Goal: Task Accomplishment & Management: Manage account settings

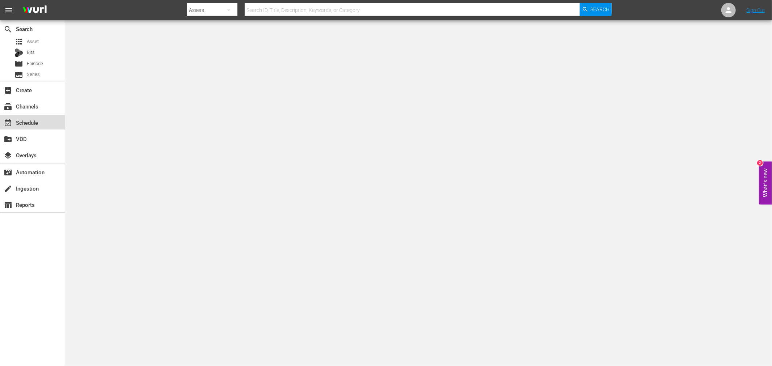
click at [36, 121] on div "event_available Schedule" at bounding box center [20, 121] width 41 height 7
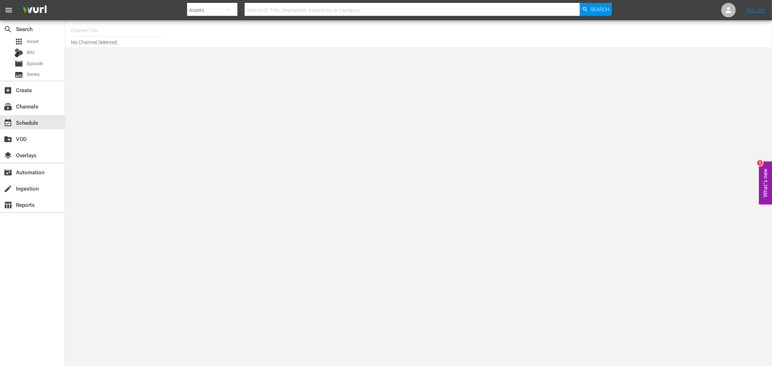
click at [76, 31] on input "text" at bounding box center [117, 30] width 93 height 17
click at [111, 33] on input "grj" at bounding box center [117, 30] width 93 height 17
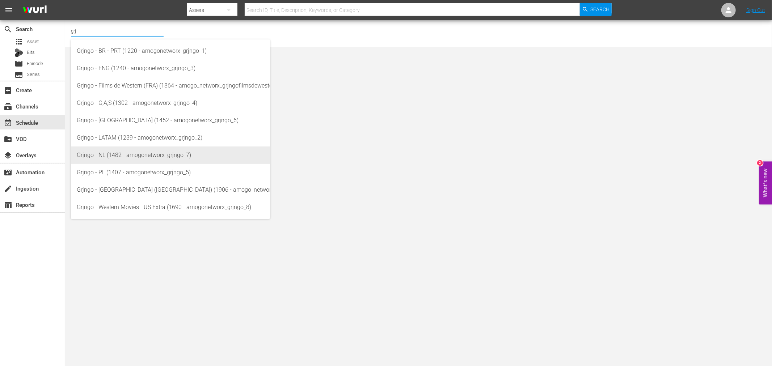
click at [124, 157] on div "Grjngo - NL (1482 - amogonetworx_grjngo_7)" at bounding box center [171, 155] width 188 height 17
type input "Grjngo - NL (1482 - amogonetworx_grjngo_7)"
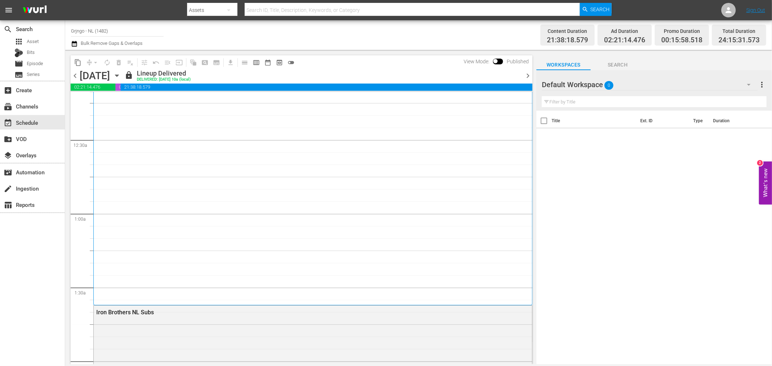
scroll to position [40, 0]
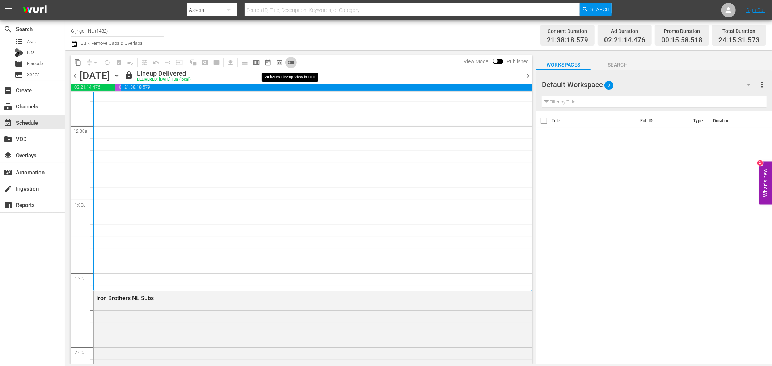
click at [293, 60] on span "toggle_off" at bounding box center [290, 62] width 7 height 7
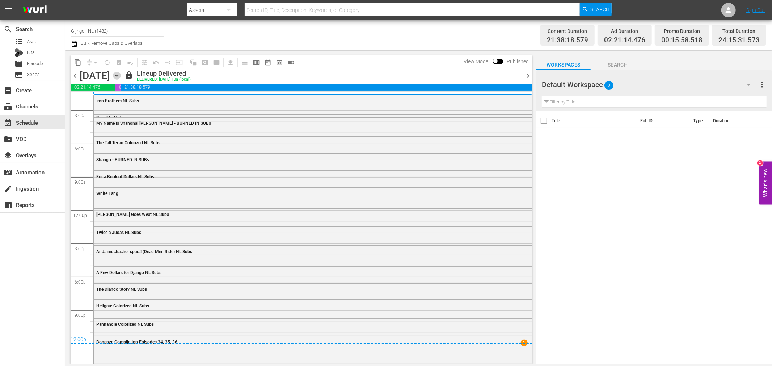
click at [118, 76] on icon "button" at bounding box center [116, 76] width 3 height 2
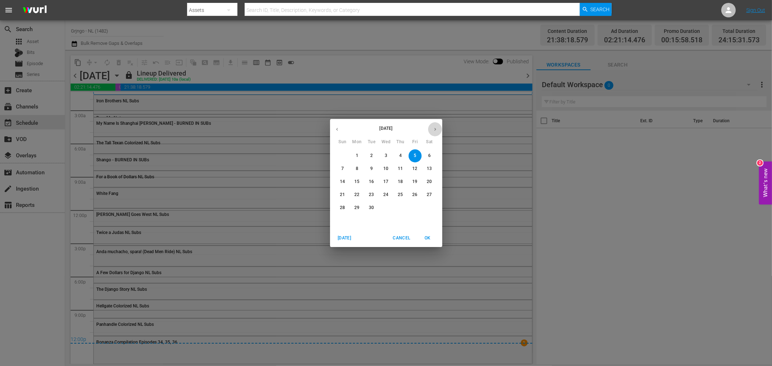
click at [434, 125] on button "button" at bounding box center [435, 129] width 14 height 14
click at [426, 156] on span "4" at bounding box center [429, 156] width 13 height 6
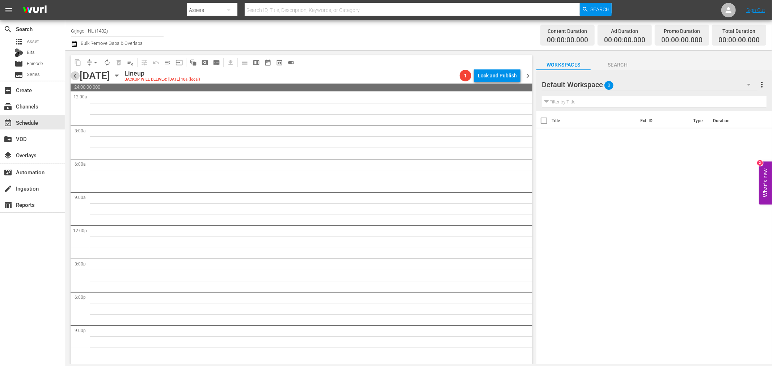
click at [75, 76] on span "chevron_left" at bounding box center [75, 75] width 9 height 9
click at [749, 85] on icon "button" at bounding box center [749, 85] width 4 height 2
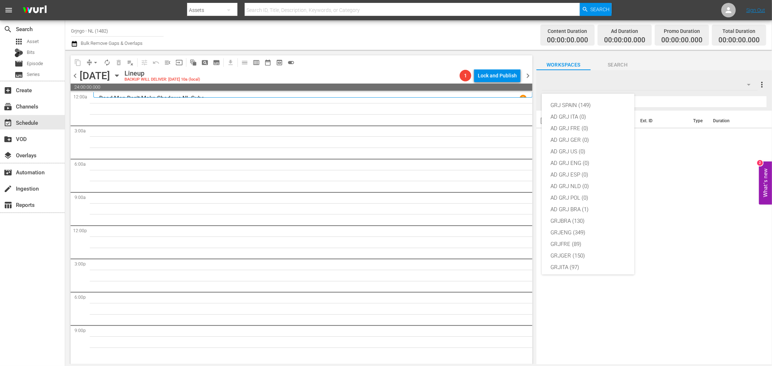
scroll to position [62, 0]
click at [585, 228] on div "GRJNLD (124)" at bounding box center [588, 229] width 75 height 12
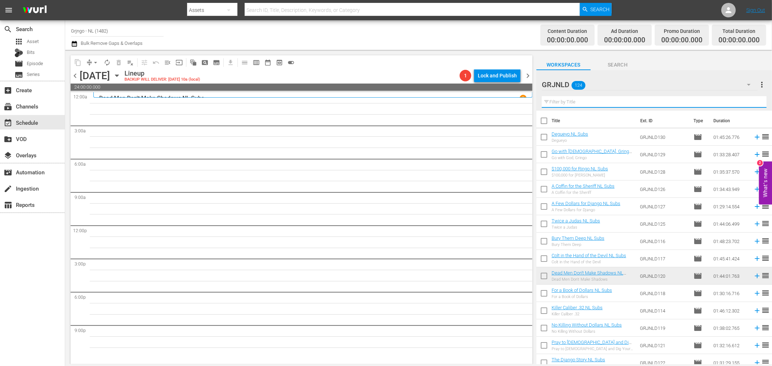
click at [576, 102] on input "text" at bounding box center [654, 102] width 225 height 12
paste input "Those Dirty Dogs"
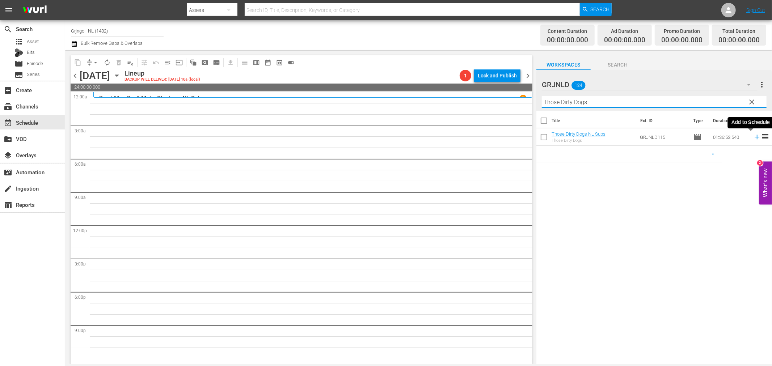
type input "Those Dirty Dogs"
click at [753, 139] on icon at bounding box center [757, 137] width 8 height 8
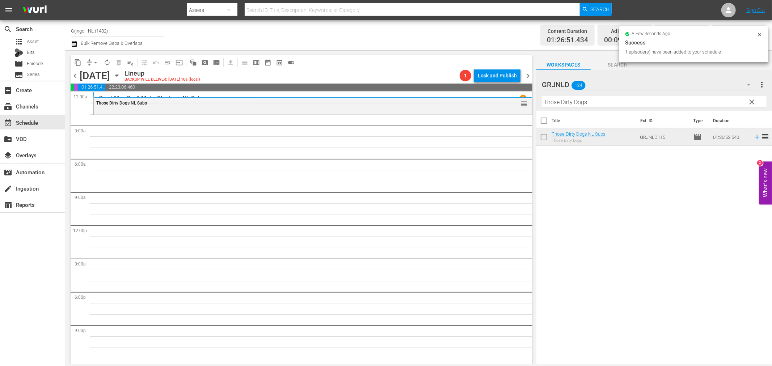
drag, startPoint x: 751, startPoint y: 101, endPoint x: 567, endPoint y: 92, distance: 184.5
click at [751, 101] on span "clear" at bounding box center [752, 102] width 9 height 9
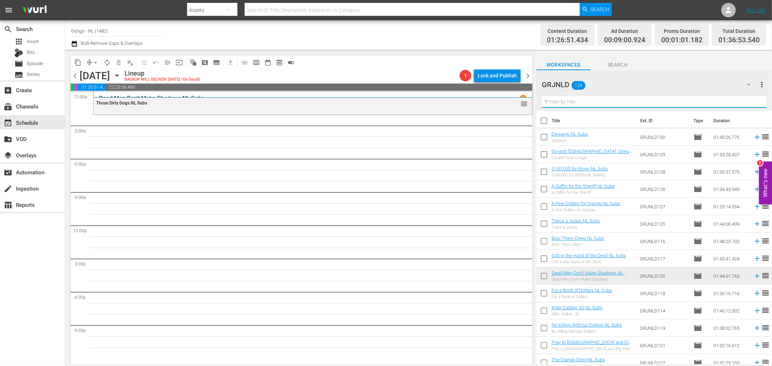
paste input "No Killing Without Dollars"
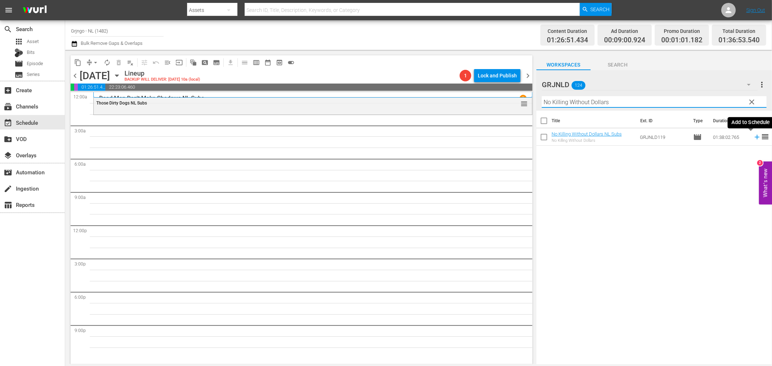
type input "No Killing Without Dollars"
click at [755, 137] on icon at bounding box center [757, 137] width 5 height 5
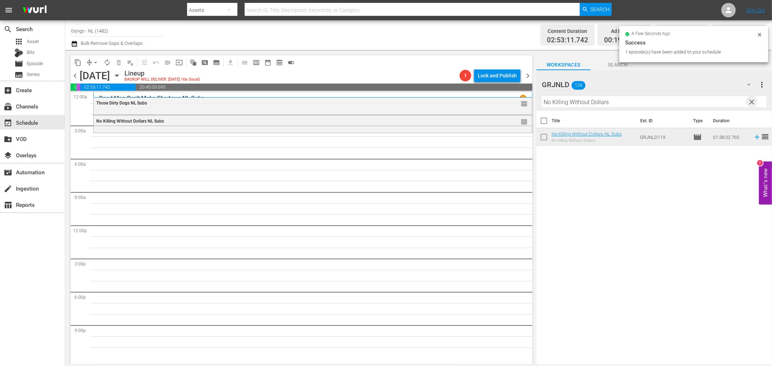
click at [750, 100] on span "clear" at bounding box center [752, 102] width 9 height 9
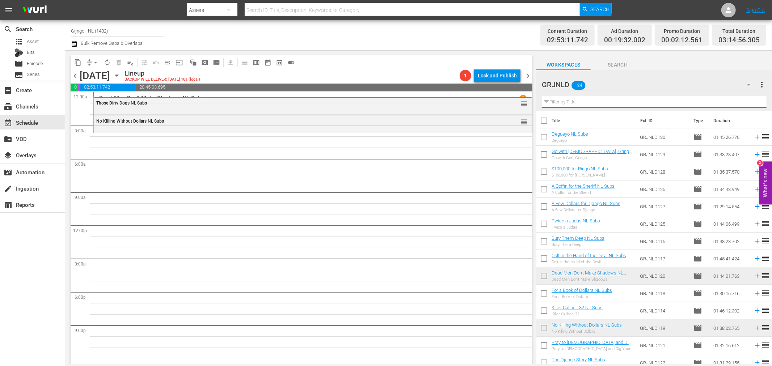
paste input "Colt in the Hand of the Devil"
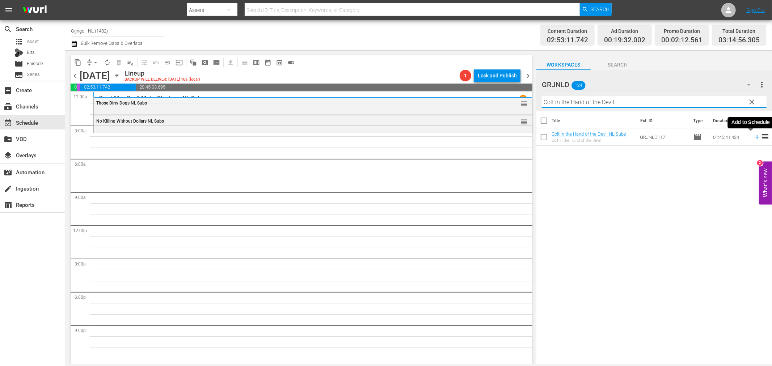
type input "Colt in the Hand of the Devil"
click at [755, 138] on icon at bounding box center [757, 137] width 5 height 5
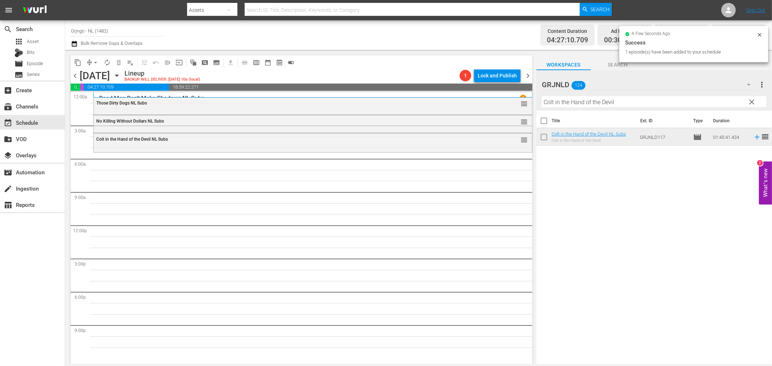
drag, startPoint x: 751, startPoint y: 100, endPoint x: 628, endPoint y: 103, distance: 123.1
click at [751, 100] on span "clear" at bounding box center [752, 102] width 9 height 9
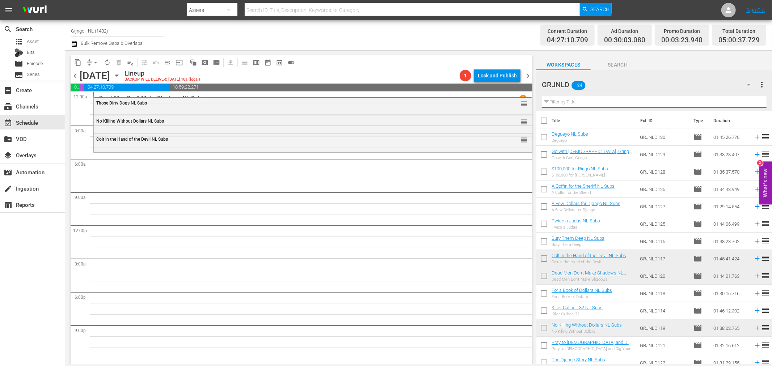
click at [576, 99] on input "text" at bounding box center [654, 102] width 225 height 12
paste input "Four Rode Out"
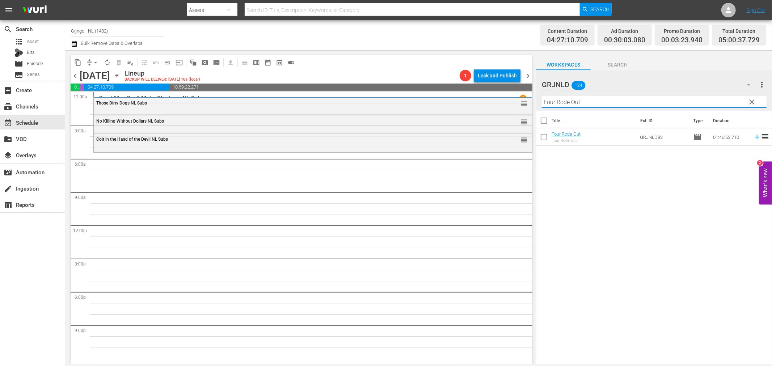
type input "Four Rode Out"
click at [753, 139] on icon at bounding box center [757, 137] width 8 height 8
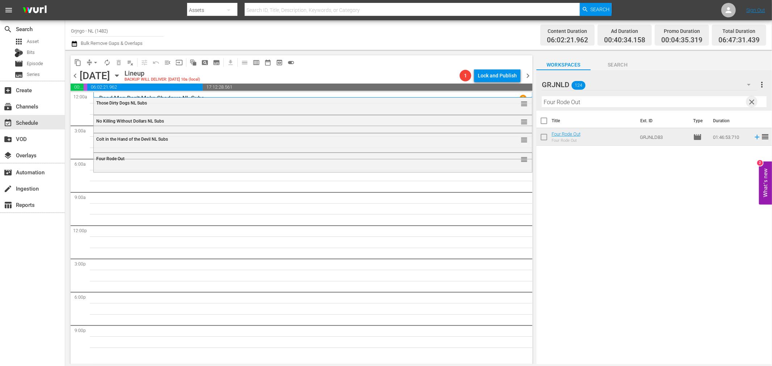
click at [749, 100] on span "clear" at bounding box center [752, 102] width 9 height 9
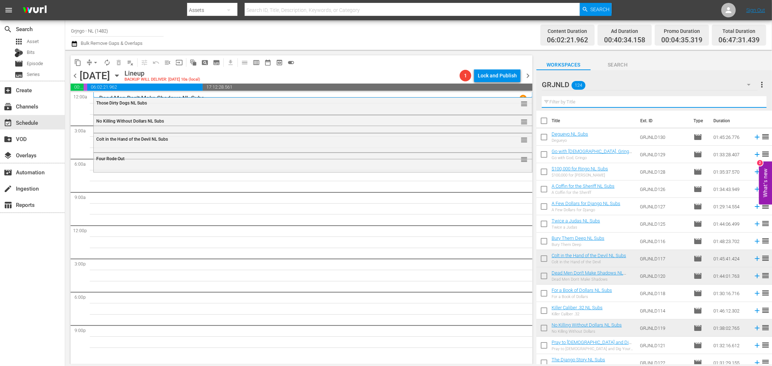
paste input "Go with God, Gringo"
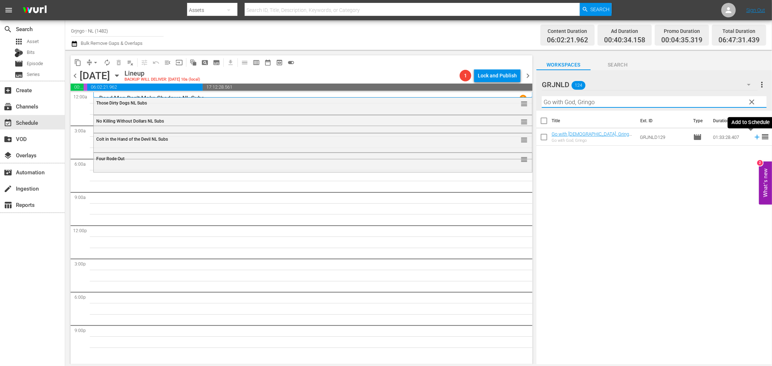
type input "Go with God, Gringo"
click at [753, 138] on icon at bounding box center [757, 137] width 8 height 8
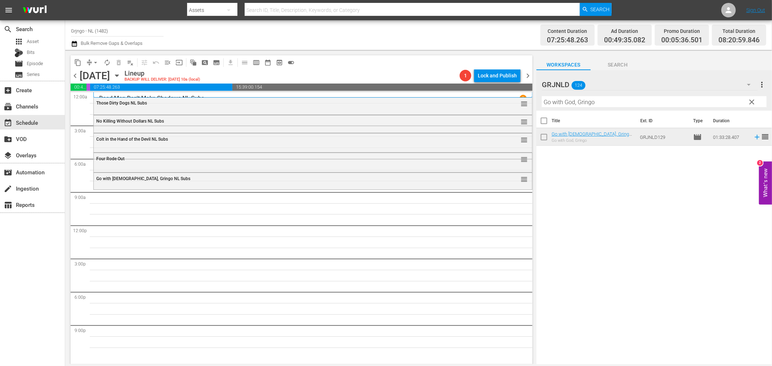
drag, startPoint x: 755, startPoint y: 101, endPoint x: 655, endPoint y: 99, distance: 100.7
click at [755, 101] on span "clear" at bounding box center [752, 102] width 9 height 9
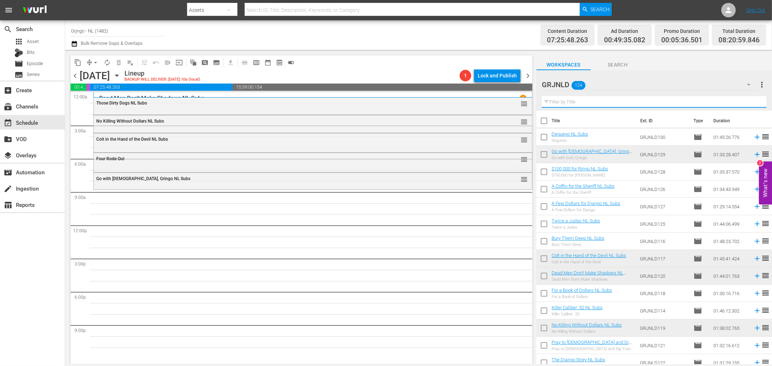
click at [587, 101] on input "text" at bounding box center [654, 102] width 225 height 12
paste input "Anda muchacho, spara! (Dead Men Ride)"
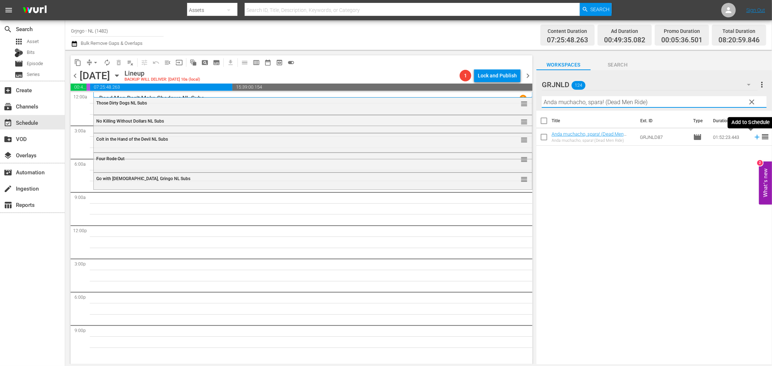
type input "Anda muchacho, spara! (Dead Men Ride)"
click at [753, 138] on icon at bounding box center [757, 137] width 8 height 8
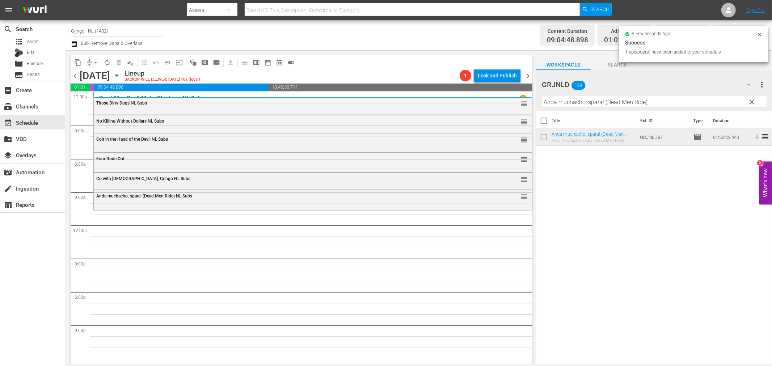
drag, startPoint x: 749, startPoint y: 101, endPoint x: 639, endPoint y: 98, distance: 109.7
click at [749, 101] on span "clear" at bounding box center [752, 102] width 9 height 9
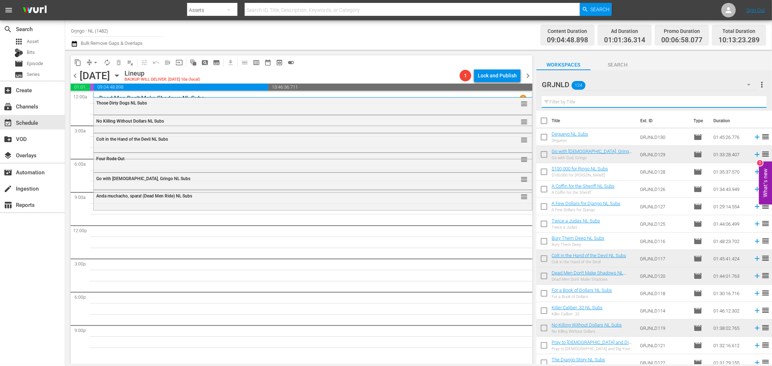
paste input "$1,000 on the Black"
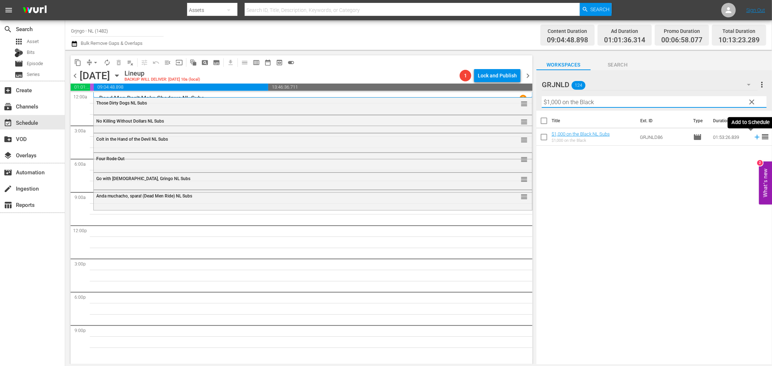
type input "$1,000 on the Black"
click at [755, 138] on icon at bounding box center [757, 137] width 5 height 5
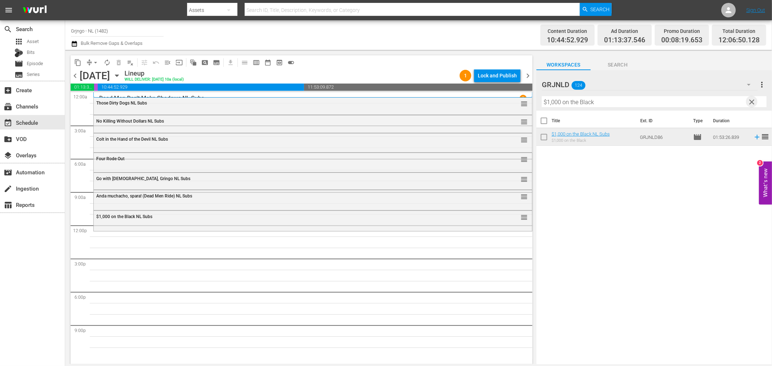
click at [751, 102] on span "clear" at bounding box center [752, 102] width 9 height 9
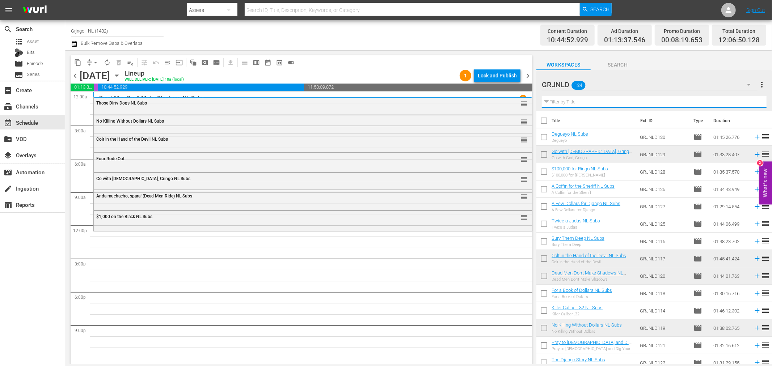
click at [580, 103] on input "text" at bounding box center [654, 102] width 225 height 12
paste input "Vengeance Valley"
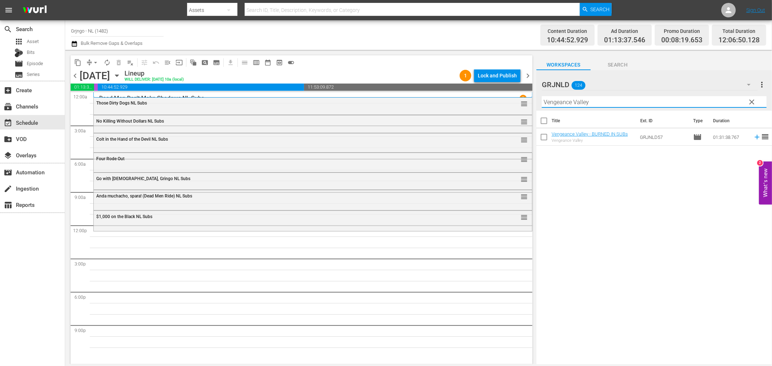
type input "Vengeance Valley"
click at [755, 137] on icon at bounding box center [757, 137] width 5 height 5
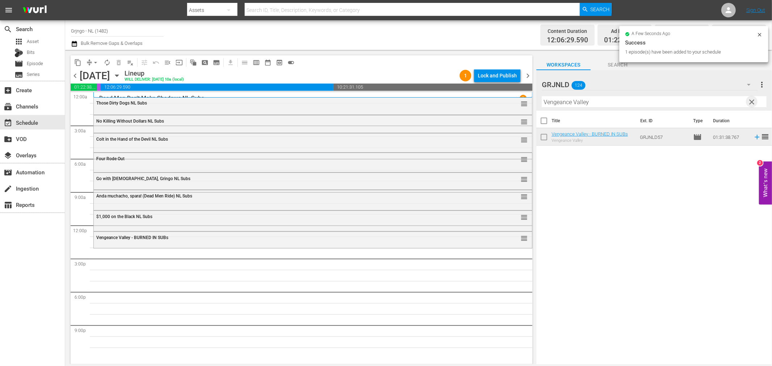
click at [750, 100] on span "clear" at bounding box center [752, 102] width 9 height 9
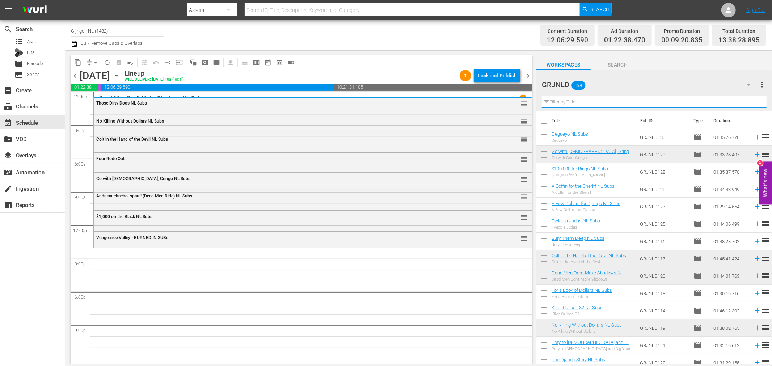
paste input "Neath the [US_STATE] Skies"
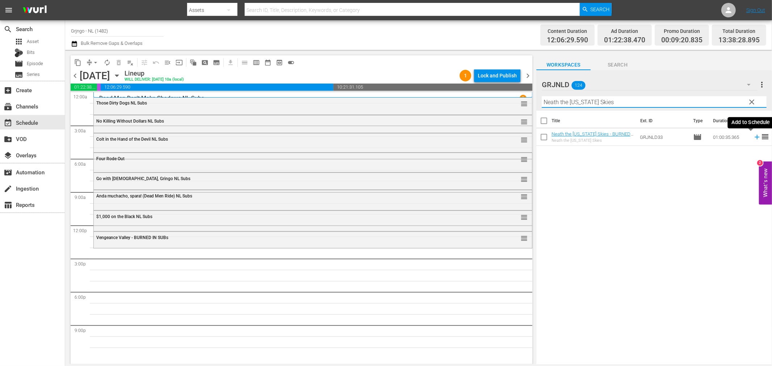
type input "Neath the [US_STATE] Skies"
click at [755, 138] on icon at bounding box center [757, 137] width 5 height 5
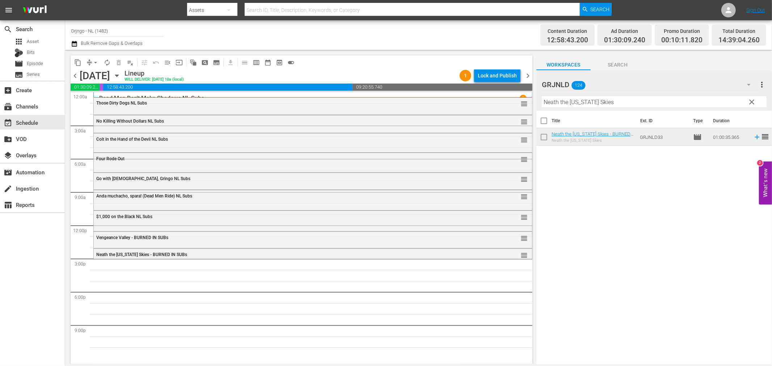
drag, startPoint x: 750, startPoint y: 100, endPoint x: 636, endPoint y: 100, distance: 114.0
click at [750, 100] on span "clear" at bounding box center [752, 102] width 9 height 9
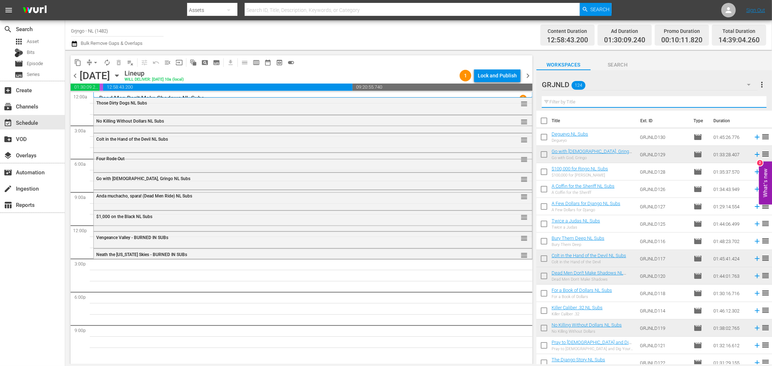
paste input "[PERSON_NAME]"
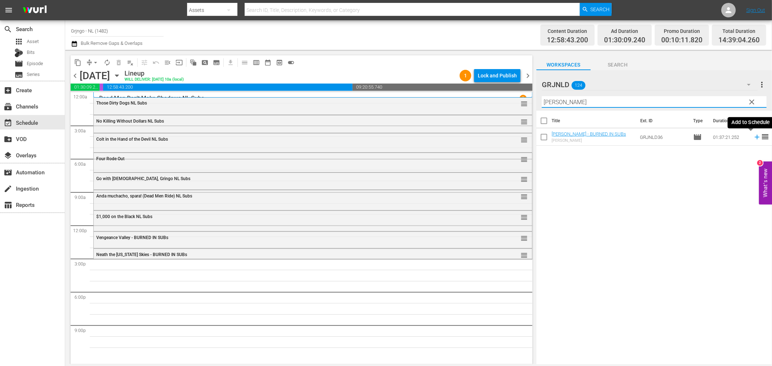
type input "[PERSON_NAME]"
click at [755, 136] on icon at bounding box center [757, 137] width 5 height 5
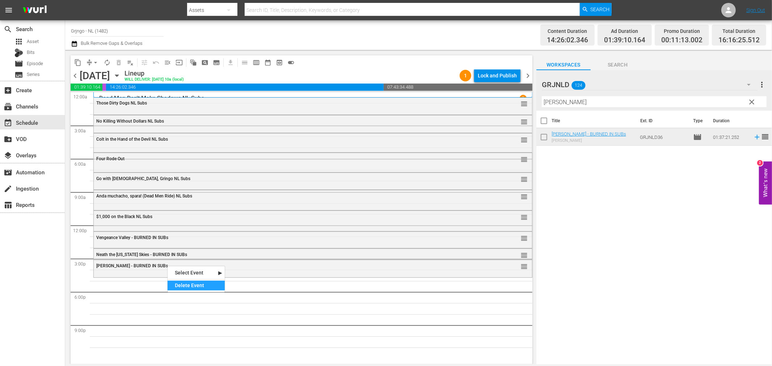
click at [186, 285] on div "Delete Event" at bounding box center [196, 286] width 57 height 10
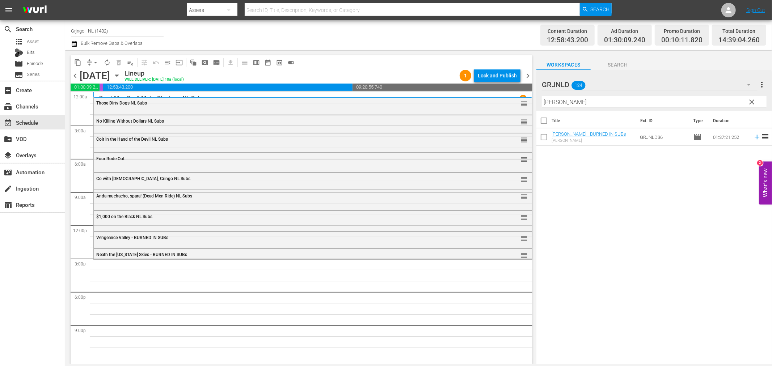
drag, startPoint x: 754, startPoint y: 99, endPoint x: 535, endPoint y: 108, distance: 219.5
click at [754, 99] on span "clear" at bounding box center [752, 102] width 9 height 9
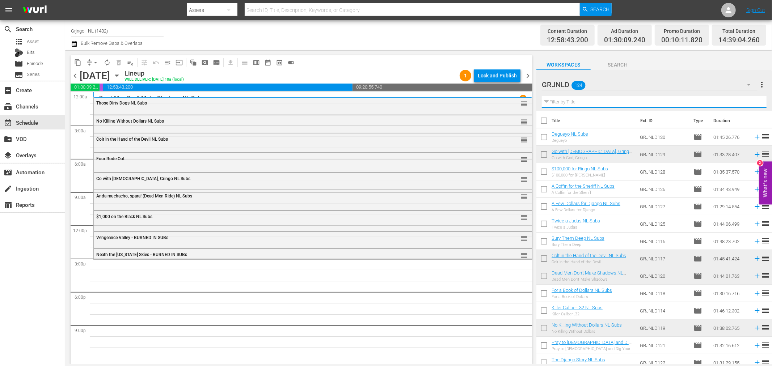
paste input "Silent Thunder"
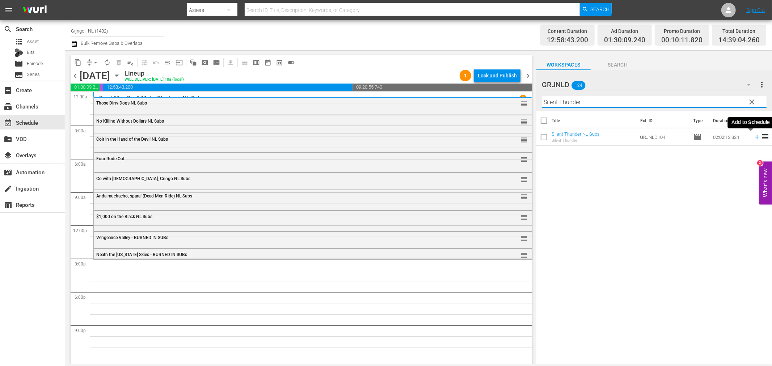
type input "Silent Thunder"
click at [753, 136] on icon at bounding box center [757, 137] width 8 height 8
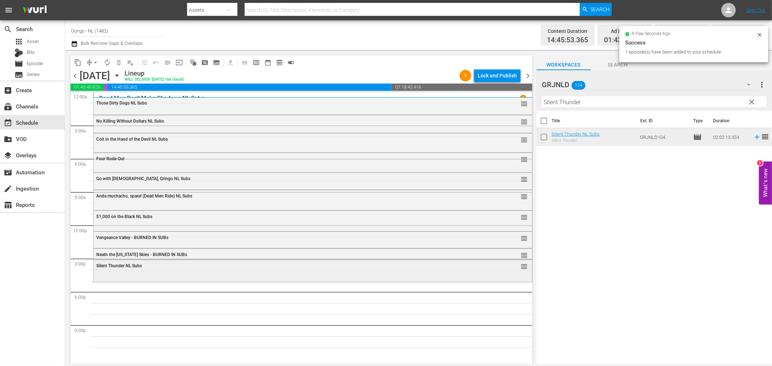
click at [244, 272] on div "Silent Thunder NL Subs reorder" at bounding box center [313, 266] width 438 height 12
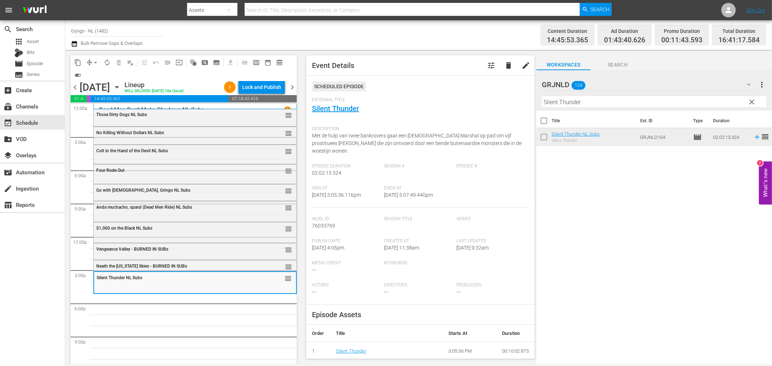
drag, startPoint x: 752, startPoint y: 101, endPoint x: 571, endPoint y: 100, distance: 180.7
click at [752, 101] on span "clear" at bounding box center [752, 102] width 9 height 9
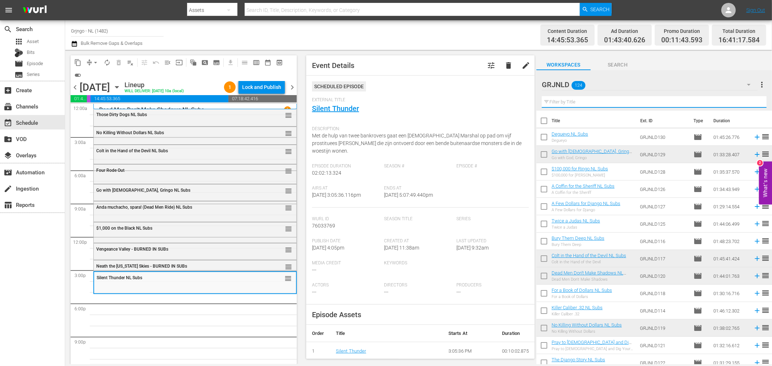
click at [553, 100] on input "text" at bounding box center [654, 102] width 225 height 12
paste input "[PERSON_NAME]"
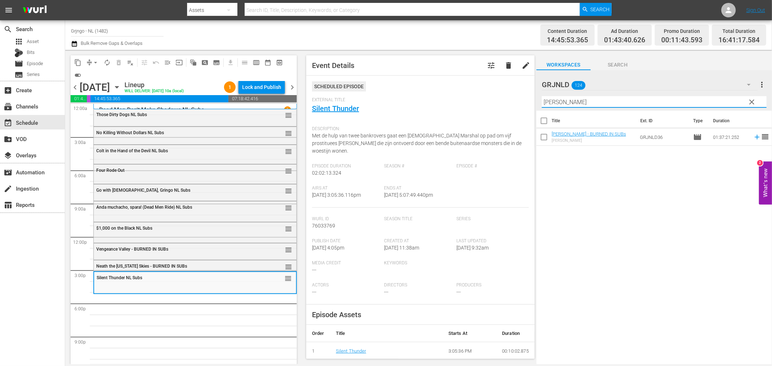
type input "[PERSON_NAME]"
click at [753, 139] on icon at bounding box center [757, 137] width 8 height 8
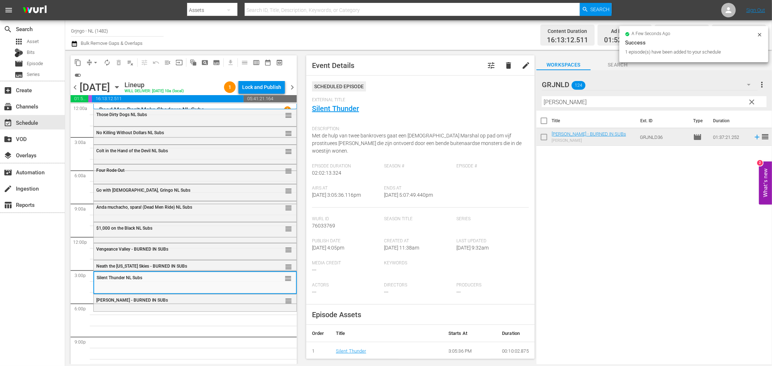
click at [118, 301] on span "[PERSON_NAME] - BURNED IN SUBs" at bounding box center [132, 300] width 72 height 5
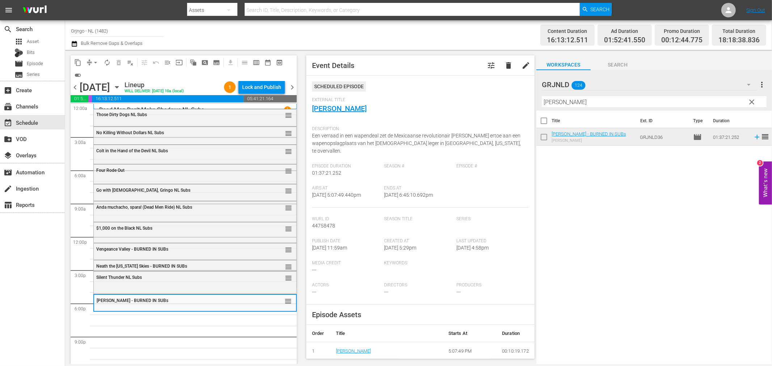
drag, startPoint x: 752, startPoint y: 100, endPoint x: 583, endPoint y: 102, distance: 168.4
click at [752, 100] on span "clear" at bounding box center [752, 102] width 9 height 9
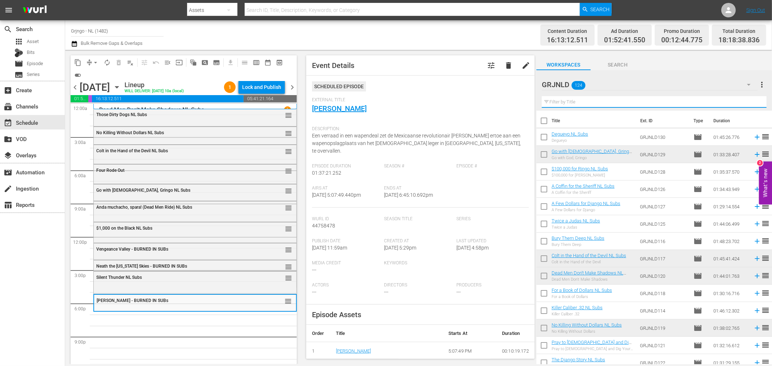
paste input "Ride in the Whirlwind"
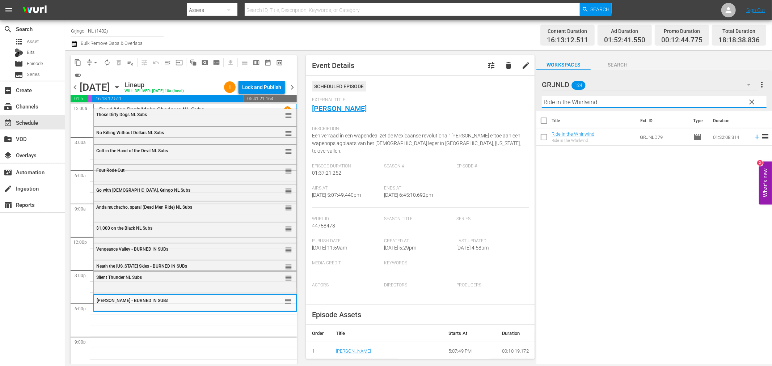
type input "Ride in the Whirlwind"
click at [752, 100] on span "clear" at bounding box center [752, 102] width 9 height 9
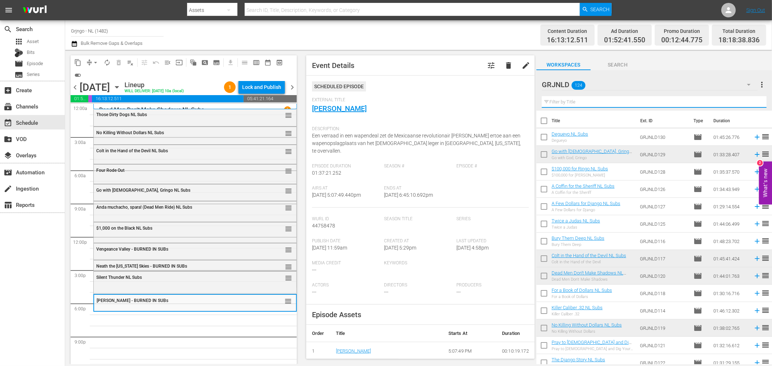
click at [560, 98] on input "text" at bounding box center [654, 102] width 225 height 12
paste input "The Django Story"
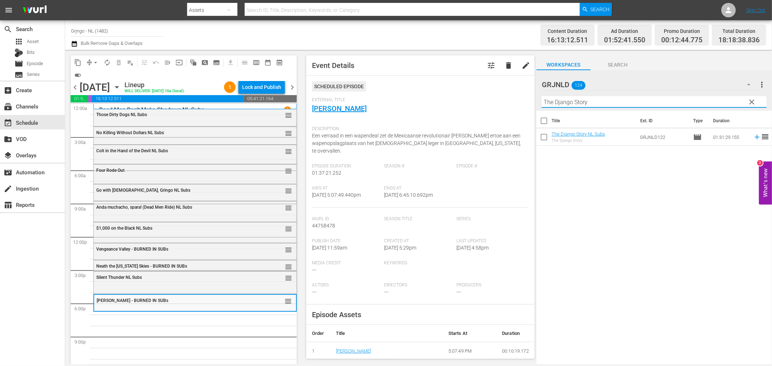
type input "The Django Story"
click at [752, 100] on span "clear" at bounding box center [752, 102] width 9 height 9
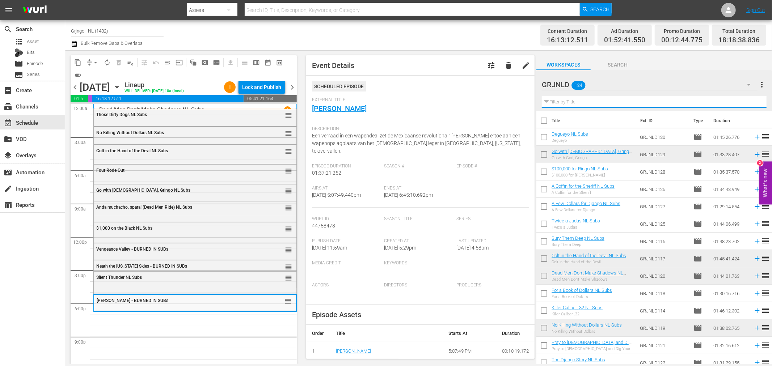
click at [658, 99] on input "text" at bounding box center [654, 102] width 225 height 12
paste input "The Django Story"
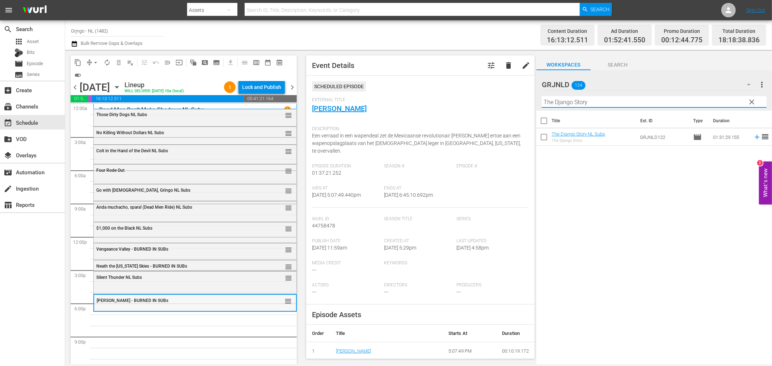
type input "The Django Story"
click at [191, 317] on div "Delete Event" at bounding box center [197, 320] width 57 height 10
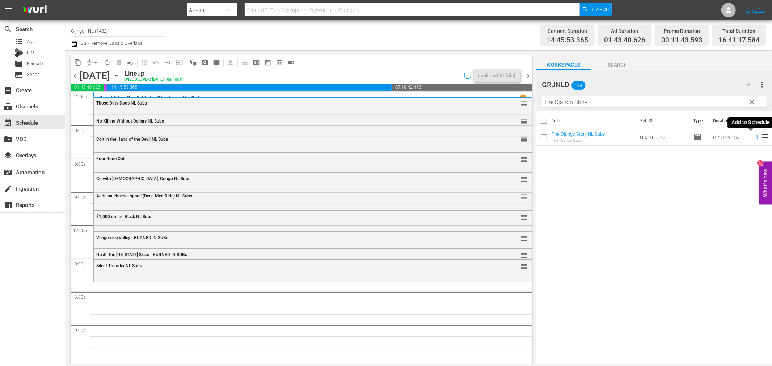
click at [753, 136] on icon at bounding box center [757, 137] width 8 height 8
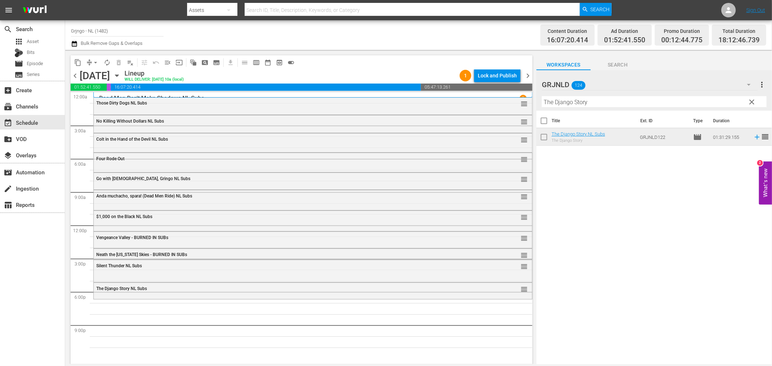
click at [752, 101] on span "clear" at bounding box center [752, 102] width 9 height 9
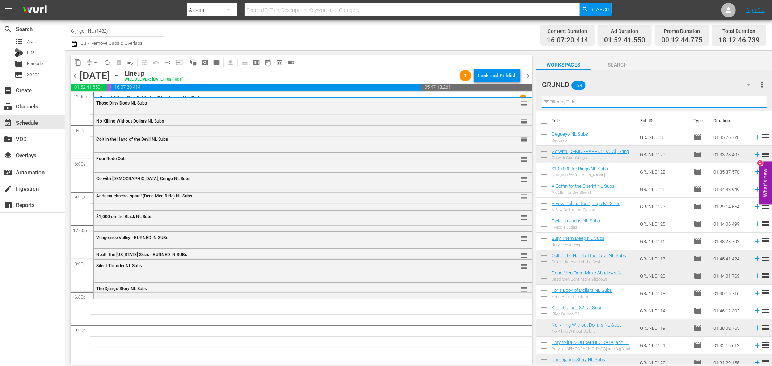
paste input "Bonanza Compilation Episodes 34, 35, 36"
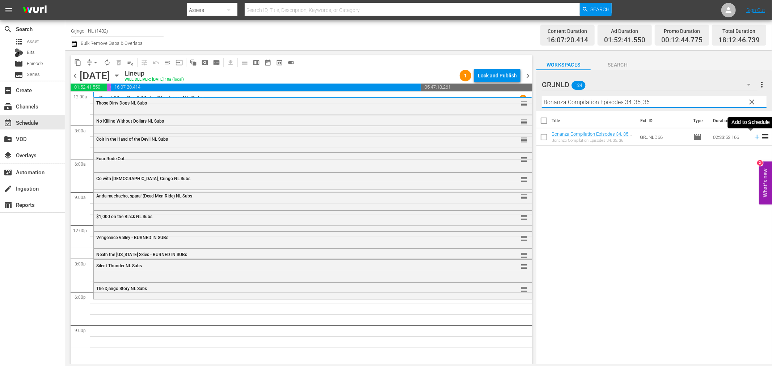
type input "Bonanza Compilation Episodes 34, 35, 36"
drag, startPoint x: 750, startPoint y: 136, endPoint x: 769, endPoint y: 149, distance: 23.4
click at [753, 136] on icon at bounding box center [757, 137] width 8 height 8
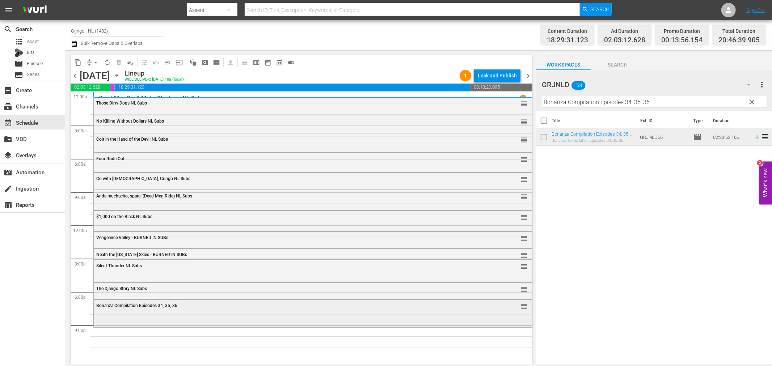
click at [127, 307] on span "Bonanza Compilation Episodes 34, 35, 36" at bounding box center [136, 305] width 81 height 5
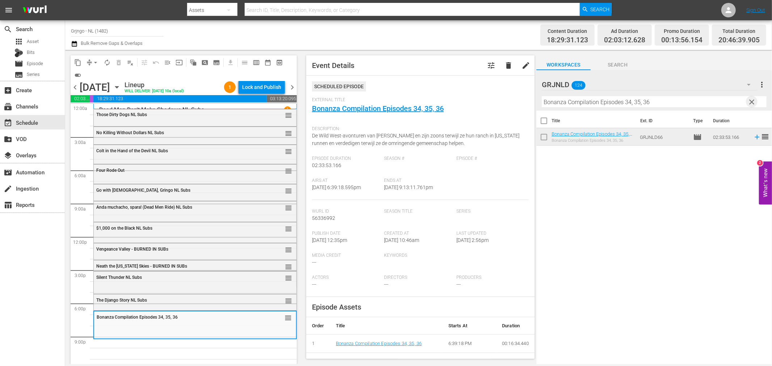
click at [751, 100] on span "clear" at bounding box center [752, 102] width 9 height 9
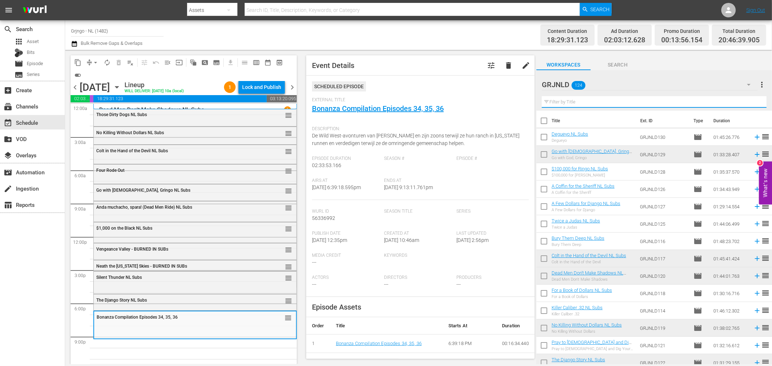
paste input "War of the Wildcats"
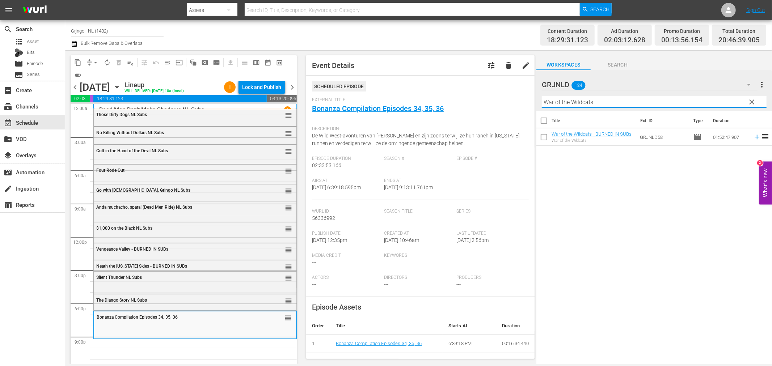
type input "War of the Wildcats"
drag, startPoint x: 750, startPoint y: 100, endPoint x: 610, endPoint y: 102, distance: 140.9
click at [750, 100] on span "clear" at bounding box center [752, 102] width 9 height 9
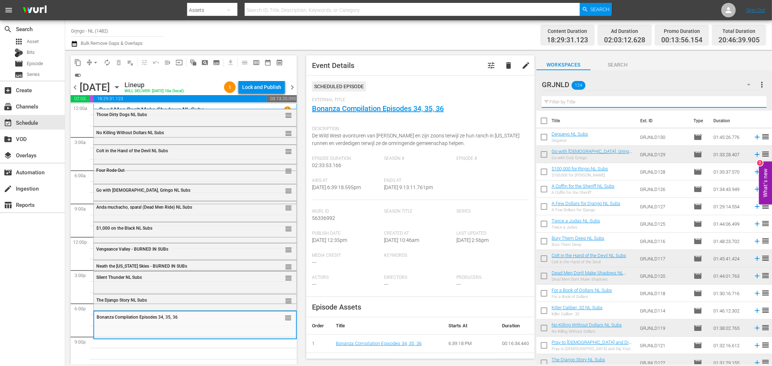
paste input "Ride in the Whirlwind"
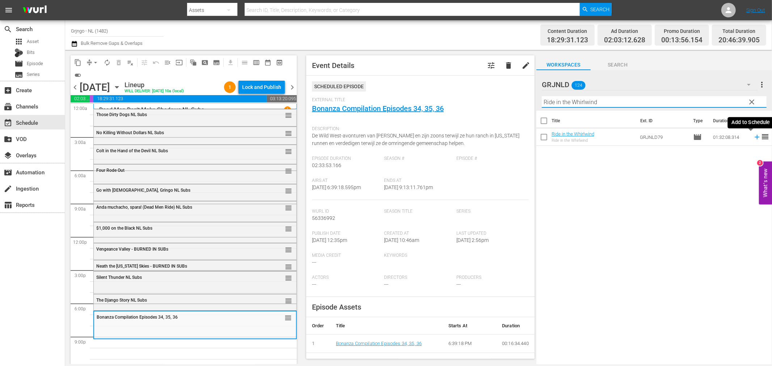
type input "Ride in the Whirlwind"
click at [753, 136] on icon at bounding box center [757, 137] width 8 height 8
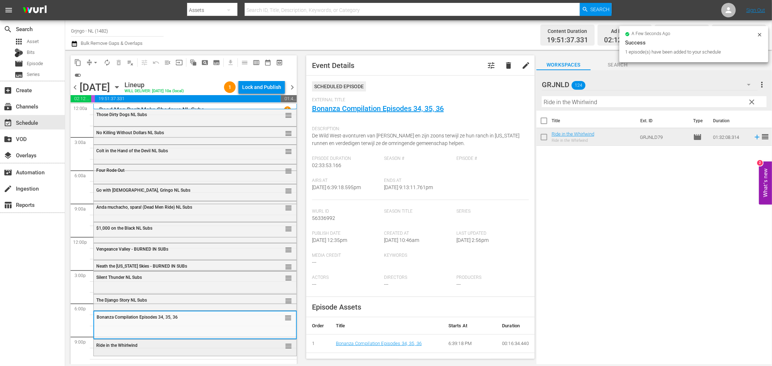
click at [178, 352] on div "Ride in the Whirlwind reorder" at bounding box center [195, 346] width 203 height 12
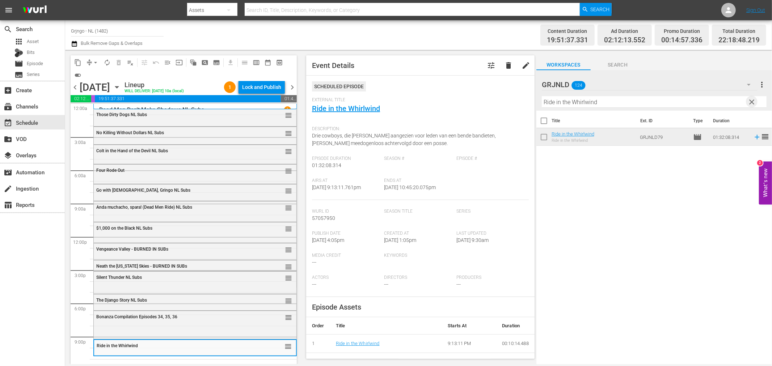
click at [752, 101] on span "clear" at bounding box center [752, 102] width 9 height 9
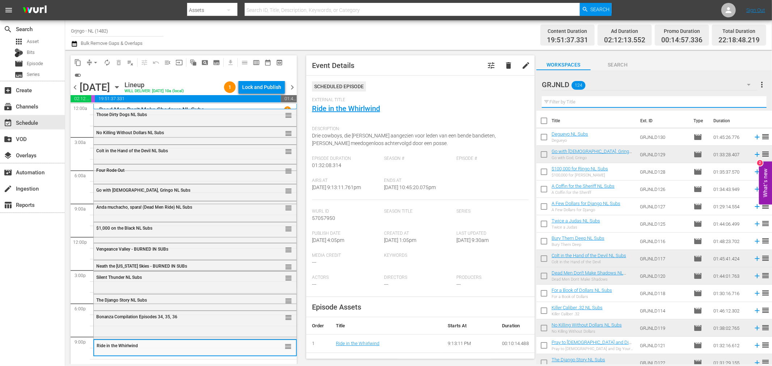
paste input "The Django Story"
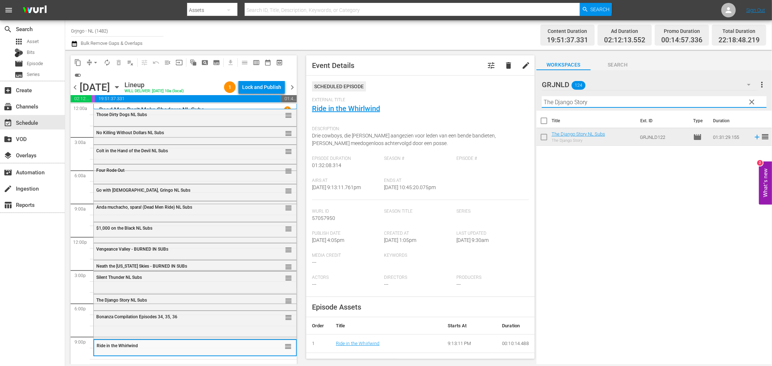
type input "The Django Story"
click at [753, 98] on span "clear" at bounding box center [752, 102] width 9 height 9
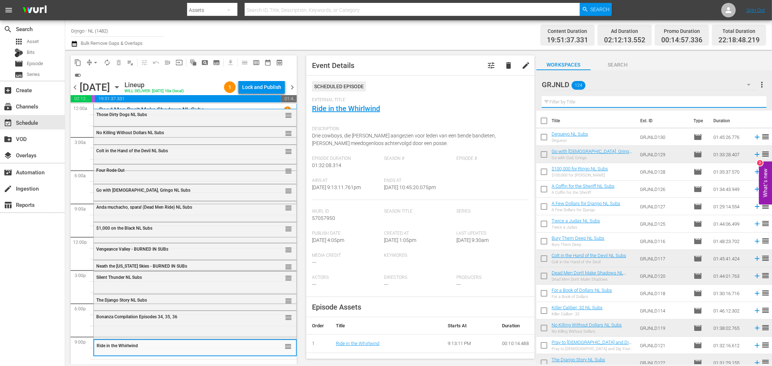
paste input "[PERSON_NAME]"
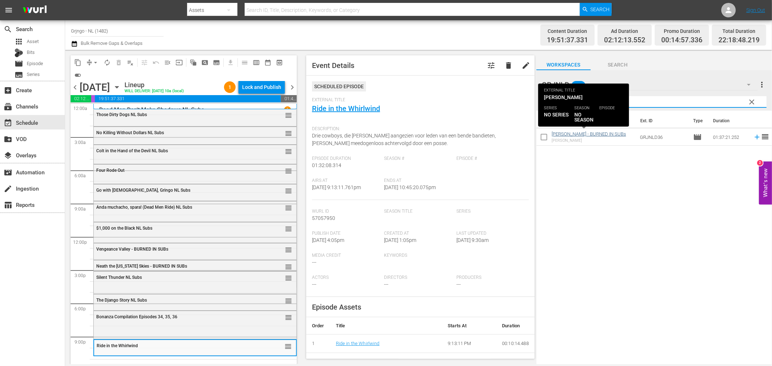
type input "[PERSON_NAME]"
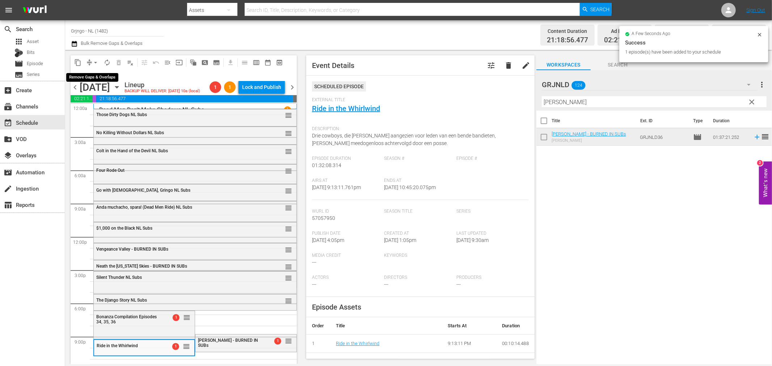
click at [95, 59] on span "arrow_drop_down" at bounding box center [95, 62] width 7 height 7
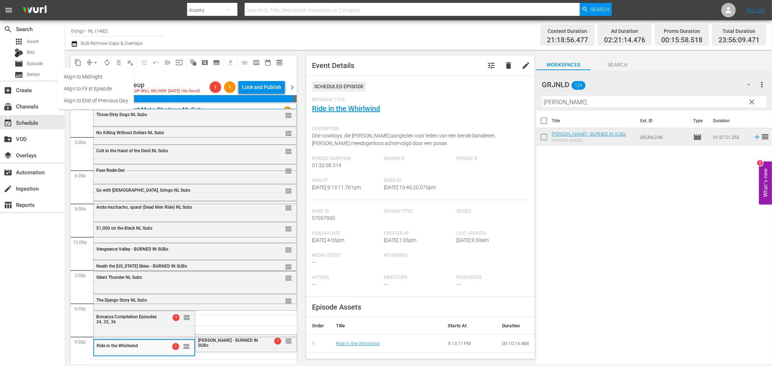
click at [101, 100] on li "Align to End of Previous Day" at bounding box center [96, 101] width 76 height 12
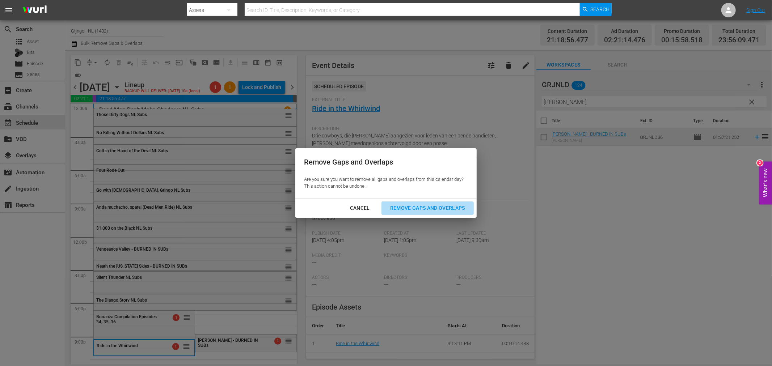
click at [404, 207] on div "Remove Gaps and Overlaps" at bounding box center [427, 208] width 87 height 9
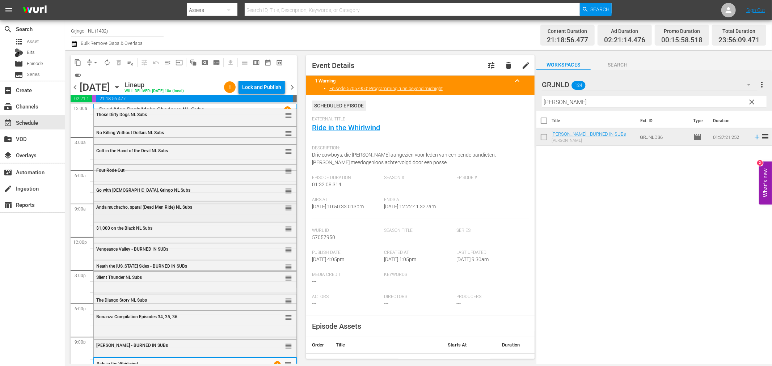
scroll to position [10, 0]
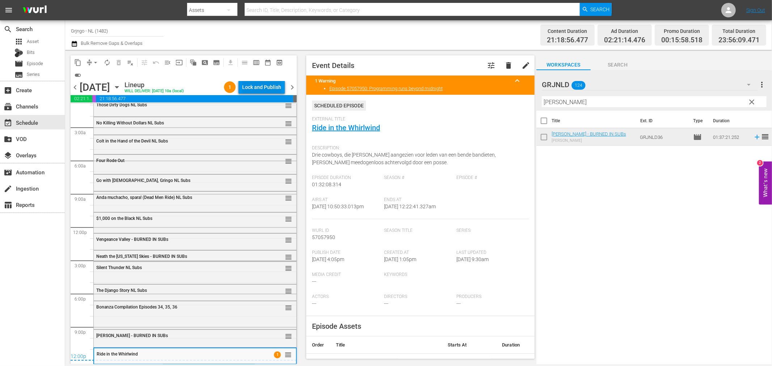
click at [261, 91] on div "Lock and Publish" at bounding box center [261, 87] width 39 height 13
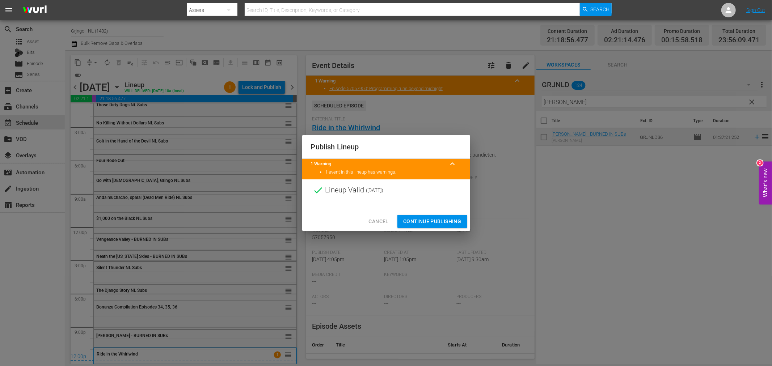
click at [428, 218] on span "Continue Publishing" at bounding box center [432, 221] width 58 height 9
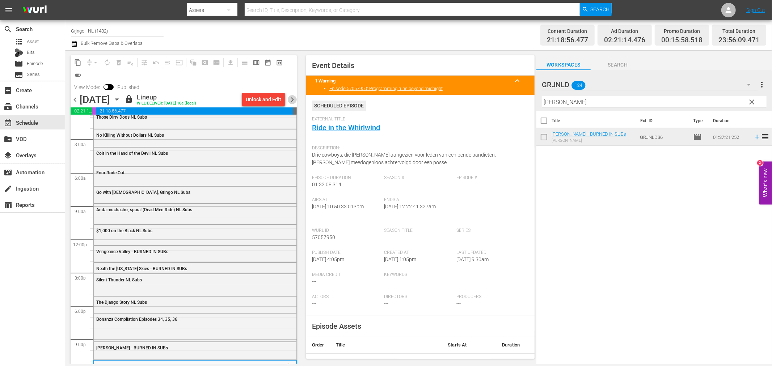
click at [295, 98] on span "chevron_right" at bounding box center [292, 99] width 9 height 9
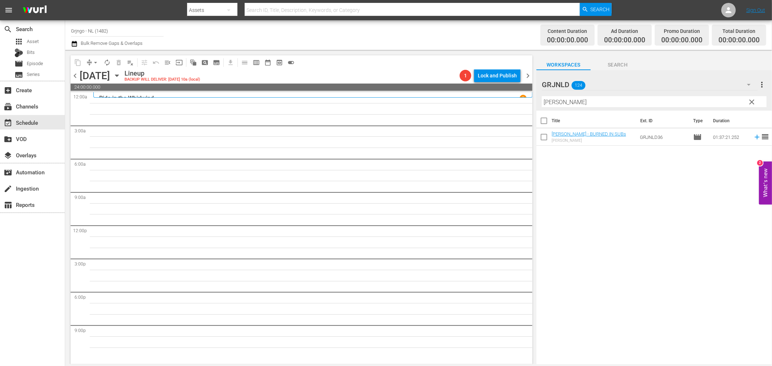
click at [750, 96] on button "clear" at bounding box center [752, 102] width 12 height 12
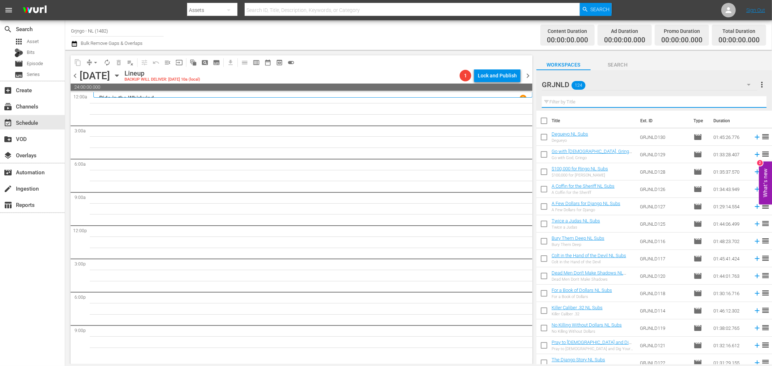
paste input "The Outlaw"
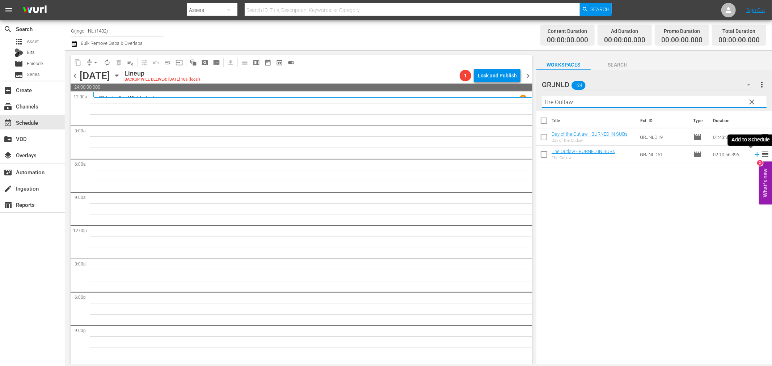
type input "The Outlaw"
click at [753, 155] on icon at bounding box center [757, 155] width 8 height 8
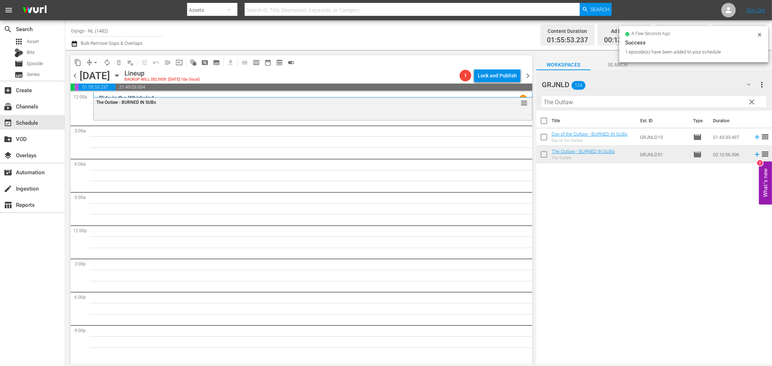
drag, startPoint x: 750, startPoint y: 100, endPoint x: 639, endPoint y: 104, distance: 111.6
click at [750, 100] on span "clear" at bounding box center [752, 102] width 9 height 9
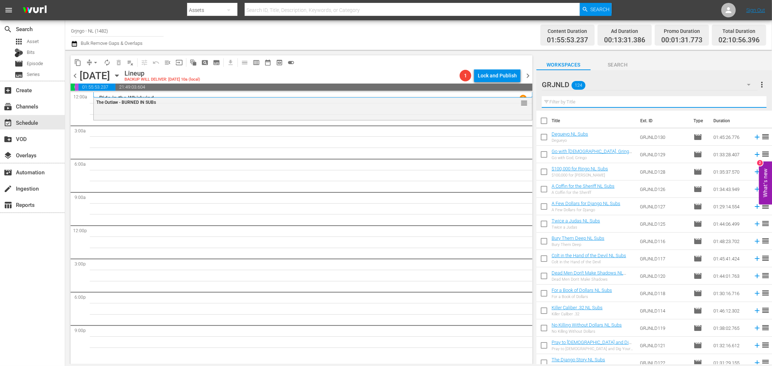
paste input "I Want Him Dead"
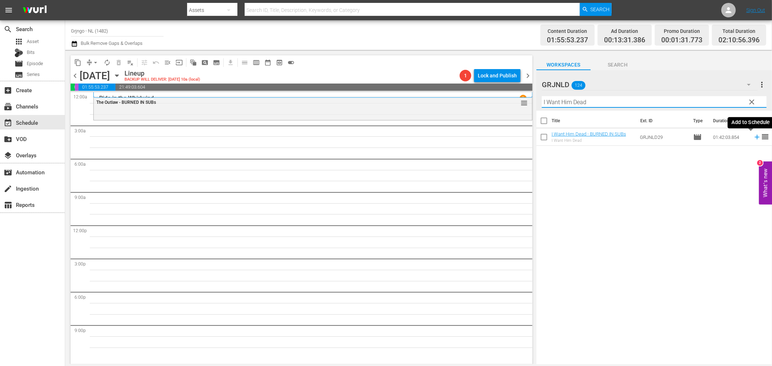
type input "I Want Him Dead"
click at [753, 136] on icon at bounding box center [757, 137] width 8 height 8
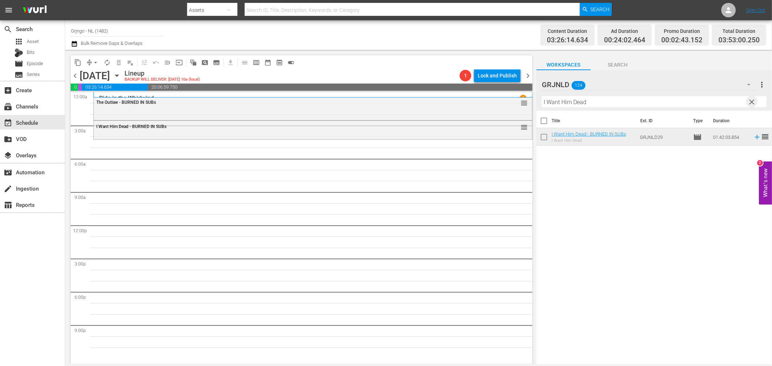
drag, startPoint x: 751, startPoint y: 102, endPoint x: 627, endPoint y: 100, distance: 123.5
click at [751, 102] on span "clear" at bounding box center [752, 102] width 9 height 9
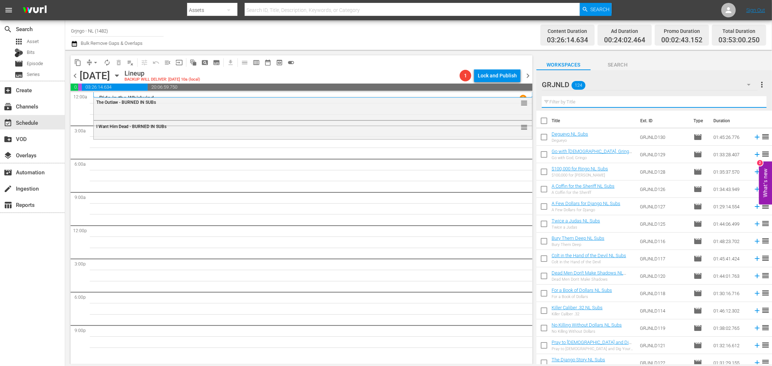
paste input "Seven Alone"
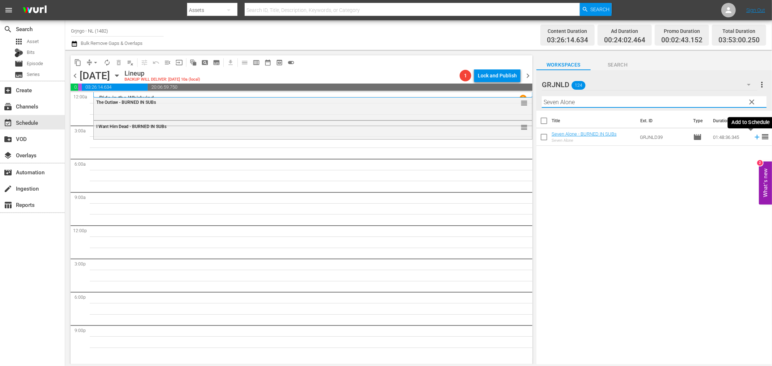
type input "Seven Alone"
click at [753, 136] on icon at bounding box center [757, 137] width 8 height 8
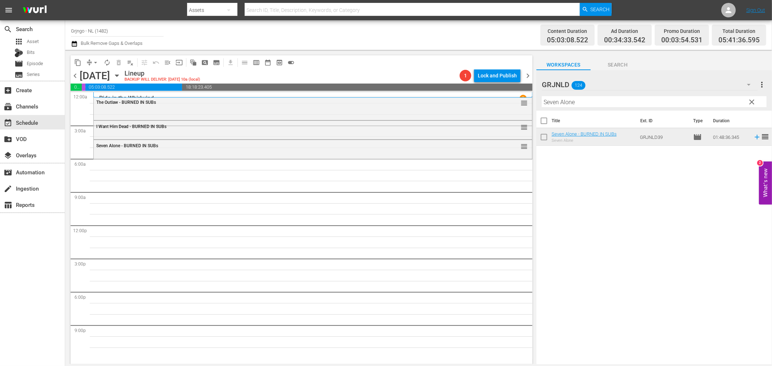
drag, startPoint x: 751, startPoint y: 102, endPoint x: 630, endPoint y: 101, distance: 120.9
click at [751, 102] on span "clear" at bounding box center [752, 102] width 9 height 9
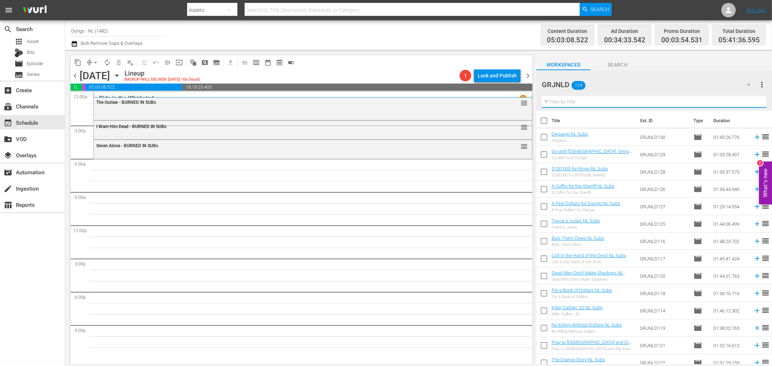
paste input "In a Colt's Shadow"
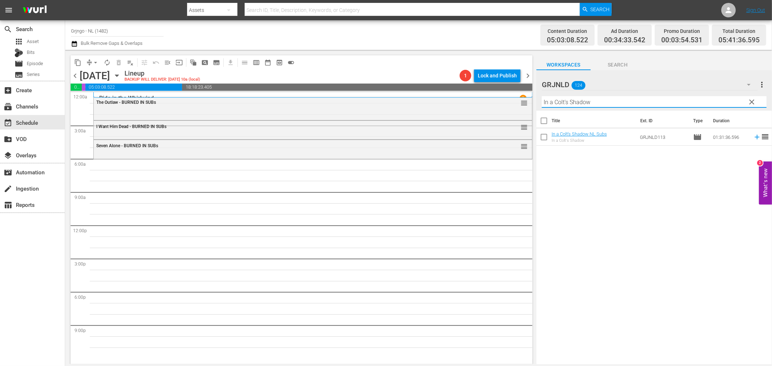
type input "In a Colt's Shadow"
click at [753, 136] on icon at bounding box center [757, 137] width 8 height 8
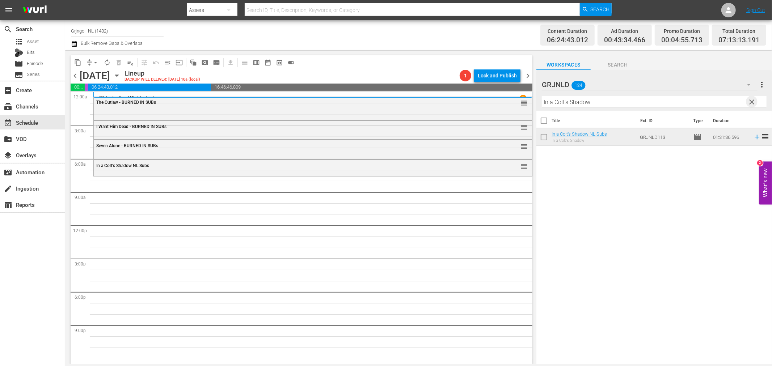
click at [752, 100] on span "clear" at bounding box center [752, 102] width 9 height 9
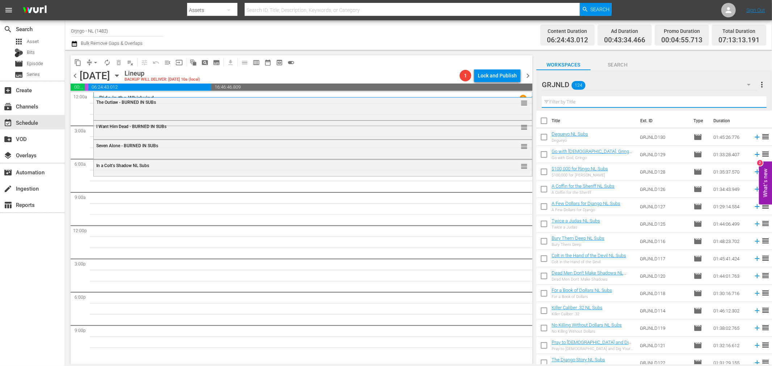
paste input "Gunfighters Die Harder"
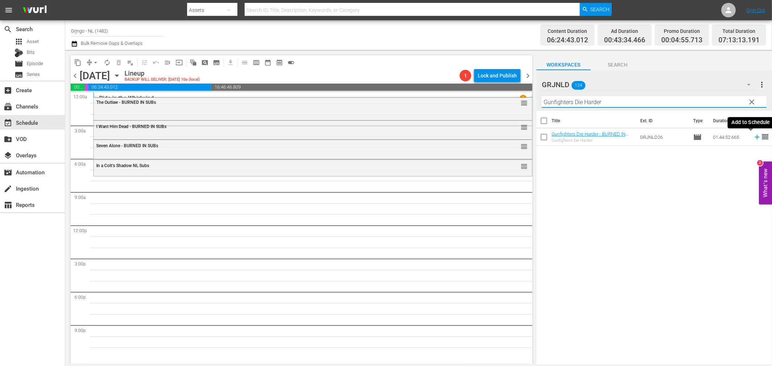
type input "Gunfighters Die Harder"
click at [753, 136] on icon at bounding box center [757, 137] width 8 height 8
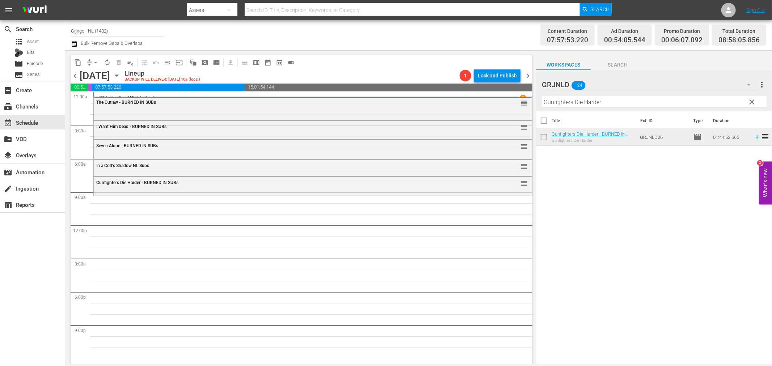
drag, startPoint x: 749, startPoint y: 102, endPoint x: 656, endPoint y: 104, distance: 92.3
click at [749, 102] on span "clear" at bounding box center [752, 102] width 9 height 9
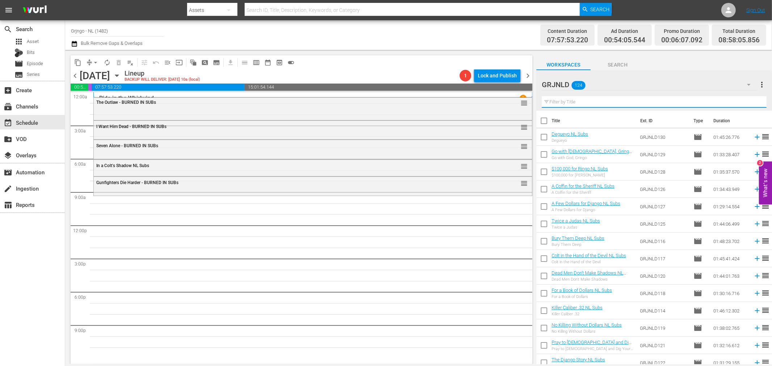
paste input "Life is Tough, Eh Providence"
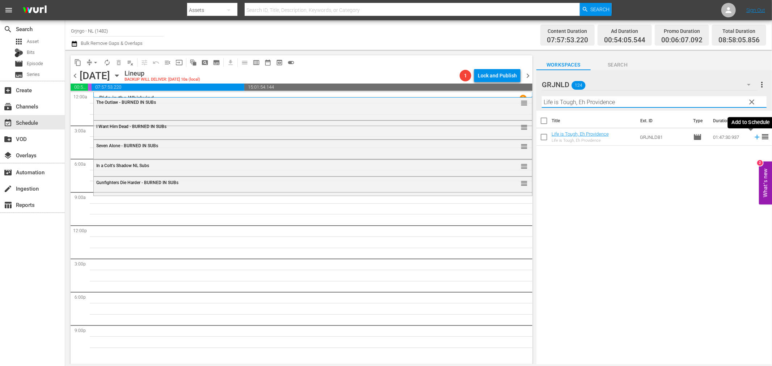
type input "Life is Tough, Eh Providence"
click at [755, 136] on icon at bounding box center [757, 137] width 5 height 5
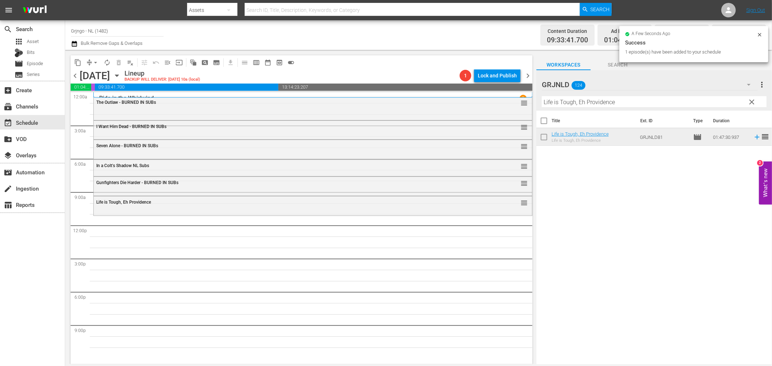
drag, startPoint x: 752, startPoint y: 101, endPoint x: 638, endPoint y: 108, distance: 115.0
click at [752, 101] on span "clear" at bounding box center [752, 102] width 9 height 9
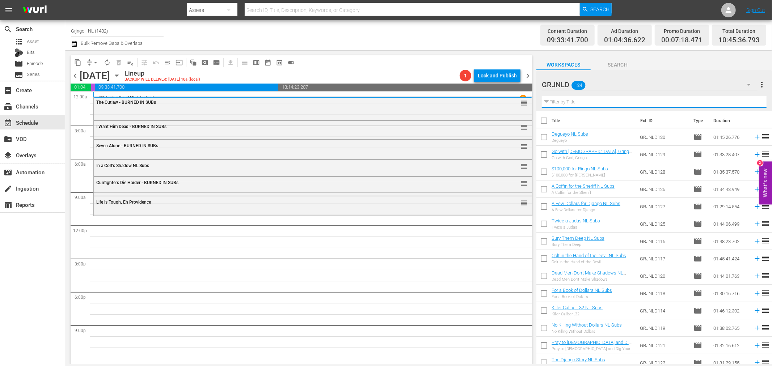
paste input "[PERSON_NAME], Prepare a Coffin"
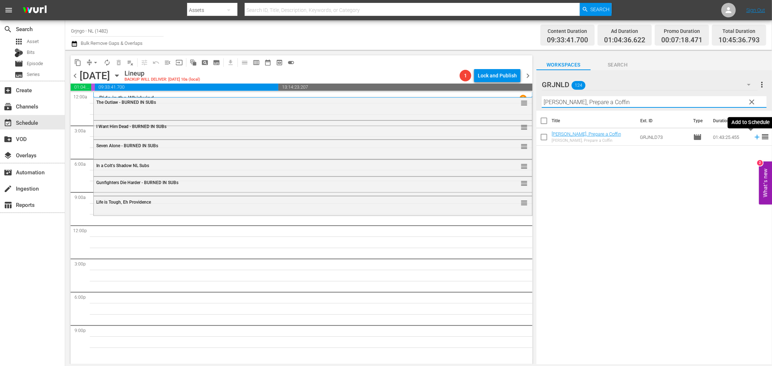
type input "[PERSON_NAME], Prepare a Coffin"
click at [755, 137] on icon at bounding box center [757, 137] width 5 height 5
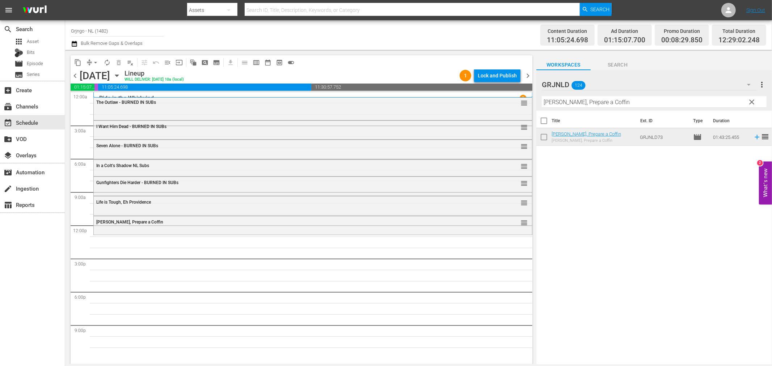
click at [751, 100] on span "clear" at bounding box center [752, 102] width 9 height 9
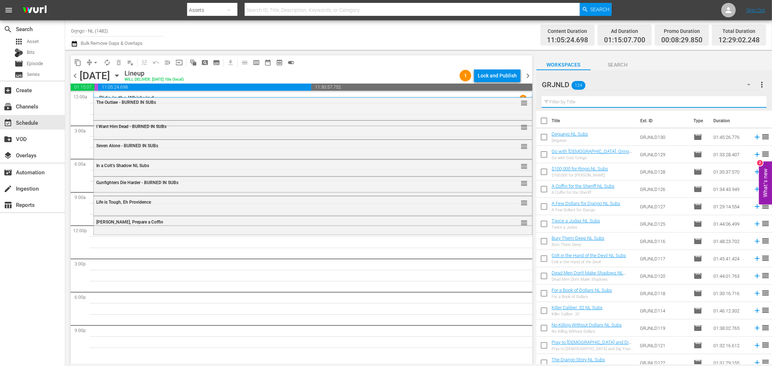
paste input "Challenge of the Frontier"
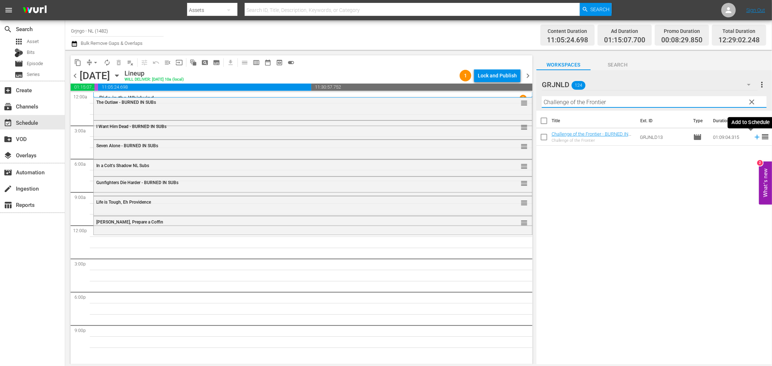
type input "Challenge of the Frontier"
click at [755, 138] on icon at bounding box center [757, 137] width 5 height 5
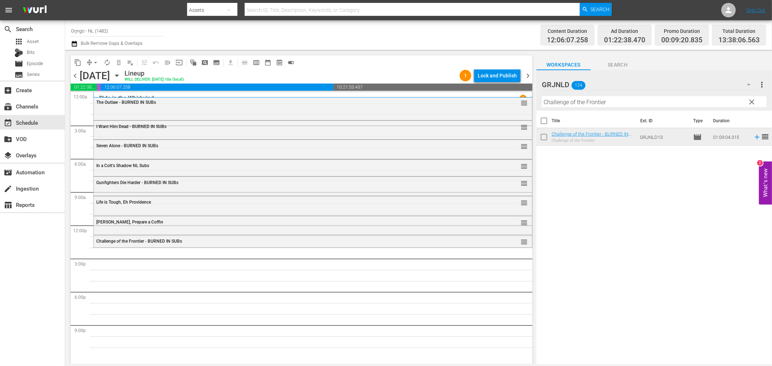
drag, startPoint x: 752, startPoint y: 101, endPoint x: 642, endPoint y: 104, distance: 110.8
click at [752, 101] on span "clear" at bounding box center [752, 102] width 9 height 9
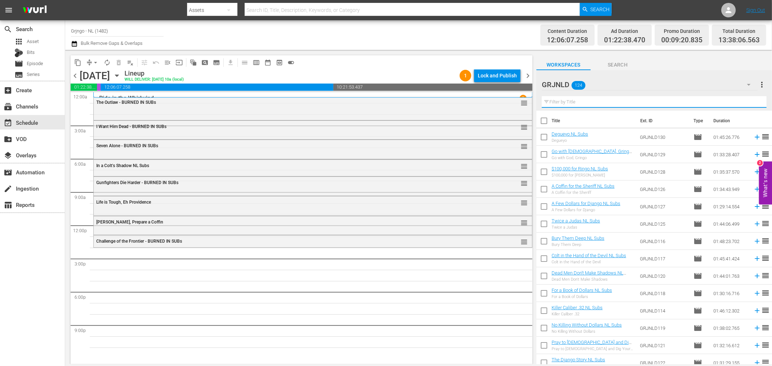
paste input "Alien Thunder"
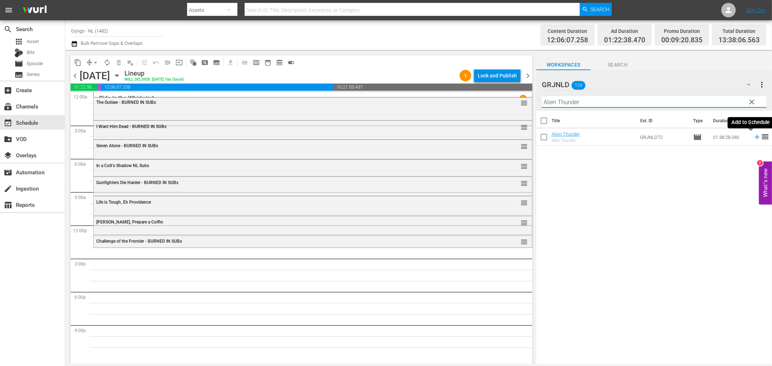
type input "Alien Thunder"
click at [755, 138] on icon at bounding box center [757, 137] width 5 height 5
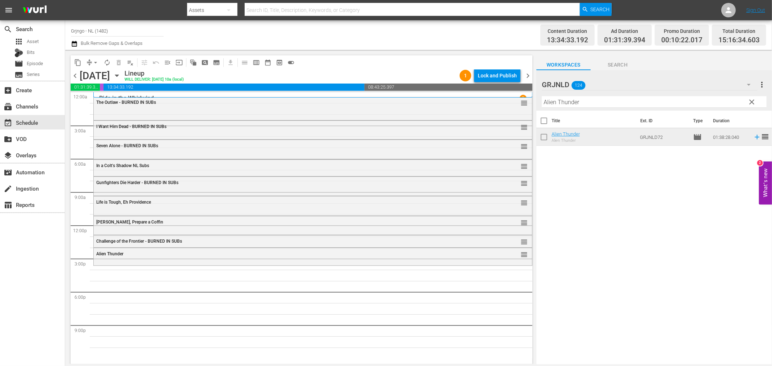
drag, startPoint x: 749, startPoint y: 98, endPoint x: 647, endPoint y: 100, distance: 102.1
click at [749, 98] on span "clear" at bounding box center [752, 102] width 9 height 9
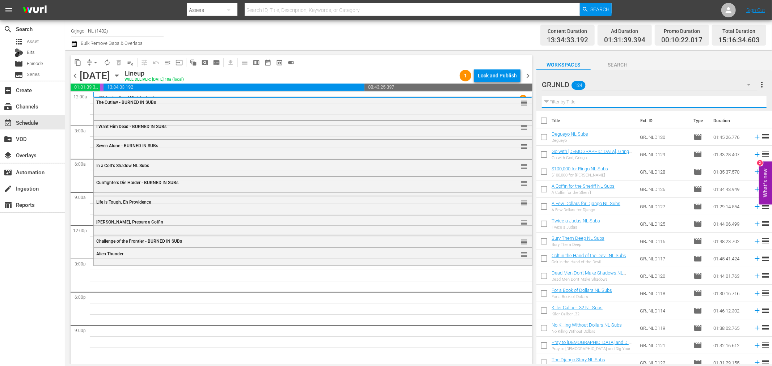
paste input "Madron"
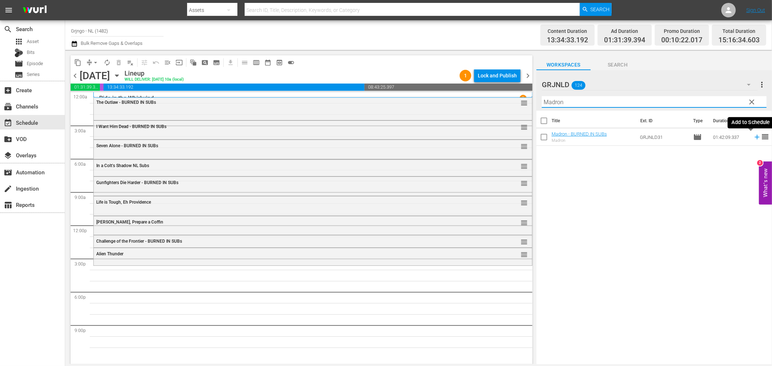
type input "Madron"
click at [753, 136] on icon at bounding box center [757, 137] width 8 height 8
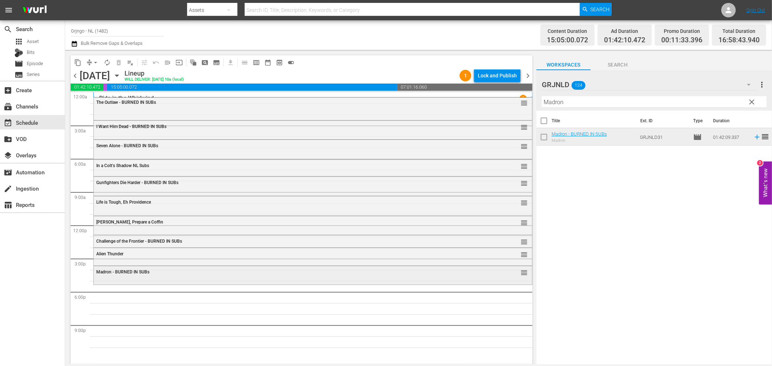
click at [130, 276] on div "[PERSON_NAME] - BURNED IN SUBs reorder" at bounding box center [313, 272] width 438 height 12
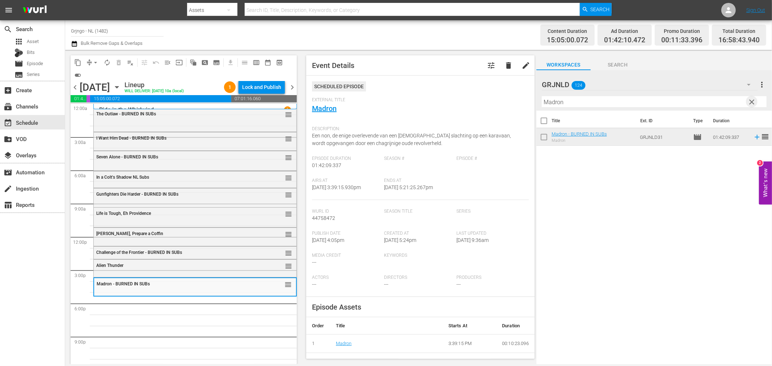
click at [752, 99] on span "clear" at bounding box center [752, 102] width 9 height 9
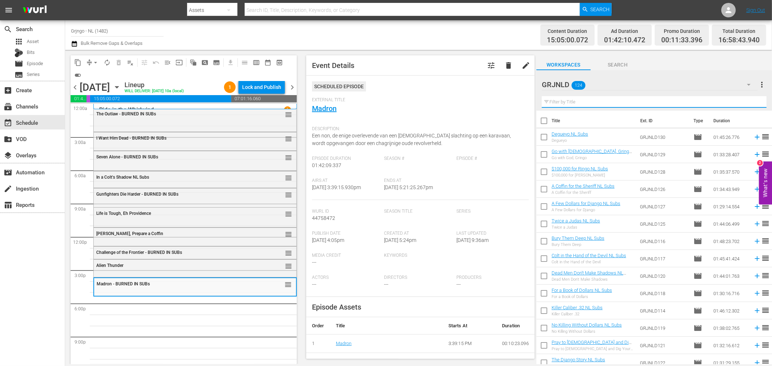
paste input "The Red Pony"
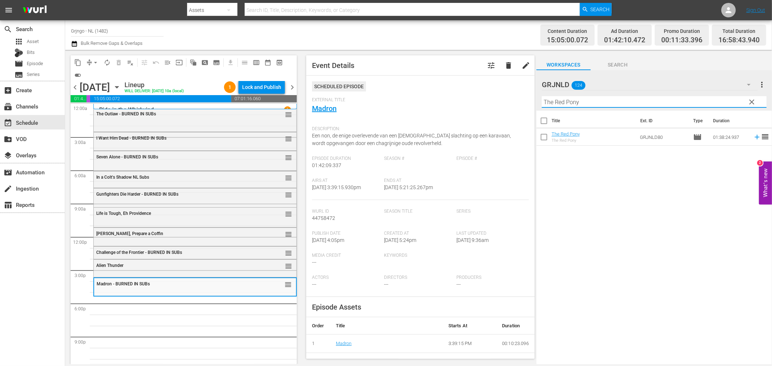
type input "The Red Pony"
click at [161, 301] on div "Delete Event" at bounding box center [176, 304] width 57 height 10
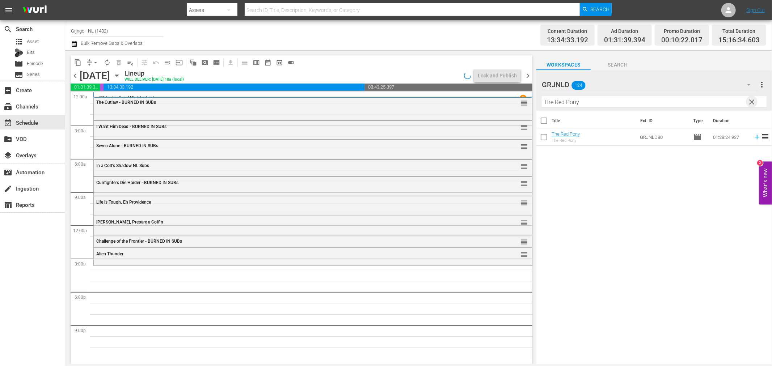
drag, startPoint x: 753, startPoint y: 100, endPoint x: 597, endPoint y: 102, distance: 156.4
click at [753, 100] on span "clear" at bounding box center [752, 102] width 9 height 9
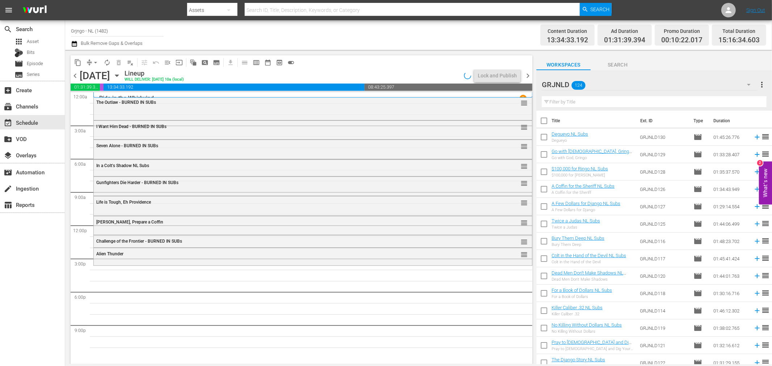
click at [593, 100] on input "text" at bounding box center [654, 102] width 225 height 12
paste input "A Minute to Pray, a Second to Die"
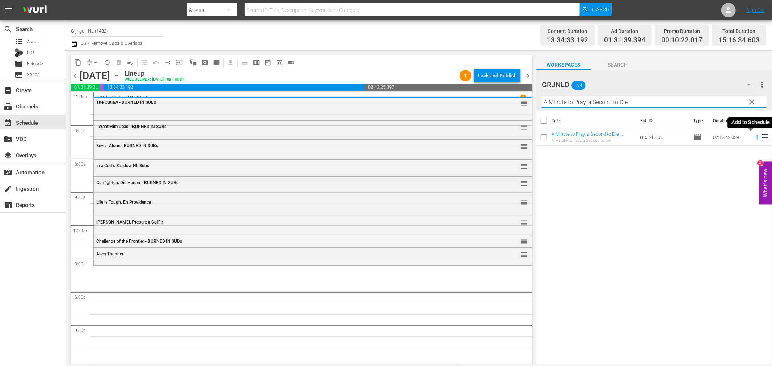
type input "A Minute to Pray, a Second to Die"
drag, startPoint x: 751, startPoint y: 136, endPoint x: 752, endPoint y: 140, distance: 3.6
click at [753, 136] on icon at bounding box center [757, 137] width 8 height 8
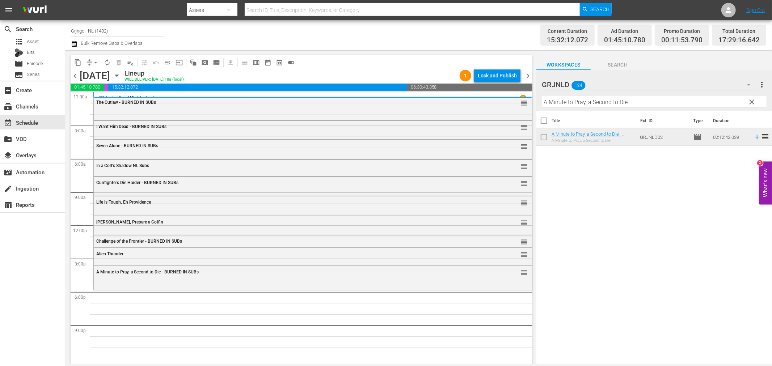
drag, startPoint x: 753, startPoint y: 100, endPoint x: 656, endPoint y: 104, distance: 97.1
click at [753, 100] on span "clear" at bounding box center [752, 102] width 9 height 9
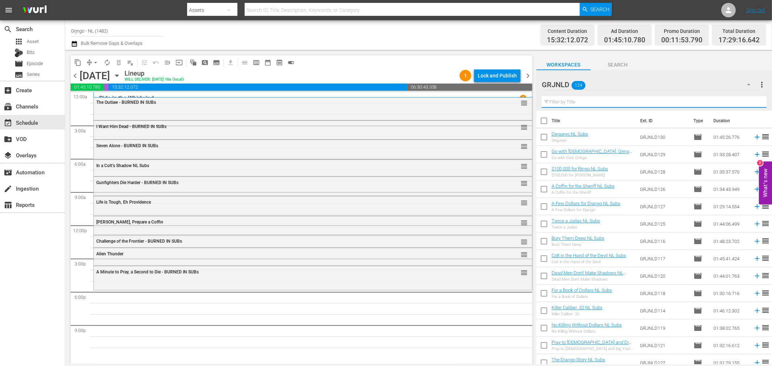
paste input "Bonanza Compilation Episodes 37, 38, 39"
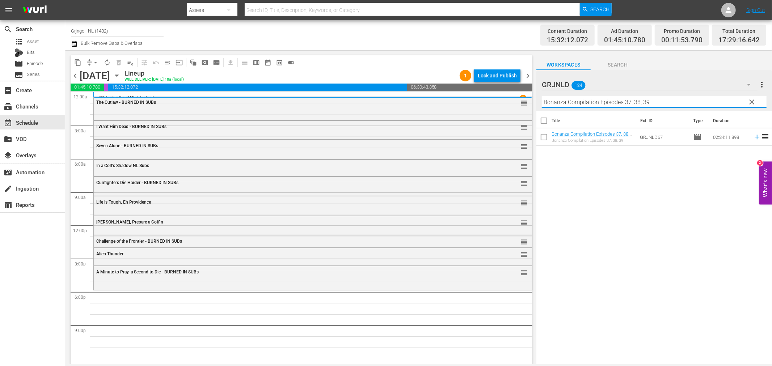
type input "Bonanza Compilation Episodes 37, 38, 39"
click at [755, 137] on icon at bounding box center [757, 137] width 5 height 5
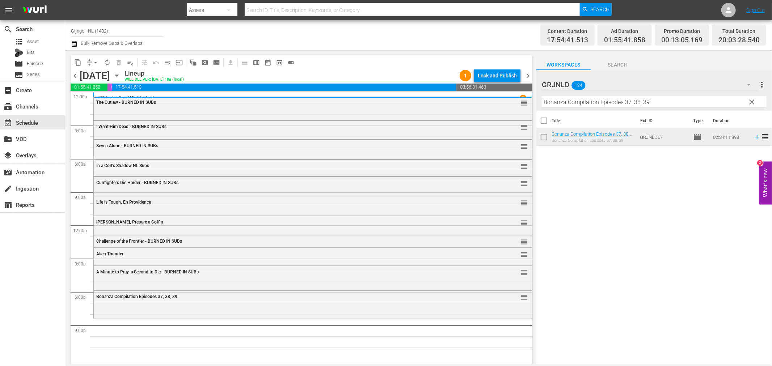
drag, startPoint x: 752, startPoint y: 102, endPoint x: 623, endPoint y: 103, distance: 128.9
click at [752, 102] on span "clear" at bounding box center [752, 102] width 9 height 9
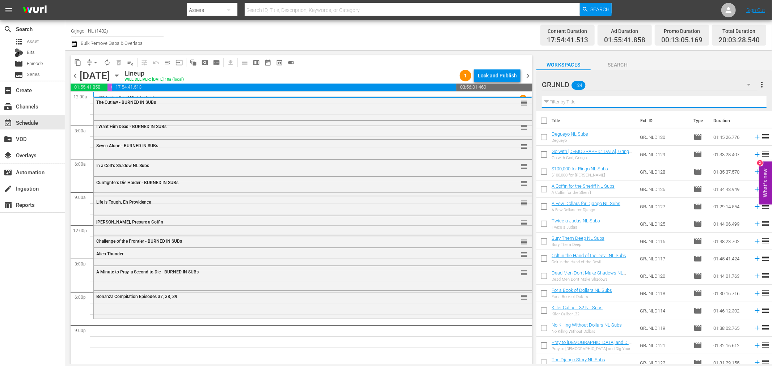
paste input "War of the Wildcats"
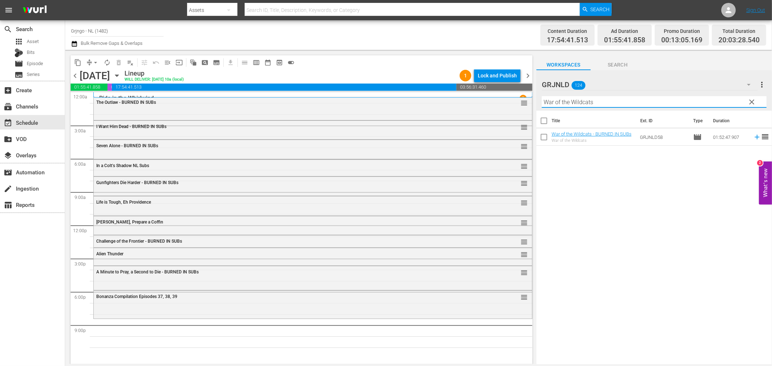
type input "War of the Wildcats"
click at [755, 136] on icon at bounding box center [757, 137] width 5 height 5
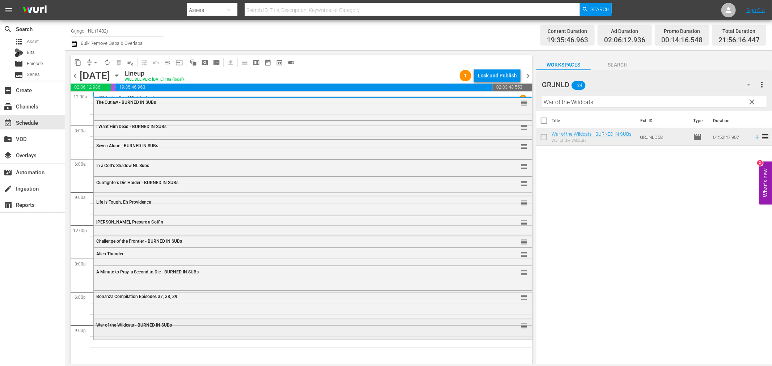
click at [125, 332] on div "War of the Wildcats - BURNED IN SUBs reorder" at bounding box center [313, 329] width 438 height 19
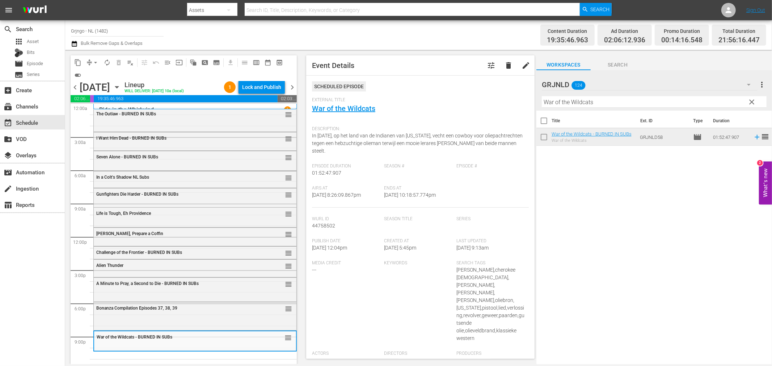
drag, startPoint x: 751, startPoint y: 100, endPoint x: 589, endPoint y: 100, distance: 162.2
click at [751, 100] on span "clear" at bounding box center [752, 102] width 9 height 9
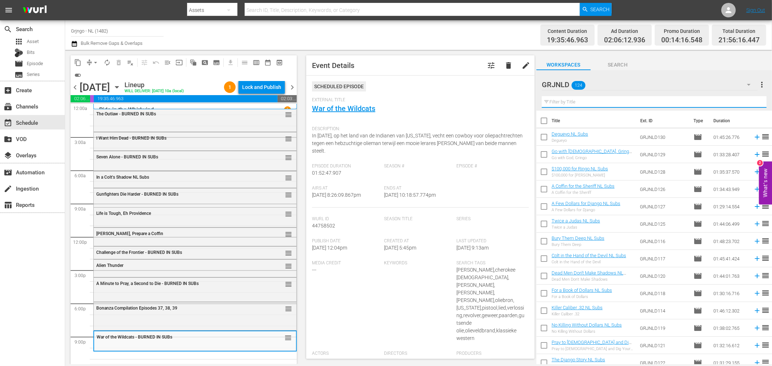
paste input "Madron"
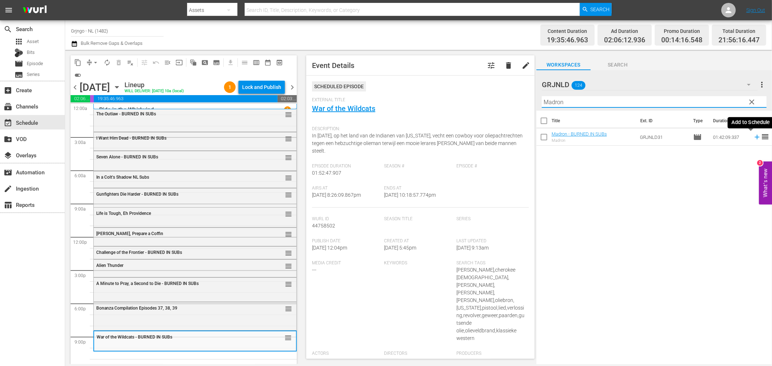
type input "Madron"
click at [755, 137] on icon at bounding box center [757, 137] width 5 height 5
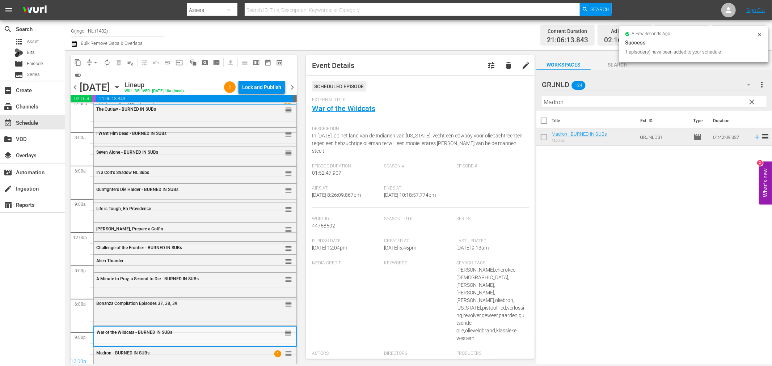
scroll to position [6, 0]
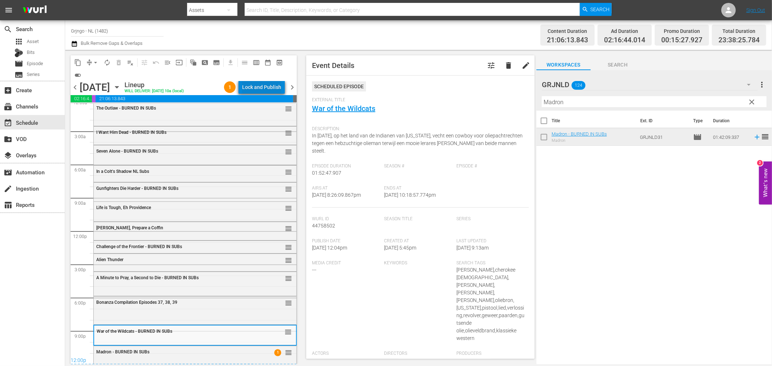
click at [266, 85] on div "Lock and Publish" at bounding box center [261, 87] width 39 height 13
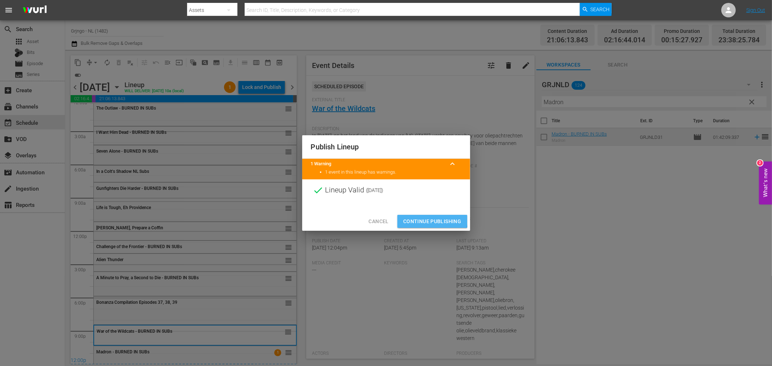
click at [411, 218] on span "Continue Publishing" at bounding box center [432, 221] width 58 height 9
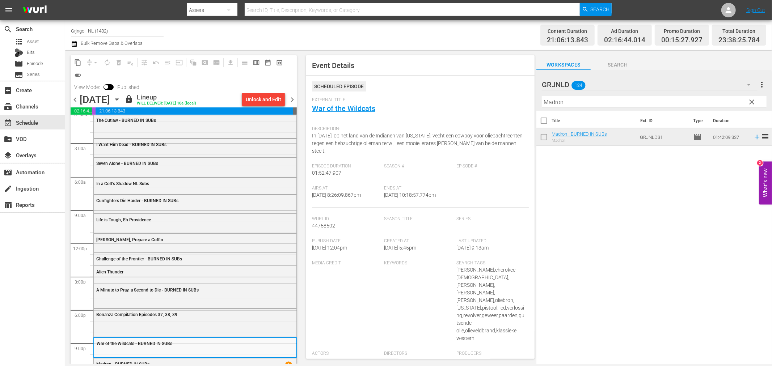
click at [291, 97] on span "chevron_right" at bounding box center [292, 99] width 9 height 9
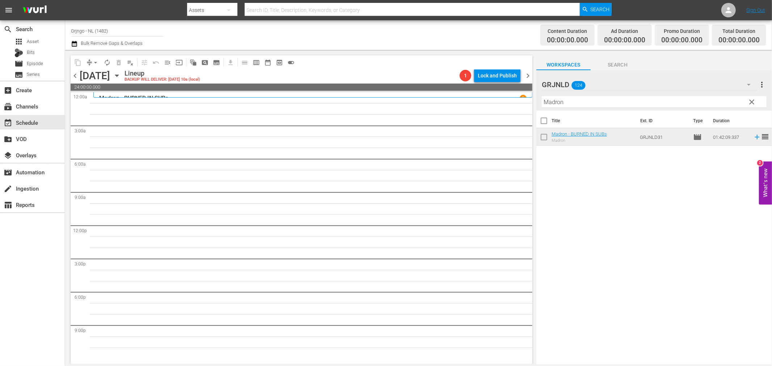
drag, startPoint x: 756, startPoint y: 102, endPoint x: 663, endPoint y: 106, distance: 93.1
click at [756, 102] on span "clear" at bounding box center [752, 102] width 9 height 9
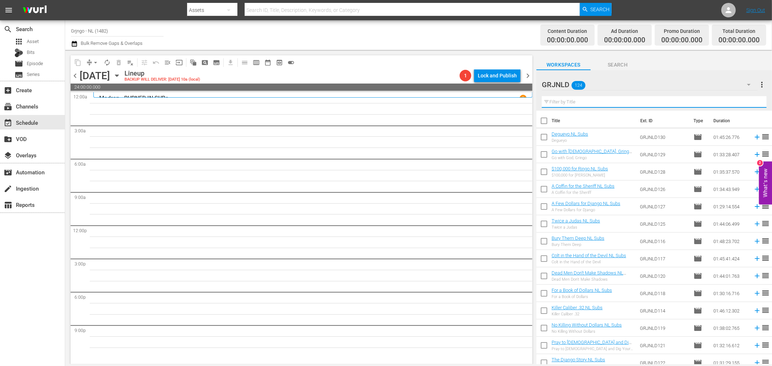
paste input "The Tall Texan"
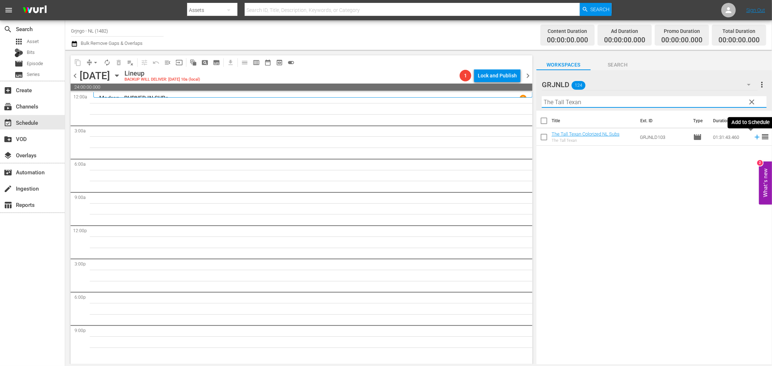
type input "The Tall Texan"
click at [753, 137] on icon at bounding box center [757, 137] width 8 height 8
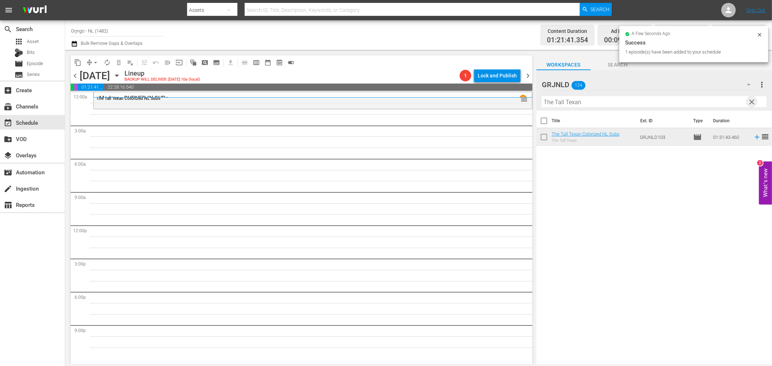
click at [752, 100] on span "clear" at bounding box center [752, 102] width 9 height 9
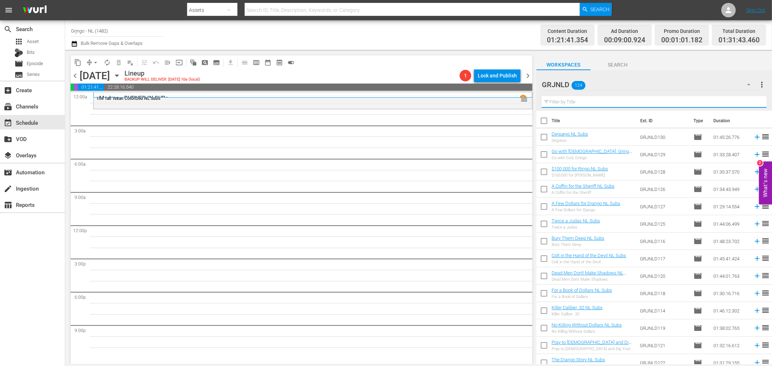
paste input "Yellow Hair and the Fortress of Gold"
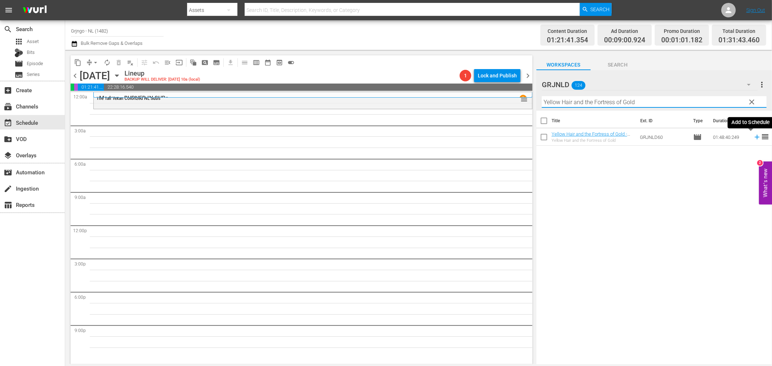
type input "Yellow Hair and the Fortress of Gold"
click at [755, 137] on icon at bounding box center [757, 137] width 5 height 5
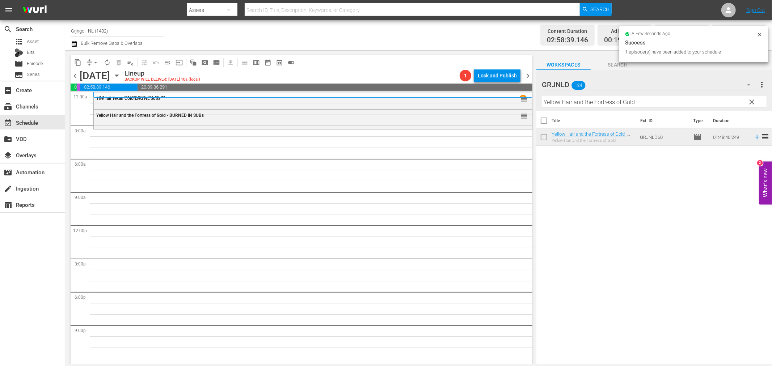
drag, startPoint x: 750, startPoint y: 102, endPoint x: 668, endPoint y: 109, distance: 82.1
click at [750, 102] on span "clear" at bounding box center [752, 102] width 9 height 9
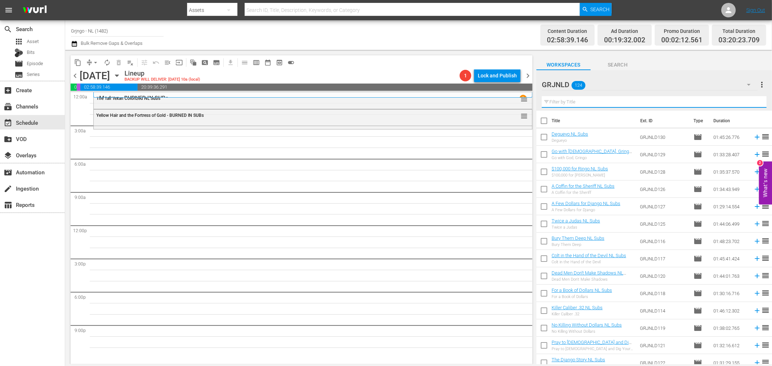
paste input "The Executioner of [DEMOGRAPHIC_DATA]"
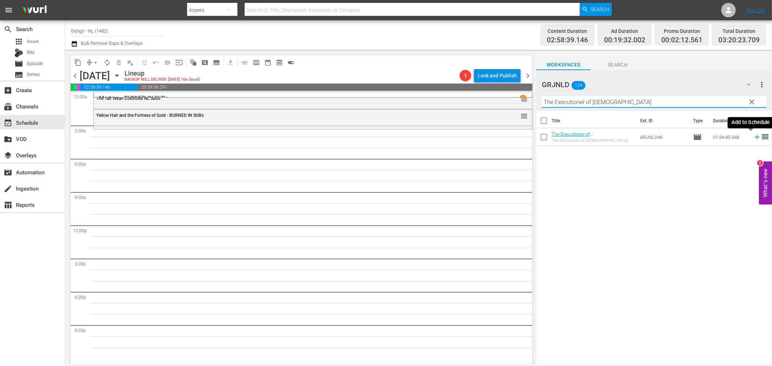
type input "The Executioner of [DEMOGRAPHIC_DATA]"
click at [753, 135] on icon at bounding box center [757, 137] width 8 height 8
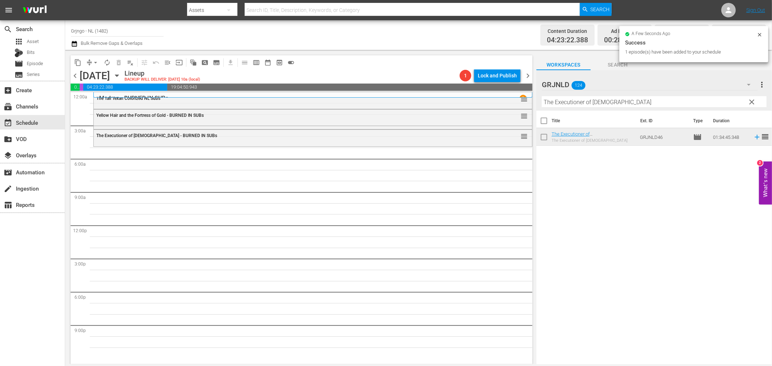
drag, startPoint x: 749, startPoint y: 102, endPoint x: 671, endPoint y: 105, distance: 77.5
click at [749, 102] on span "clear" at bounding box center [752, 102] width 9 height 9
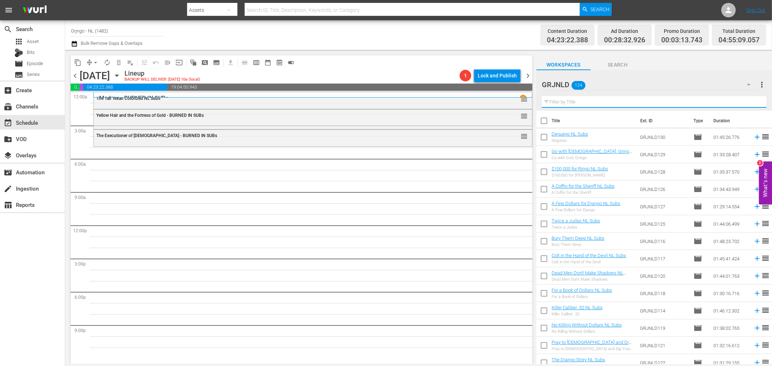
paste input "The Southerner"
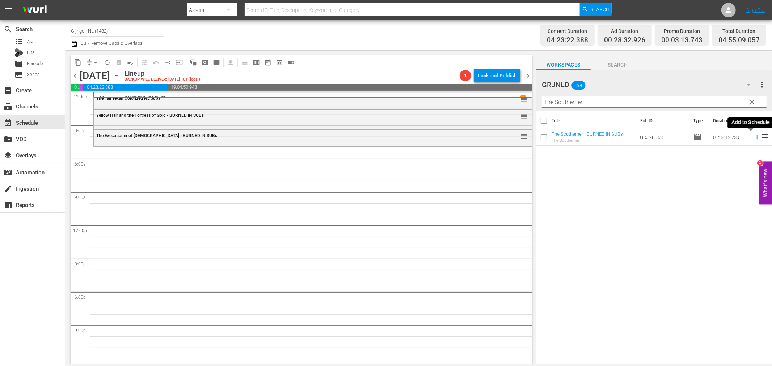
type input "The Southerner"
click at [753, 136] on icon at bounding box center [757, 137] width 8 height 8
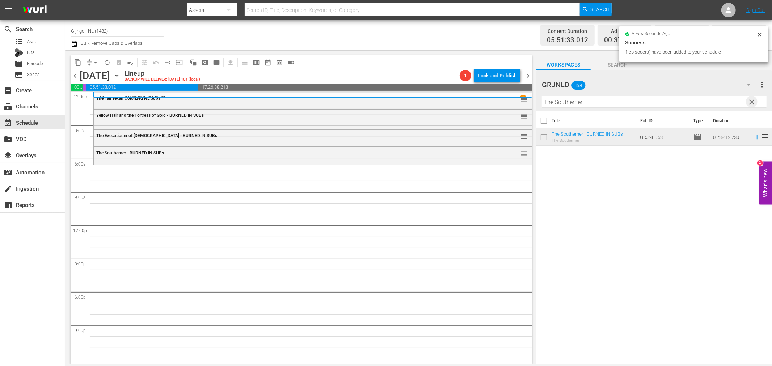
drag, startPoint x: 752, startPoint y: 102, endPoint x: 607, endPoint y: 103, distance: 144.8
click at [752, 102] on span "clear" at bounding box center [752, 102] width 9 height 9
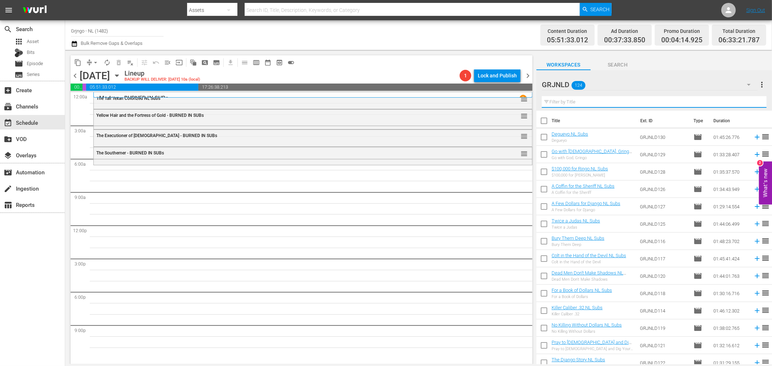
paste input "Buddy Goes West"
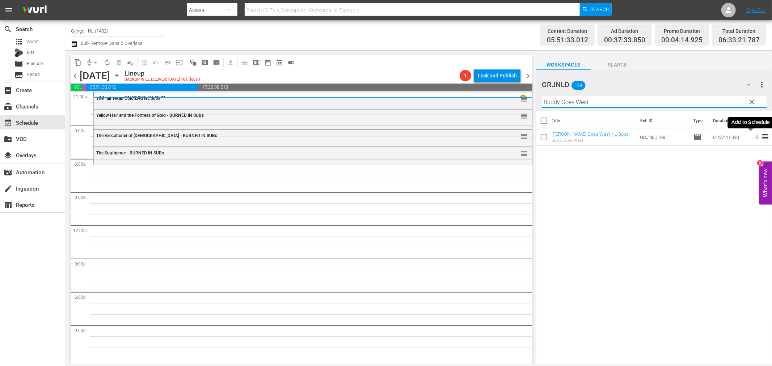
type input "Buddy Goes West"
click at [755, 137] on icon at bounding box center [757, 137] width 5 height 5
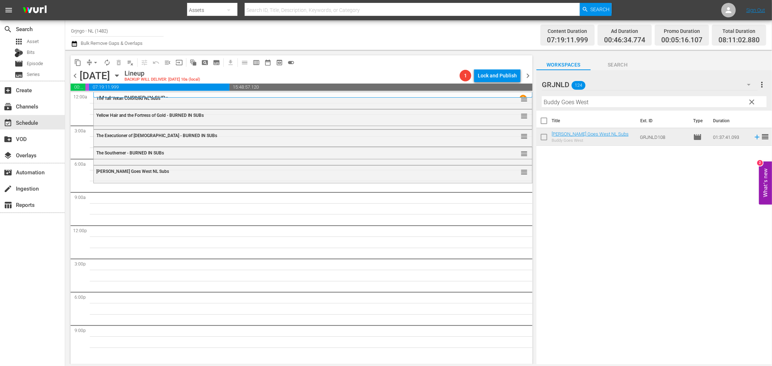
drag, startPoint x: 754, startPoint y: 101, endPoint x: 568, endPoint y: 99, distance: 185.7
click at [754, 101] on span "clear" at bounding box center [752, 102] width 9 height 9
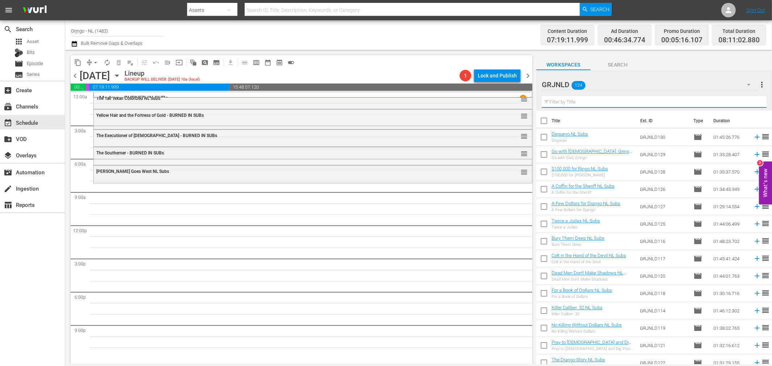
paste input "Die blutigen [PERSON_NAME] von [US_STATE]"
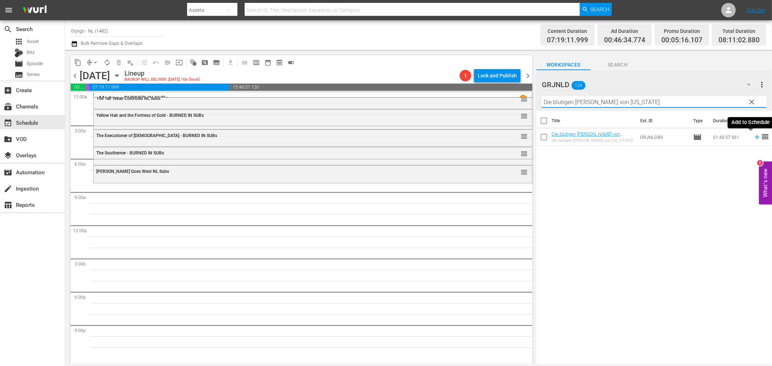
type input "Die blutigen [PERSON_NAME] von [US_STATE]"
click at [753, 135] on icon at bounding box center [757, 137] width 8 height 8
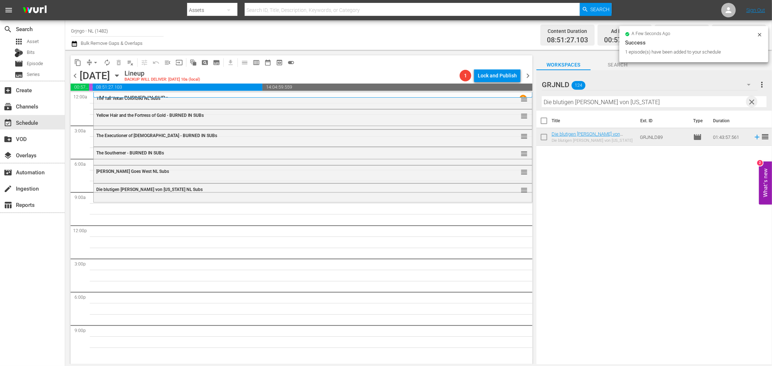
drag, startPoint x: 753, startPoint y: 101, endPoint x: 600, endPoint y: 104, distance: 153.2
click at [753, 101] on span "clear" at bounding box center [752, 102] width 9 height 9
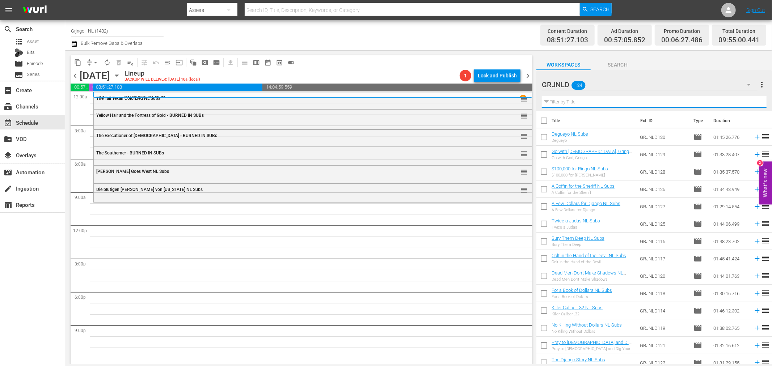
paste input "Django the Bastard"
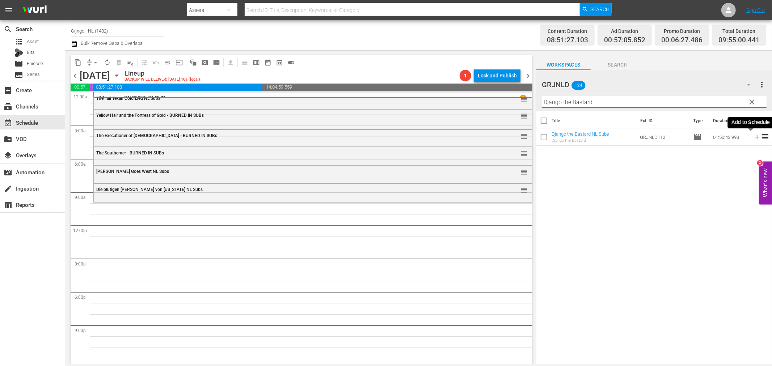
type input "Django the Bastard"
click at [753, 136] on icon at bounding box center [757, 137] width 8 height 8
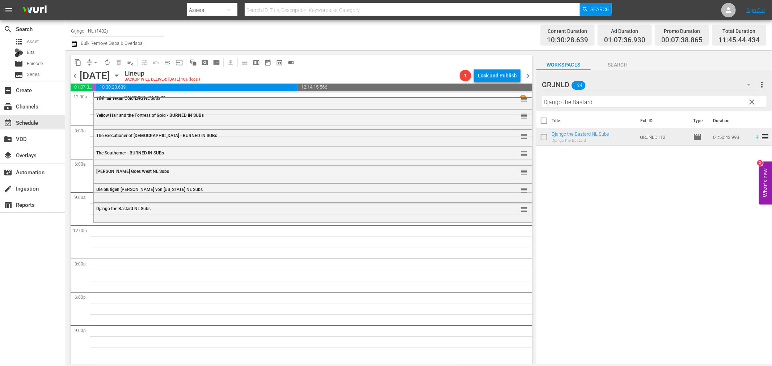
drag, startPoint x: 751, startPoint y: 99, endPoint x: 598, endPoint y: 109, distance: 152.8
click at [751, 99] on span "clear" at bounding box center [752, 102] width 9 height 9
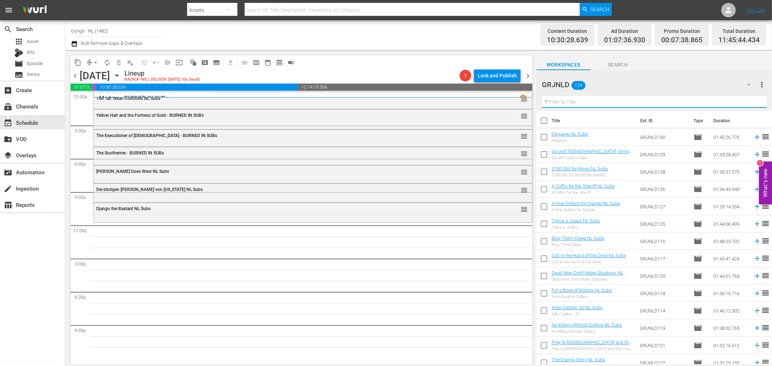
paste input "Convict Stage"
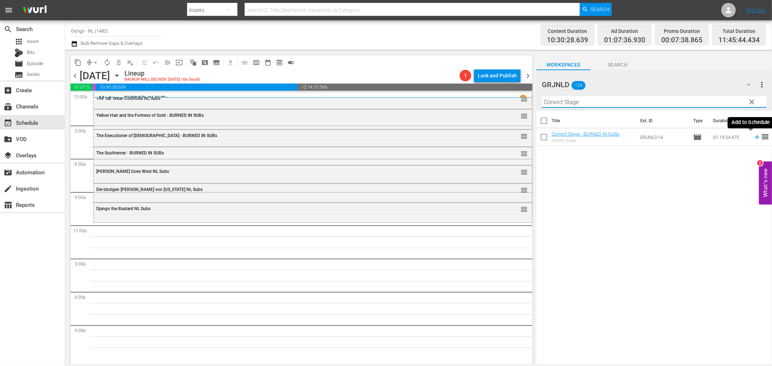
type input "Convict Stage"
click at [755, 137] on icon at bounding box center [757, 137] width 5 height 5
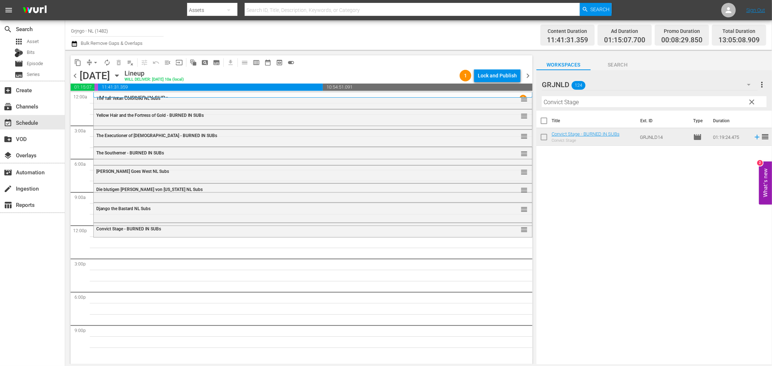
drag, startPoint x: 752, startPoint y: 99, endPoint x: 624, endPoint y: 113, distance: 128.6
click at [752, 99] on span "clear" at bounding box center [752, 102] width 9 height 9
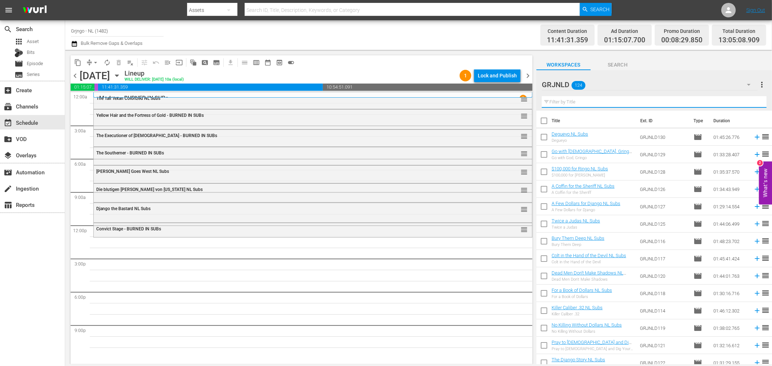
paste input "Savage Pampas"
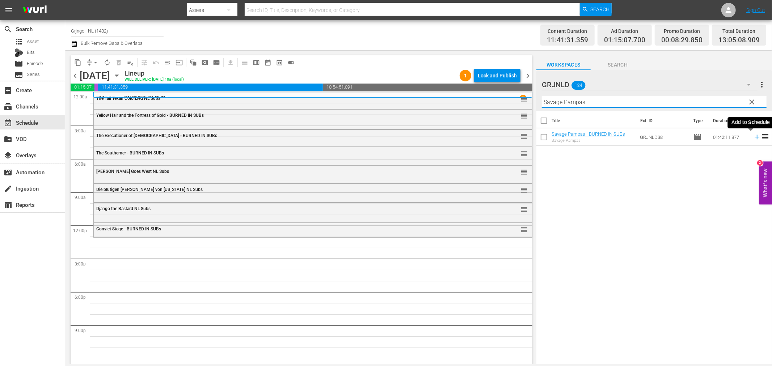
type input "Savage Pampas"
click at [755, 138] on icon at bounding box center [757, 137] width 5 height 5
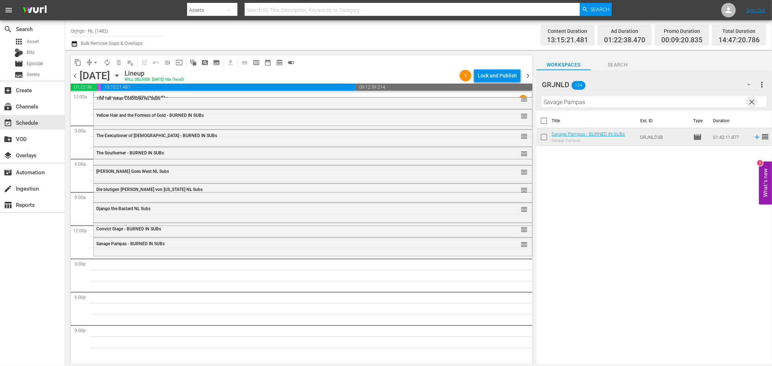
click at [754, 102] on span "clear" at bounding box center [752, 102] width 9 height 9
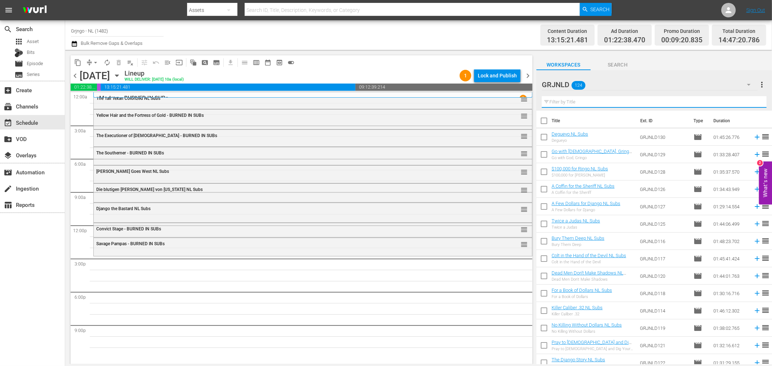
paste input "The Red Pony"
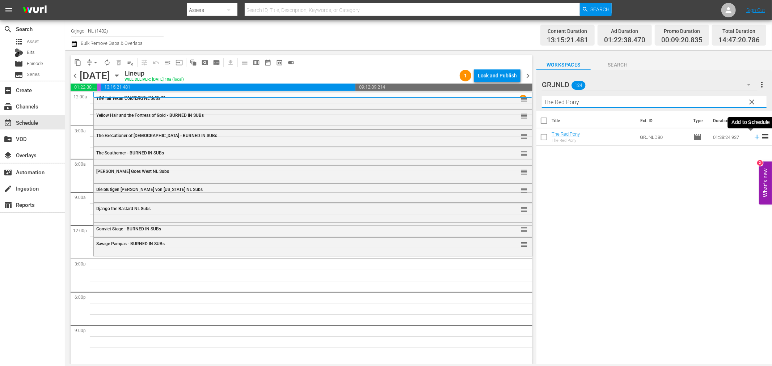
type input "The Red Pony"
click at [753, 136] on icon at bounding box center [757, 137] width 8 height 8
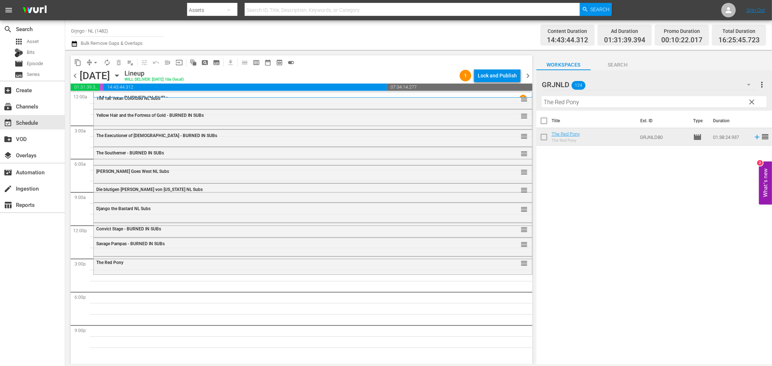
click at [754, 97] on button "clear" at bounding box center [752, 102] width 12 height 12
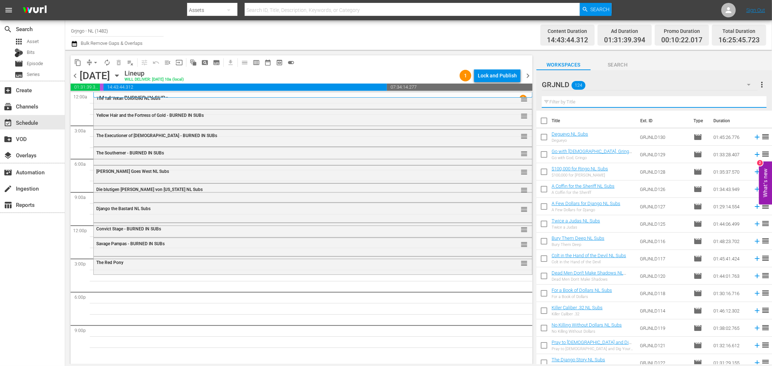
paste input "The Star Packer"
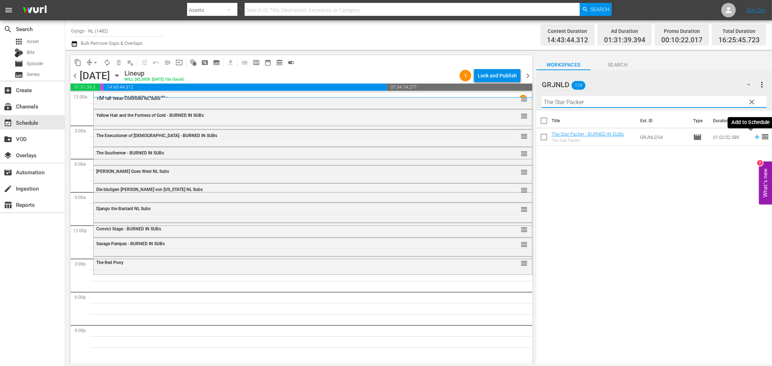
type input "The Star Packer"
click at [755, 135] on icon at bounding box center [757, 137] width 5 height 5
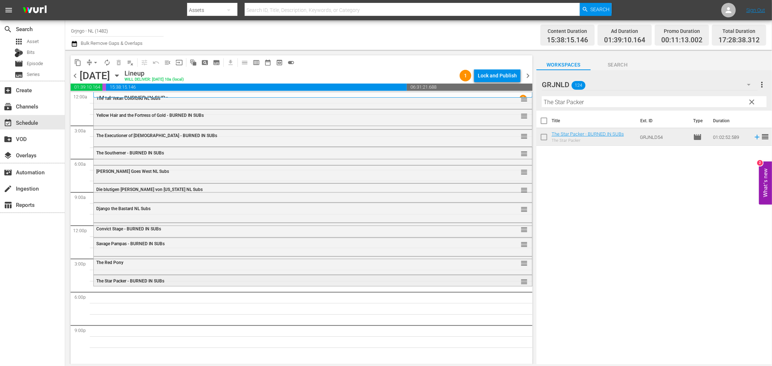
click at [299, 277] on div "The Star Packer - BURNED IN SUBs reorder" at bounding box center [313, 282] width 438 height 12
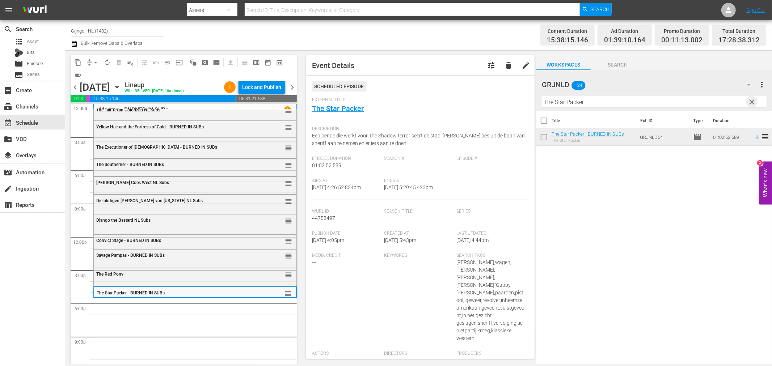
drag, startPoint x: 752, startPoint y: 99, endPoint x: 630, endPoint y: 98, distance: 121.3
click at [752, 99] on span "clear" at bounding box center [752, 102] width 9 height 9
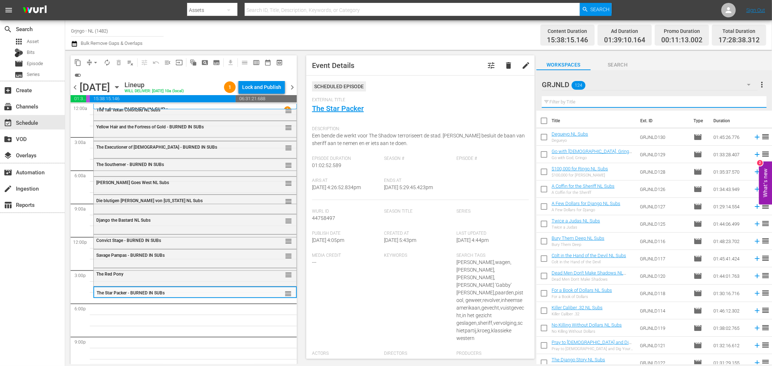
paste input "The Man from [US_STATE]"
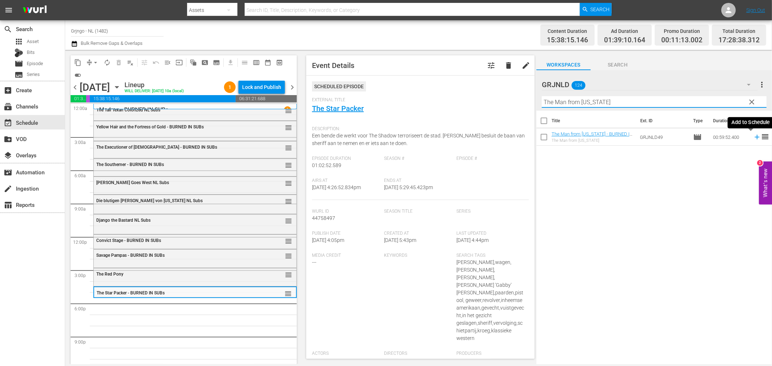
type input "The Man from [US_STATE]"
click at [753, 136] on icon at bounding box center [757, 137] width 8 height 8
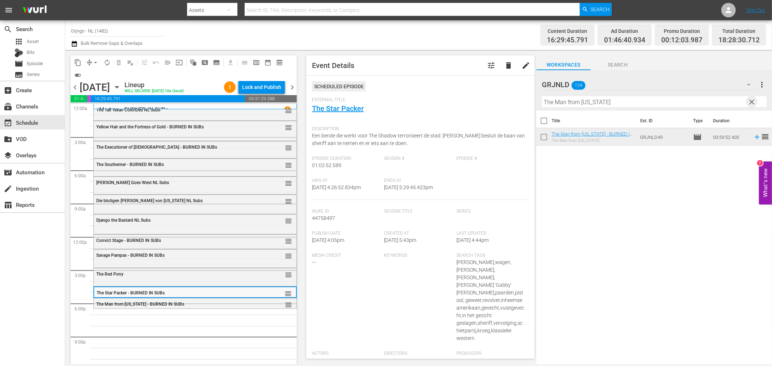
click at [752, 101] on span "clear" at bounding box center [752, 102] width 9 height 9
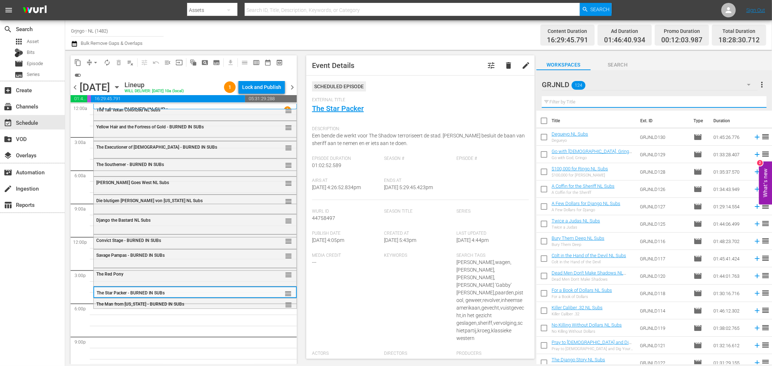
paste input "Bonanza Compilation Episodes 40, 41, 42"
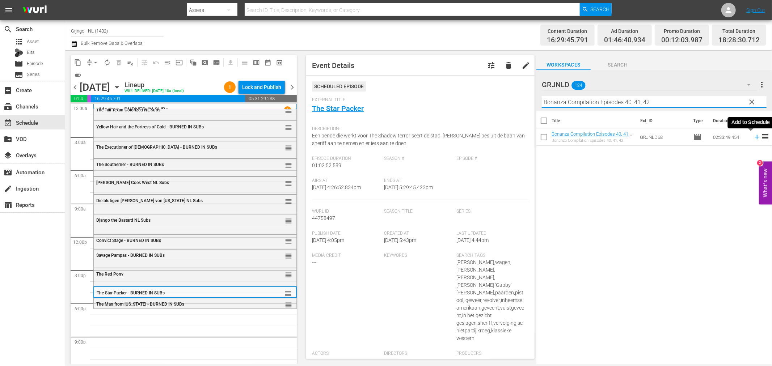
type input "Bonanza Compilation Episodes 40, 41, 42"
click at [755, 137] on icon at bounding box center [757, 137] width 5 height 5
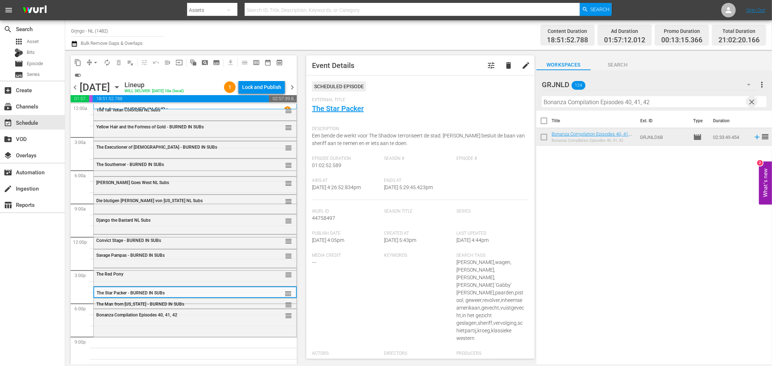
click at [751, 99] on span "clear" at bounding box center [752, 102] width 9 height 9
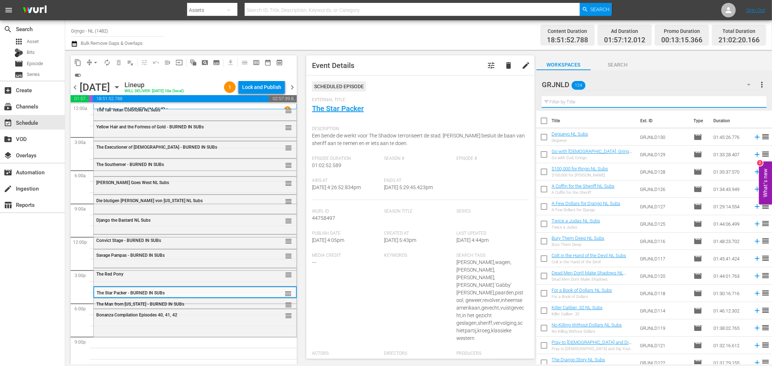
paste input "Brother Outlaw"
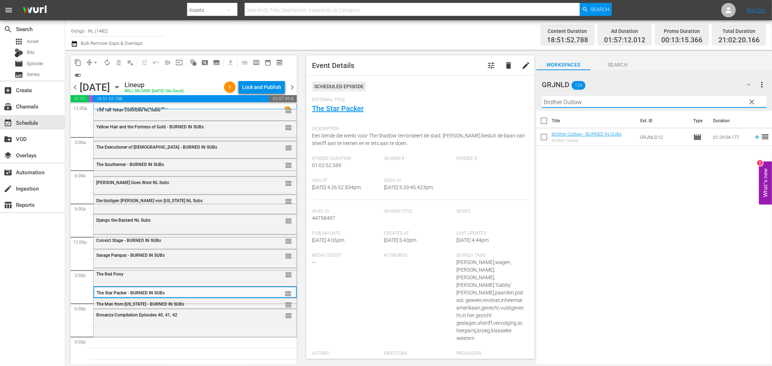
type input "Brother Outlaw"
click at [755, 138] on icon at bounding box center [757, 137] width 5 height 5
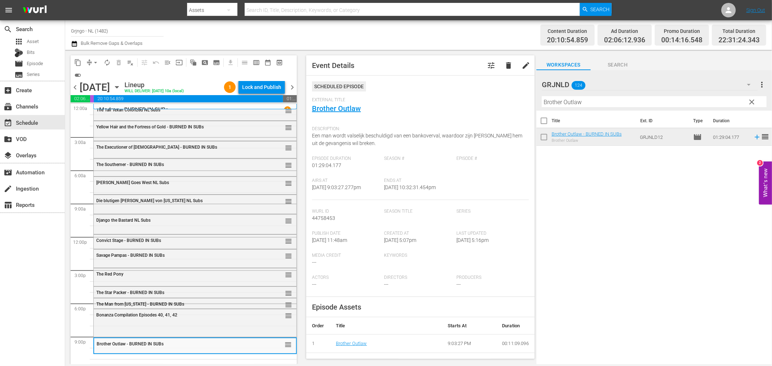
click at [750, 102] on span "clear" at bounding box center [752, 102] width 9 height 9
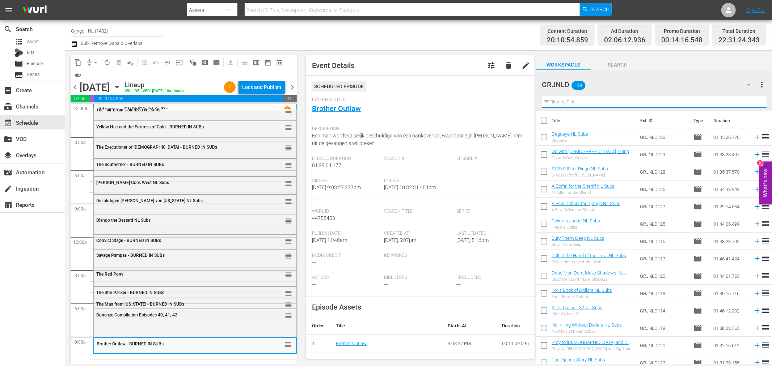
paste input "Five Guns West"
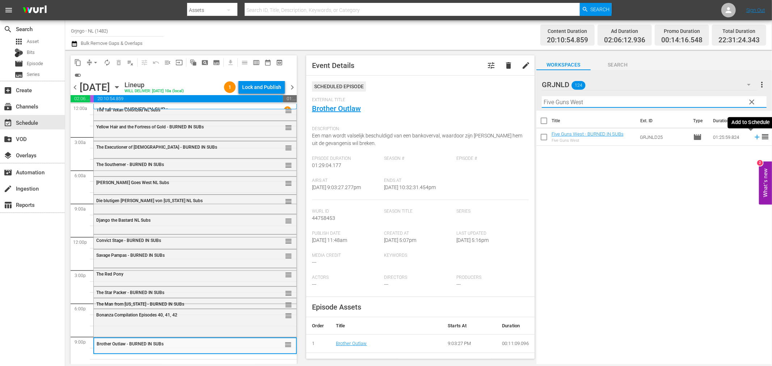
type input "Five Guns West"
click at [755, 136] on icon at bounding box center [757, 137] width 5 height 5
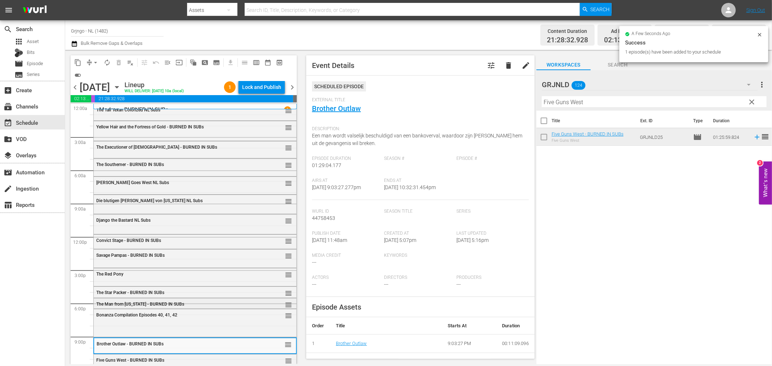
scroll to position [5, 0]
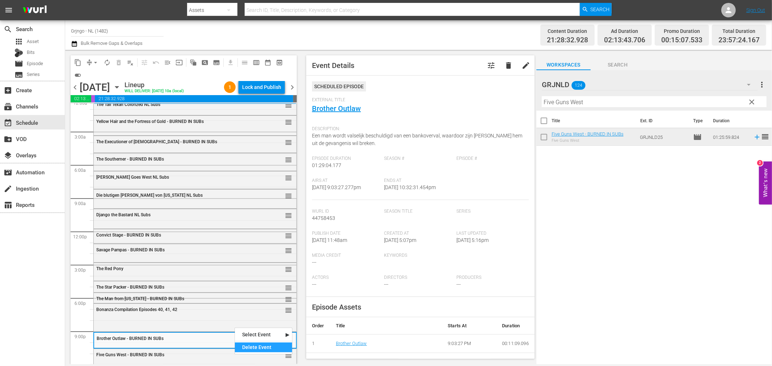
click at [264, 344] on div "Delete Event" at bounding box center [263, 348] width 57 height 10
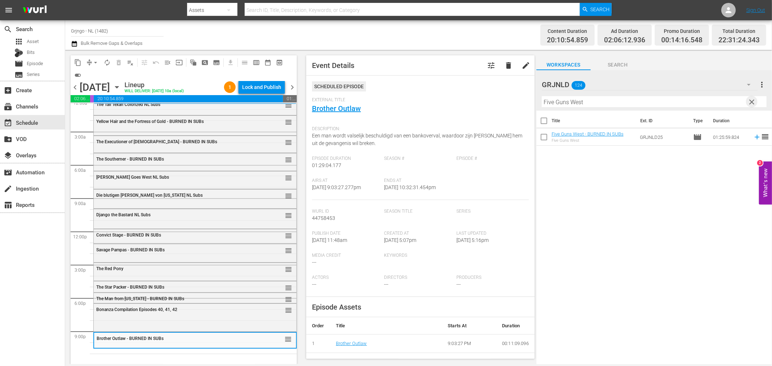
click at [750, 100] on span "clear" at bounding box center [752, 102] width 9 height 9
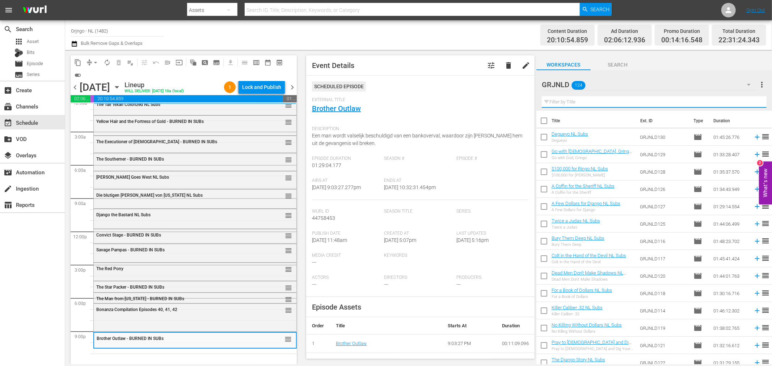
click at [601, 100] on input "text" at bounding box center [654, 102] width 225 height 12
paste input "[PERSON_NAME] and [PERSON_NAME] Strike Again"
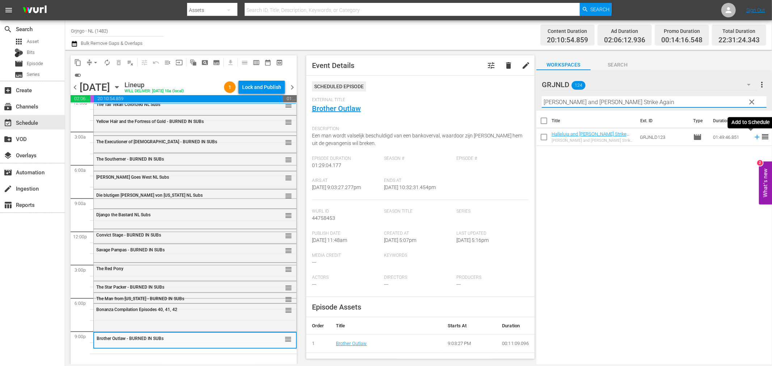
type input "[PERSON_NAME] and [PERSON_NAME] Strike Again"
click at [753, 138] on icon at bounding box center [757, 137] width 8 height 8
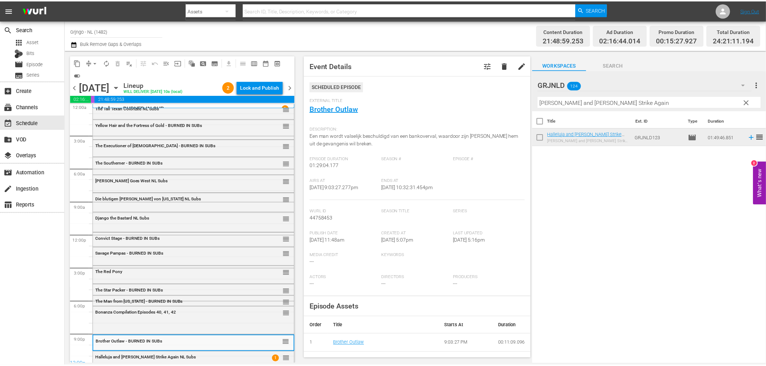
scroll to position [0, 0]
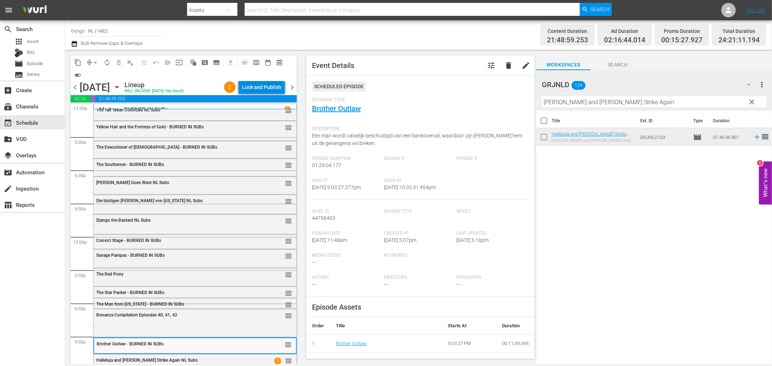
click at [258, 84] on div "Lock and Publish" at bounding box center [261, 87] width 39 height 13
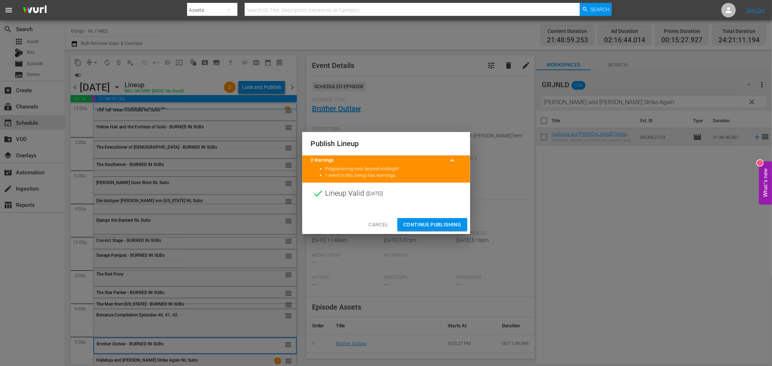
click at [421, 220] on button "Continue Publishing" at bounding box center [433, 224] width 70 height 13
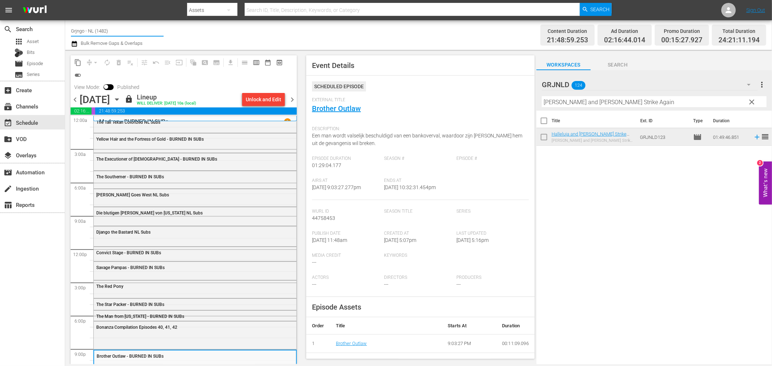
drag, startPoint x: 123, startPoint y: 26, endPoint x: 67, endPoint y: 27, distance: 56.8
click at [67, 27] on div "Channel Title Grjngo - NL (1482) Bulk Remove Gaps & Overlaps Content Duration 2…" at bounding box center [418, 35] width 707 height 30
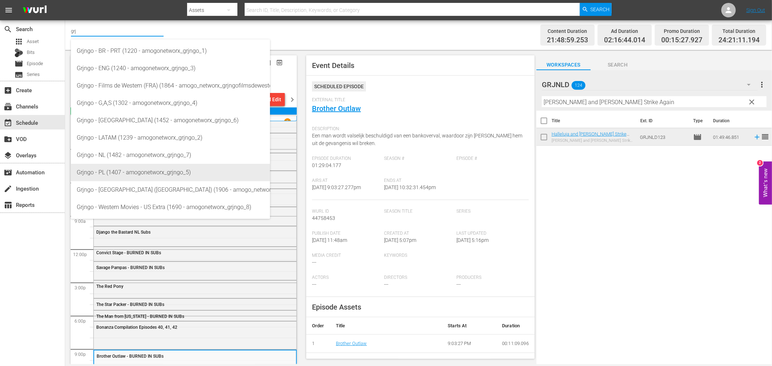
click at [157, 171] on div "Grjngo - PL (1407 - amogonetworx_grjngo_5)" at bounding box center [171, 172] width 188 height 17
type input "Grjngo - PL (1407 - amogonetworx_grjngo_5)"
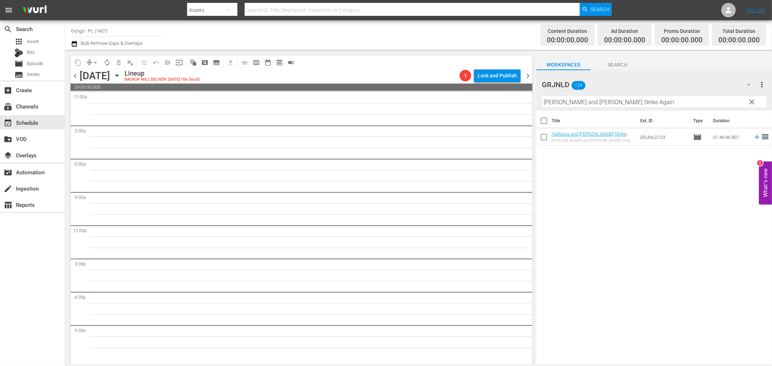
click at [121, 74] on icon "button" at bounding box center [117, 76] width 8 height 8
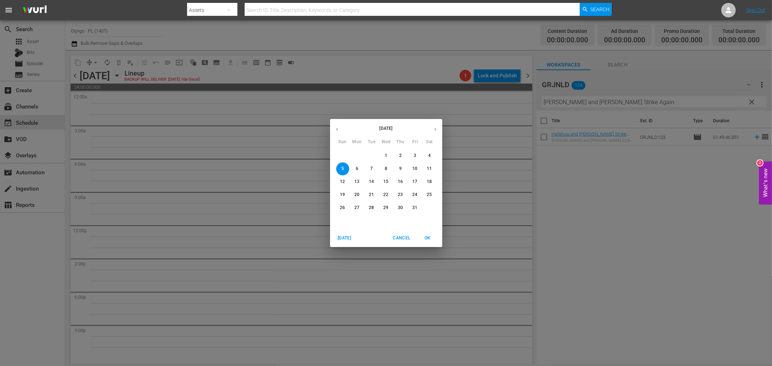
click at [338, 131] on icon "button" at bounding box center [337, 129] width 5 height 5
click at [359, 207] on p "29" at bounding box center [356, 208] width 5 height 6
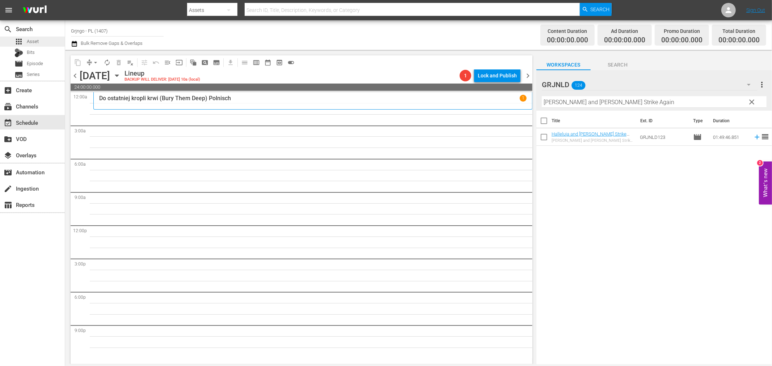
click at [33, 43] on span "Asset" at bounding box center [33, 41] width 12 height 7
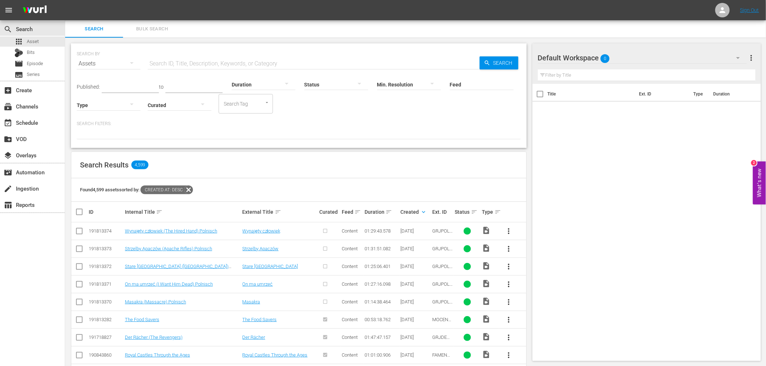
click at [740, 59] on icon "button" at bounding box center [738, 58] width 9 height 9
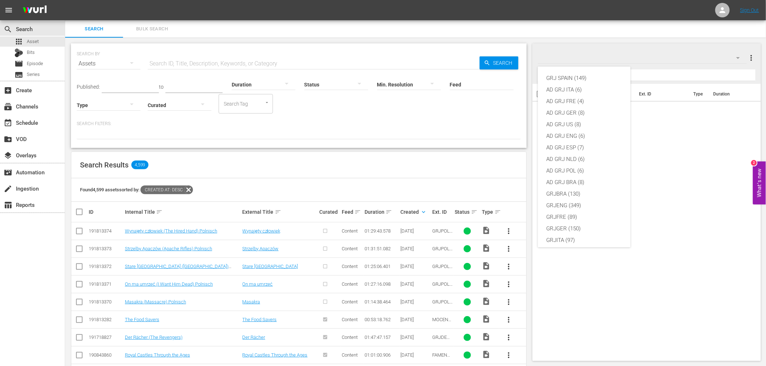
scroll to position [62, 0]
click at [594, 213] on div "GRJPOL (216)" at bounding box center [584, 213] width 75 height 12
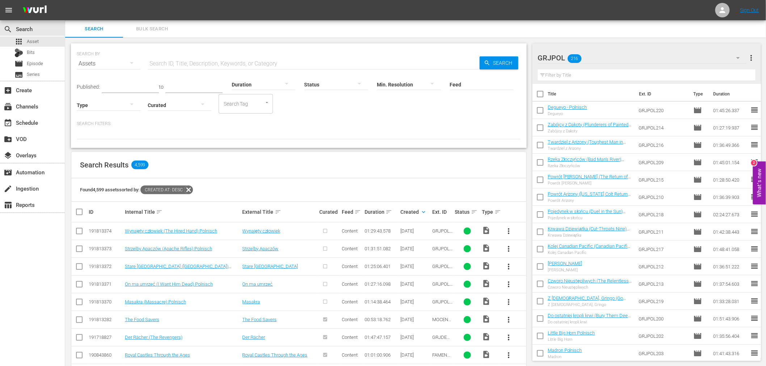
click at [737, 57] on icon "button" at bounding box center [738, 58] width 9 height 9
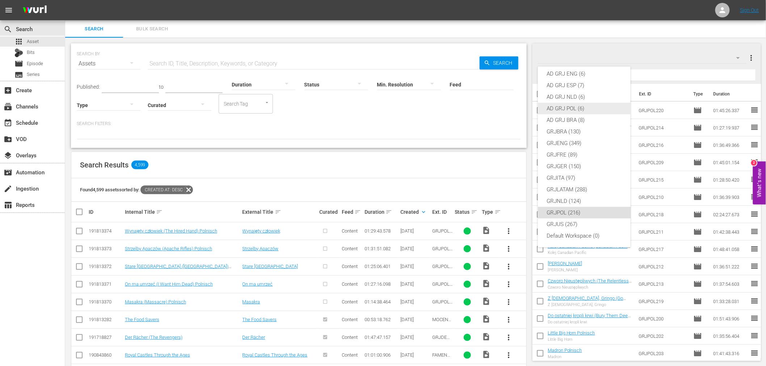
click at [567, 111] on div "AD GRJ POL (6)" at bounding box center [584, 109] width 75 height 12
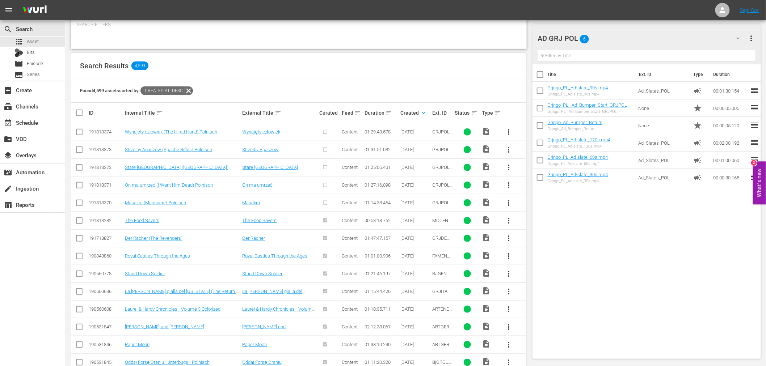
scroll to position [121, 0]
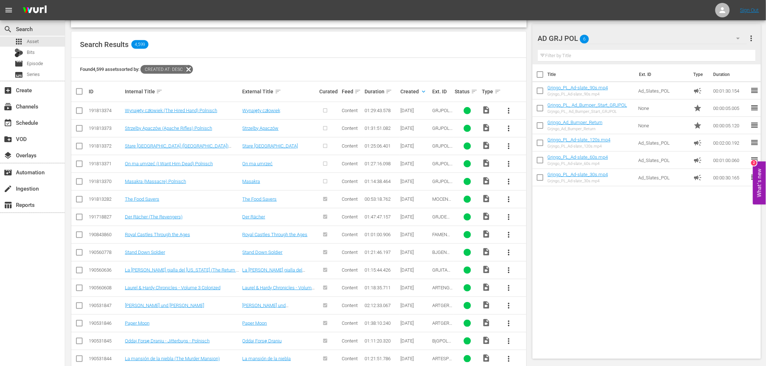
click at [507, 182] on span "more_vert" at bounding box center [509, 181] width 9 height 9
click at [540, 238] on div "Episode" at bounding box center [547, 236] width 49 height 17
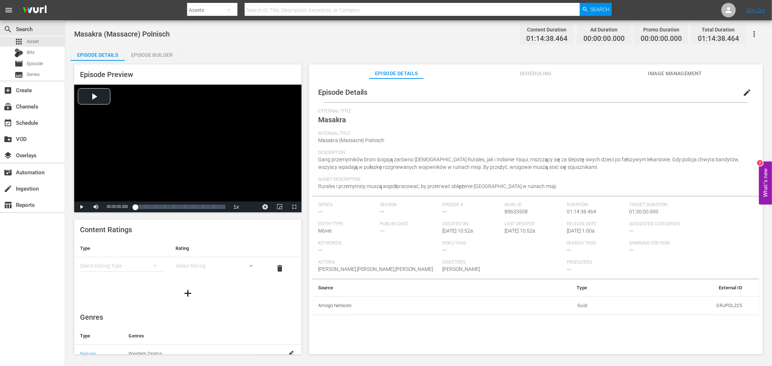
click at [144, 53] on div "Episode Builder" at bounding box center [152, 54] width 54 height 17
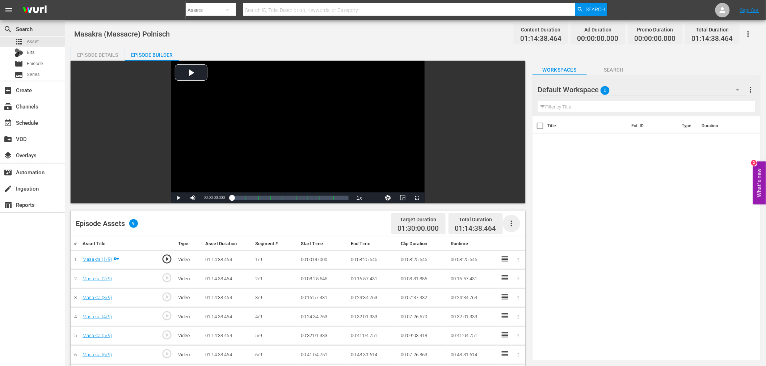
click at [514, 226] on icon "button" at bounding box center [511, 223] width 9 height 9
click at [514, 226] on div "Fill with Ads" at bounding box center [533, 226] width 49 height 17
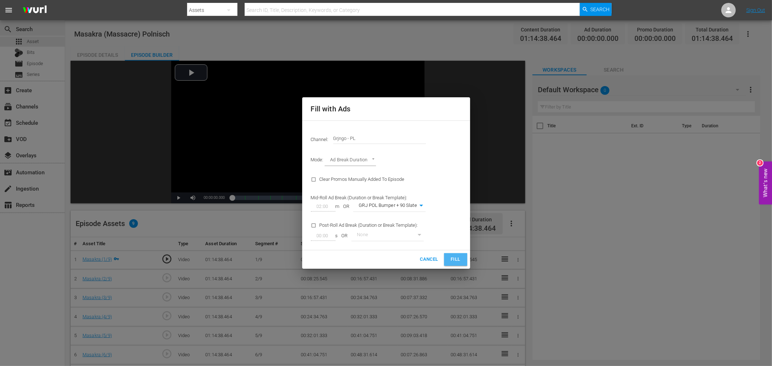
click at [448, 258] on button "Fill" at bounding box center [455, 259] width 23 height 13
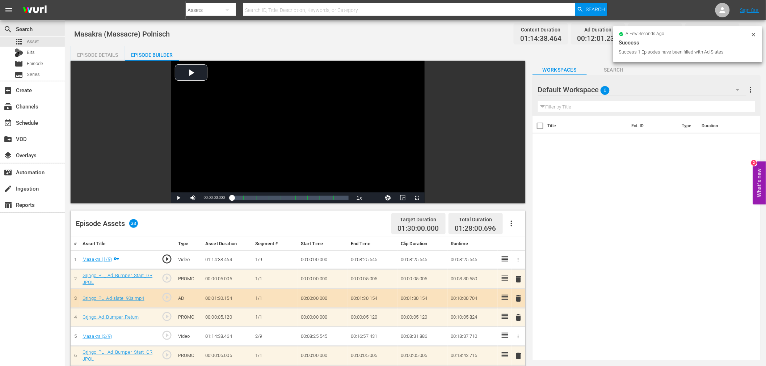
click at [517, 277] on span "delete" at bounding box center [518, 279] width 9 height 9
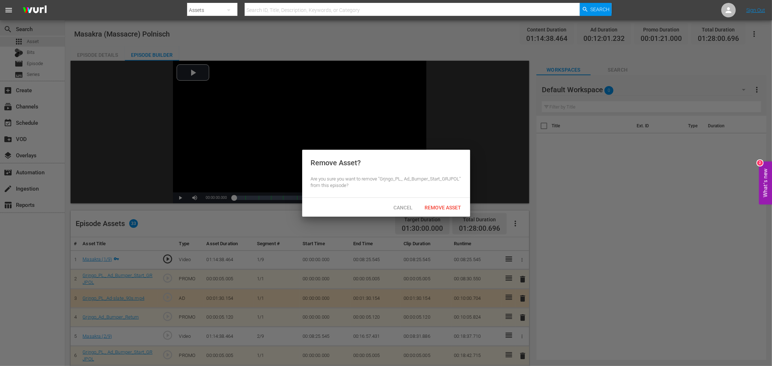
click at [447, 206] on span "Remove Asset" at bounding box center [443, 208] width 48 height 6
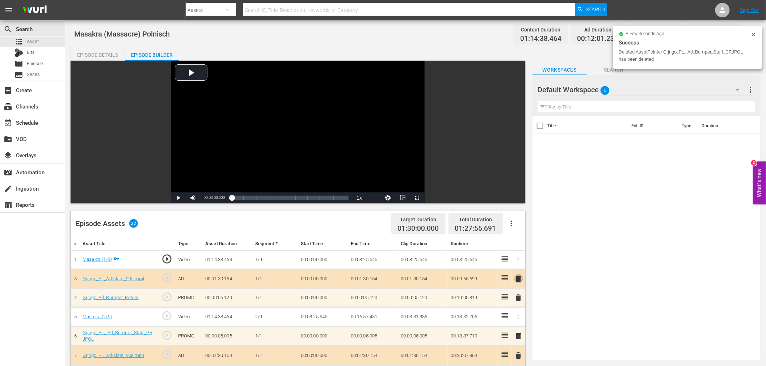
click at [517, 277] on span "delete" at bounding box center [518, 279] width 9 height 9
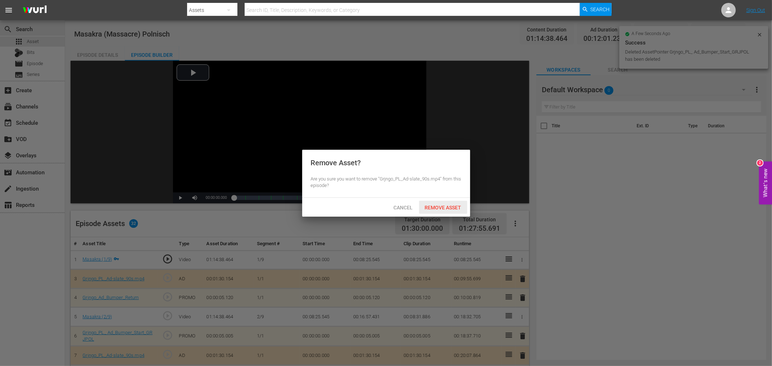
click at [451, 205] on span "Remove Asset" at bounding box center [443, 208] width 48 height 6
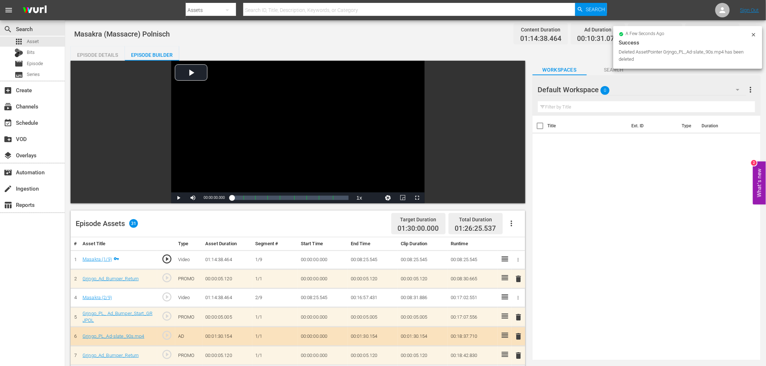
click at [518, 277] on span "delete" at bounding box center [518, 279] width 9 height 9
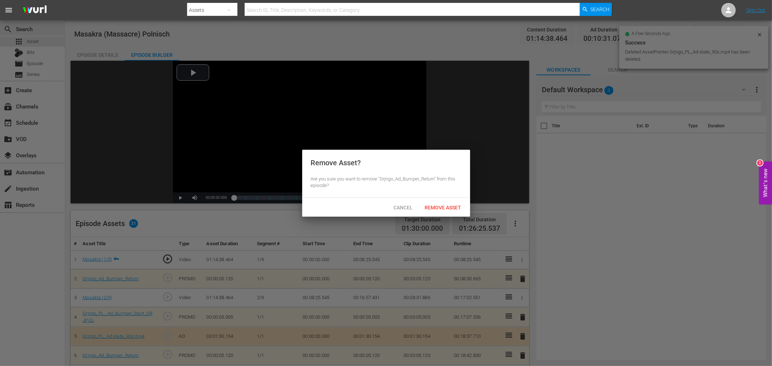
click at [451, 212] on div "Remove Asset" at bounding box center [443, 207] width 48 height 13
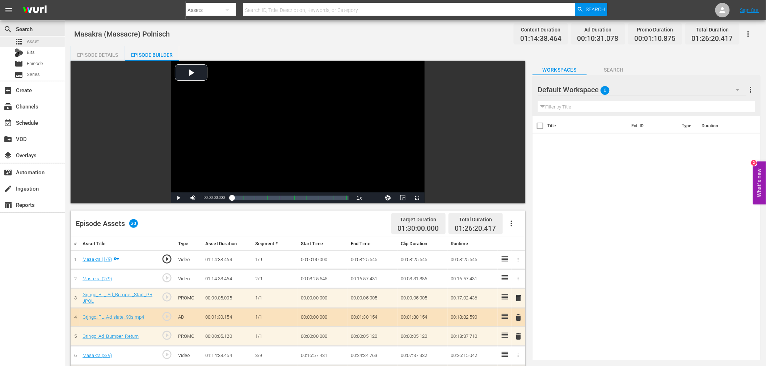
click at [32, 42] on span "Asset" at bounding box center [33, 41] width 12 height 7
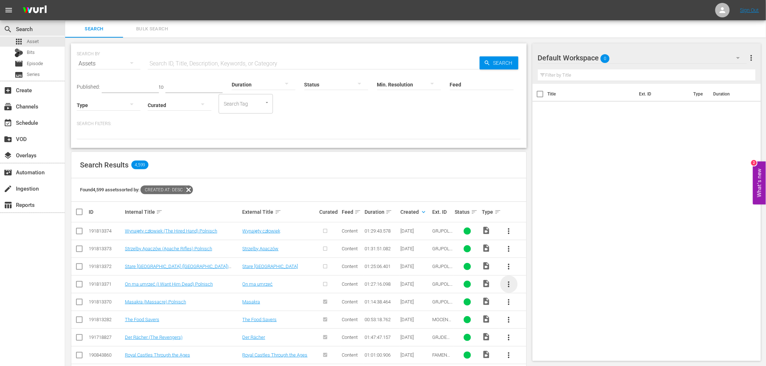
click at [508, 283] on span "more_vert" at bounding box center [509, 284] width 9 height 9
click at [536, 339] on div "Episode" at bounding box center [547, 339] width 49 height 17
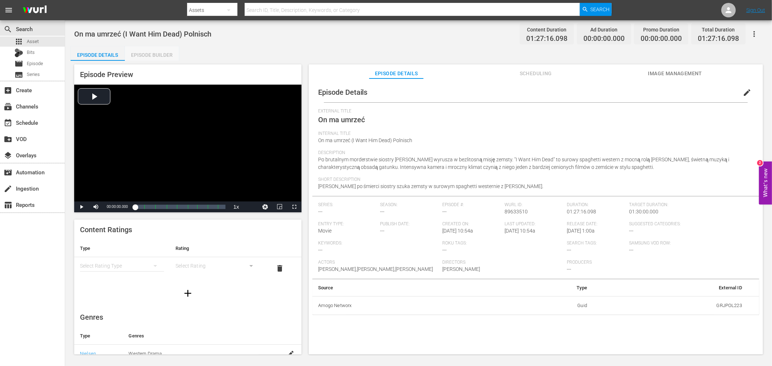
click at [153, 54] on div "Episode Builder" at bounding box center [152, 54] width 54 height 17
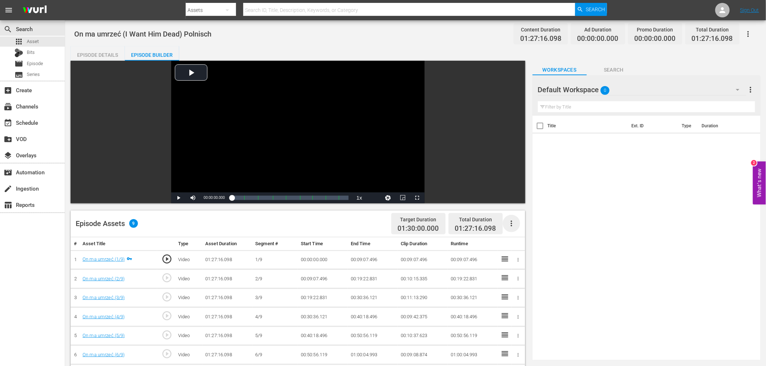
click at [509, 223] on icon "button" at bounding box center [511, 223] width 9 height 9
click at [509, 223] on div "Fill with Ads" at bounding box center [533, 226] width 49 height 17
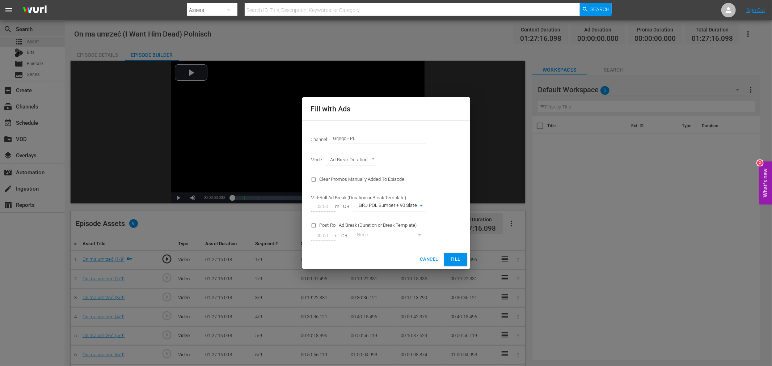
click at [453, 260] on span "Fill" at bounding box center [456, 260] width 12 height 8
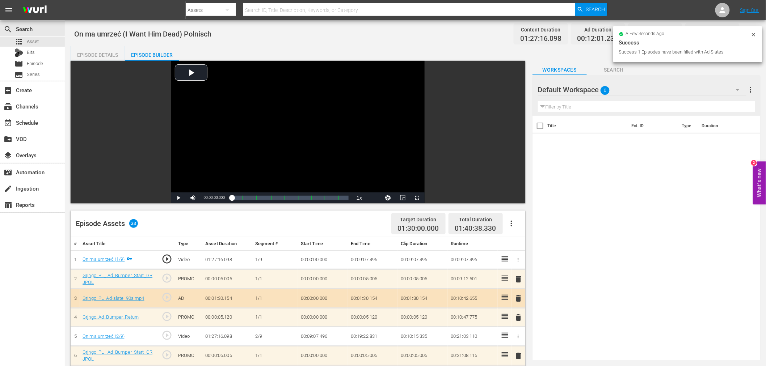
click at [521, 277] on span "delete" at bounding box center [518, 279] width 9 height 9
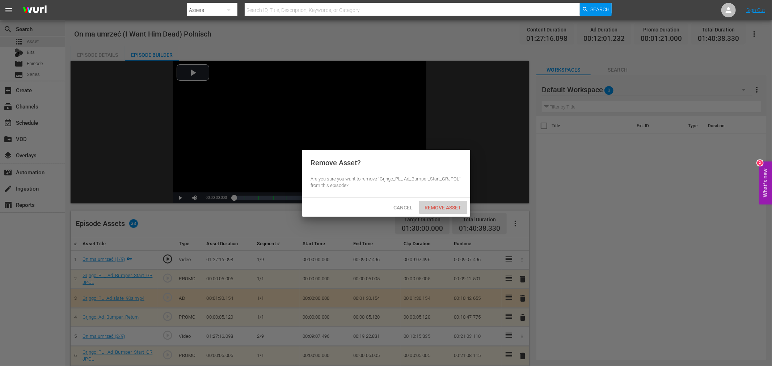
click at [444, 208] on span "Remove Asset" at bounding box center [443, 208] width 48 height 6
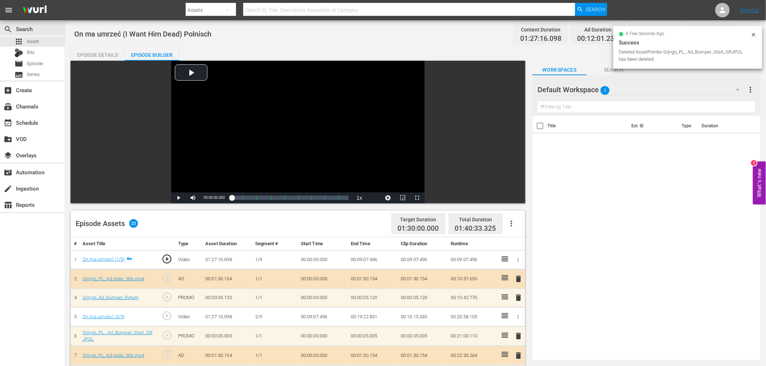
click at [518, 276] on span "delete" at bounding box center [518, 279] width 9 height 9
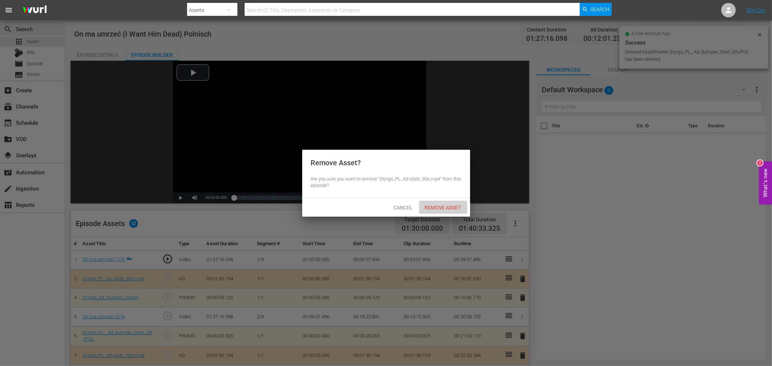
click at [458, 209] on span "Remove Asset" at bounding box center [443, 208] width 48 height 6
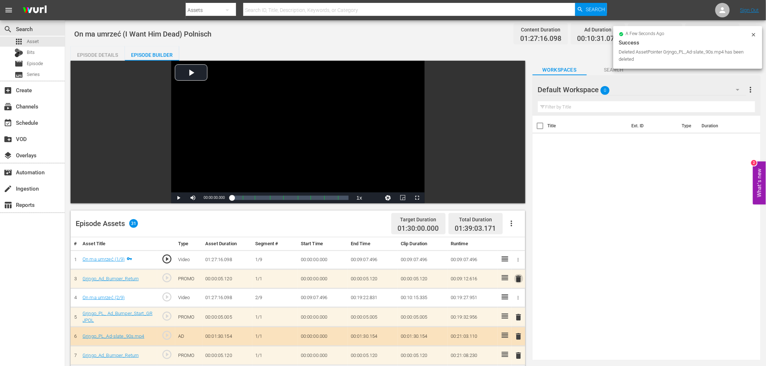
click at [517, 278] on span "delete" at bounding box center [518, 279] width 9 height 9
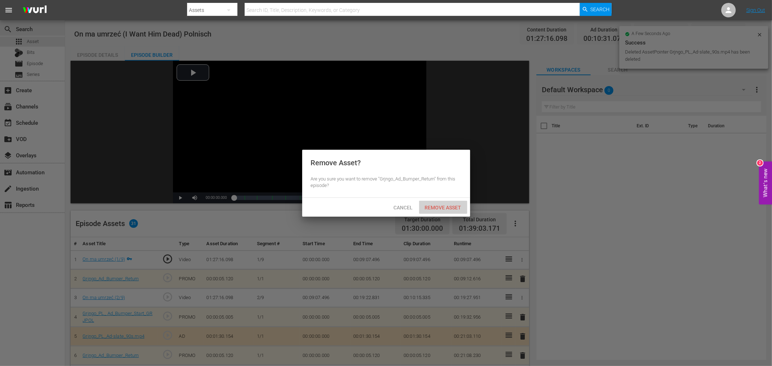
click at [447, 207] on span "Remove Asset" at bounding box center [443, 208] width 48 height 6
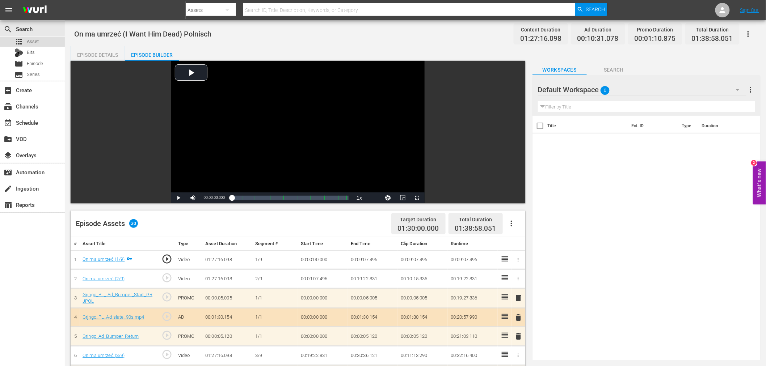
click at [42, 40] on div "apps Asset" at bounding box center [32, 42] width 65 height 10
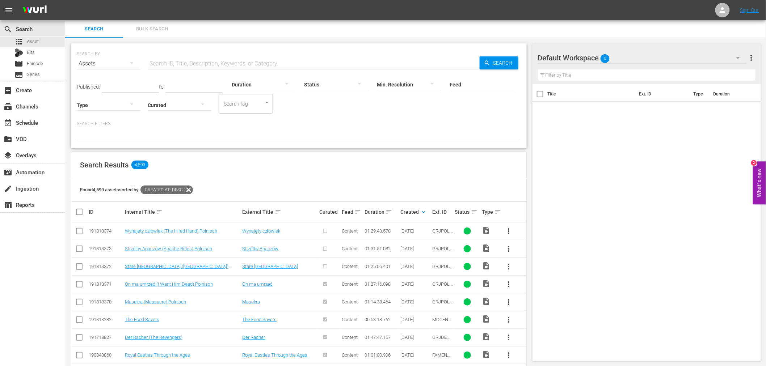
click at [508, 266] on span "more_vert" at bounding box center [509, 266] width 9 height 9
click at [536, 324] on div "Episode" at bounding box center [547, 321] width 49 height 17
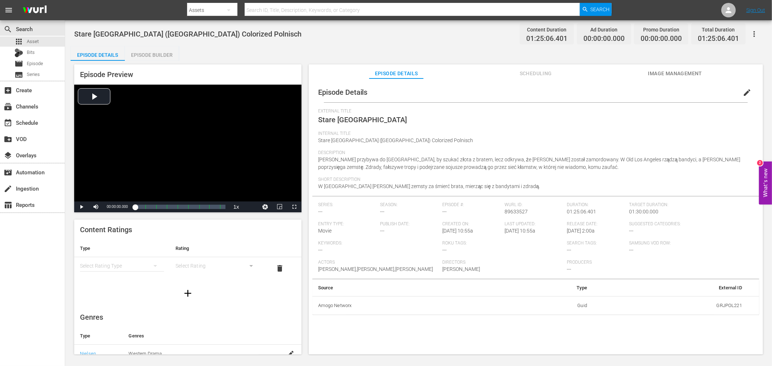
click at [161, 51] on div "Episode Builder" at bounding box center [152, 54] width 54 height 17
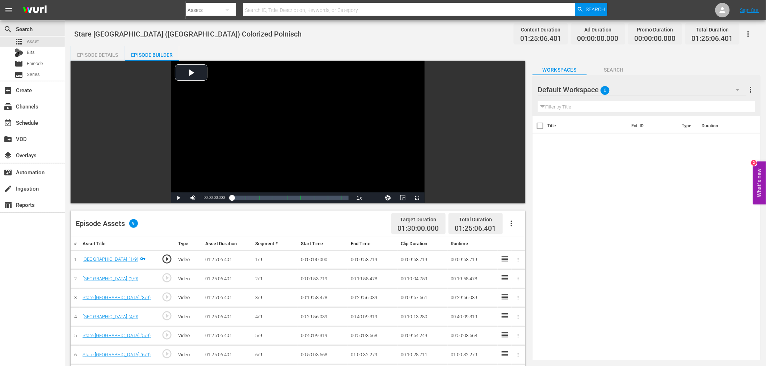
click at [512, 223] on icon "button" at bounding box center [511, 224] width 1 height 6
click at [516, 223] on div "Fill with Ads" at bounding box center [533, 226] width 49 height 17
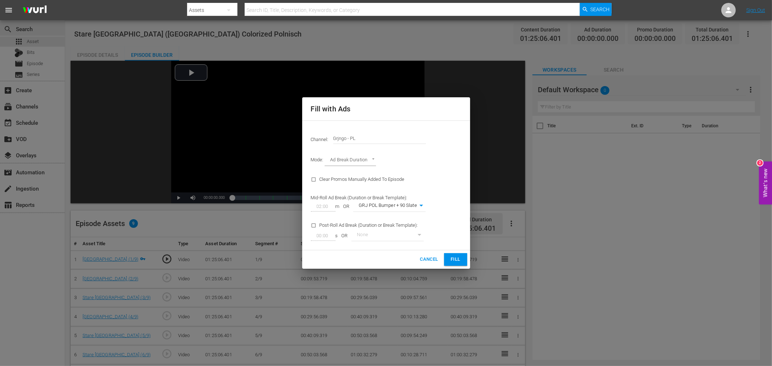
click at [456, 259] on span "Fill" at bounding box center [456, 260] width 12 height 8
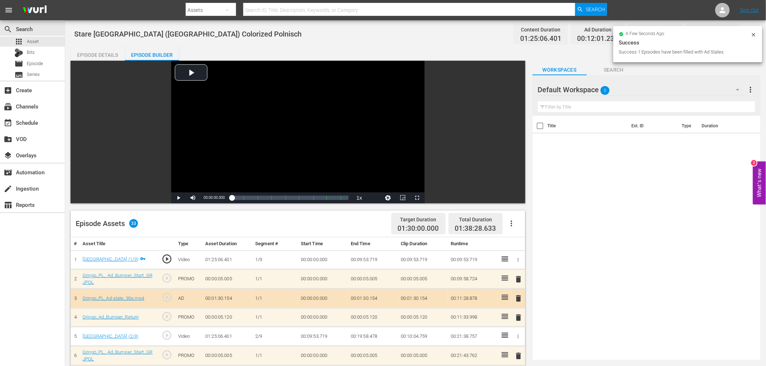
click at [519, 278] on span "delete" at bounding box center [518, 279] width 9 height 9
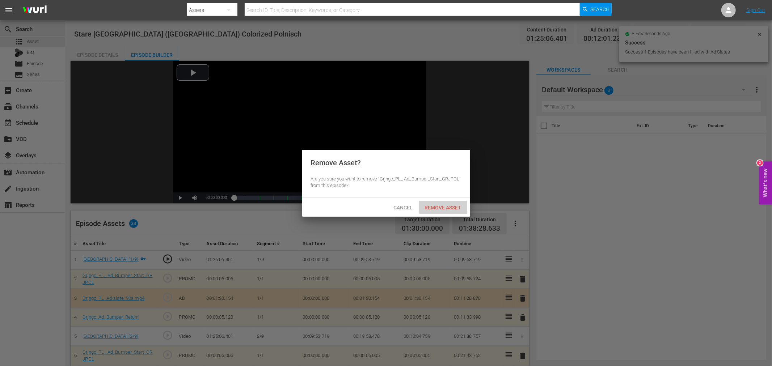
click at [458, 208] on span "Remove Asset" at bounding box center [443, 208] width 48 height 6
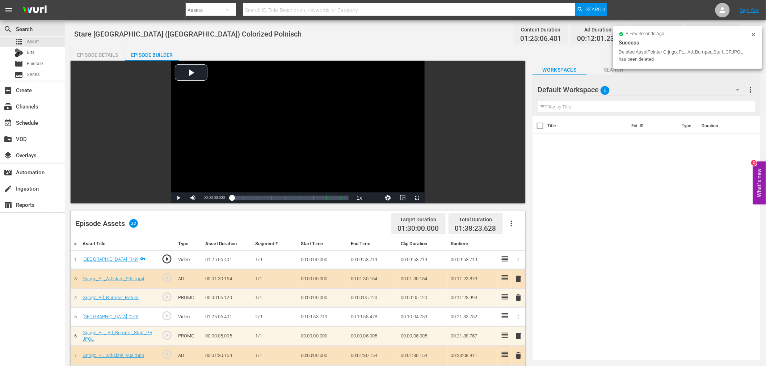
click at [519, 279] on span "delete" at bounding box center [518, 279] width 9 height 9
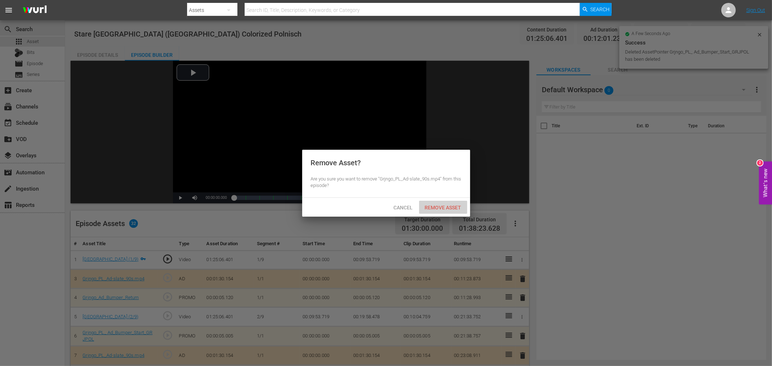
click at [446, 209] on span "Remove Asset" at bounding box center [443, 208] width 48 height 6
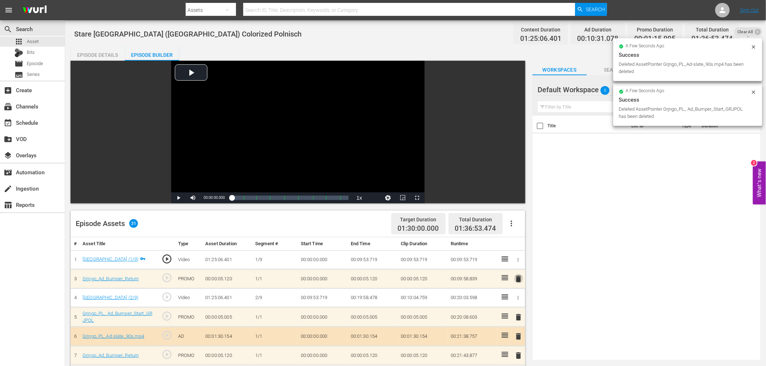
click at [516, 276] on span "delete" at bounding box center [518, 279] width 9 height 9
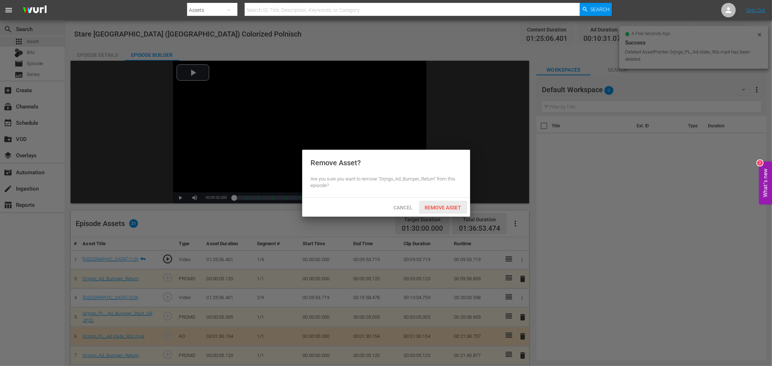
click at [453, 207] on span "Remove Asset" at bounding box center [443, 208] width 48 height 6
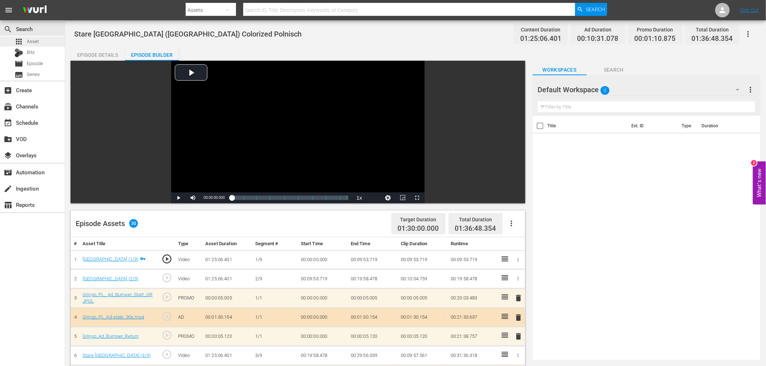
click at [37, 41] on span "Asset" at bounding box center [33, 41] width 12 height 7
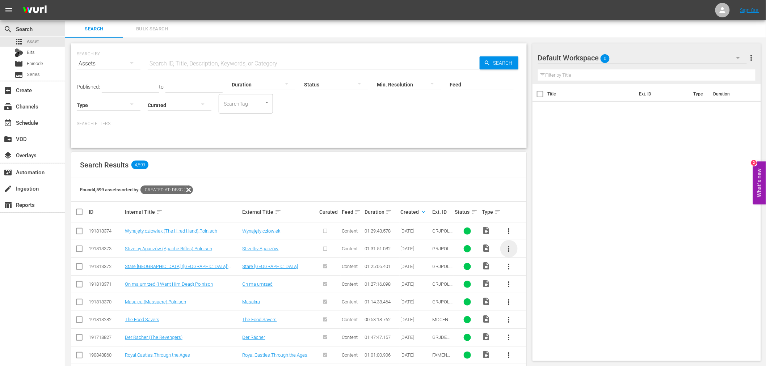
click at [508, 247] on span "more_vert" at bounding box center [509, 249] width 9 height 9
click at [529, 302] on div "Episode" at bounding box center [547, 303] width 49 height 17
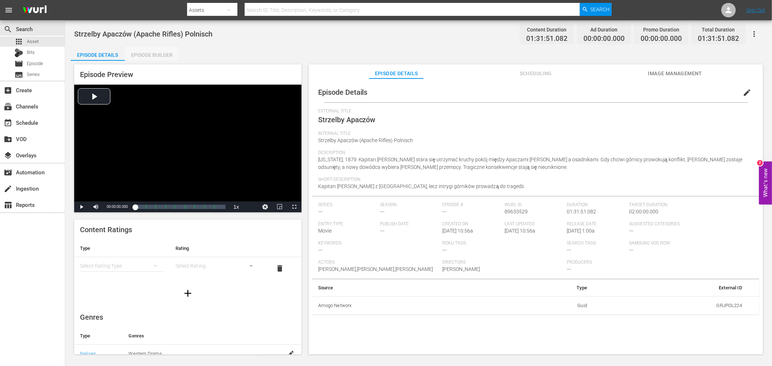
click at [159, 58] on div "Episode Builder" at bounding box center [152, 54] width 54 height 17
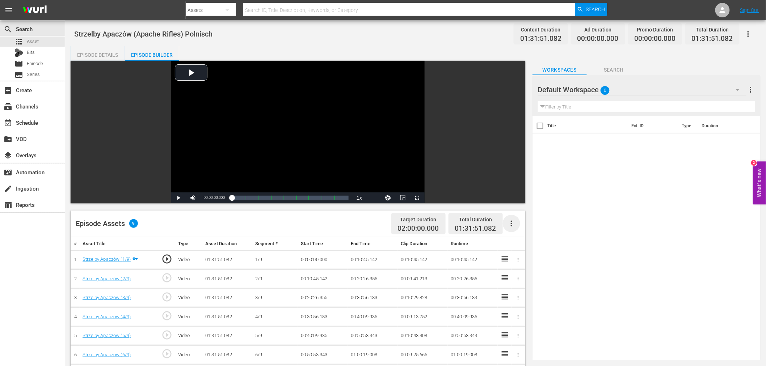
click at [512, 226] on icon "button" at bounding box center [511, 223] width 9 height 9
click at [513, 225] on div "Fill with Ads" at bounding box center [533, 226] width 49 height 17
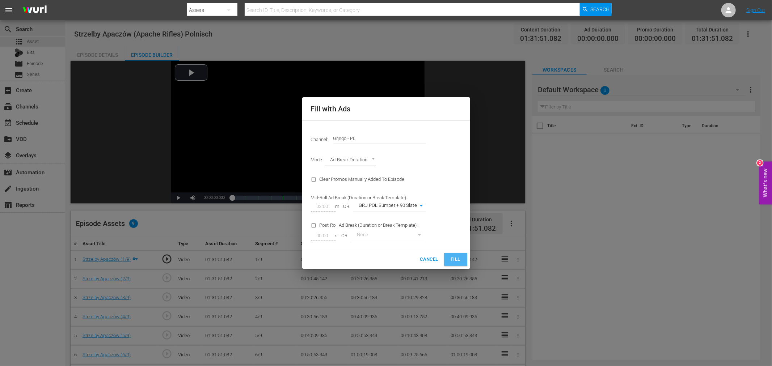
click at [447, 258] on button "Fill" at bounding box center [455, 259] width 23 height 13
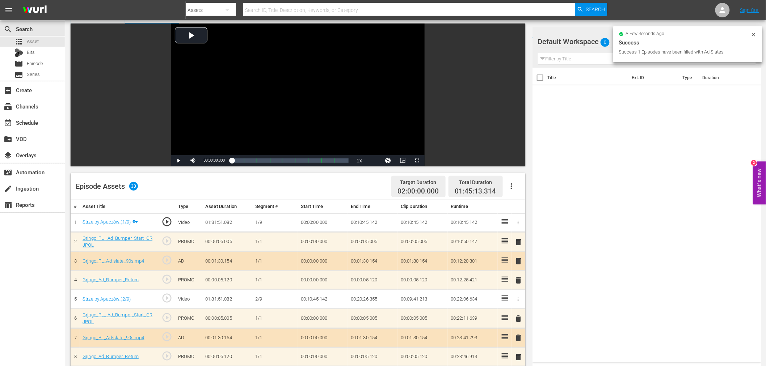
scroll to position [80, 0]
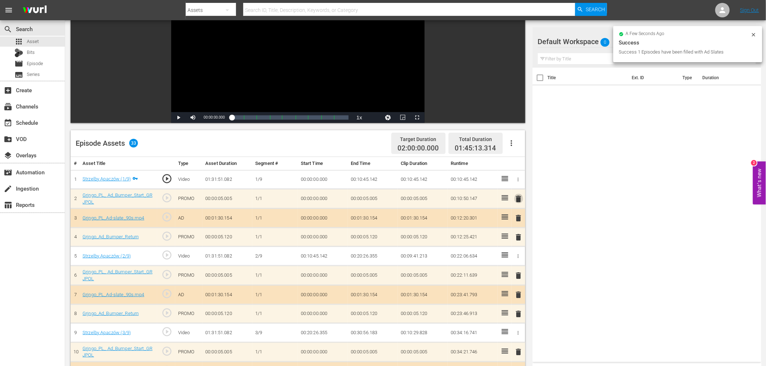
click at [519, 199] on span "delete" at bounding box center [518, 199] width 9 height 9
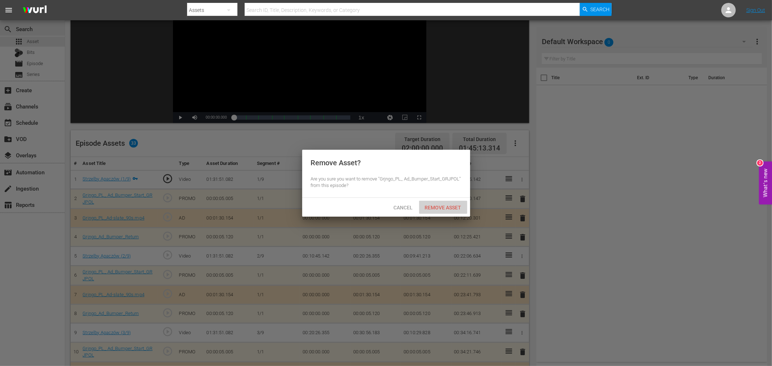
click at [446, 205] on span "Remove Asset" at bounding box center [443, 208] width 48 height 6
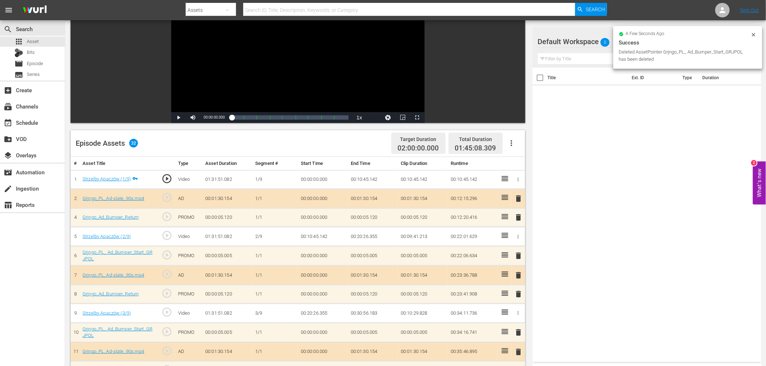
click at [520, 197] on span "delete" at bounding box center [518, 198] width 9 height 9
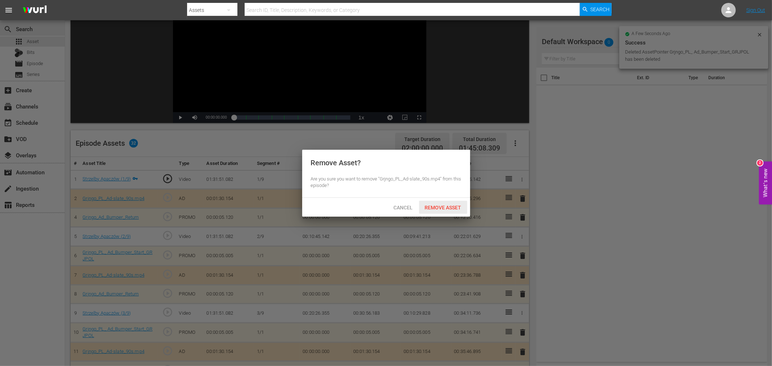
click at [460, 205] on span "Remove Asset" at bounding box center [443, 208] width 48 height 6
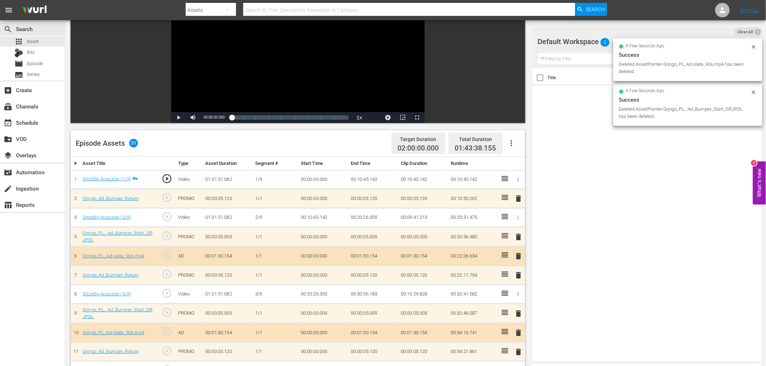
click at [517, 196] on span "delete" at bounding box center [518, 198] width 9 height 9
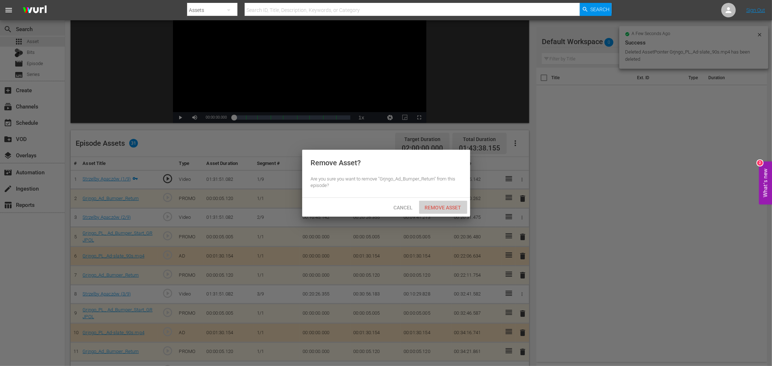
click at [448, 206] on span "Remove Asset" at bounding box center [443, 208] width 48 height 6
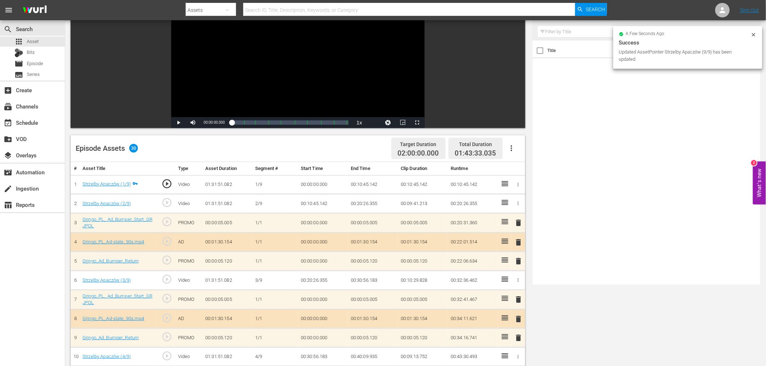
scroll to position [0, 0]
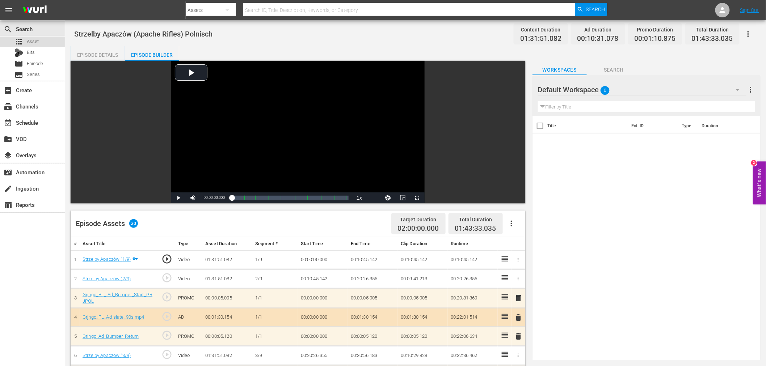
click at [29, 40] on span "Asset" at bounding box center [33, 41] width 12 height 7
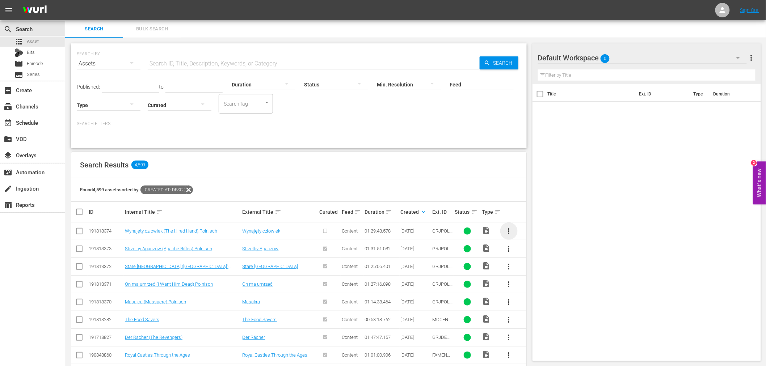
click at [510, 230] on span "more_vert" at bounding box center [509, 231] width 9 height 9
click at [530, 283] on div "Episode" at bounding box center [547, 286] width 49 height 17
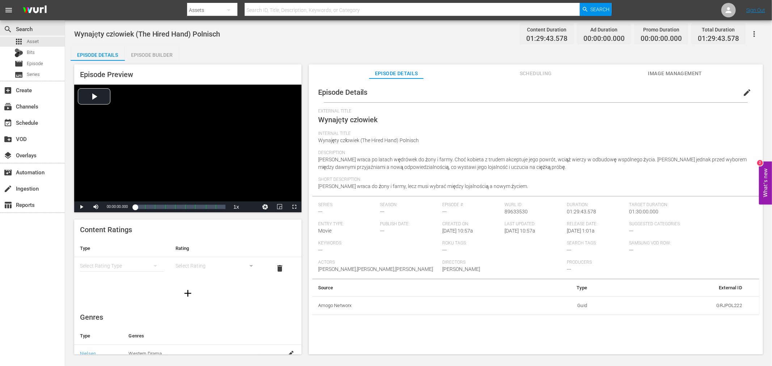
click at [168, 56] on div "Episode Builder" at bounding box center [152, 54] width 54 height 17
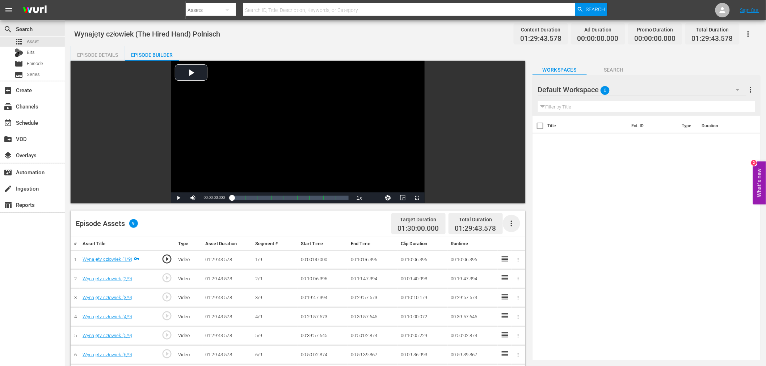
click at [509, 226] on icon "button" at bounding box center [511, 223] width 9 height 9
click at [520, 227] on div "Fill with Ads" at bounding box center [533, 226] width 49 height 17
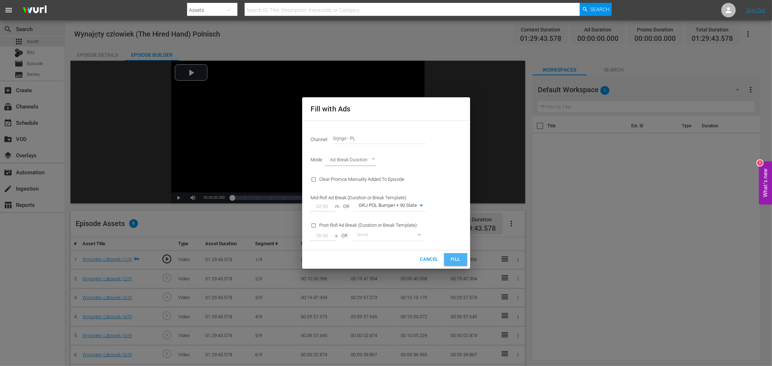
click at [457, 257] on span "Fill" at bounding box center [456, 260] width 12 height 8
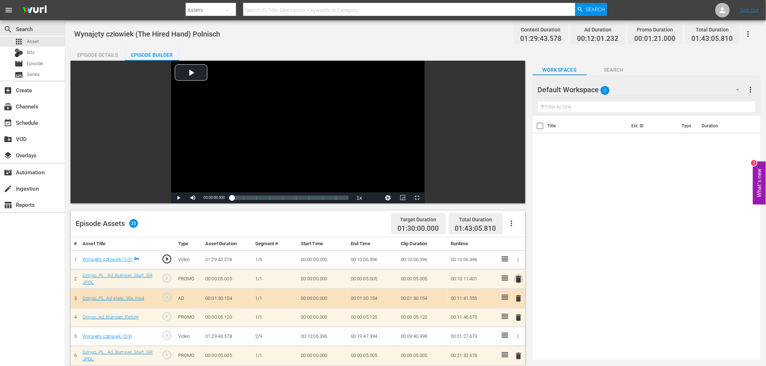
click at [522, 280] on span "delete" at bounding box center [518, 279] width 9 height 9
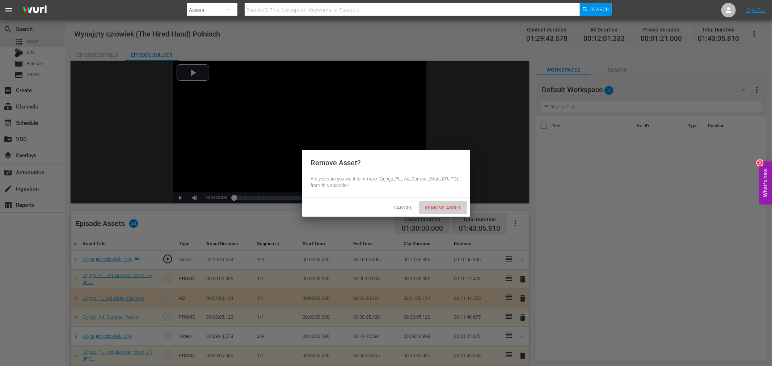
click at [450, 205] on span "Remove Asset" at bounding box center [443, 208] width 48 height 6
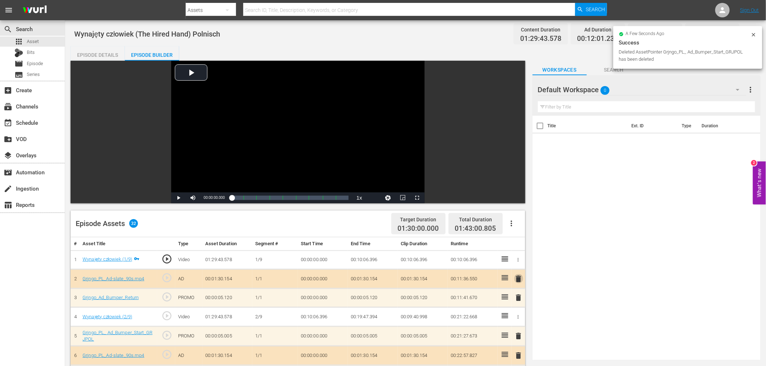
click at [518, 279] on span "delete" at bounding box center [518, 279] width 9 height 9
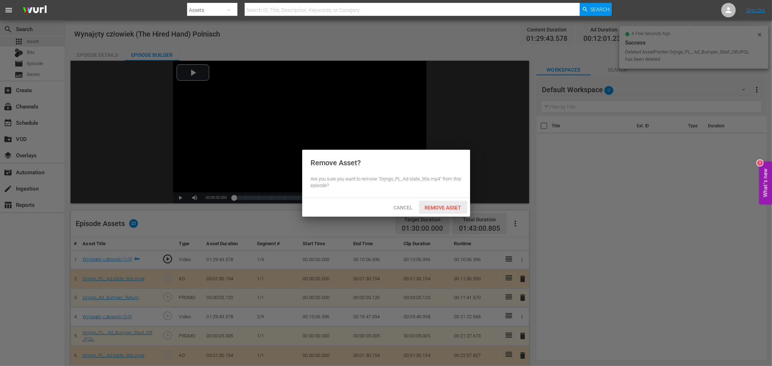
click at [440, 207] on span "Remove Asset" at bounding box center [443, 208] width 48 height 6
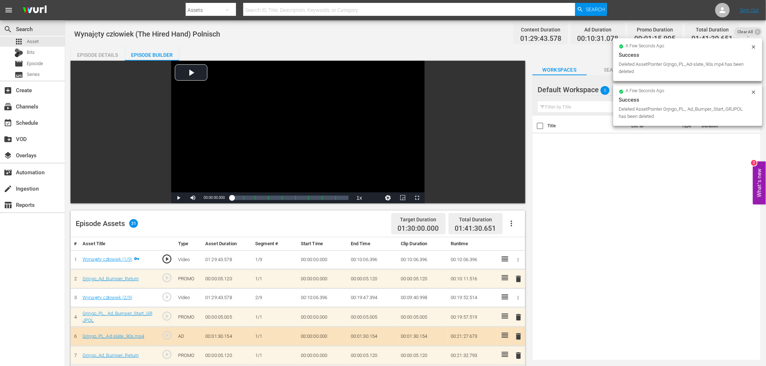
click at [517, 279] on span "delete" at bounding box center [518, 279] width 9 height 9
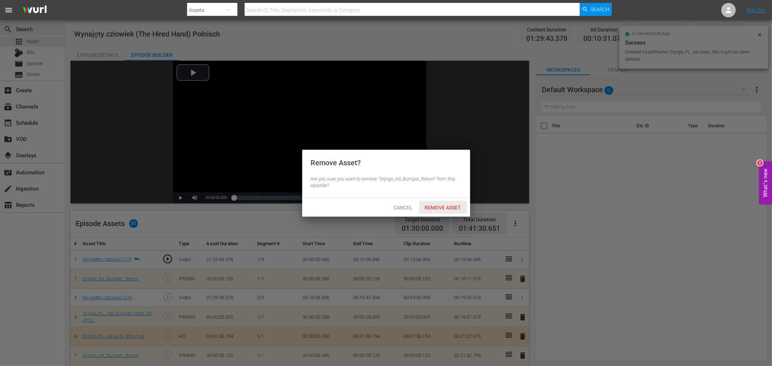
click at [442, 211] on div "Remove Asset" at bounding box center [443, 207] width 48 height 13
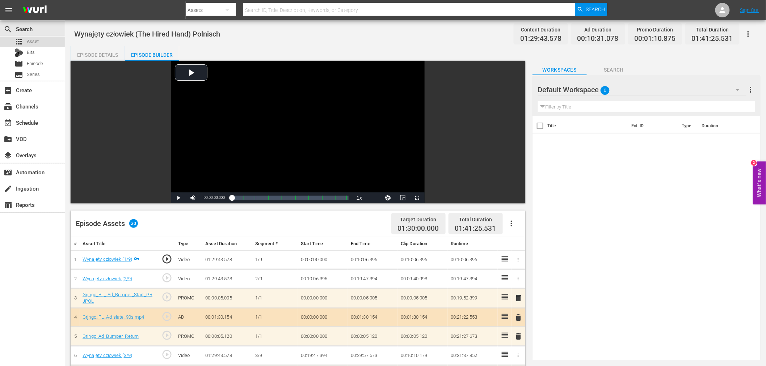
click at [45, 41] on div "apps Asset" at bounding box center [32, 42] width 65 height 10
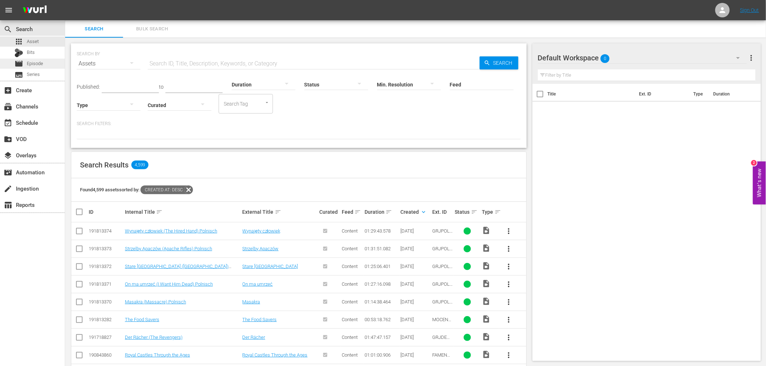
click at [41, 62] on span "Episode" at bounding box center [35, 63] width 16 height 7
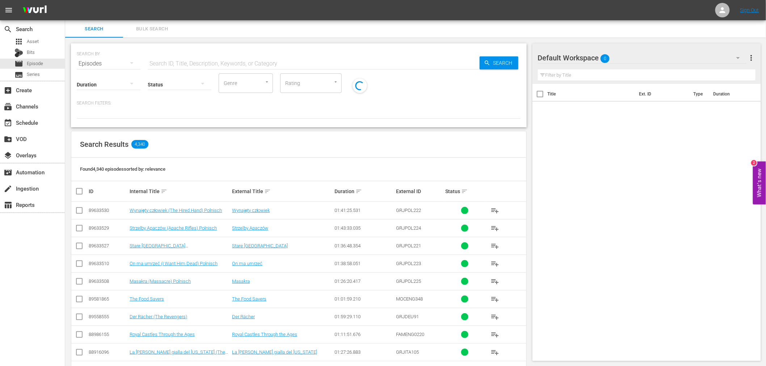
click at [739, 56] on icon "button" at bounding box center [738, 58] width 9 height 9
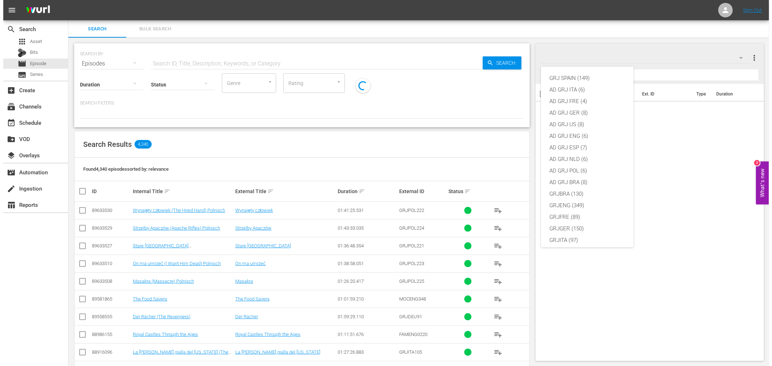
scroll to position [62, 0]
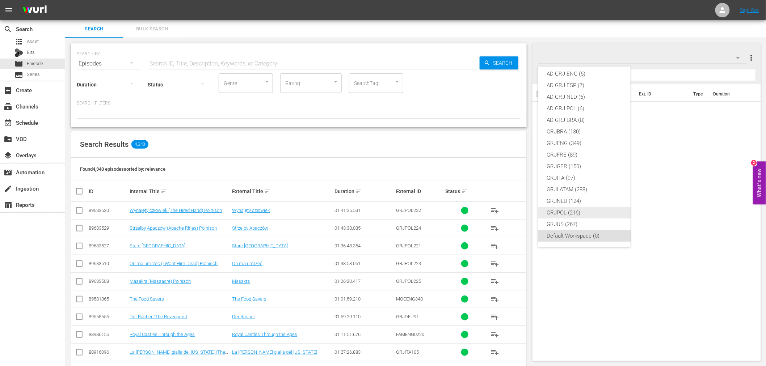
click at [576, 210] on div "GRJPOL (216)" at bounding box center [584, 213] width 75 height 12
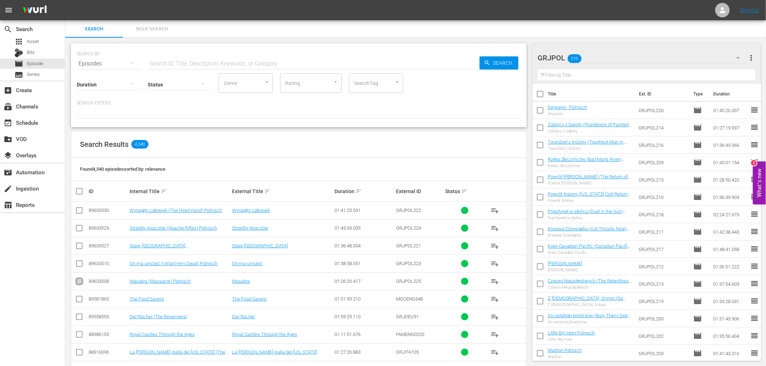
click at [78, 282] on input "checkbox" at bounding box center [79, 283] width 9 height 9
checkbox input "true"
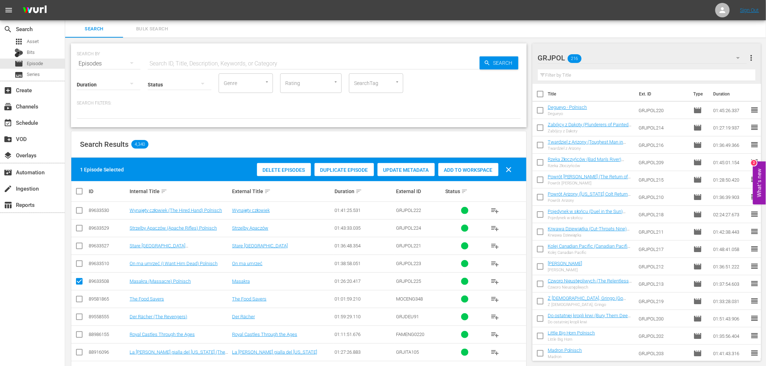
click at [78, 265] on input "checkbox" at bounding box center [79, 265] width 9 height 9
checkbox input "true"
click at [80, 244] on input "checkbox" at bounding box center [79, 247] width 9 height 9
checkbox input "true"
click at [77, 228] on input "checkbox" at bounding box center [79, 230] width 9 height 9
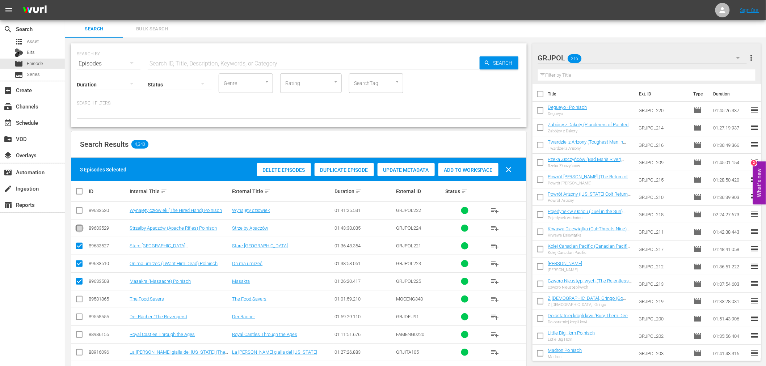
checkbox input "true"
click at [78, 210] on input "checkbox" at bounding box center [79, 212] width 9 height 9
checkbox input "true"
click at [470, 169] on span "Add to Workspace" at bounding box center [468, 170] width 60 height 6
click at [77, 189] on input "checkbox" at bounding box center [82, 191] width 14 height 9
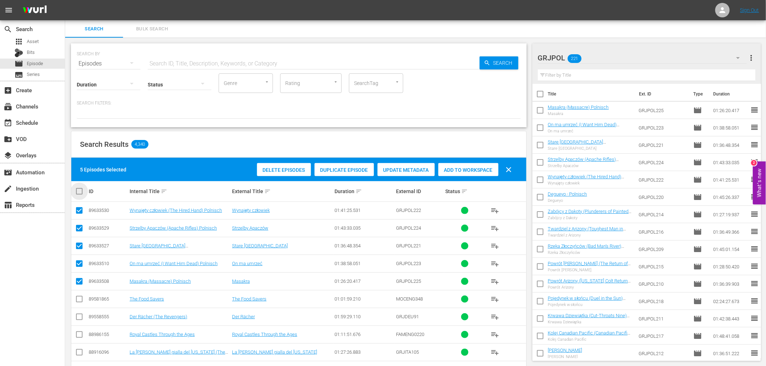
checkbox input "true"
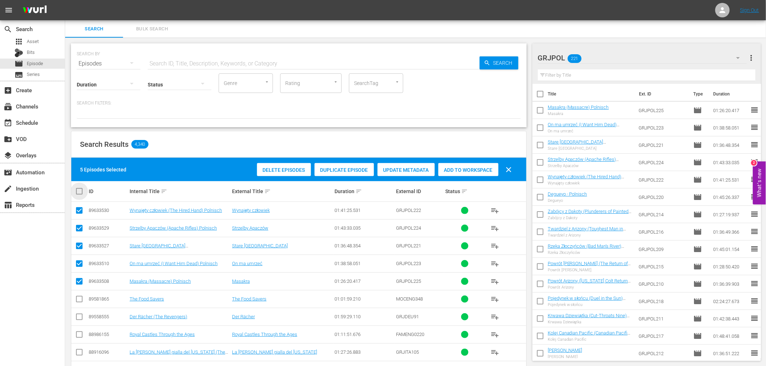
checkbox input "true"
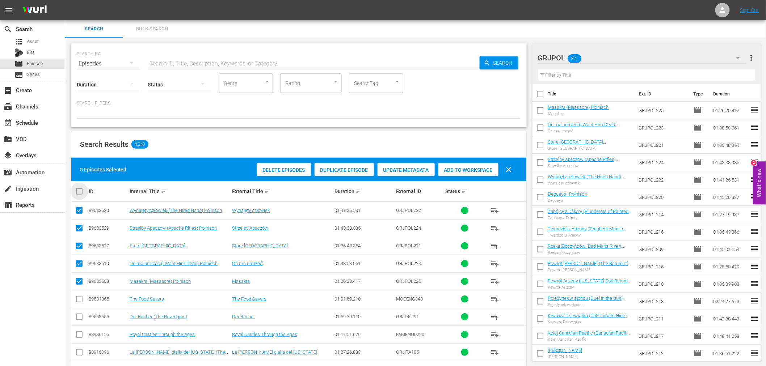
checkbox input "true"
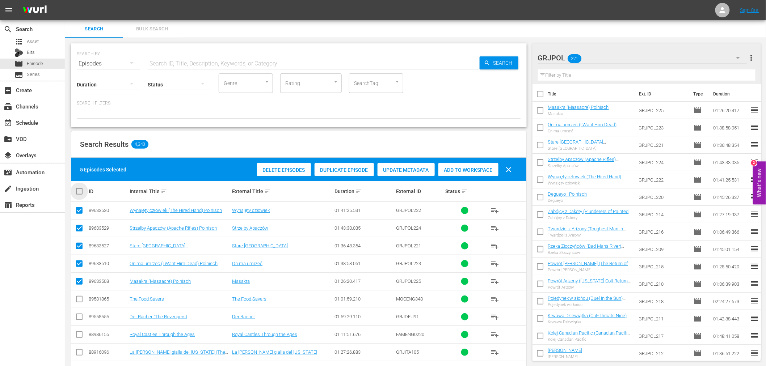
checkbox input "true"
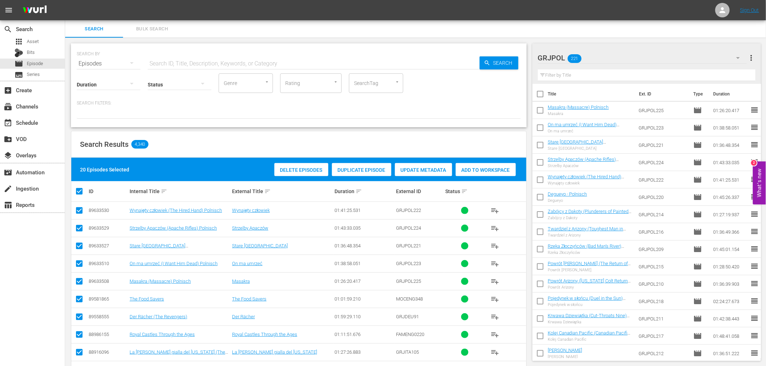
click at [77, 189] on input "checkbox" at bounding box center [82, 191] width 14 height 9
checkbox input "false"
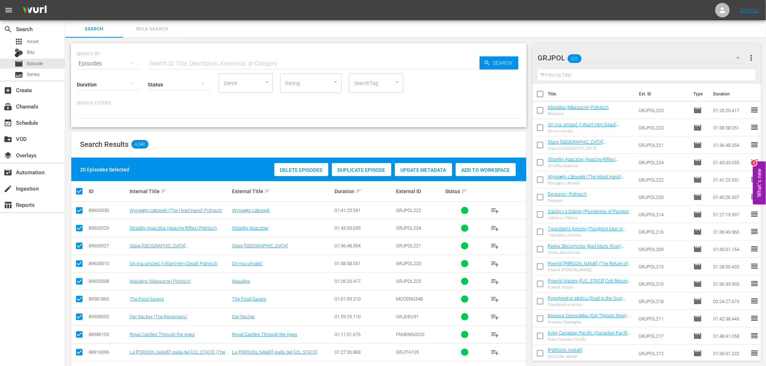
checkbox input "false"
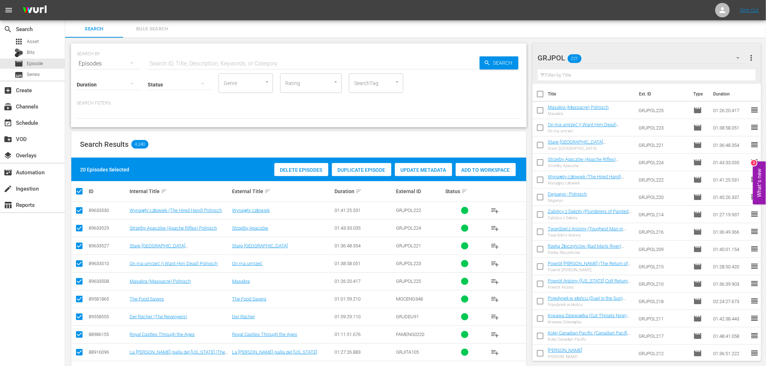
checkbox input "false"
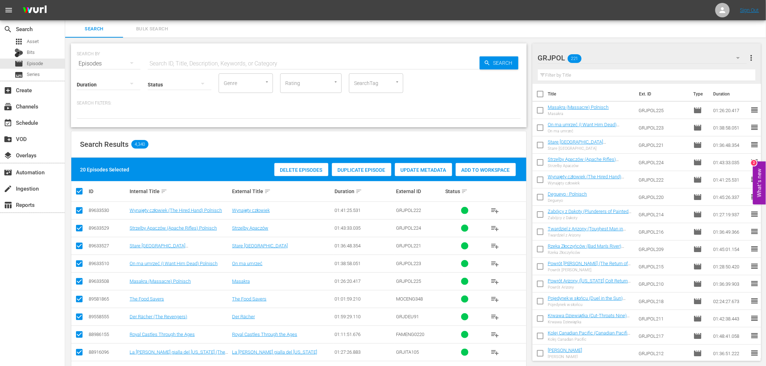
checkbox input "false"
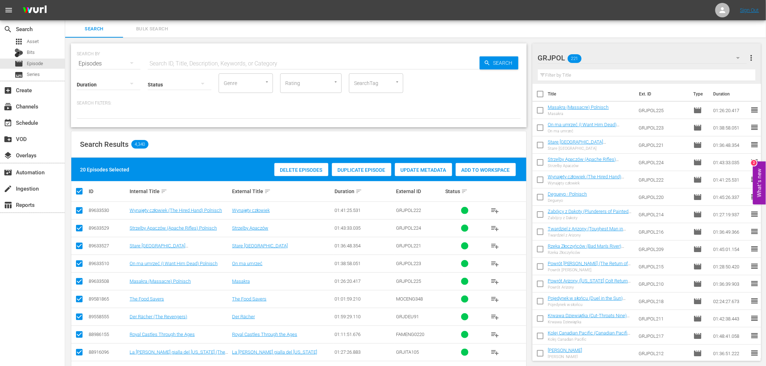
checkbox input "false"
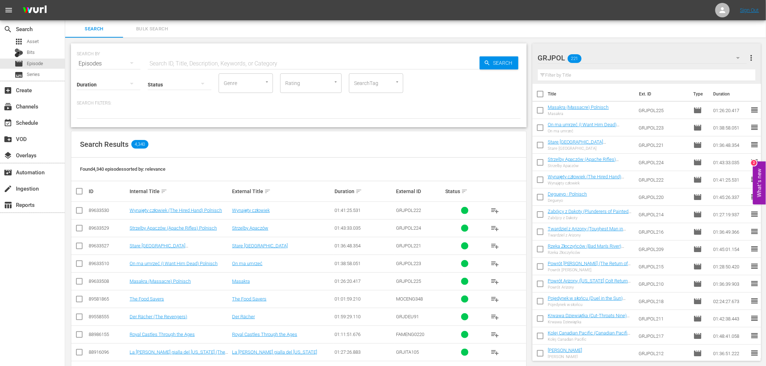
click at [37, 285] on div "search Search apps Asset Bits movie Episode subtitles Series add_box Create sub…" at bounding box center [32, 203] width 65 height 366
click at [28, 121] on div "event_available Schedule" at bounding box center [20, 121] width 41 height 7
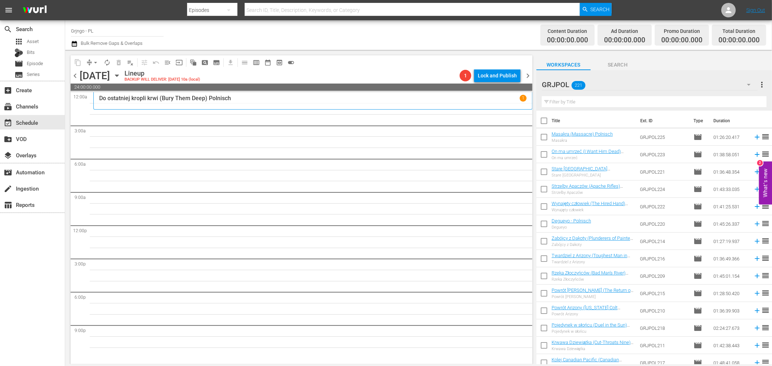
click at [575, 99] on input "text" at bounding box center [654, 102] width 225 height 12
paste input "The [US_STATE] Traveler"
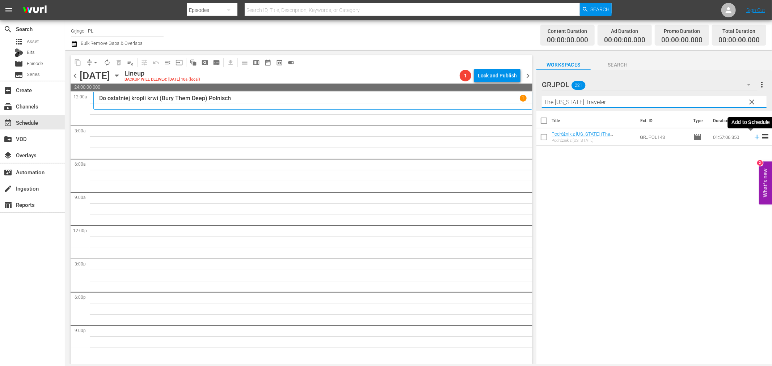
type input "The [US_STATE] Traveler"
click at [755, 138] on icon at bounding box center [757, 137] width 5 height 5
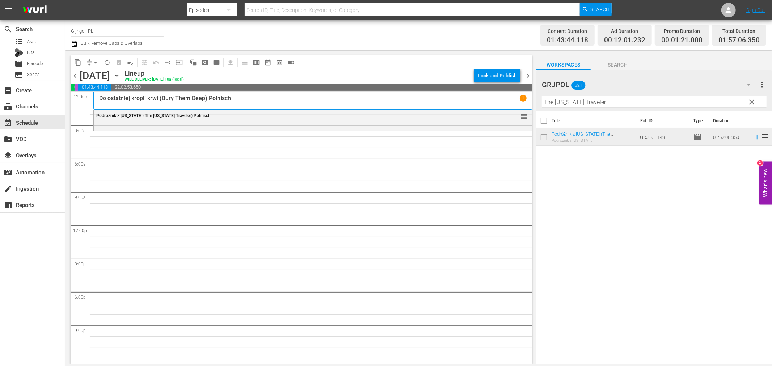
drag, startPoint x: 752, startPoint y: 100, endPoint x: 566, endPoint y: 108, distance: 185.9
click at [752, 100] on span "clear" at bounding box center [752, 102] width 9 height 9
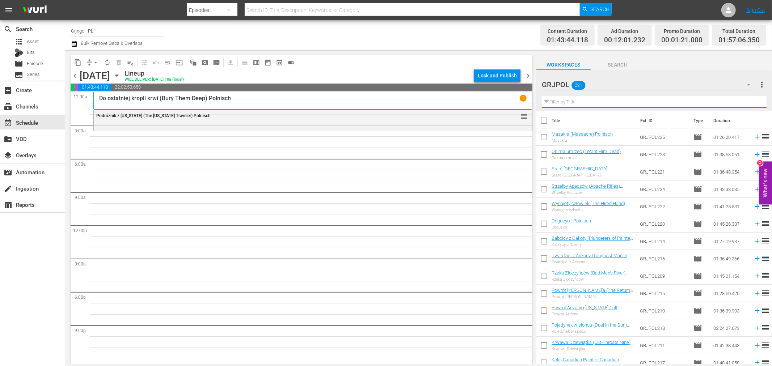
click at [564, 102] on input "text" at bounding box center [654, 102] width 225 height 12
paste input "For a Few Dollars Less"
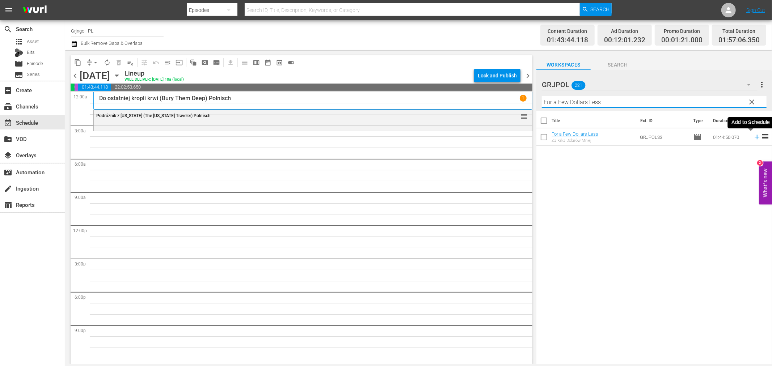
type input "For a Few Dollars Less"
click at [755, 138] on icon at bounding box center [757, 137] width 5 height 5
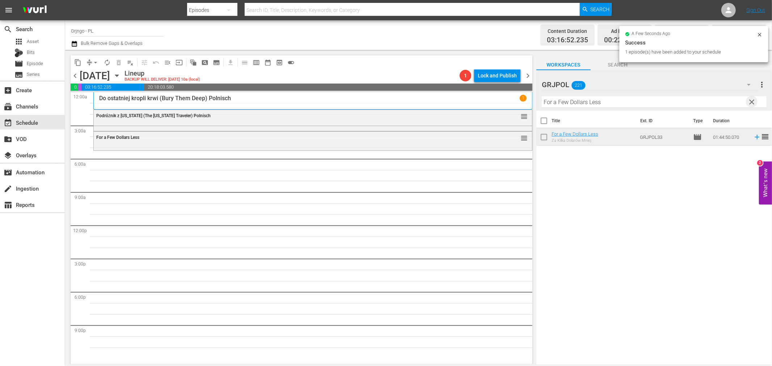
drag, startPoint x: 754, startPoint y: 100, endPoint x: 551, endPoint y: 113, distance: 203.2
click at [754, 100] on span "clear" at bounding box center [752, 102] width 9 height 9
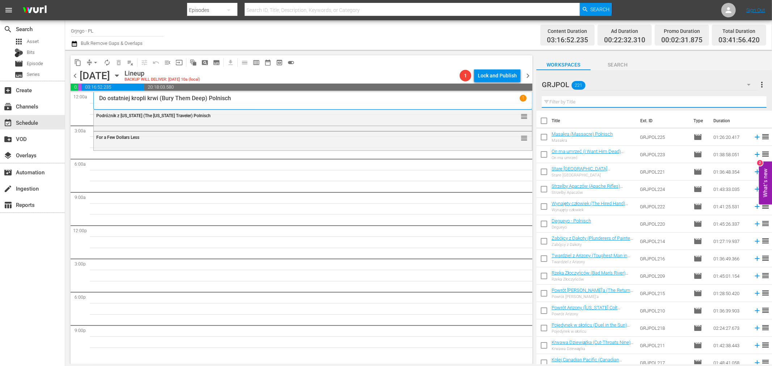
paste input "Ein Colt für 100 Särge"
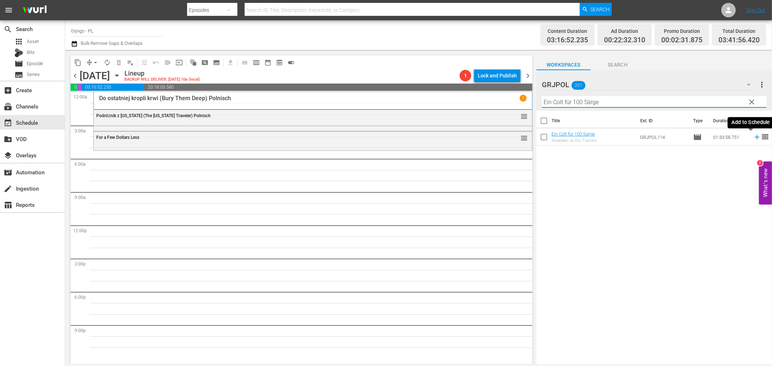
type input "Ein Colt für 100 Särge"
click at [755, 138] on icon at bounding box center [757, 137] width 5 height 5
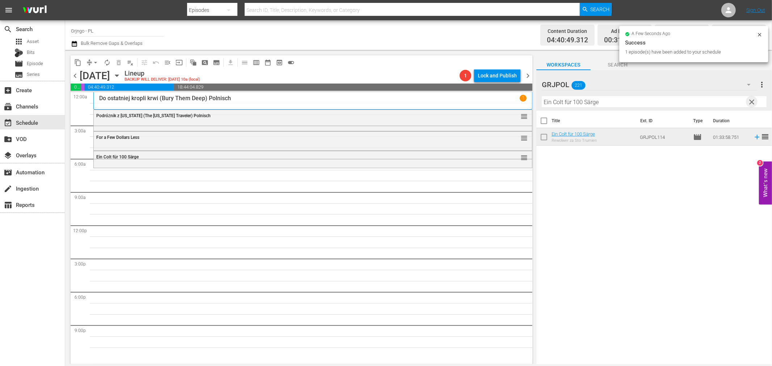
click at [751, 100] on span "clear" at bounding box center [752, 102] width 9 height 9
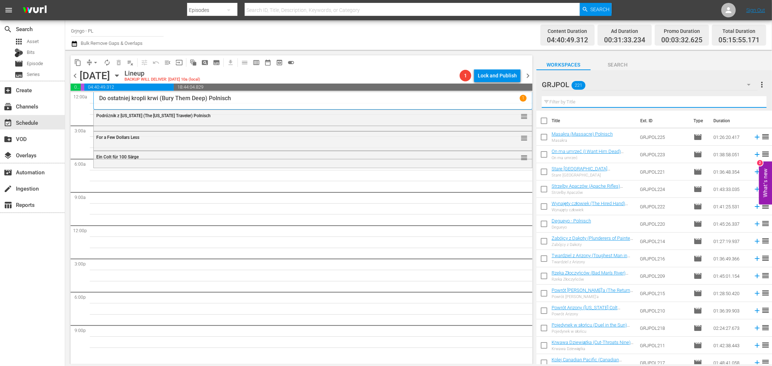
paste input "And God Said to Cain"
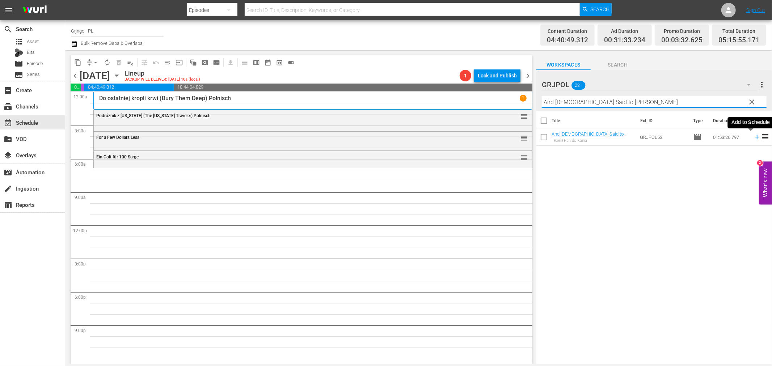
type input "And God Said to Cain"
click at [755, 138] on icon at bounding box center [757, 137] width 5 height 5
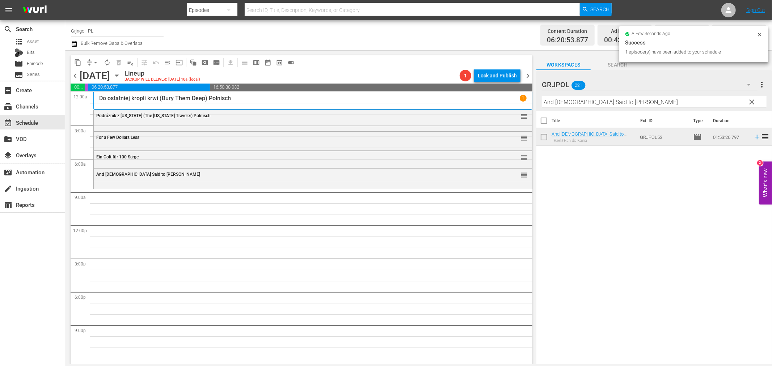
drag, startPoint x: 752, startPoint y: 104, endPoint x: 626, endPoint y: 103, distance: 126.3
click at [752, 104] on span "clear" at bounding box center [752, 102] width 9 height 9
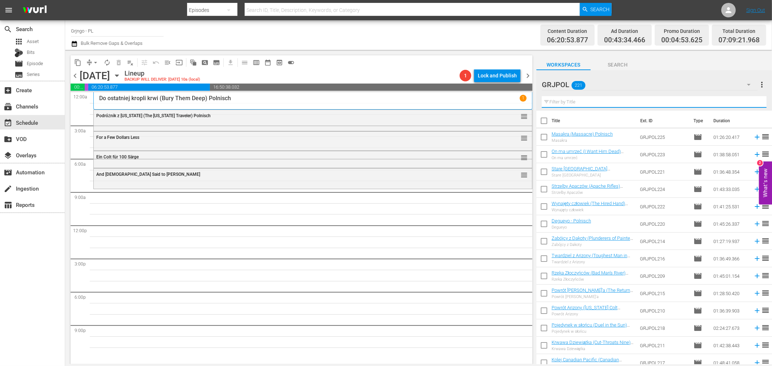
paste input "Buddy Goes West"
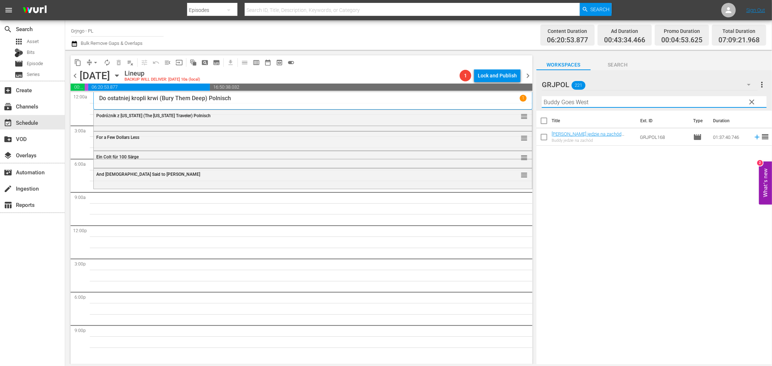
type input "Buddy Goes West"
click at [755, 136] on icon at bounding box center [757, 137] width 5 height 5
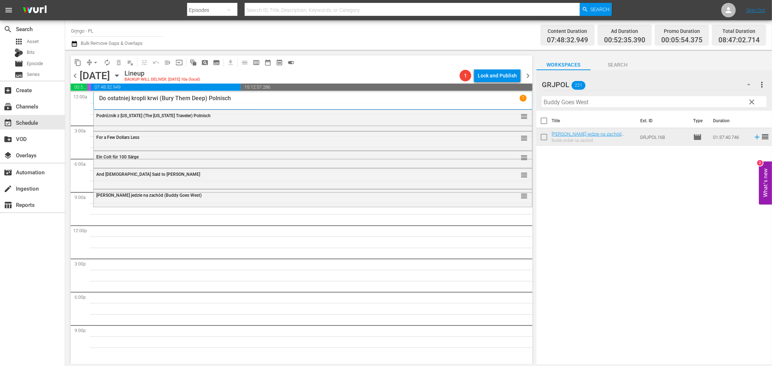
click at [751, 99] on span "clear" at bounding box center [752, 102] width 9 height 9
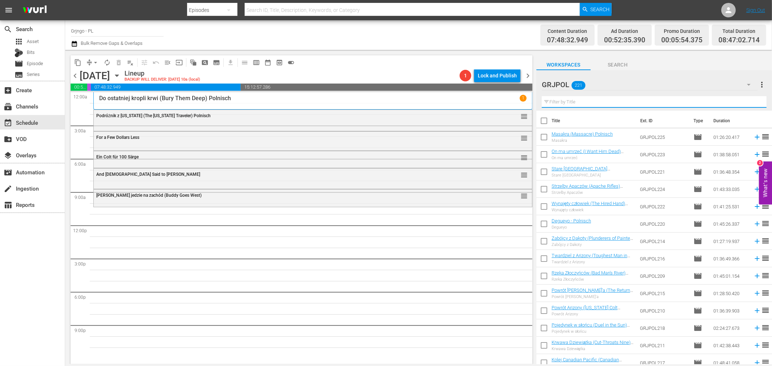
click at [567, 99] on input "text" at bounding box center [654, 102] width 225 height 12
paste input "The Magnificent Texan"
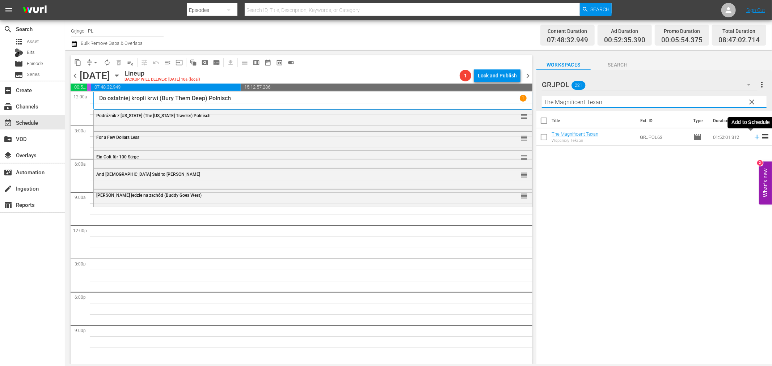
type input "The Magnificent Texan"
click at [754, 135] on icon at bounding box center [757, 137] width 8 height 8
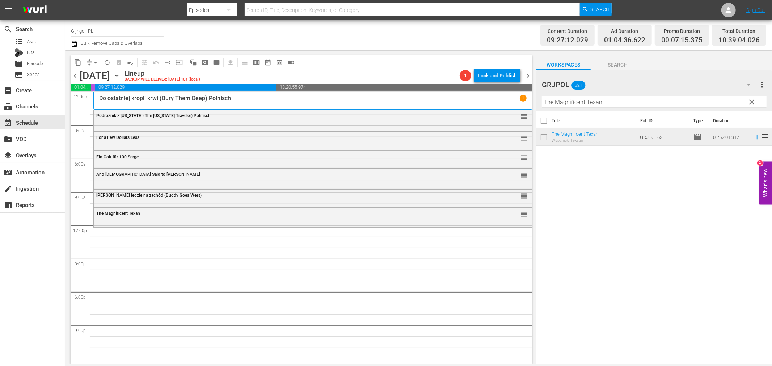
drag, startPoint x: 752, startPoint y: 100, endPoint x: 611, endPoint y: 102, distance: 140.8
click at [752, 100] on span "clear" at bounding box center [752, 102] width 9 height 9
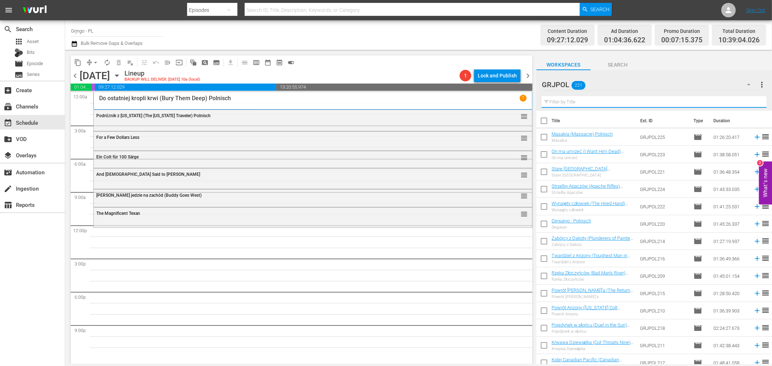
paste input "The Shakiest Gun in the West"
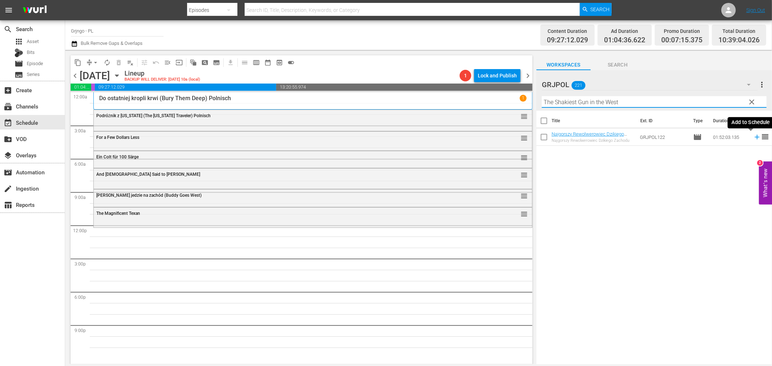
type input "The Shakiest Gun in the West"
click at [755, 138] on icon at bounding box center [757, 137] width 5 height 5
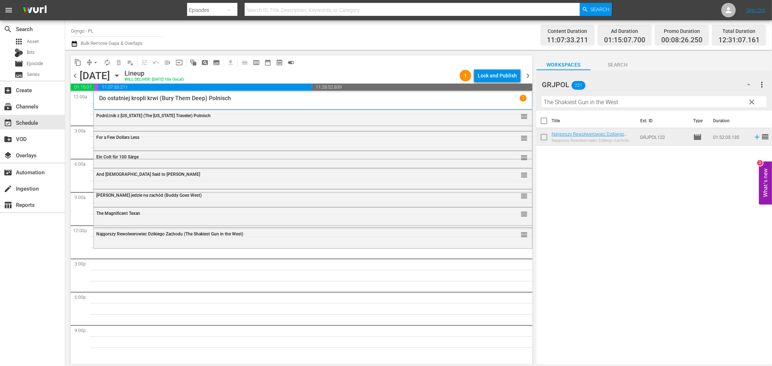
drag, startPoint x: 753, startPoint y: 100, endPoint x: 575, endPoint y: 110, distance: 178.4
click at [753, 100] on span "clear" at bounding box center [752, 102] width 9 height 9
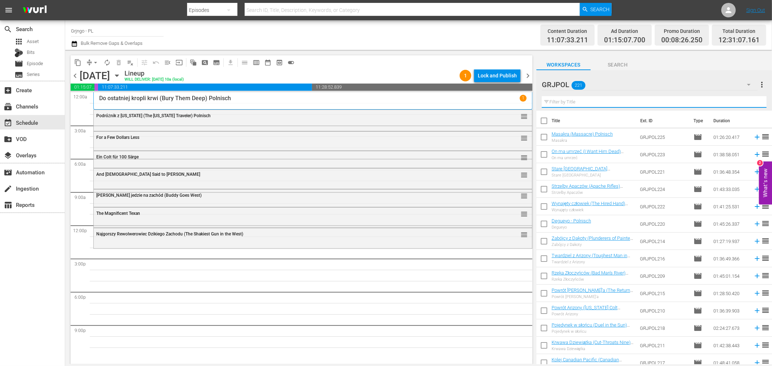
paste input "Oklahoma Annie"
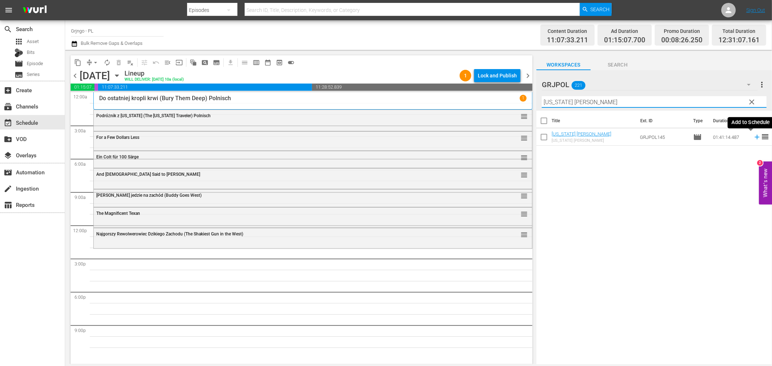
type input "Oklahoma Annie"
click at [753, 136] on icon at bounding box center [757, 137] width 8 height 8
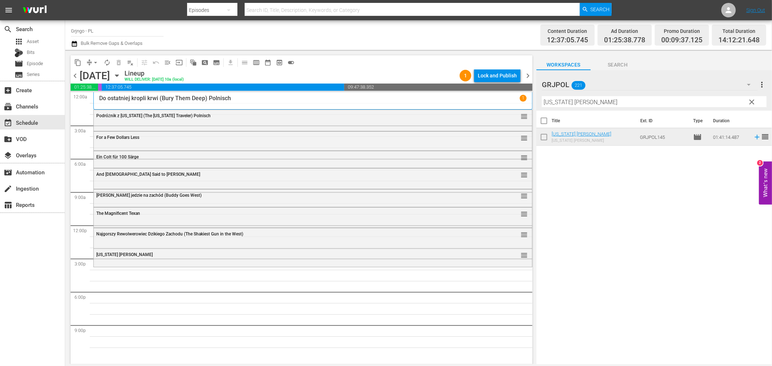
drag, startPoint x: 752, startPoint y: 102, endPoint x: 571, endPoint y: 106, distance: 180.3
click at [752, 102] on span "clear" at bounding box center [752, 102] width 9 height 9
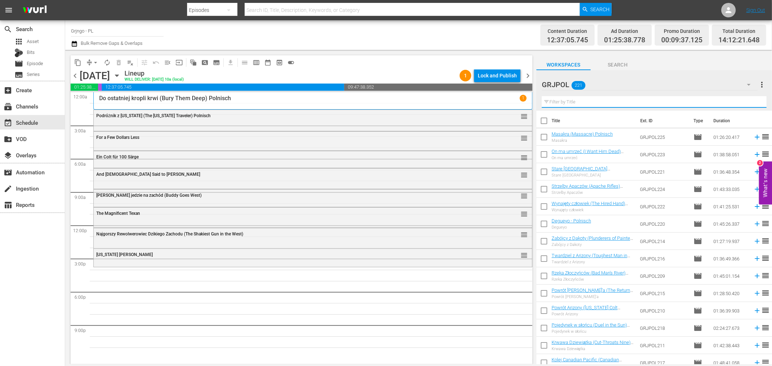
paste input "Night of the Serpent"
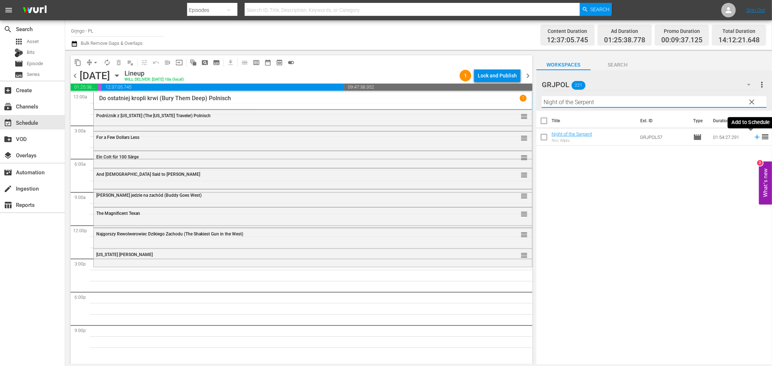
type input "Night of the Serpent"
click at [753, 136] on icon at bounding box center [757, 137] width 8 height 8
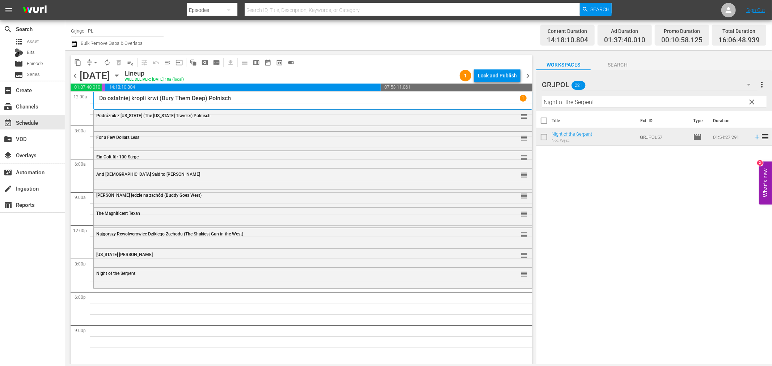
click at [752, 100] on span "clear" at bounding box center [752, 102] width 9 height 9
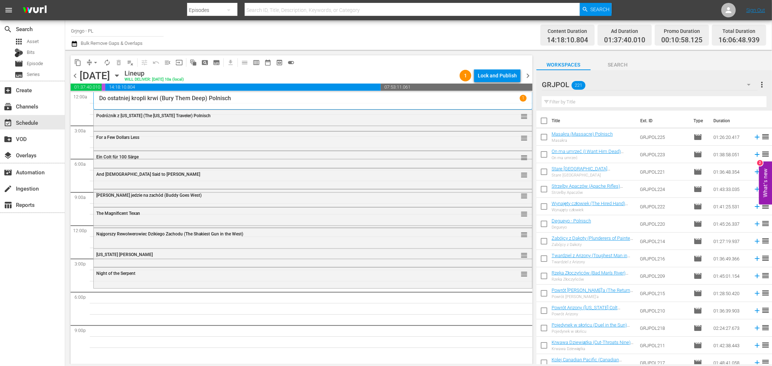
click at [598, 100] on input "text" at bounding box center [654, 102] width 225 height 12
paste input "Two Crosses at Danger Pass"
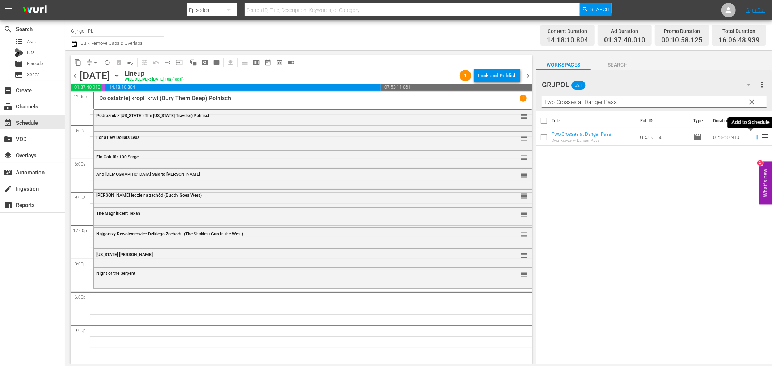
type input "Two Crosses at Danger Pass"
click at [755, 138] on icon at bounding box center [757, 137] width 5 height 5
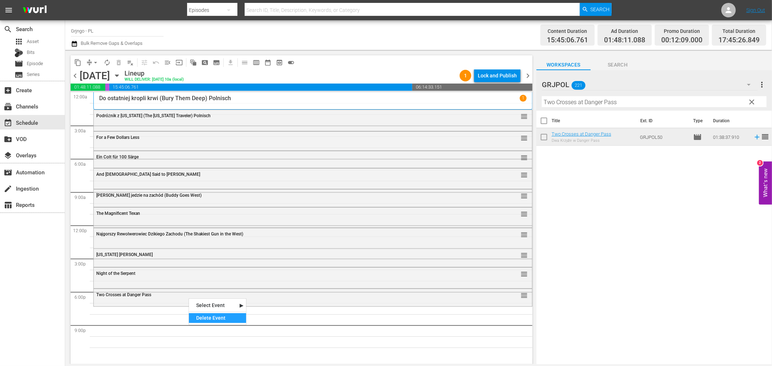
click at [209, 321] on div "Delete Event" at bounding box center [217, 319] width 57 height 10
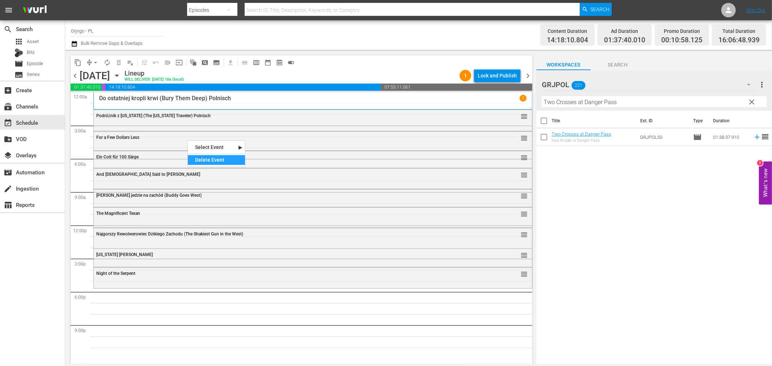
click at [205, 158] on div "Delete Event" at bounding box center [216, 160] width 57 height 10
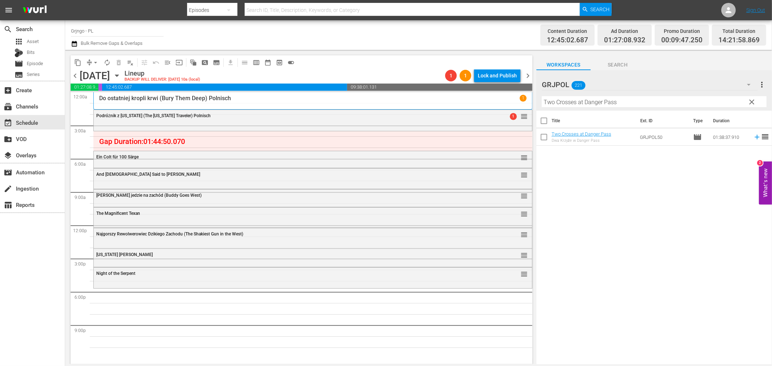
drag, startPoint x: 753, startPoint y: 100, endPoint x: 597, endPoint y: 101, distance: 155.7
click at [753, 100] on span "clear" at bounding box center [752, 102] width 9 height 9
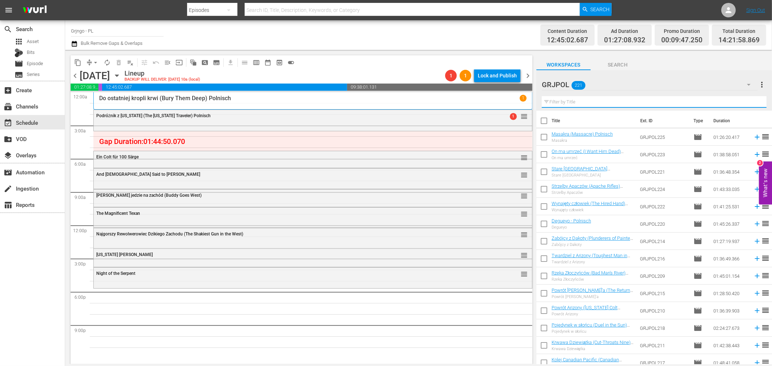
paste input "Two Crosses at Danger Pass"
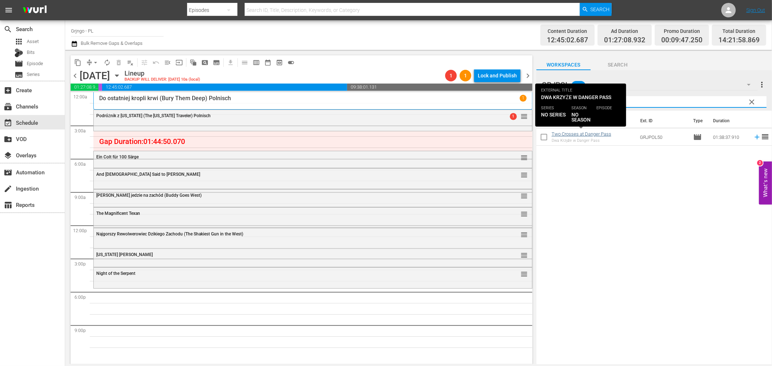
type input "Two Crosses at Danger Pass"
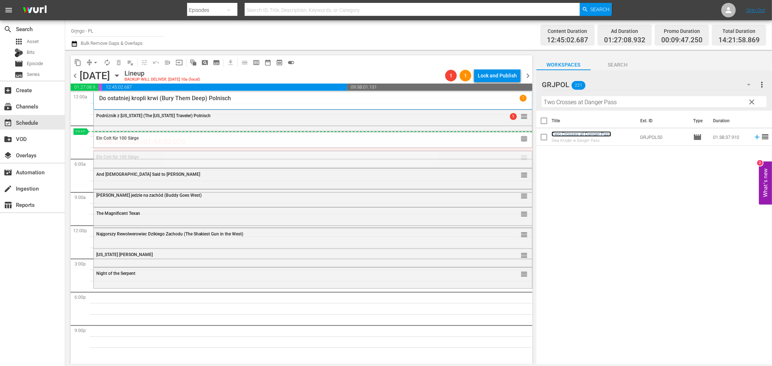
drag, startPoint x: 520, startPoint y: 159, endPoint x: 515, endPoint y: 131, distance: 28.6
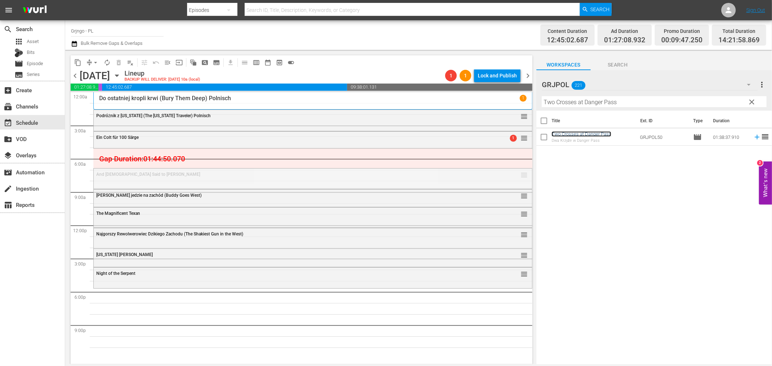
drag, startPoint x: 518, startPoint y: 168, endPoint x: 517, endPoint y: 149, distance: 18.9
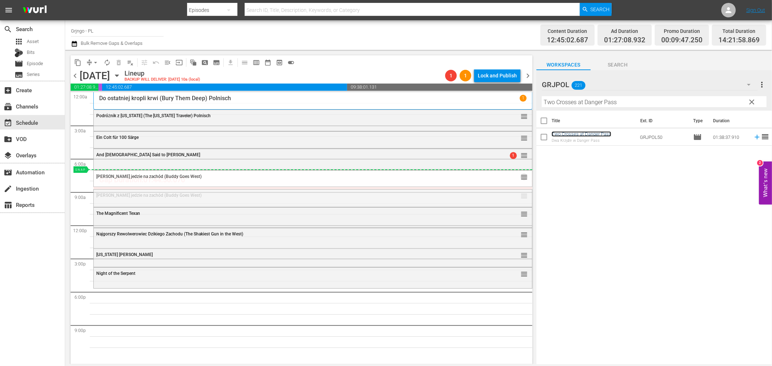
drag, startPoint x: 516, startPoint y: 195, endPoint x: 515, endPoint y: 169, distance: 25.4
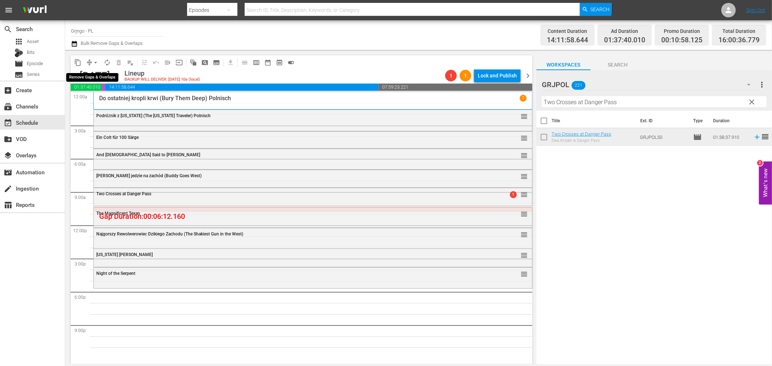
click at [97, 63] on span "arrow_drop_down" at bounding box center [95, 62] width 7 height 7
click at [106, 96] on li "Align to End of Previous Day" at bounding box center [96, 101] width 76 height 12
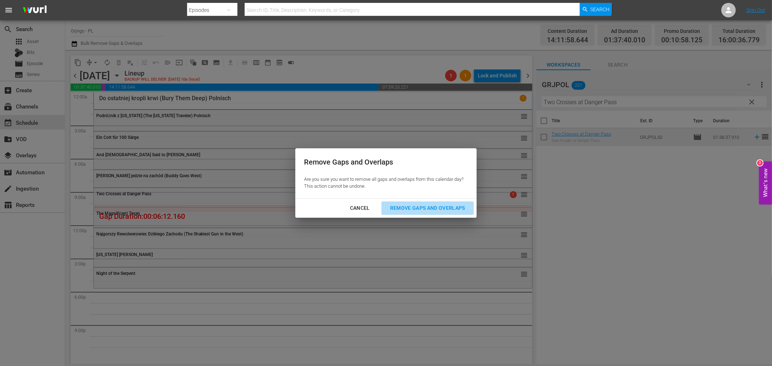
click at [412, 205] on div "Remove Gaps and Overlaps" at bounding box center [427, 208] width 87 height 9
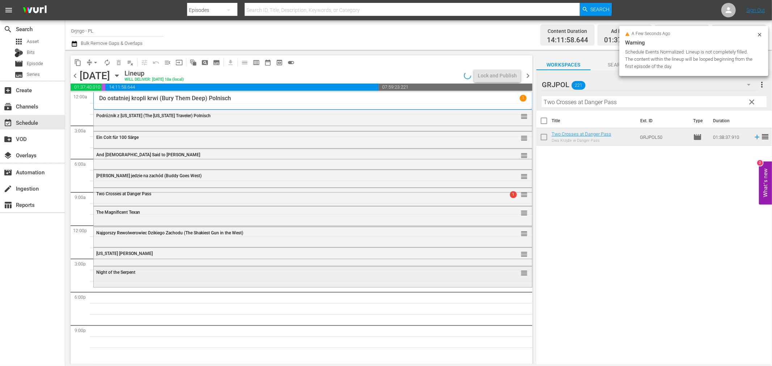
click at [176, 276] on div "Night of the Serpent reorder" at bounding box center [313, 273] width 438 height 12
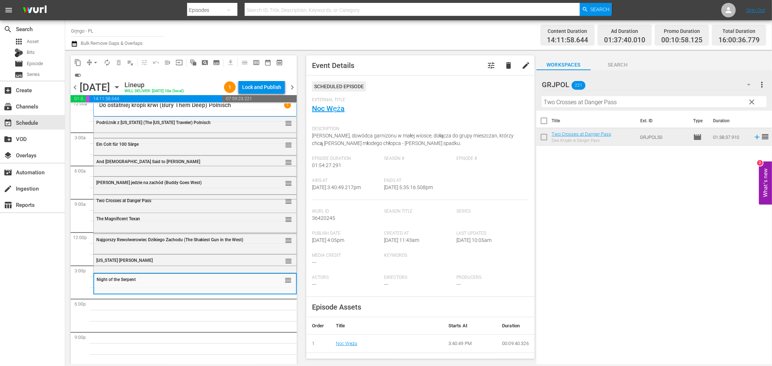
scroll to position [5, 0]
click at [753, 100] on span "clear" at bounding box center [752, 102] width 9 height 9
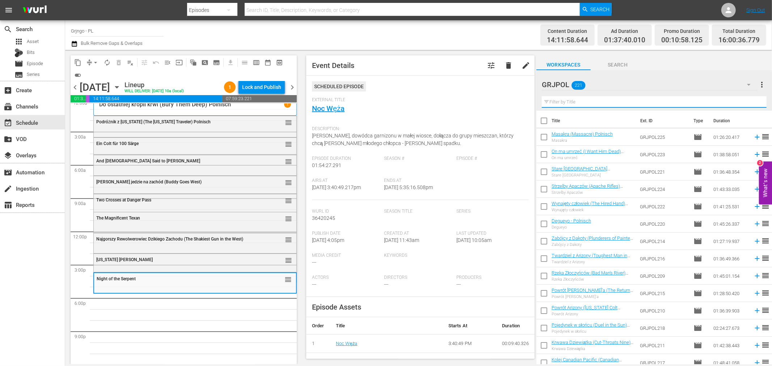
paste input "Bonanza Kompilacja - Odcinki 34, 35, 36"
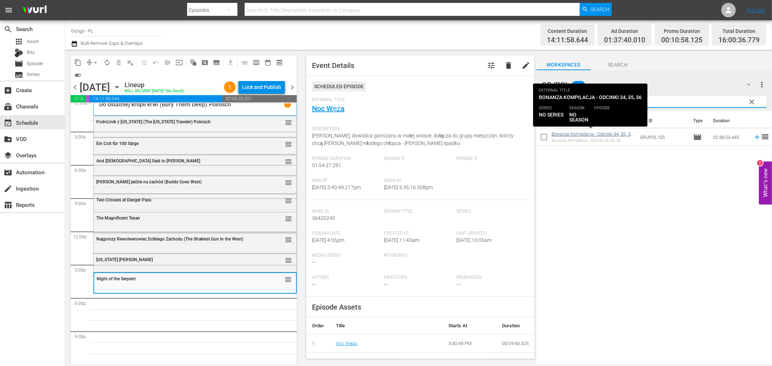
type input "Bonanza Kompilacja - Odcinki 34, 35, 36"
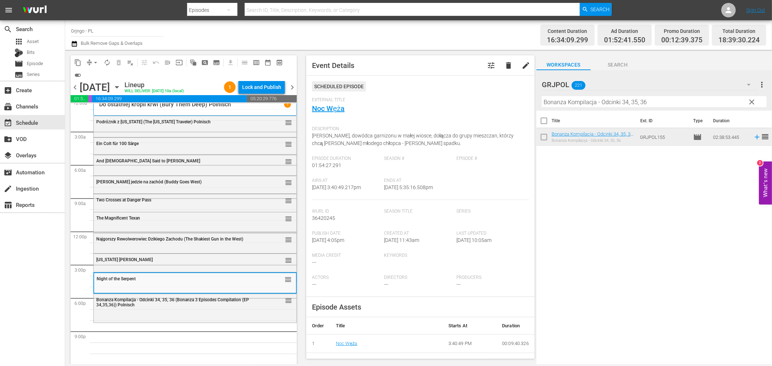
click at [752, 100] on span "clear" at bounding box center [752, 102] width 9 height 9
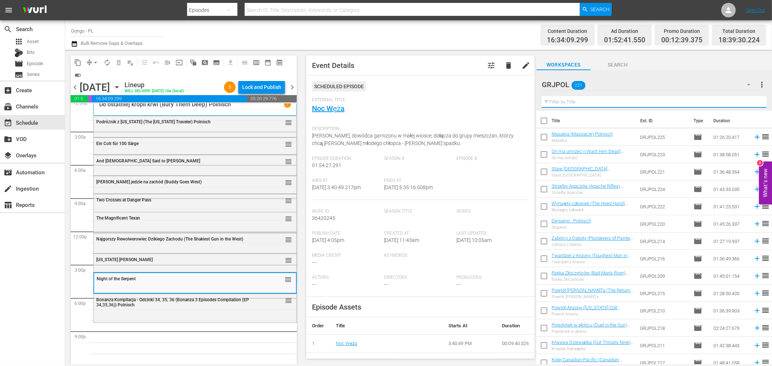
paste input "California Passage"
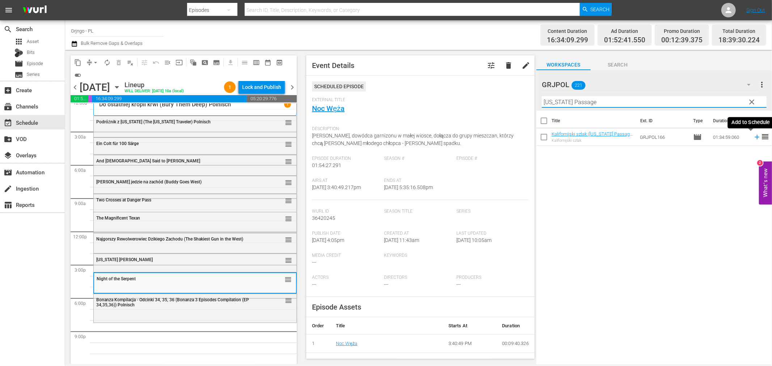
type input "California Passage"
click at [753, 136] on icon at bounding box center [757, 137] width 8 height 8
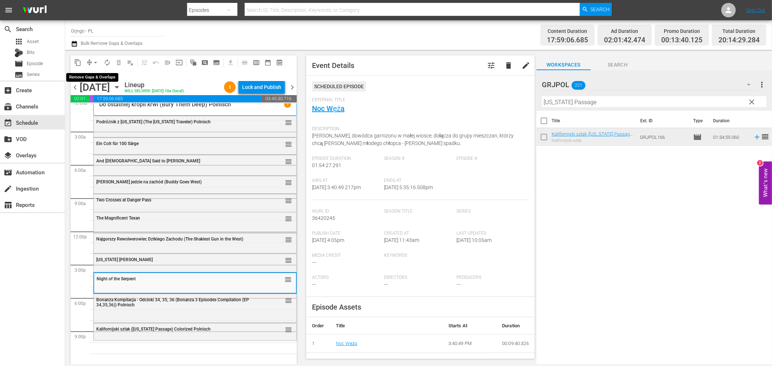
click at [95, 60] on span "arrow_drop_down" at bounding box center [95, 62] width 7 height 7
click at [97, 100] on li "Align to End of Previous Day" at bounding box center [96, 101] width 76 height 12
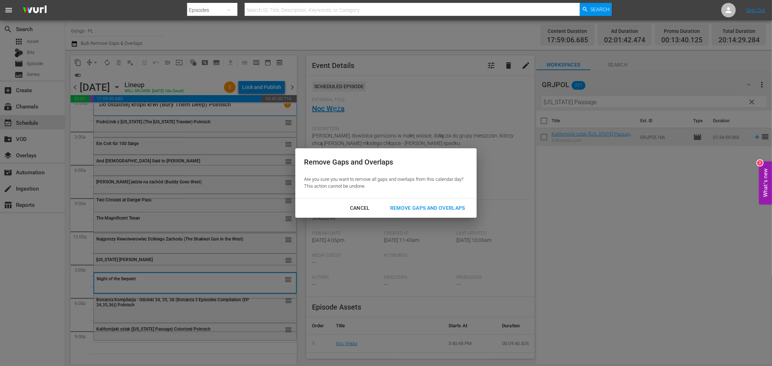
click at [423, 207] on div "Remove Gaps and Overlaps" at bounding box center [427, 208] width 87 height 9
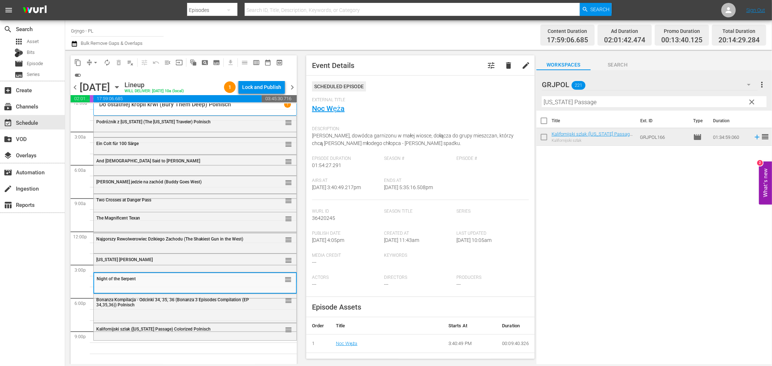
click at [753, 100] on span "clear" at bounding box center [752, 102] width 9 height 9
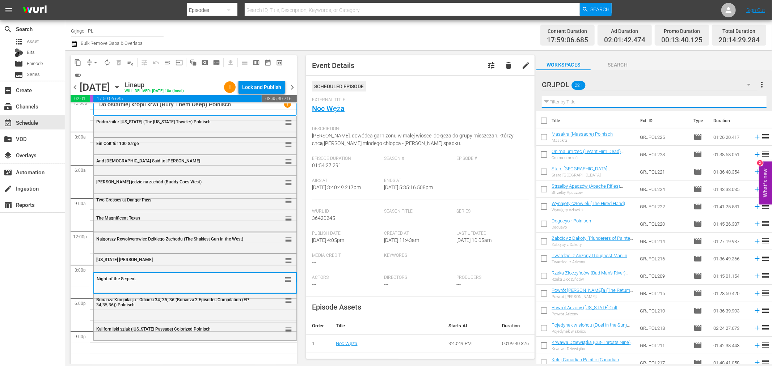
paste input "Man Who Cried for Revenge"
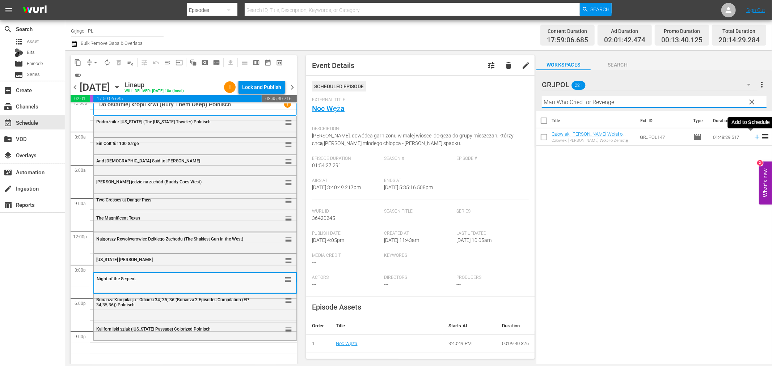
type input "Man Who Cried for Revenge"
click at [755, 138] on icon at bounding box center [757, 137] width 5 height 5
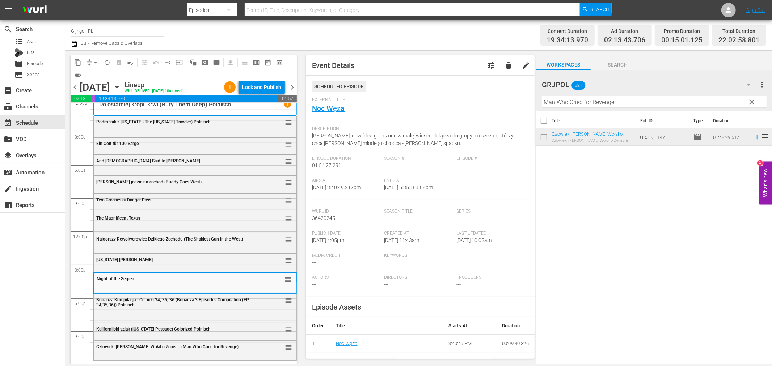
drag, startPoint x: 750, startPoint y: 100, endPoint x: 617, endPoint y: 101, distance: 132.5
click at [750, 100] on span "clear" at bounding box center [752, 102] width 9 height 9
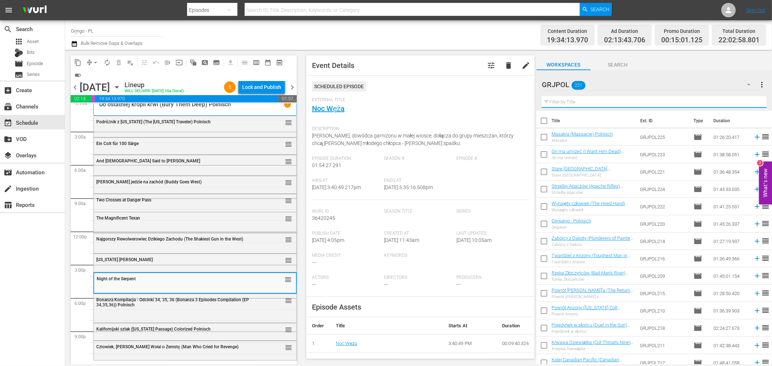
paste input "Fighting Man of the Plains"
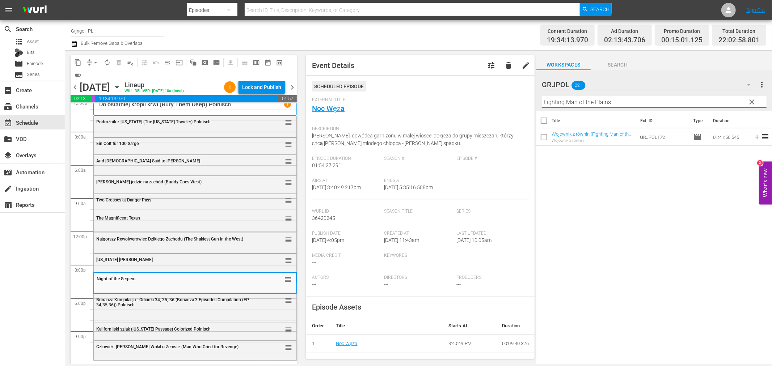
type input "Fighting Man of the Plains"
click at [753, 136] on icon at bounding box center [757, 137] width 8 height 8
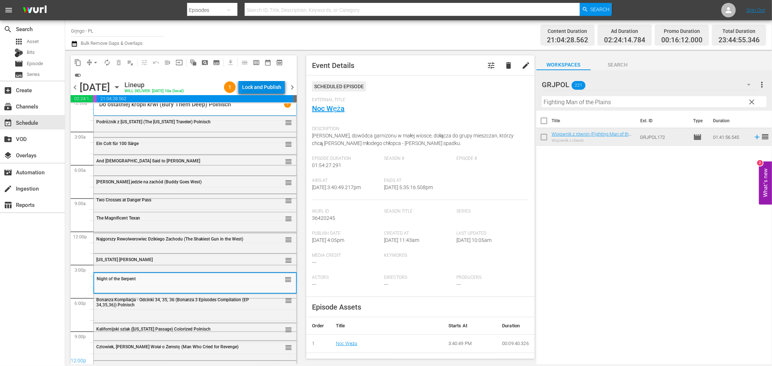
click at [261, 88] on div "Lock and Publish" at bounding box center [261, 87] width 39 height 13
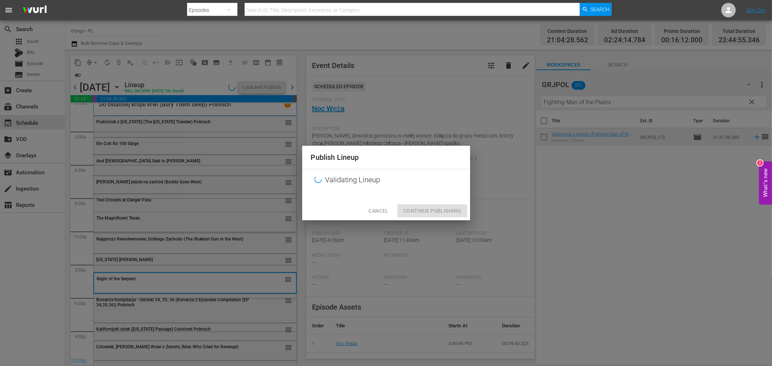
click at [448, 206] on div "Cancel Continue Publishing" at bounding box center [386, 211] width 168 height 19
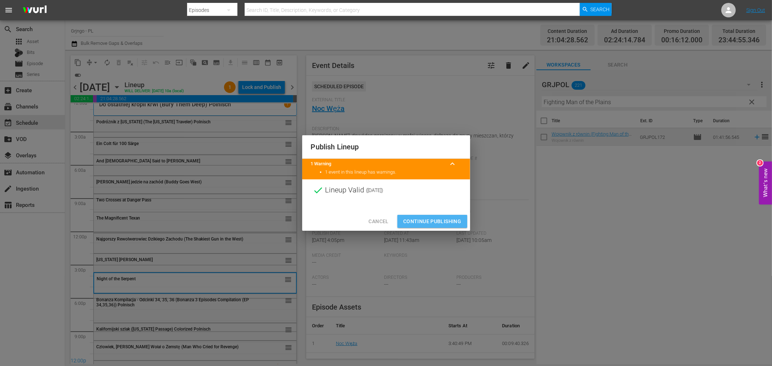
click at [447, 219] on span "Continue Publishing" at bounding box center [432, 221] width 58 height 9
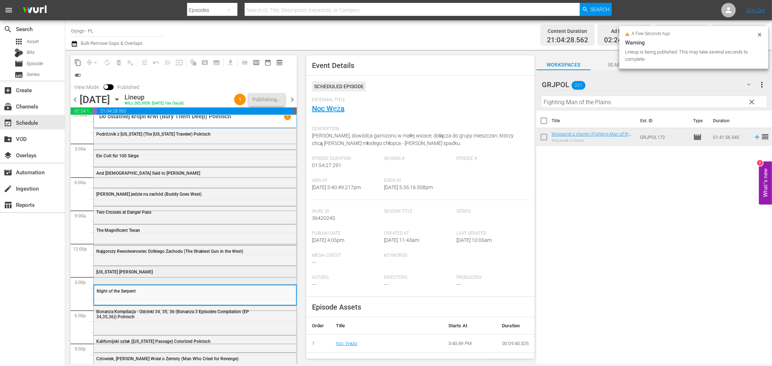
scroll to position [33, 0]
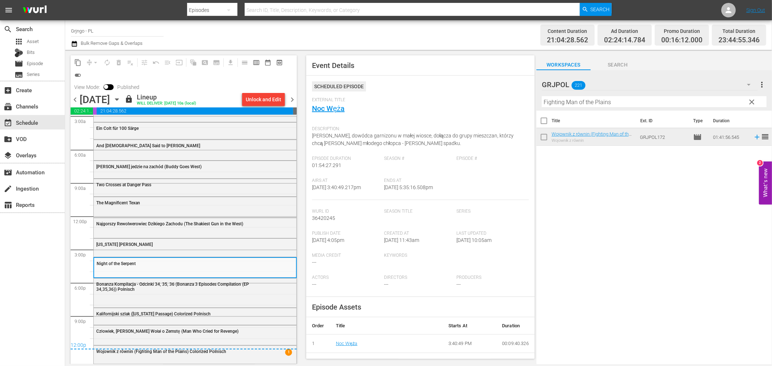
click at [290, 98] on span "chevron_right" at bounding box center [292, 99] width 9 height 9
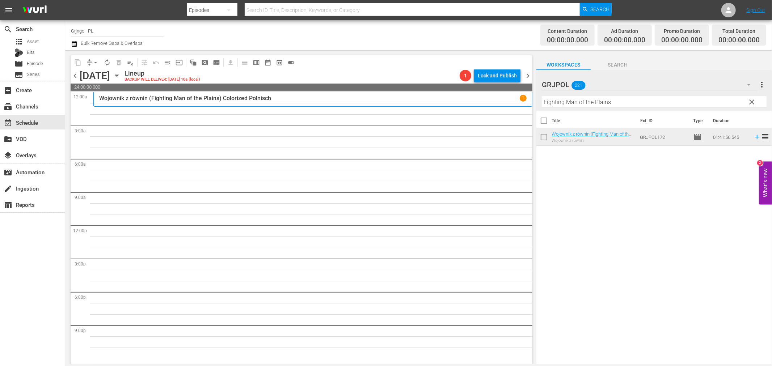
click at [749, 103] on span "clear" at bounding box center [752, 102] width 9 height 9
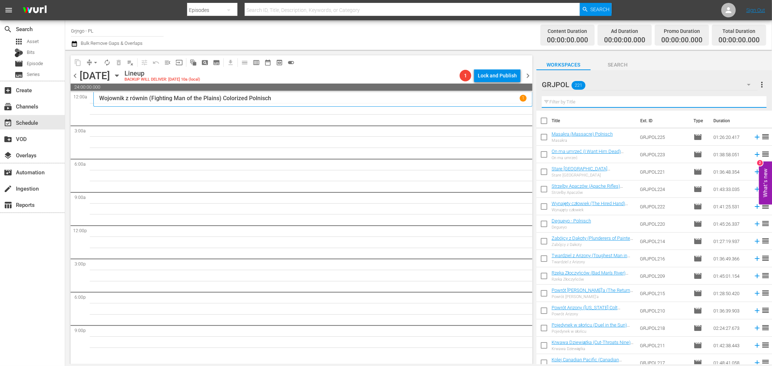
paste input "Compañeros!"
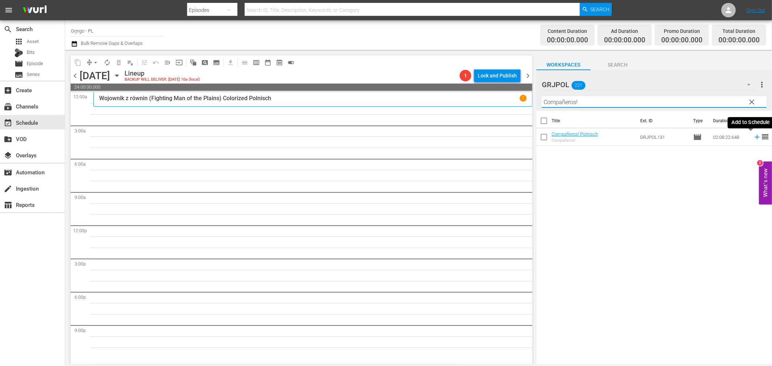
type input "Compañeros!"
click at [753, 139] on icon at bounding box center [757, 137] width 8 height 8
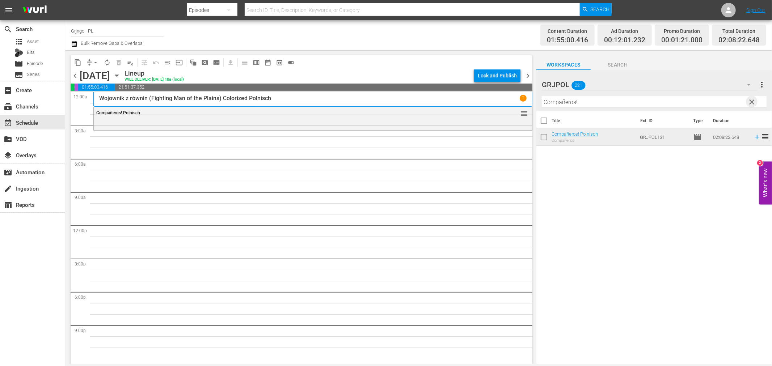
click at [751, 103] on span "clear" at bounding box center [752, 102] width 9 height 9
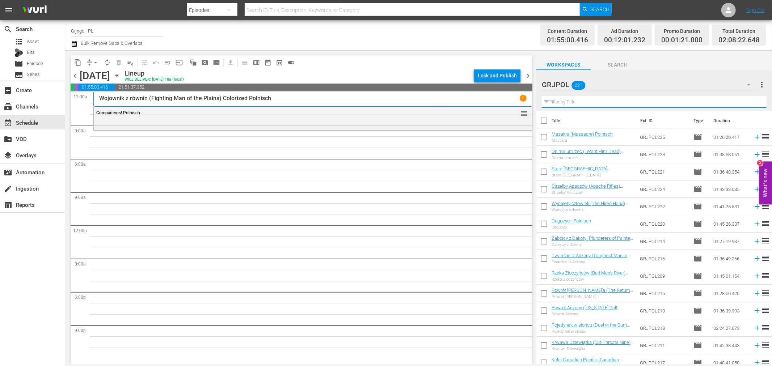
paste input "For a Few Dollars Less"
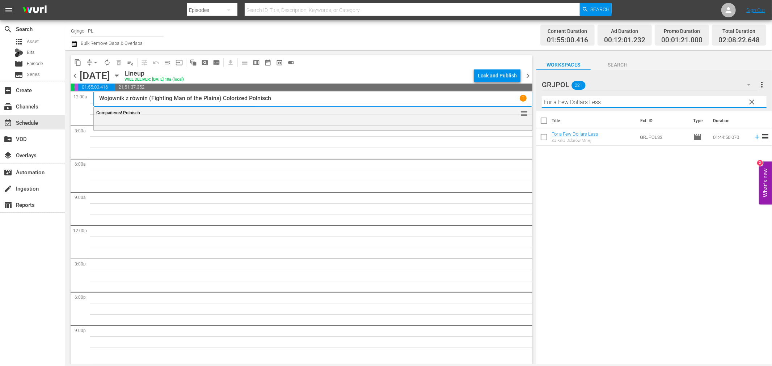
type input "For a Few Dollars Less"
click at [755, 137] on icon at bounding box center [757, 137] width 5 height 5
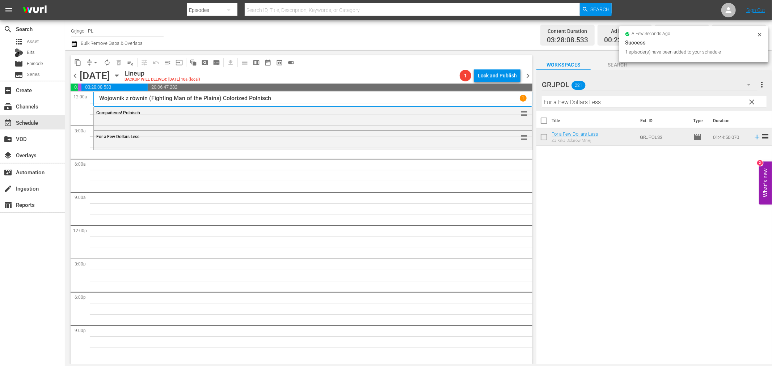
drag, startPoint x: 750, startPoint y: 101, endPoint x: 588, endPoint y: 106, distance: 162.6
click at [750, 101] on span "clear" at bounding box center [752, 102] width 9 height 9
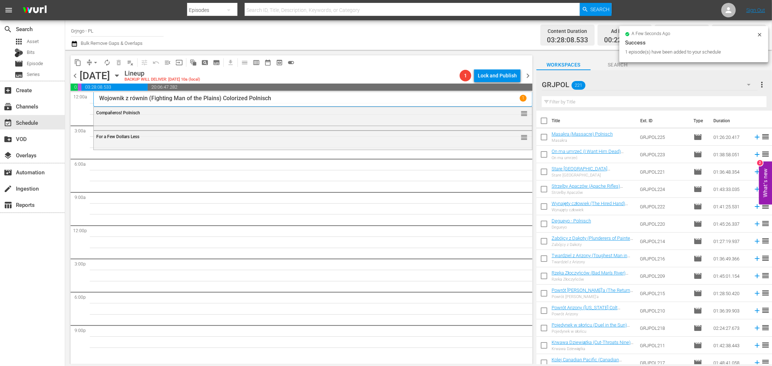
click at [587, 103] on input "text" at bounding box center [654, 102] width 225 height 12
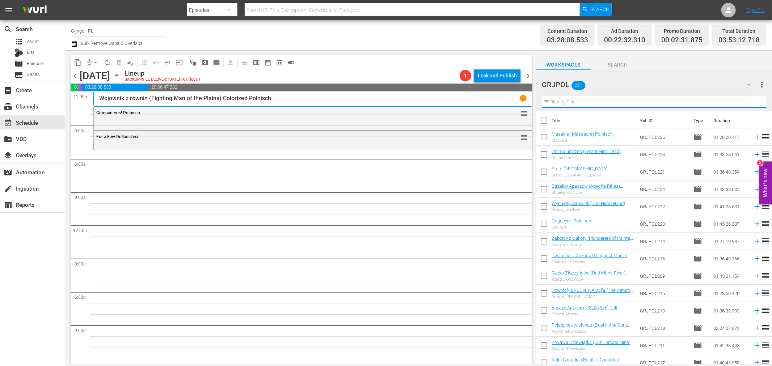
paste input "Four Came to Kill Sartana"
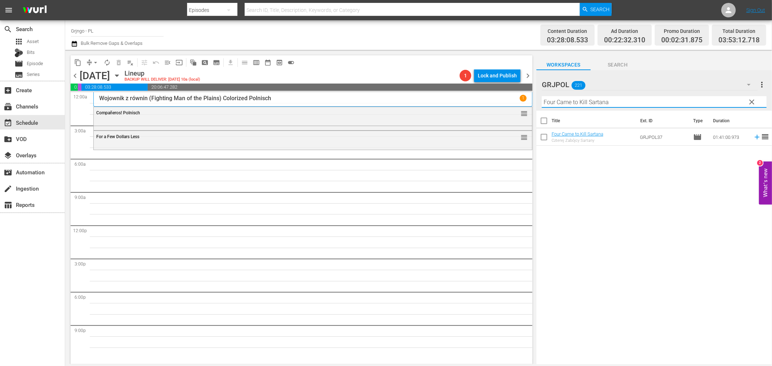
type input "Four Came to Kill Sartana"
click at [755, 137] on icon at bounding box center [757, 137] width 5 height 5
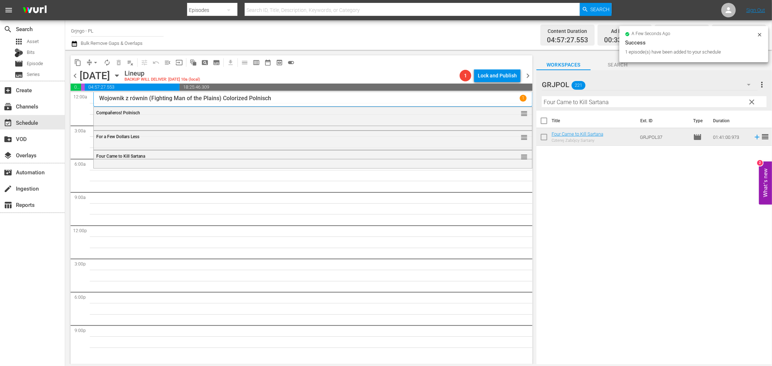
drag, startPoint x: 751, startPoint y: 100, endPoint x: 549, endPoint y: 99, distance: 202.0
click at [751, 100] on span "clear" at bounding box center [752, 102] width 9 height 9
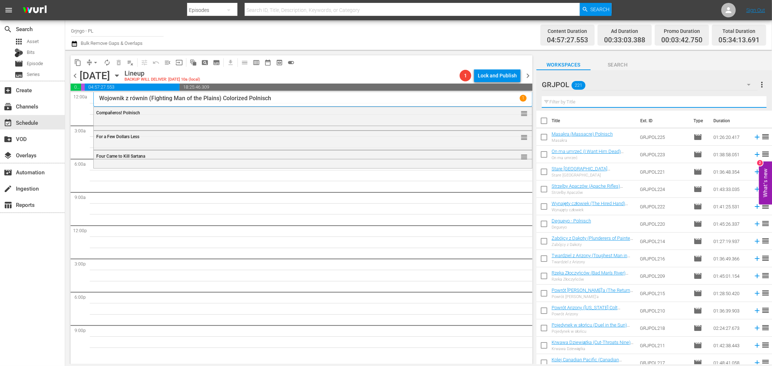
paste input "The Cariboo Trail"
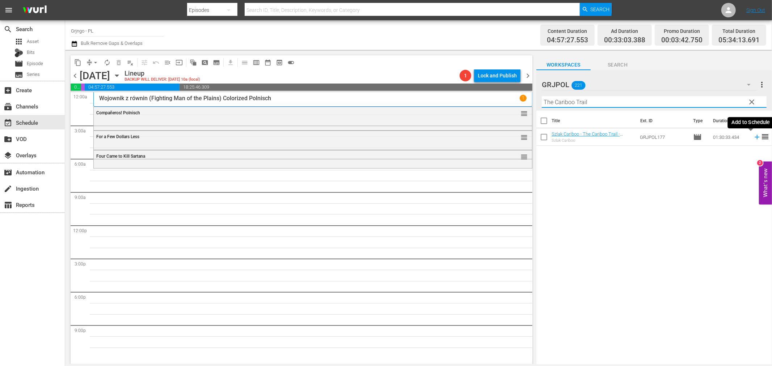
type input "The Cariboo Trail"
click at [753, 135] on icon at bounding box center [757, 137] width 8 height 8
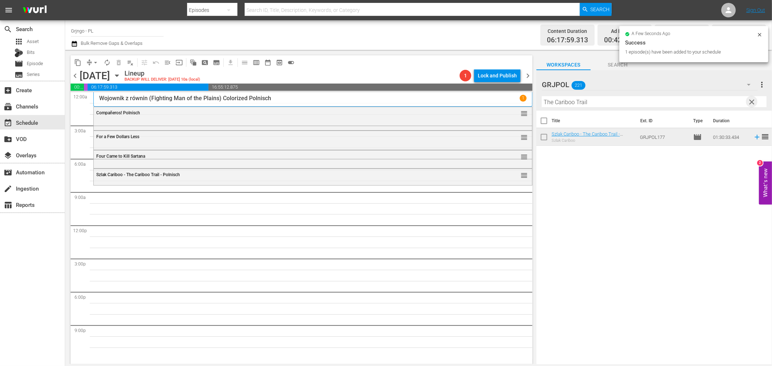
click at [750, 100] on span "clear" at bounding box center [752, 102] width 9 height 9
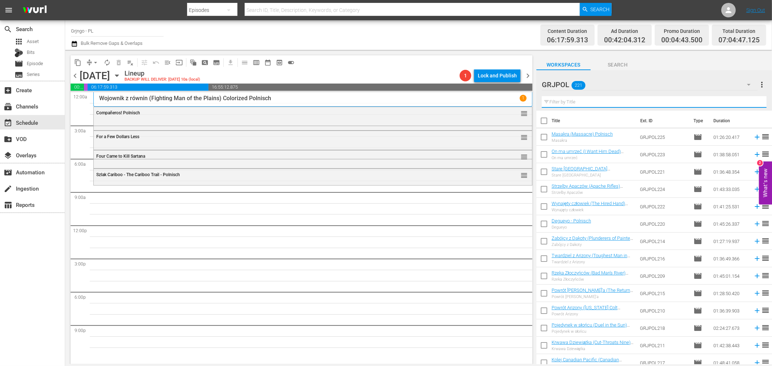
paste input "Djurado"
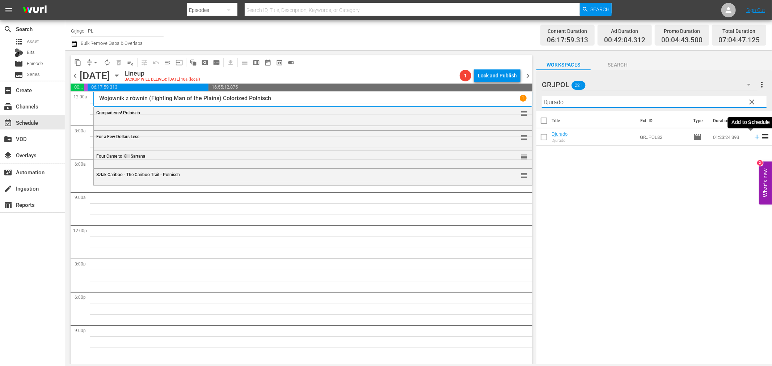
type input "Djurado"
click at [753, 136] on icon at bounding box center [757, 137] width 8 height 8
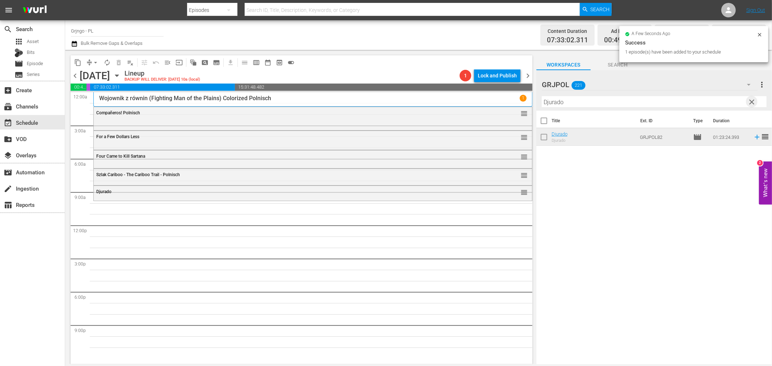
click at [752, 100] on span "clear" at bounding box center [752, 102] width 9 height 9
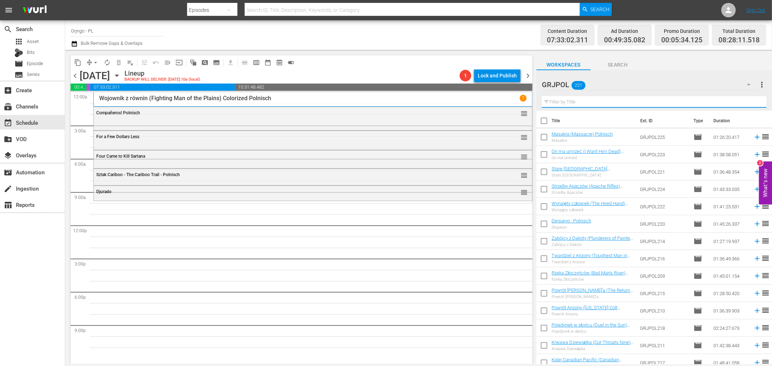
paste input "Two Faces of the Dollar"
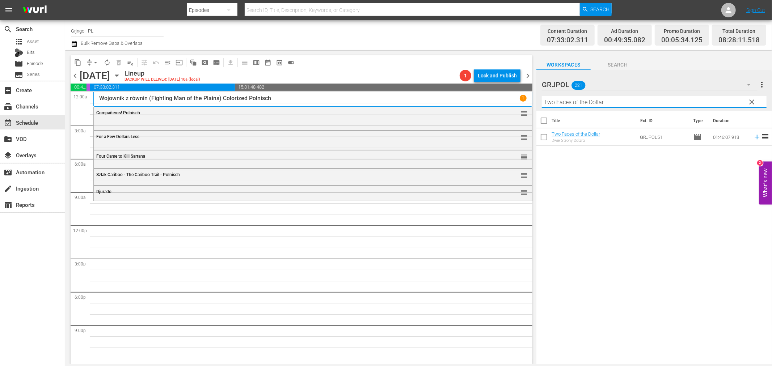
type input "Two Faces of the Dollar"
click at [753, 135] on icon at bounding box center [757, 137] width 8 height 8
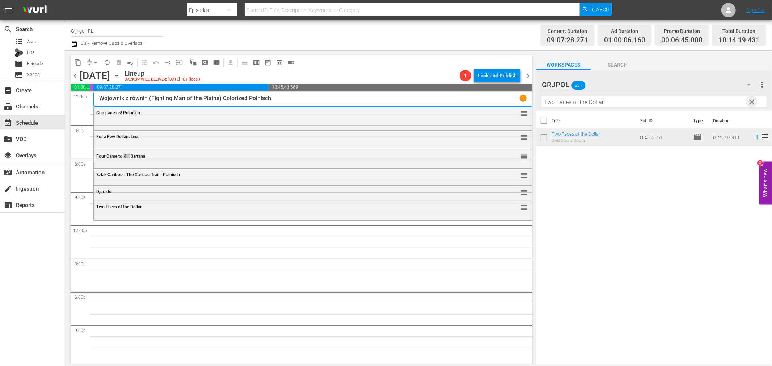
click at [750, 101] on span "clear" at bounding box center [752, 102] width 9 height 9
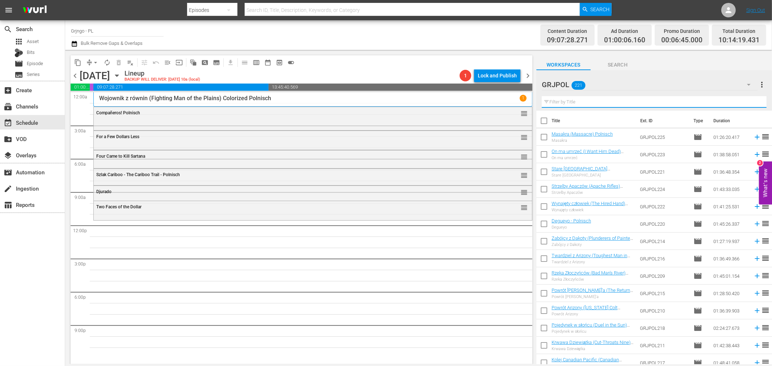
paste input "Shotgun"
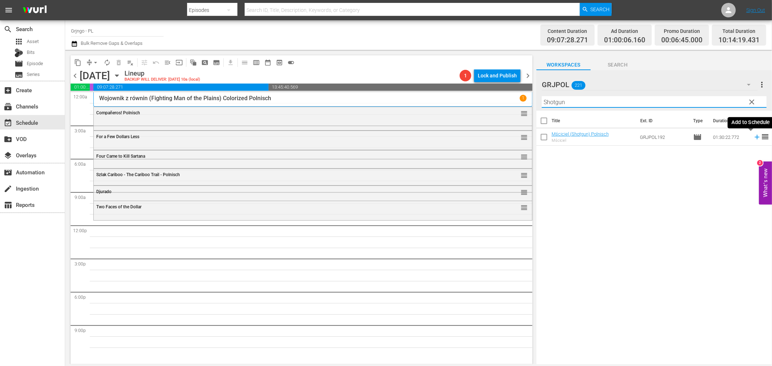
type input "Shotgun"
click at [753, 136] on icon at bounding box center [757, 137] width 8 height 8
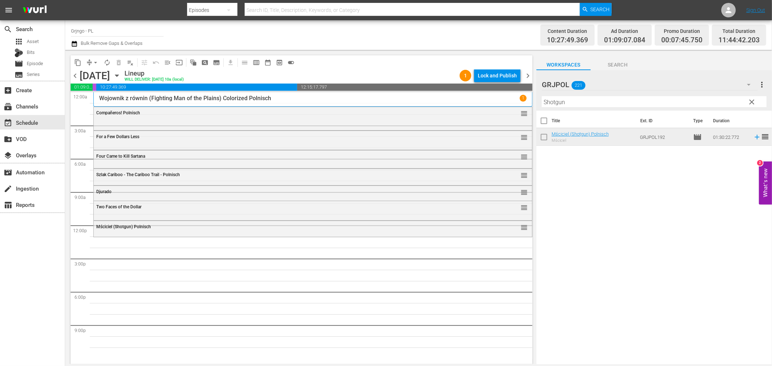
drag, startPoint x: 751, startPoint y: 100, endPoint x: 559, endPoint y: 103, distance: 192.3
click at [751, 100] on span "clear" at bounding box center [752, 102] width 9 height 9
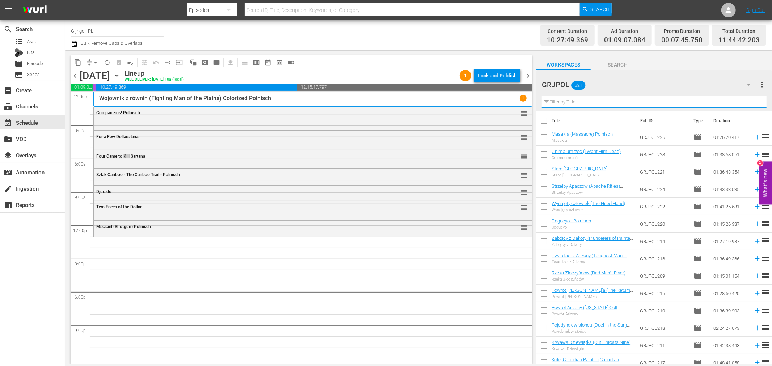
paste input "Joshua - The Black Rider"
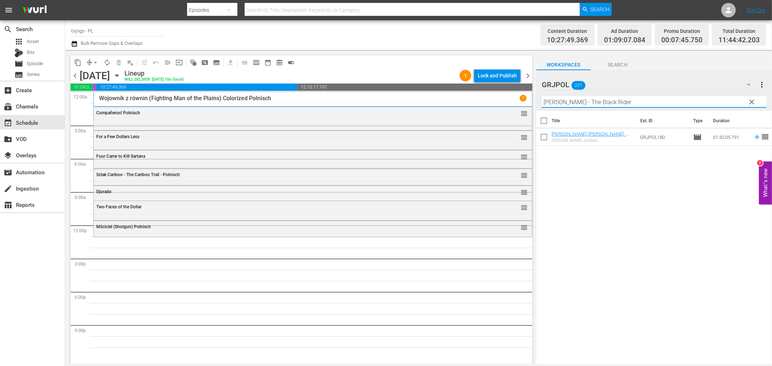
type input "Joshua - The Black Rider"
click at [753, 136] on icon at bounding box center [757, 137] width 8 height 8
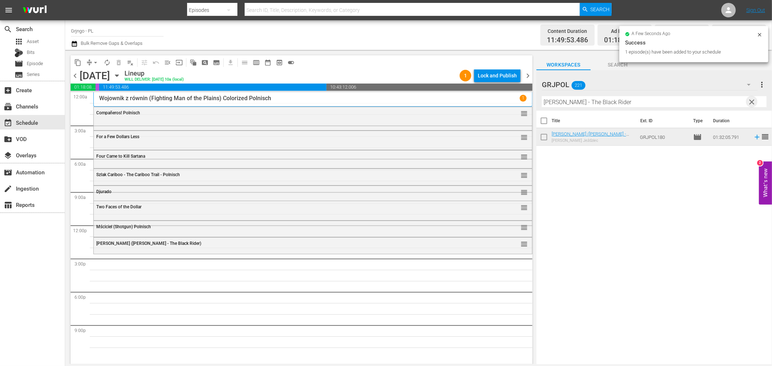
click at [752, 100] on span "clear" at bounding box center [752, 102] width 9 height 9
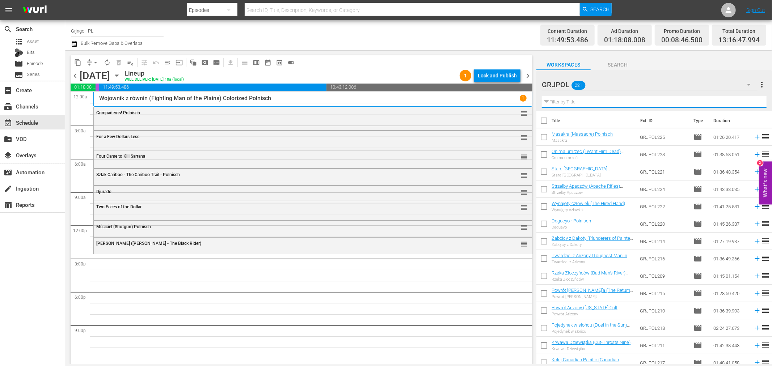
paste input "Buckaroo The Winchester Does Not Forgive"
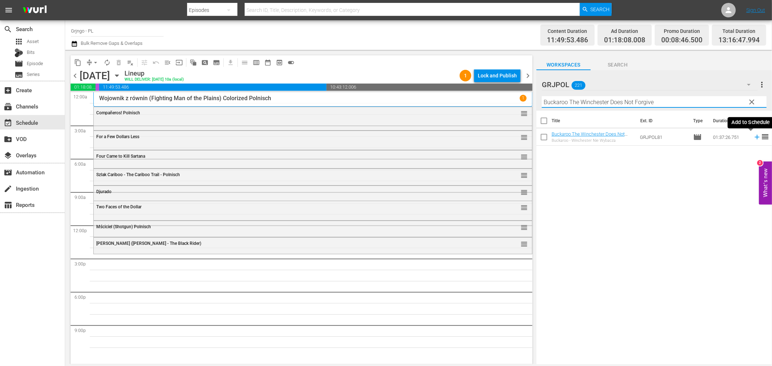
type input "Buckaroo The Winchester Does Not Forgive"
click at [753, 135] on icon at bounding box center [757, 137] width 8 height 8
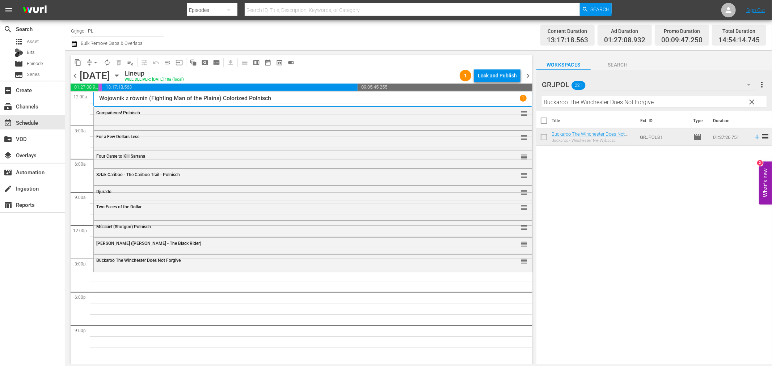
click at [749, 99] on span "clear" at bounding box center [752, 102] width 9 height 9
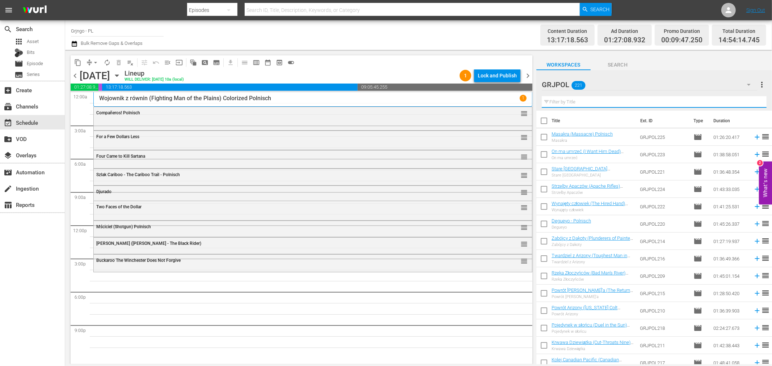
paste input "Rustlers on Horseback"
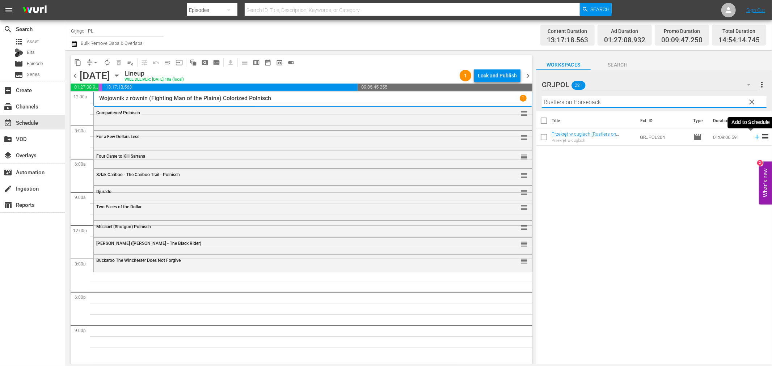
type input "Rustlers on Horseback"
click at [753, 136] on icon at bounding box center [757, 137] width 8 height 8
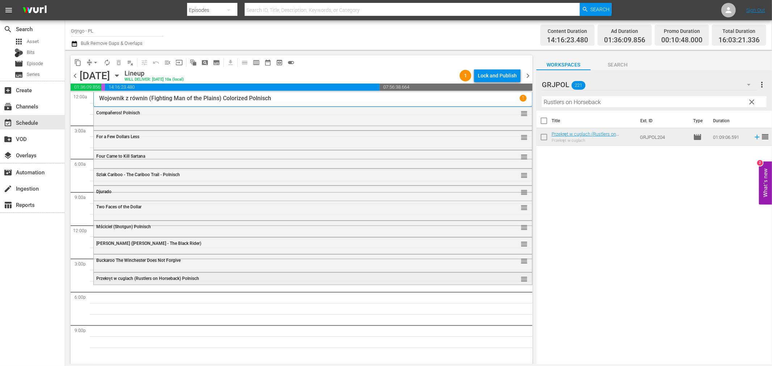
click at [249, 280] on div "Przekręt w cuglach (Rustlers on Horseback) Polnisch" at bounding box center [293, 278] width 394 height 5
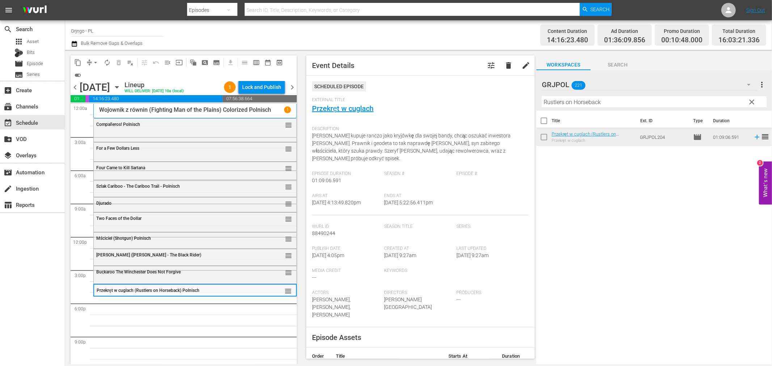
click at [169, 291] on span "Przekręt w cuglach (Rustlers on Horseback) Polnisch" at bounding box center [148, 290] width 103 height 5
click at [752, 101] on span "clear" at bounding box center [752, 102] width 9 height 9
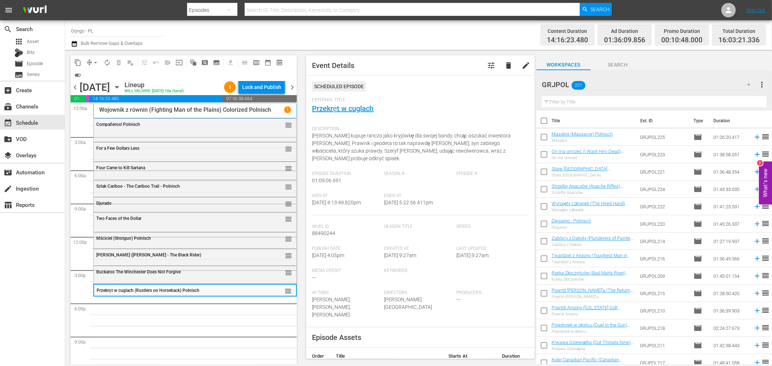
click at [577, 100] on input "text" at bounding box center [654, 102] width 225 height 12
paste input "Hell's Outpost"
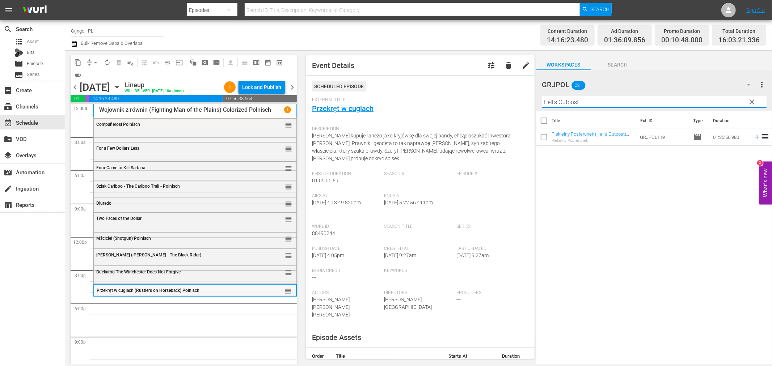
type input "Hell's Outpost"
click at [245, 308] on div "Delete Event" at bounding box center [251, 309] width 57 height 10
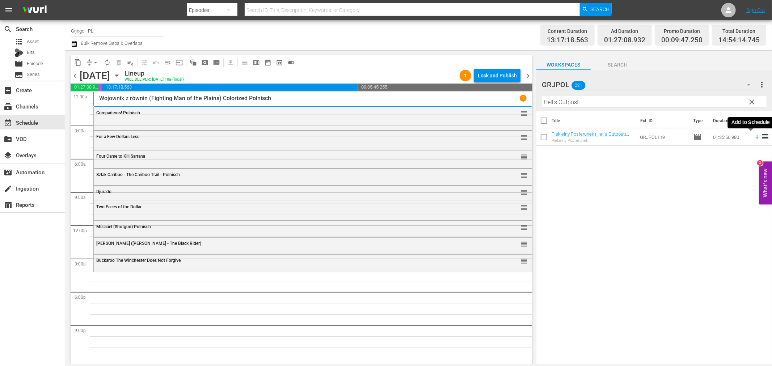
click at [753, 139] on icon at bounding box center [757, 137] width 8 height 8
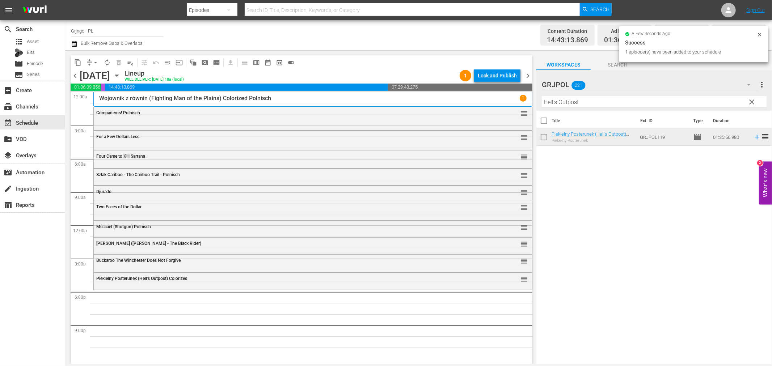
click at [416, 280] on div "Piekielny Posterunek (Hell's Outpost) Colorized" at bounding box center [293, 278] width 394 height 5
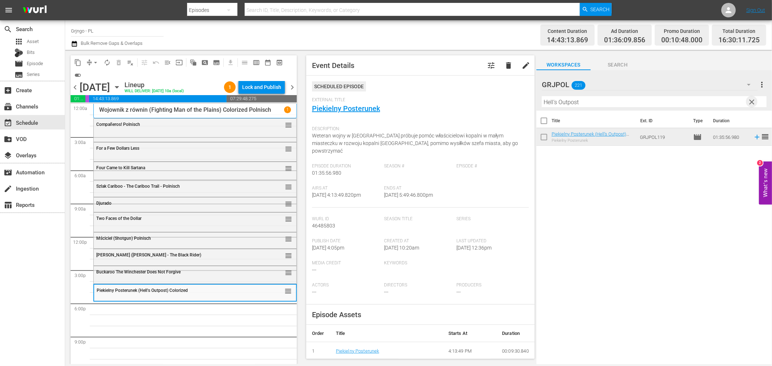
click at [752, 98] on span "clear" at bounding box center [752, 102] width 9 height 9
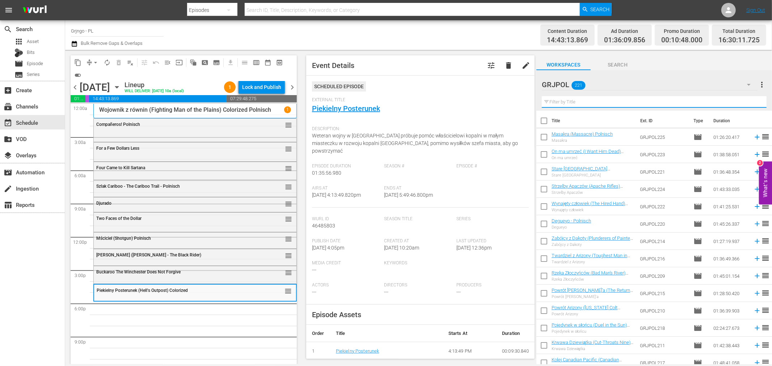
paste input "Bonanza Kompilacja - Odcinki 37, 38, 39"
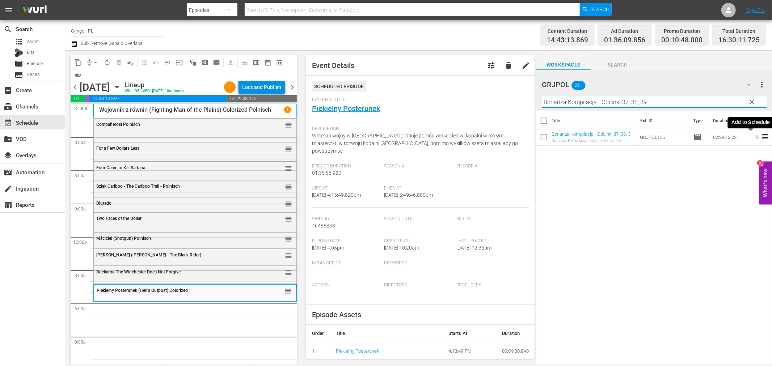
type input "Bonanza Kompilacja - Odcinki 37, 38, 39"
click at [753, 136] on icon at bounding box center [757, 137] width 8 height 8
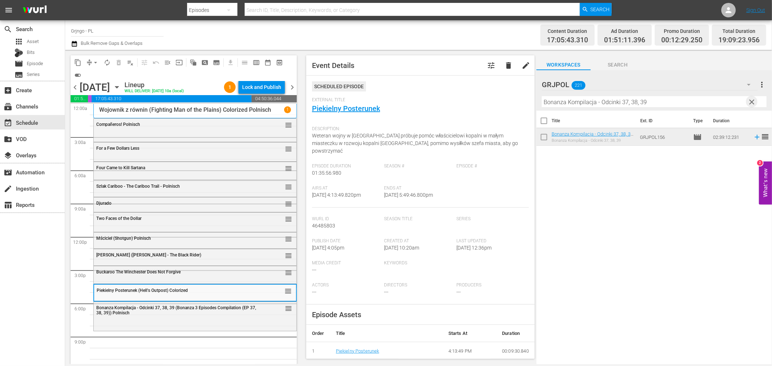
click at [751, 100] on span "clear" at bounding box center [752, 102] width 9 height 9
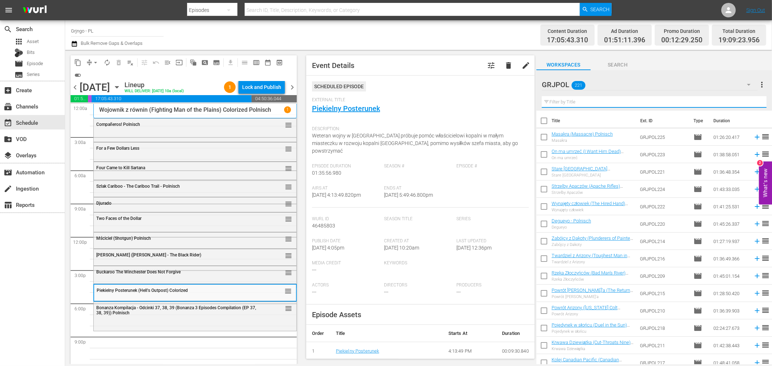
paste input "Rustlers on Horseback"
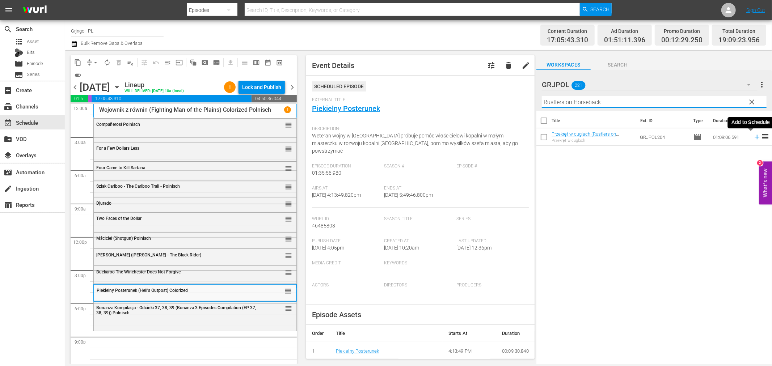
type input "Rustlers on Horseback"
click at [753, 136] on icon at bounding box center [757, 137] width 8 height 8
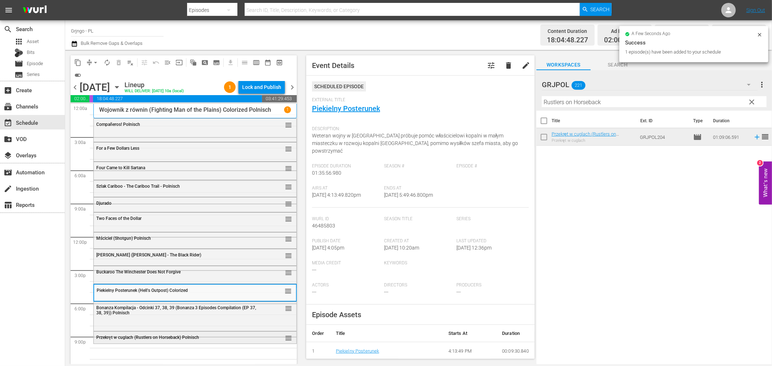
click at [214, 340] on div "Przekręt w cuglach (Rustlers on Horseback) Polnisch" at bounding box center [176, 337] width 161 height 5
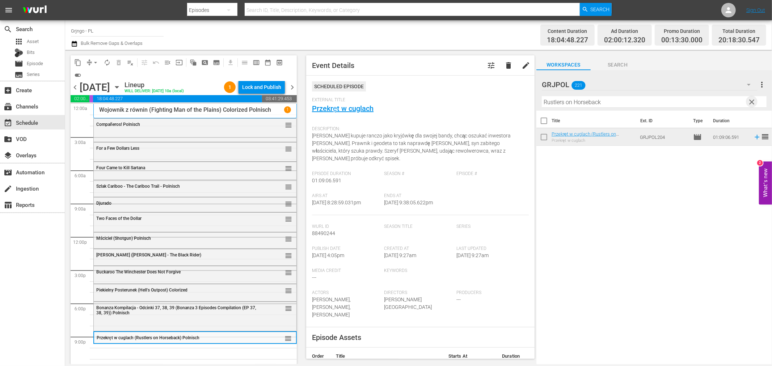
click at [753, 100] on span "clear" at bounding box center [752, 102] width 9 height 9
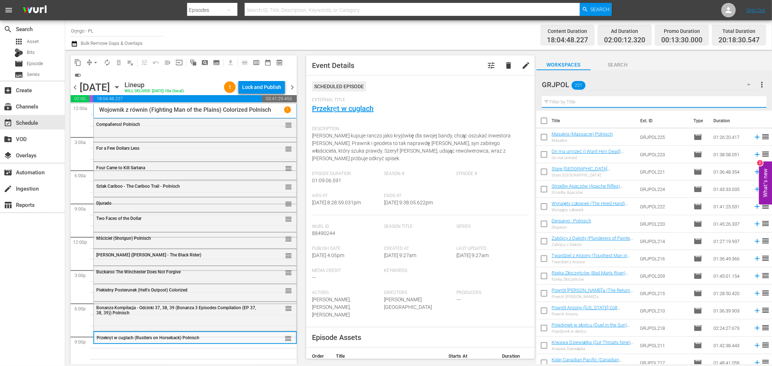
paste input "Stranger On Horseback"
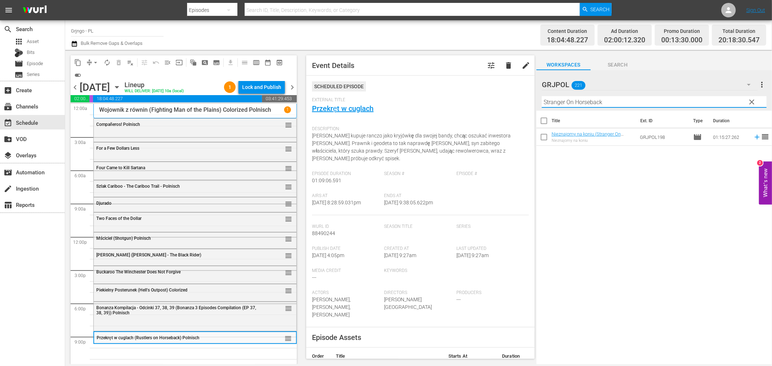
type input "Stranger On Horseback"
click at [755, 138] on icon at bounding box center [757, 137] width 5 height 5
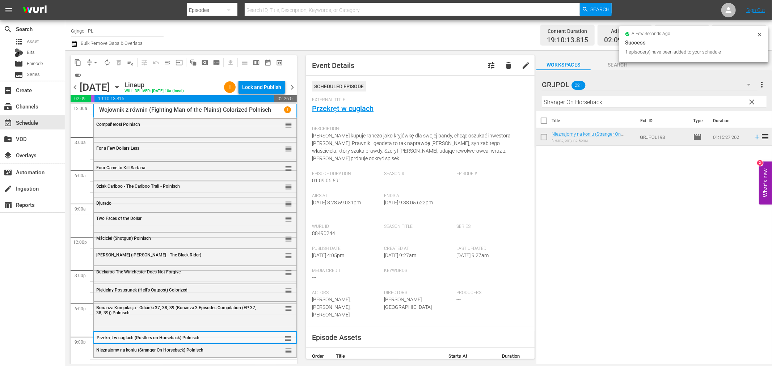
scroll to position [5, 0]
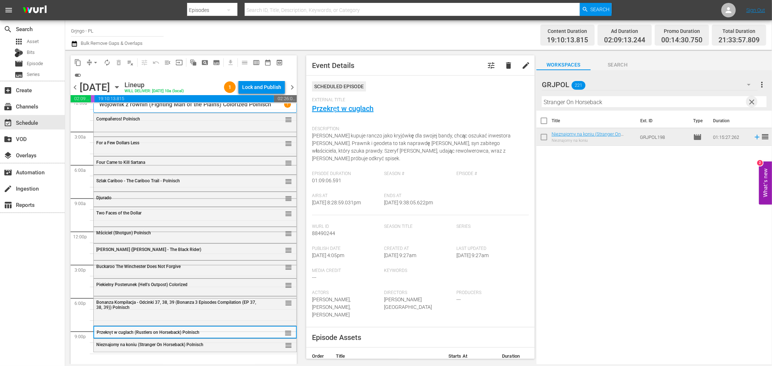
click at [751, 100] on span "clear" at bounding box center [752, 102] width 9 height 9
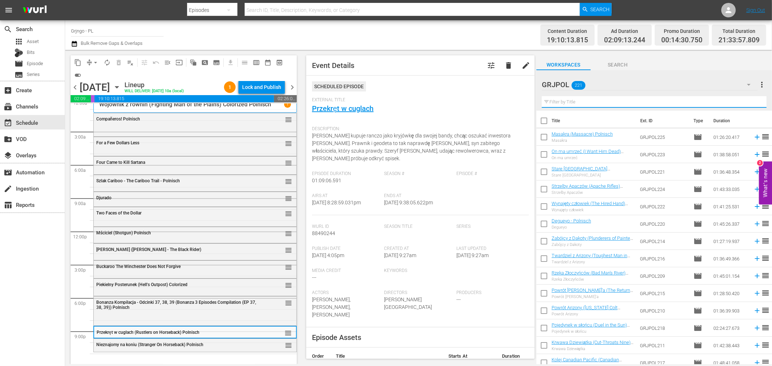
paste input "Only the Valiant"
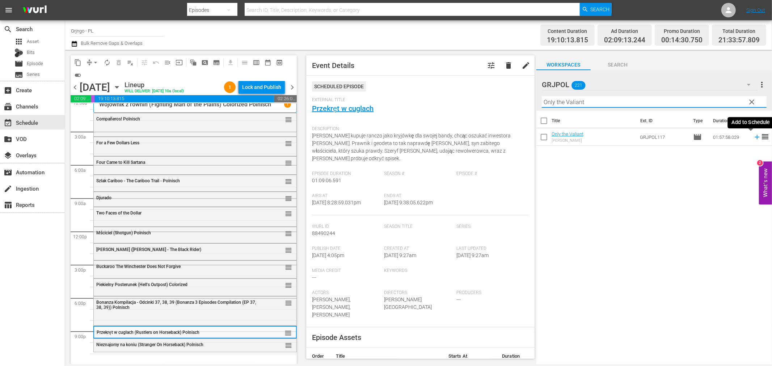
type input "Only the Valiant"
drag, startPoint x: 750, startPoint y: 137, endPoint x: 748, endPoint y: 140, distance: 4.4
click at [755, 137] on icon at bounding box center [757, 137] width 5 height 5
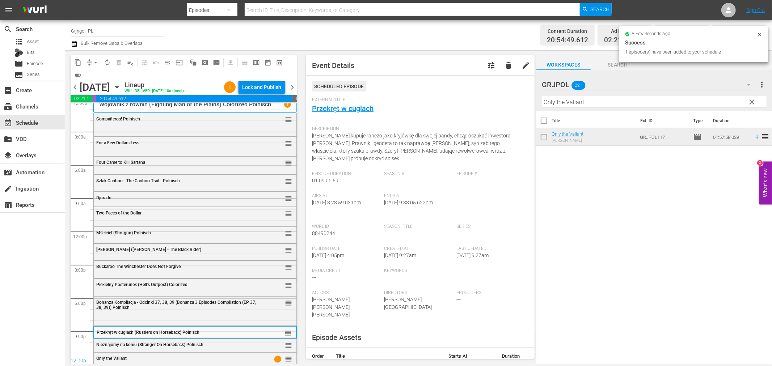
scroll to position [15, 0]
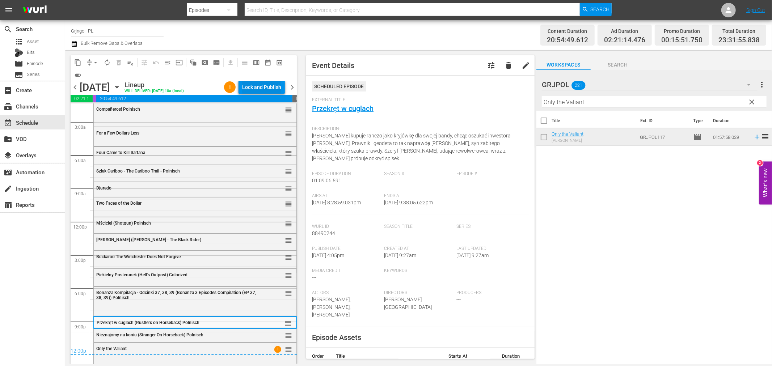
click at [254, 85] on div "Lock and Publish" at bounding box center [261, 87] width 39 height 13
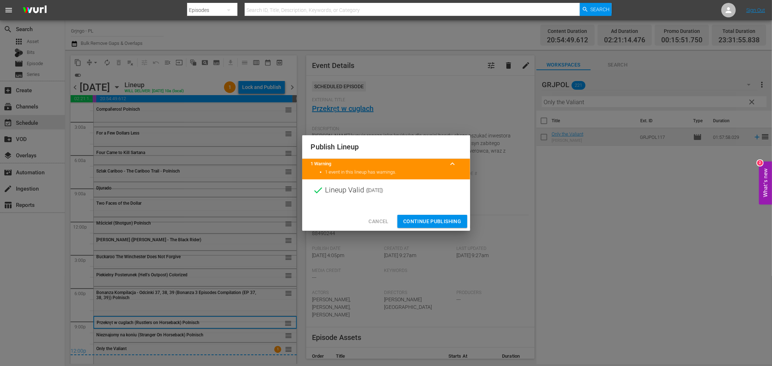
click at [429, 219] on span "Continue Publishing" at bounding box center [432, 221] width 58 height 9
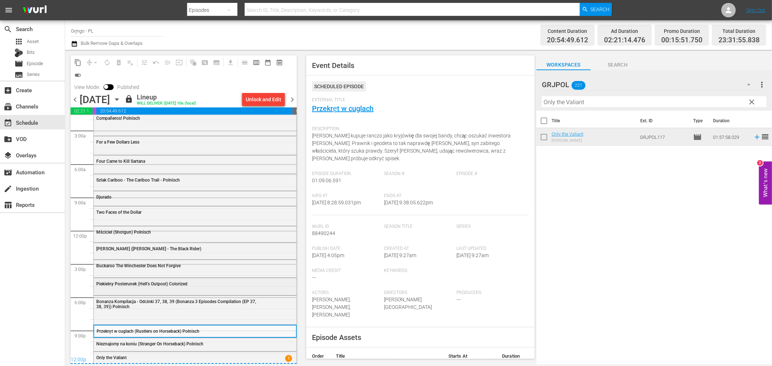
scroll to position [28, 0]
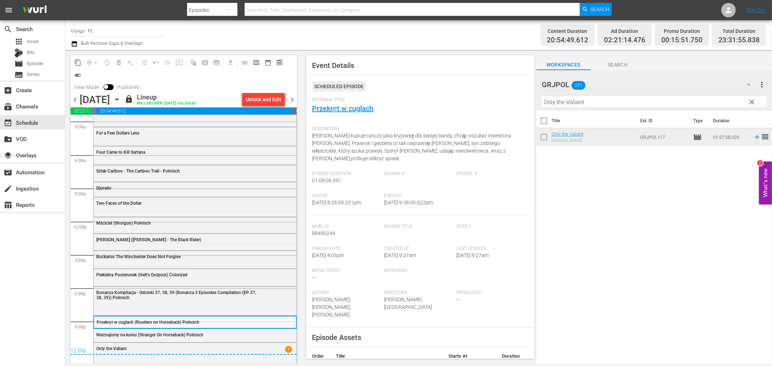
click at [295, 99] on span "chevron_right" at bounding box center [292, 99] width 9 height 9
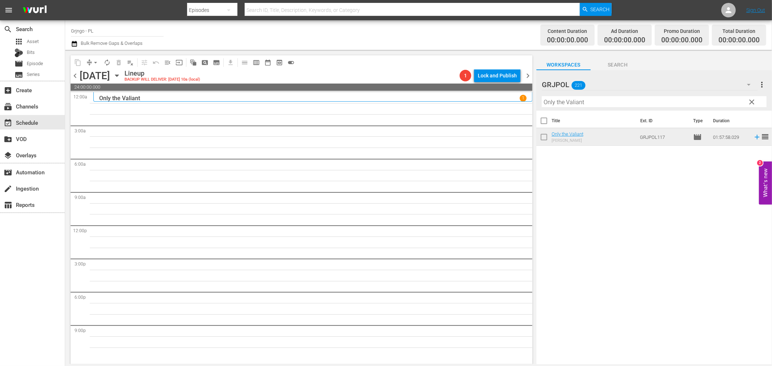
drag, startPoint x: 751, startPoint y: 101, endPoint x: 585, endPoint y: 107, distance: 166.3
click at [751, 101] on span "clear" at bounding box center [752, 102] width 9 height 9
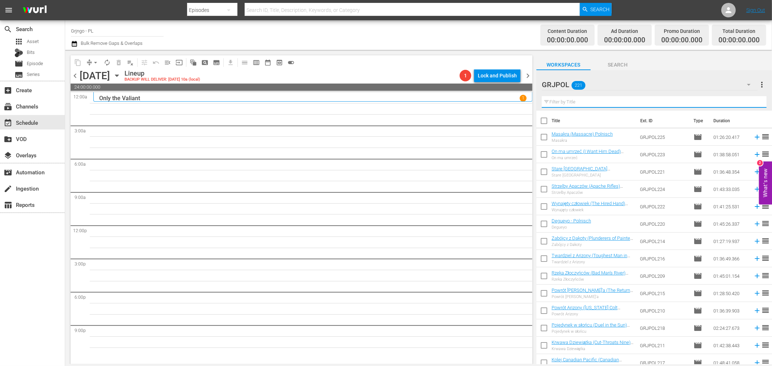
paste input "His Name Was Pot"
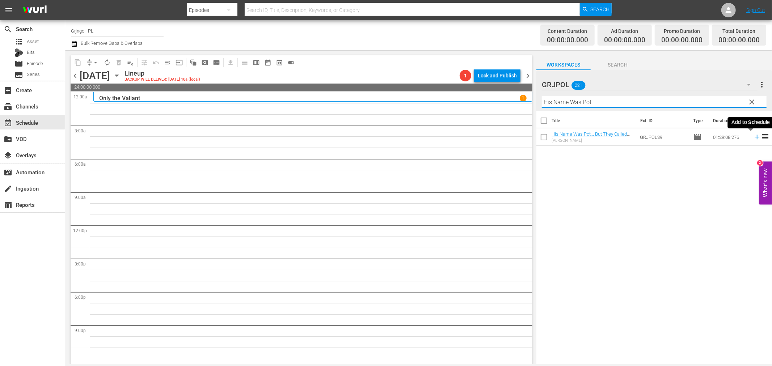
type input "His Name Was Pot"
click at [753, 136] on icon at bounding box center [757, 137] width 8 height 8
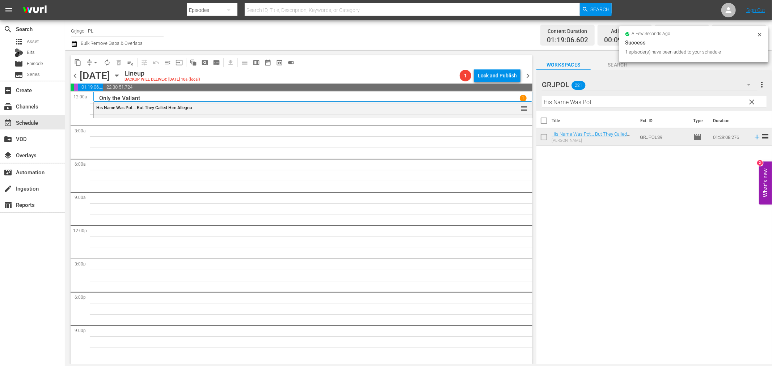
drag, startPoint x: 752, startPoint y: 100, endPoint x: 567, endPoint y: 105, distance: 185.1
click at [752, 100] on span "clear" at bounding box center [752, 102] width 9 height 9
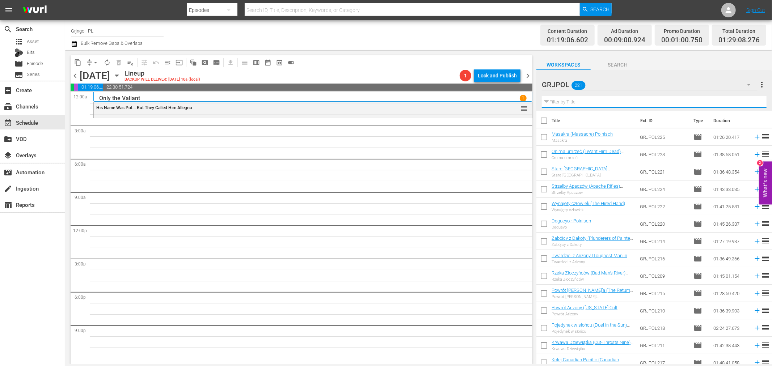
paste input "Ride in the Whirlwind"
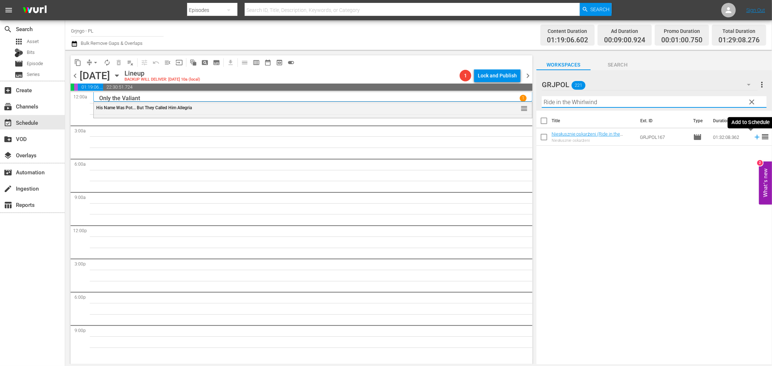
type input "Ride in the Whirlwind"
drag, startPoint x: 751, startPoint y: 136, endPoint x: 767, endPoint y: 142, distance: 17.2
click at [755, 137] on icon at bounding box center [757, 137] width 5 height 5
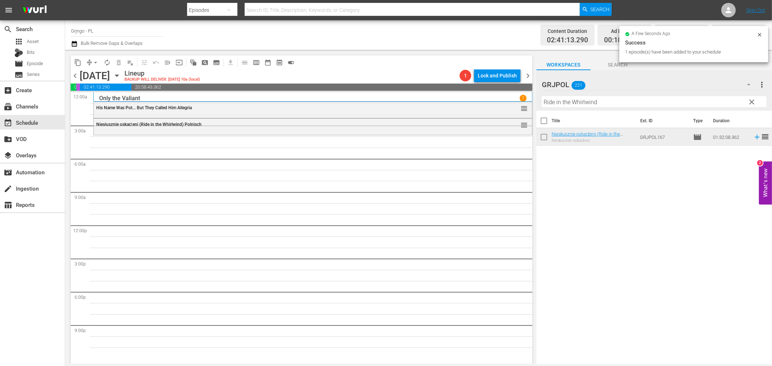
drag, startPoint x: 751, startPoint y: 98, endPoint x: 606, endPoint y: 122, distance: 146.7
click at [751, 98] on span "clear" at bounding box center [752, 102] width 9 height 9
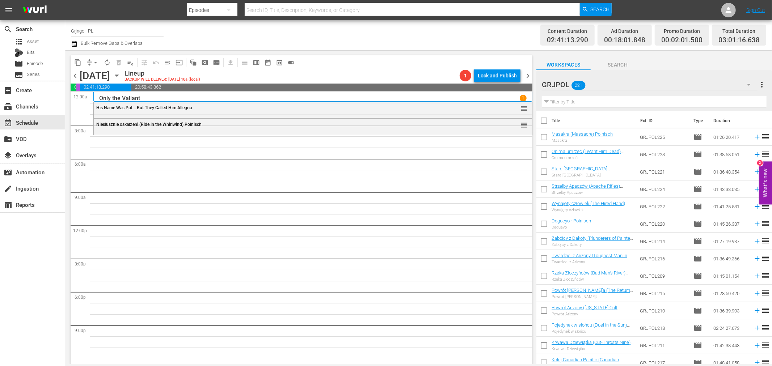
click at [583, 103] on input "text" at bounding box center [654, 102] width 225 height 12
paste input "Alien Thunder aka Dan Candy's Law"
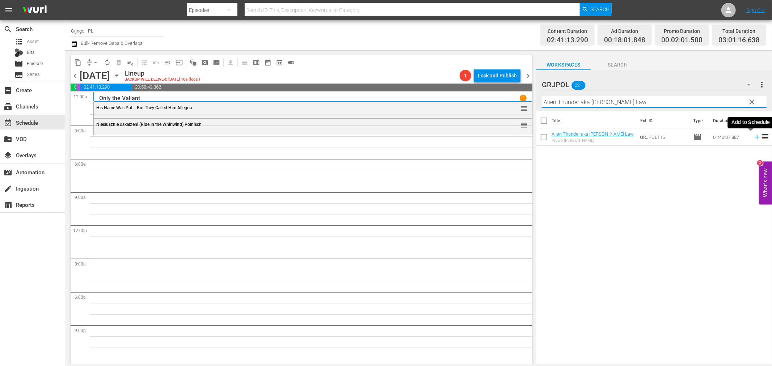
type input "Alien Thunder aka Dan Candy's Law"
click at [753, 136] on icon at bounding box center [757, 137] width 8 height 8
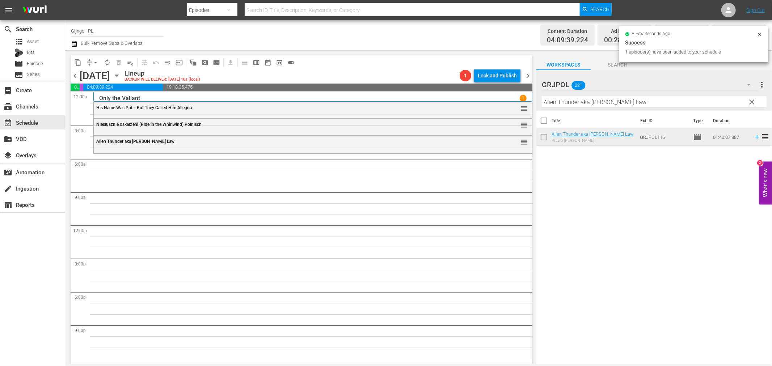
click at [752, 99] on span "clear" at bounding box center [752, 102] width 9 height 9
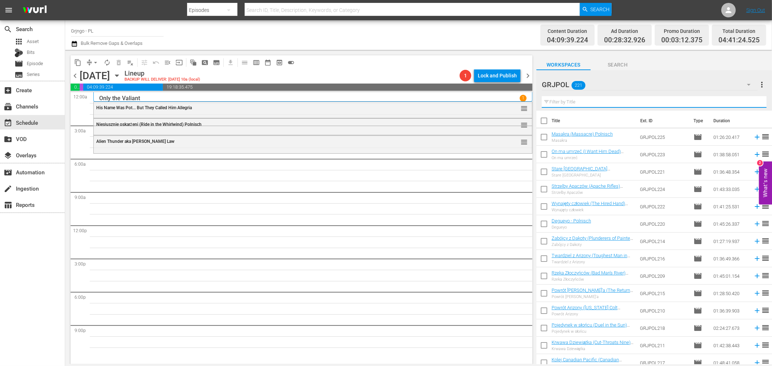
paste input "Django and Sartana... Showdown in the West"
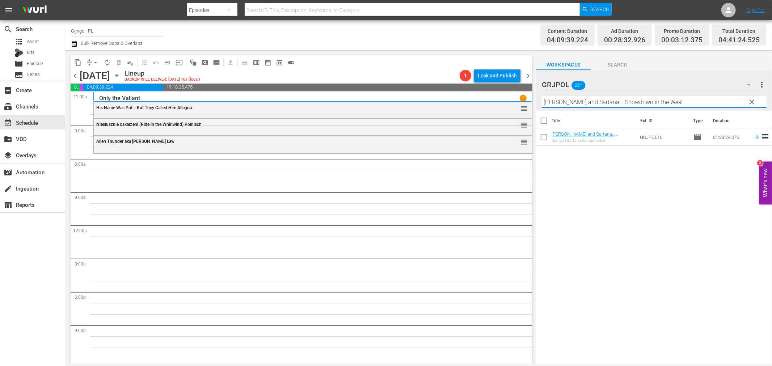
type input "Django and Sartana... Showdown in the West"
click at [753, 136] on icon at bounding box center [757, 137] width 8 height 8
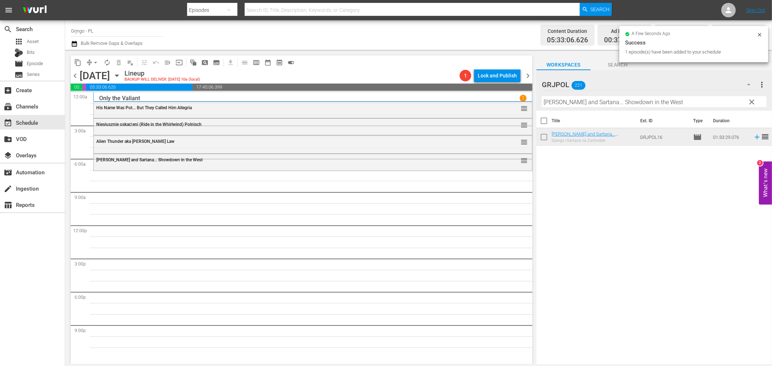
drag, startPoint x: 748, startPoint y: 100, endPoint x: 613, endPoint y: 102, distance: 135.8
click at [748, 100] on span "clear" at bounding box center [752, 102] width 9 height 9
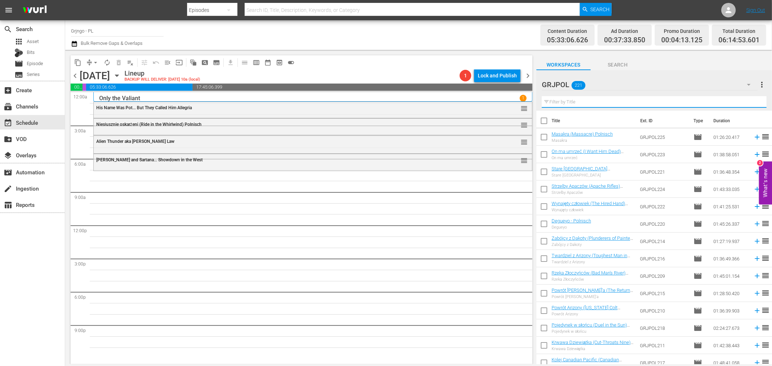
paste input "Trinity in Eldorado"
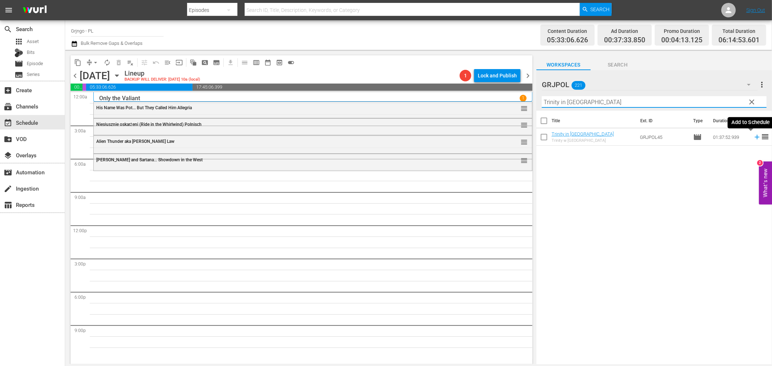
type input "Trinity in Eldorado"
click at [755, 137] on icon at bounding box center [757, 137] width 5 height 5
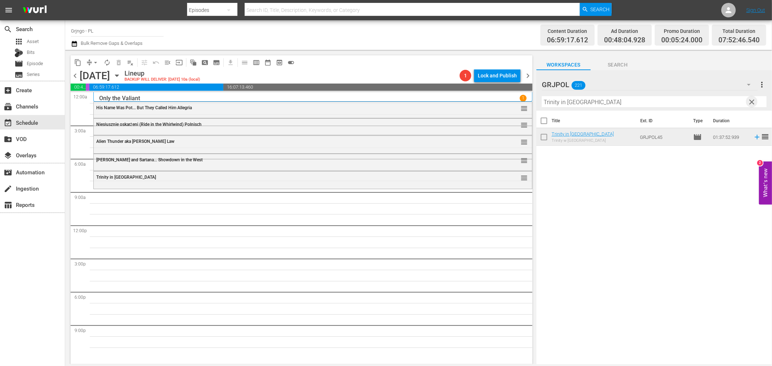
click at [750, 99] on span "clear" at bounding box center [752, 102] width 9 height 9
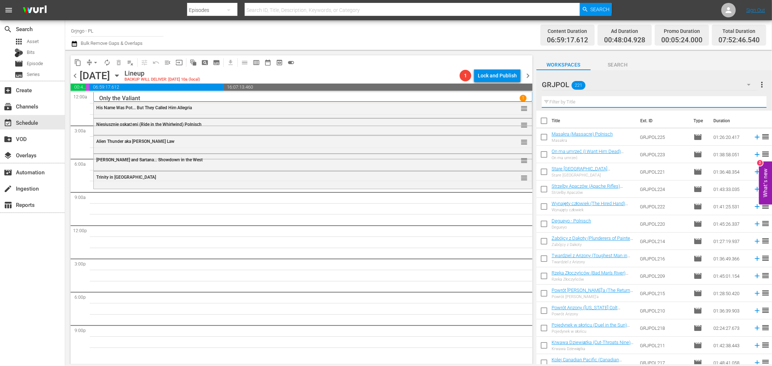
click at [556, 102] on input "text" at bounding box center [654, 102] width 225 height 12
paste input "They Call Me Hallelujah"
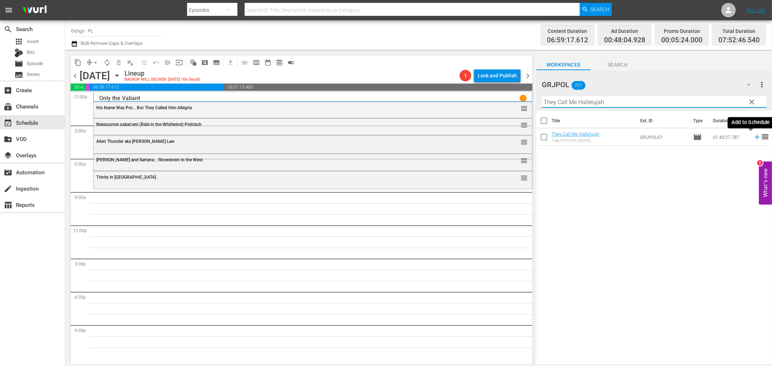
type input "They Call Me Hallelujah"
click at [753, 136] on icon at bounding box center [757, 137] width 8 height 8
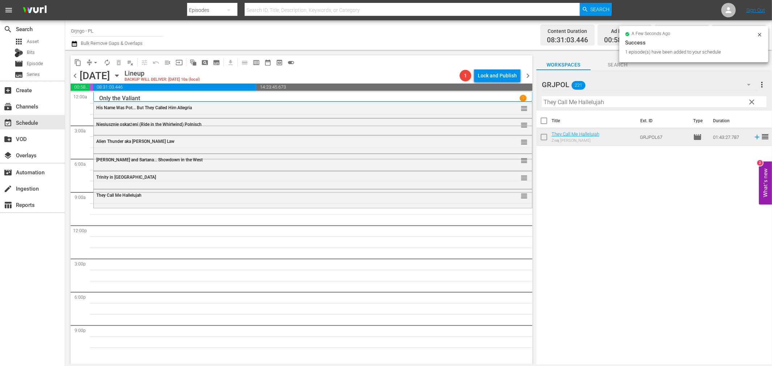
drag, startPoint x: 751, startPoint y: 100, endPoint x: 582, endPoint y: 100, distance: 169.4
click at [751, 100] on span "clear" at bounding box center [752, 102] width 9 height 9
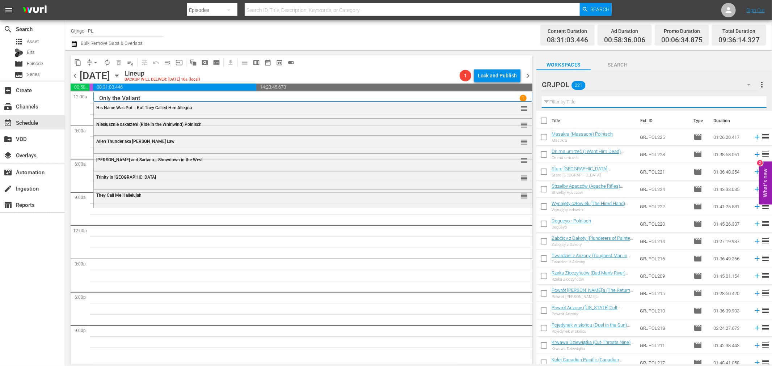
paste input "Requiem for a Gringo"
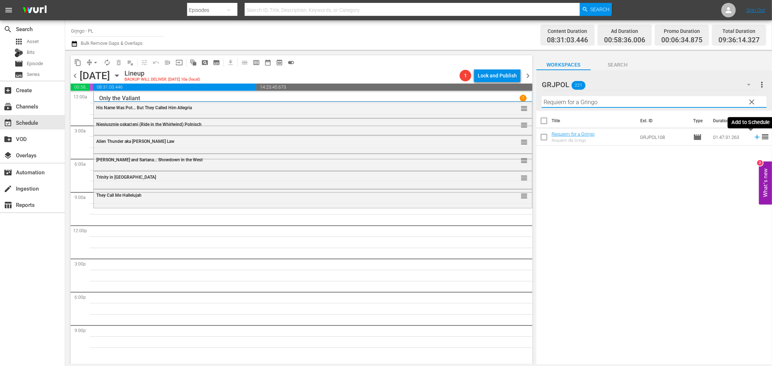
type input "Requiem for a Gringo"
click at [753, 136] on icon at bounding box center [757, 137] width 8 height 8
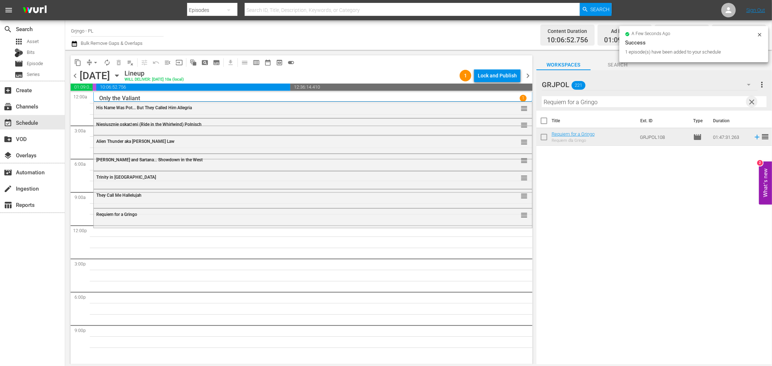
click at [754, 100] on span "clear" at bounding box center [752, 102] width 9 height 9
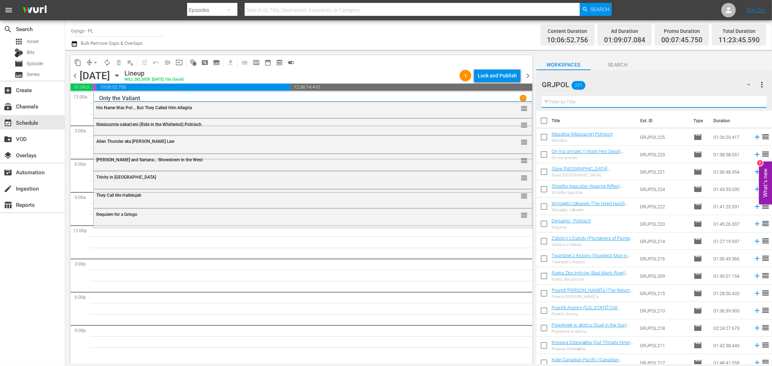
paste input "Trusting Is Good... Shooting Is Better"
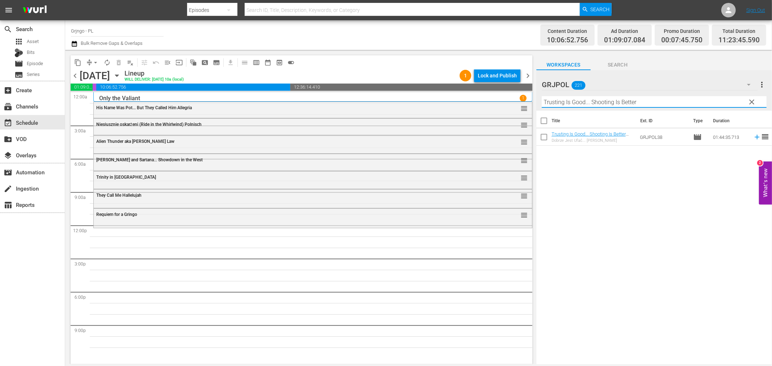
type input "Trusting Is Good... Shooting Is Better"
click at [755, 136] on icon at bounding box center [757, 137] width 5 height 5
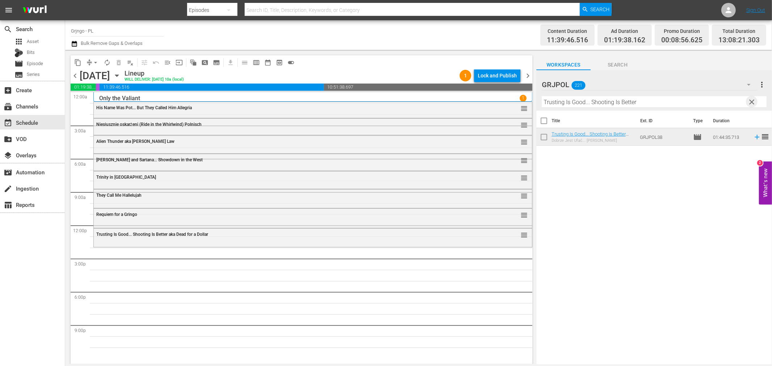
click at [754, 98] on span "clear" at bounding box center [752, 102] width 9 height 9
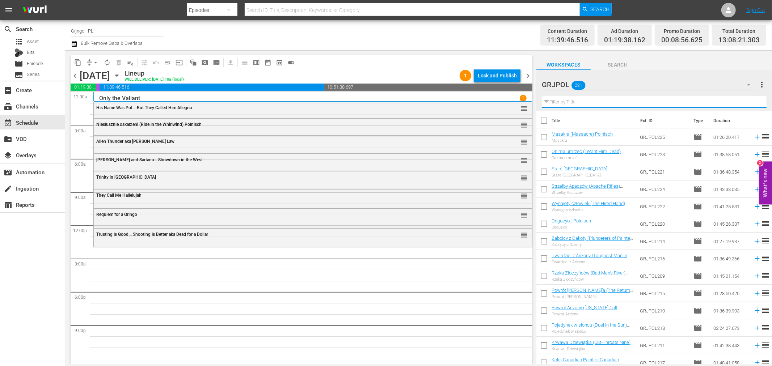
paste input "One Dollar Too Many"
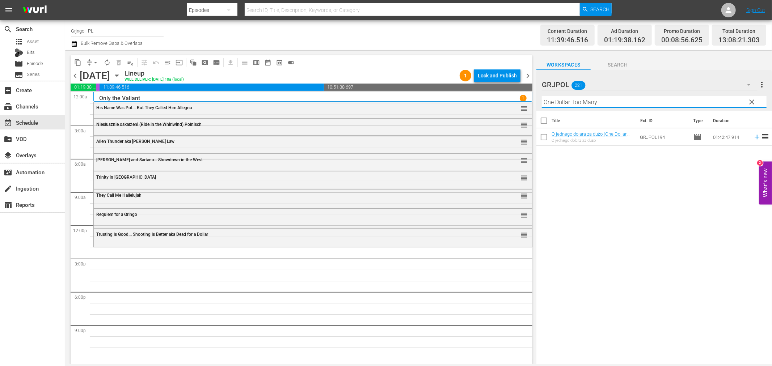
type input "One Dollar Too Many"
click at [753, 135] on icon at bounding box center [757, 137] width 8 height 8
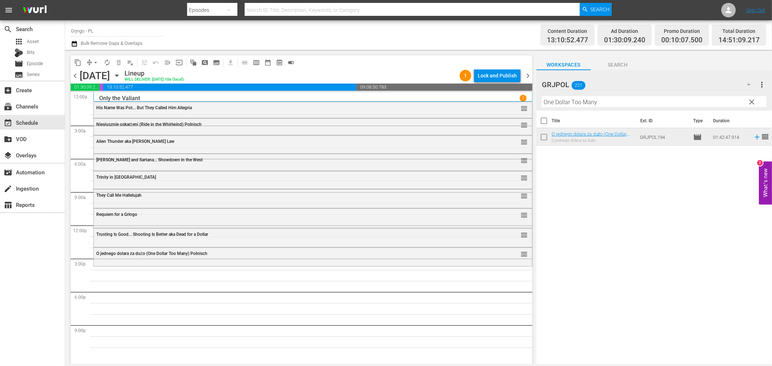
click at [752, 100] on span "clear" at bounding box center [752, 102] width 9 height 9
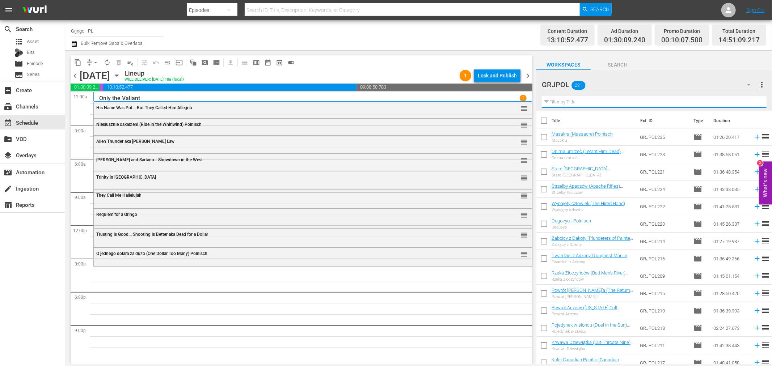
paste input "Belle Starr's Daughter"
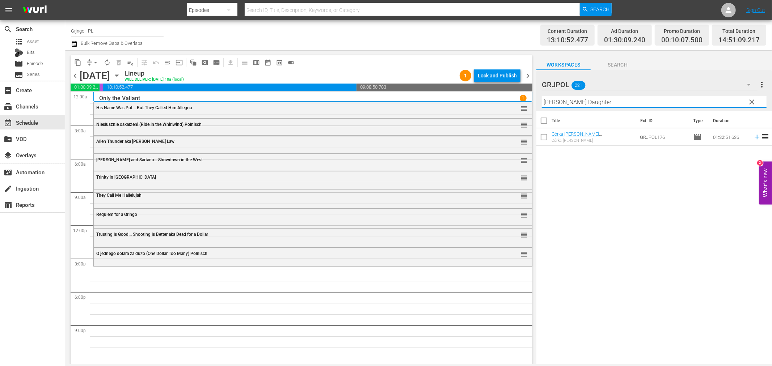
type input "Belle Starr's Daughter"
click at [750, 100] on span "clear" at bounding box center [752, 102] width 9 height 9
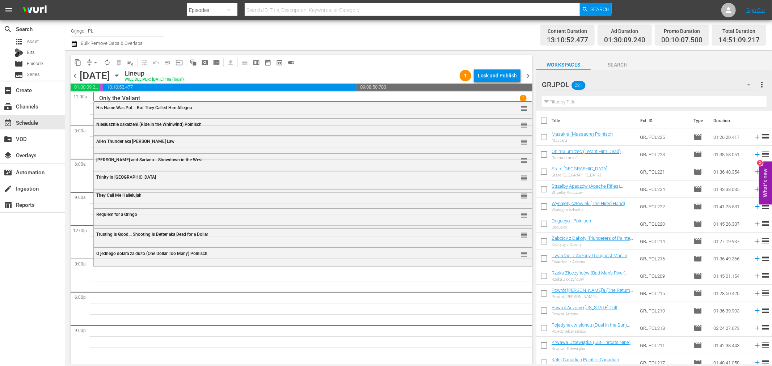
click at [551, 100] on input "text" at bounding box center [654, 102] width 225 height 12
paste input "Lightning Jack"
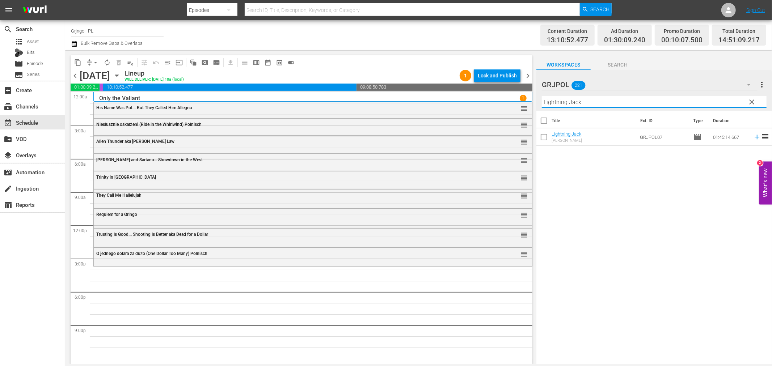
type input "Lightning Jack"
drag, startPoint x: 752, startPoint y: 99, endPoint x: 597, endPoint y: 100, distance: 154.9
click at [752, 99] on span "clear" at bounding box center [752, 102] width 9 height 9
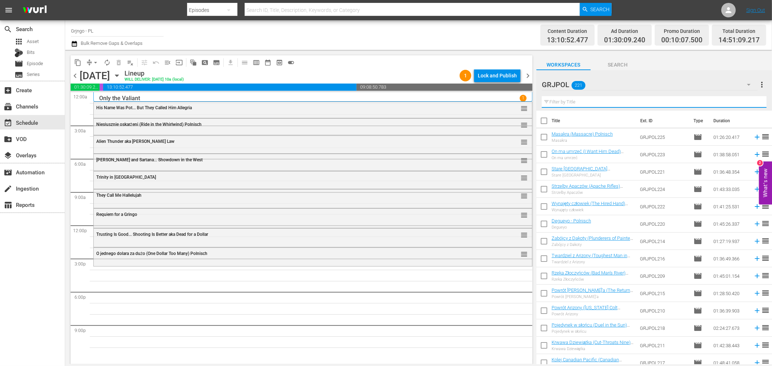
paste input "Mallory Must Not Die!"
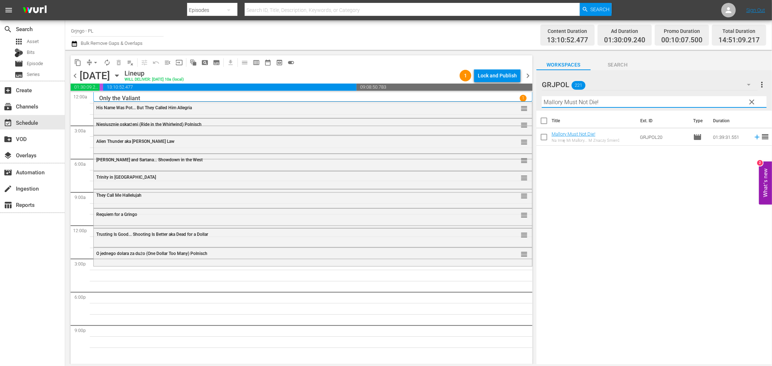
type input "Mallory Must Not Die!"
drag, startPoint x: 750, startPoint y: 100, endPoint x: 539, endPoint y: 99, distance: 210.3
click at [750, 100] on span "clear" at bounding box center [752, 102] width 9 height 9
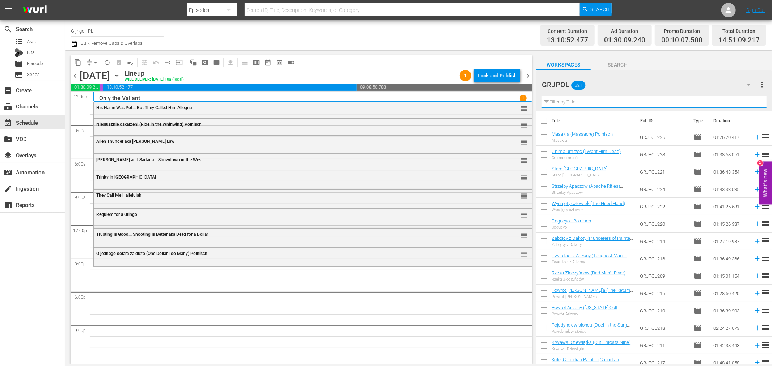
paste input "Lightning Jack"
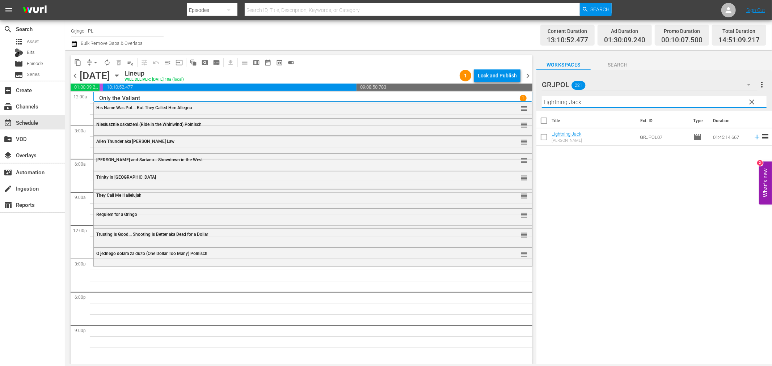
type input "Lightning Jack"
click at [753, 136] on icon at bounding box center [757, 137] width 8 height 8
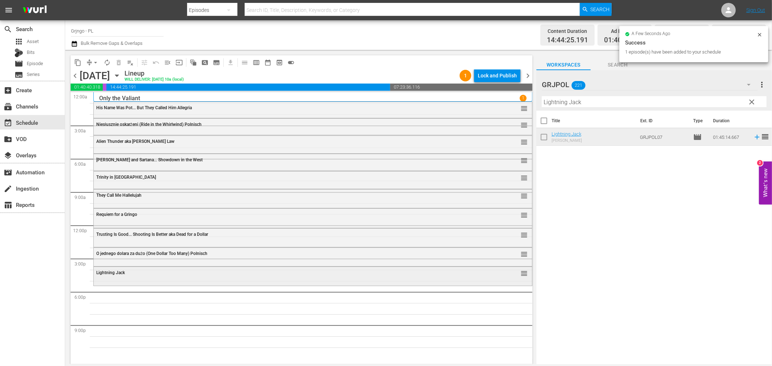
click at [195, 280] on div "Lightning Jack reorder" at bounding box center [313, 275] width 438 height 17
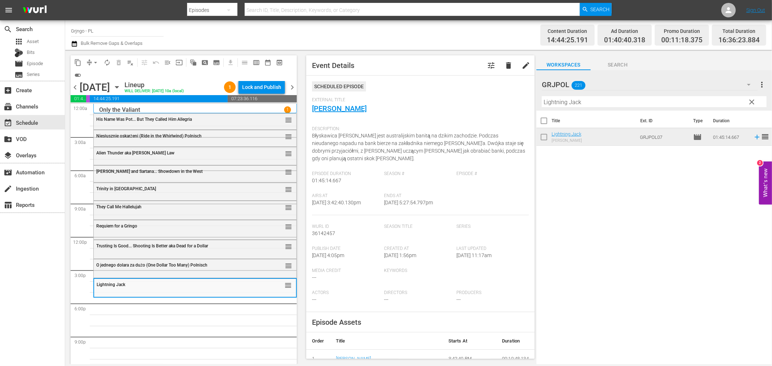
click at [751, 99] on span "clear" at bounding box center [752, 102] width 9 height 9
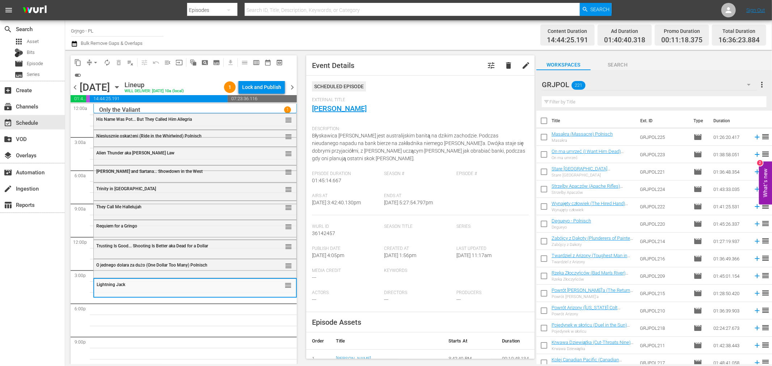
click at [581, 103] on input "text" at bounding box center [654, 102] width 225 height 12
click at [671, 104] on input "text" at bounding box center [654, 102] width 225 height 12
paste input "Bonanza Kompilacja Odcinki 40, 41, 42"
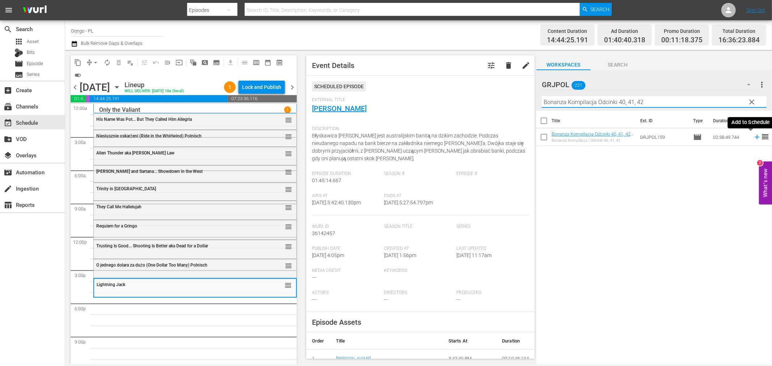
type input "Bonanza Kompilacja Odcinki 40, 41, 42"
click at [753, 136] on icon at bounding box center [757, 137] width 8 height 8
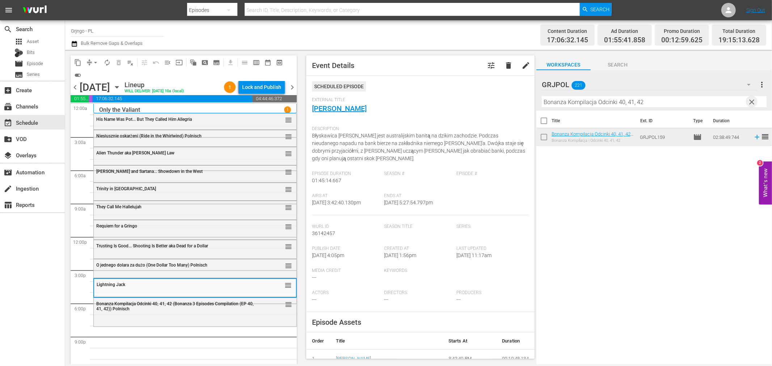
click at [751, 101] on span "clear" at bounding box center [752, 102] width 9 height 9
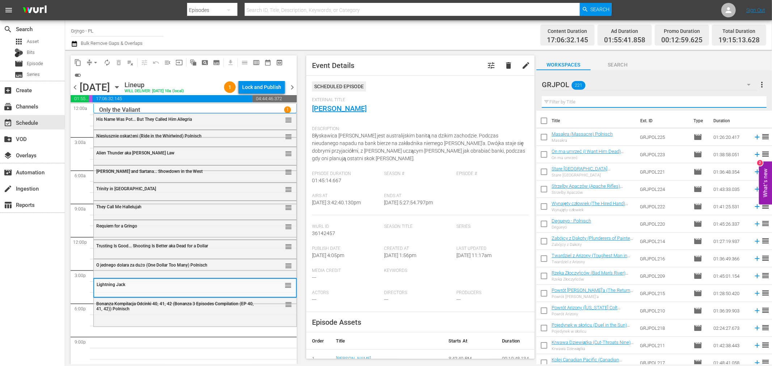
click at [559, 99] on input "text" at bounding box center [654, 102] width 225 height 12
paste input "Dynamite Joe"
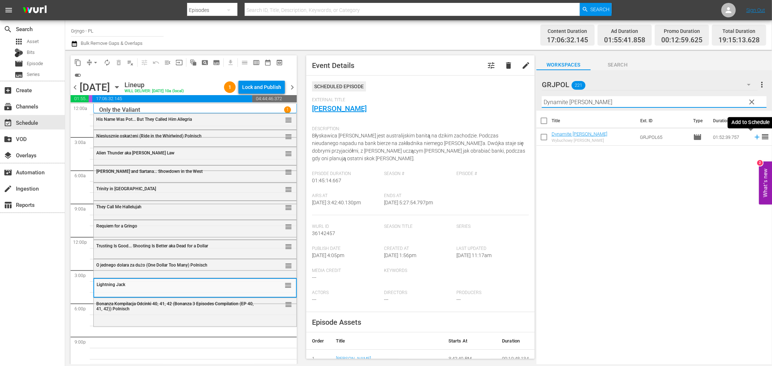
type input "Dynamite Joe"
click at [753, 136] on icon at bounding box center [757, 137] width 8 height 8
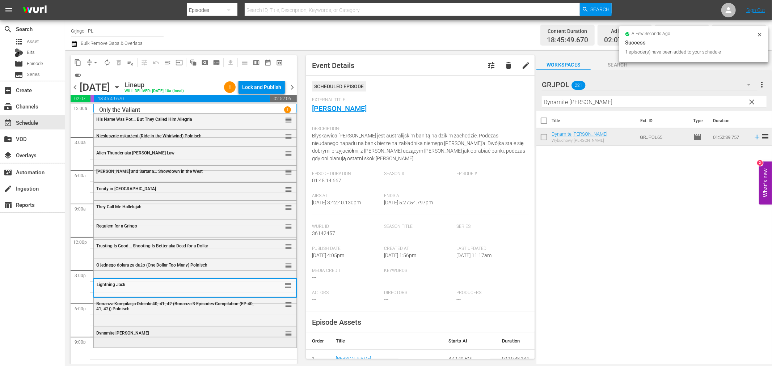
click at [151, 338] on div "Dynamite Joe reorder" at bounding box center [195, 334] width 203 height 12
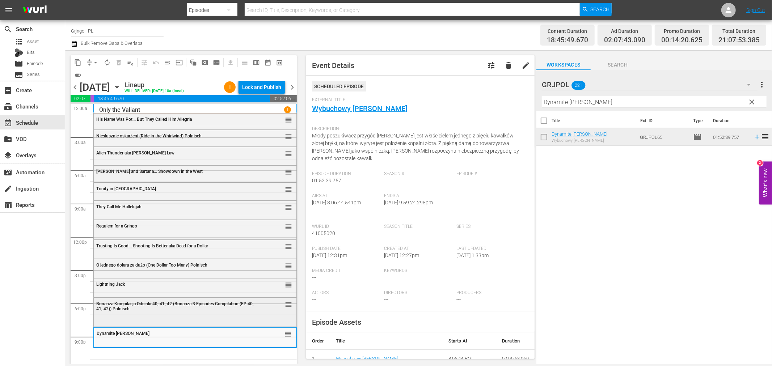
click at [194, 312] on div "Bonanza Kompilacja Odcinki 40, 41, 42 (Bonanza 3 Episodes Compilation (EP 40, 4…" at bounding box center [195, 306] width 203 height 16
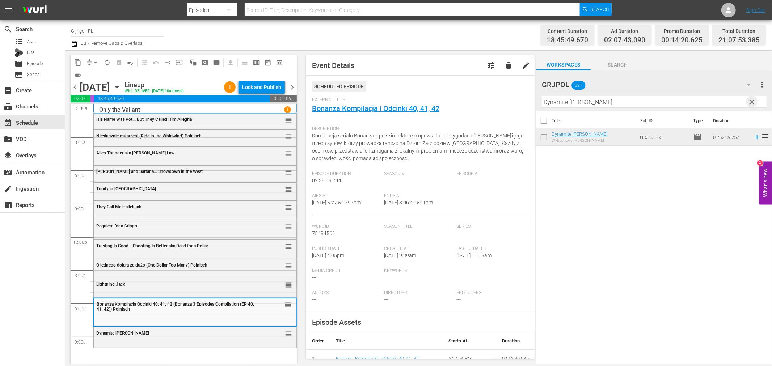
click at [752, 101] on span "clear" at bounding box center [752, 102] width 9 height 9
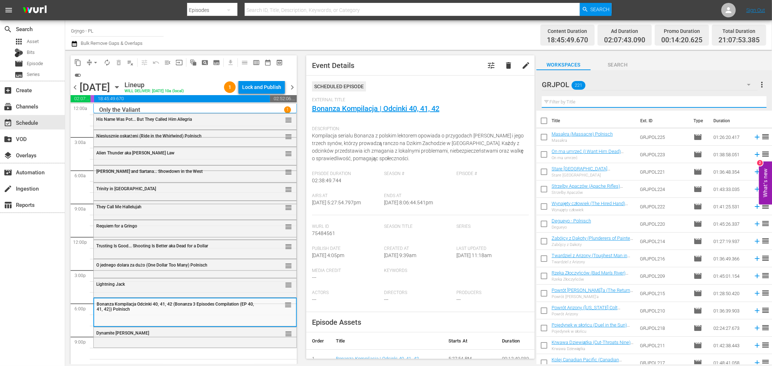
click at [627, 106] on input "text" at bounding box center [654, 102] width 225 height 12
paste input "Belle Starr's Daughter"
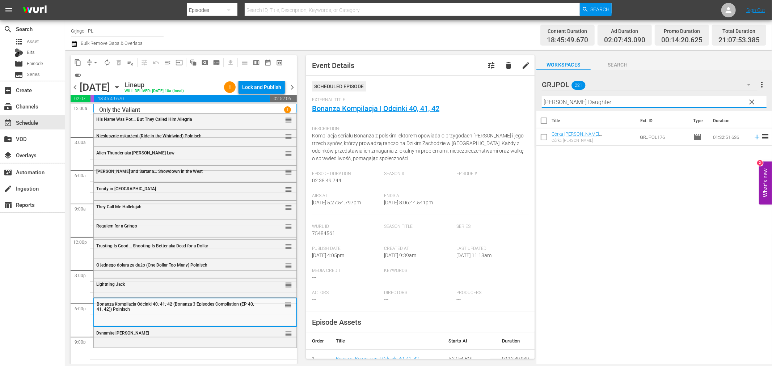
type input "Belle Starr's Daughter"
click at [753, 136] on icon at bounding box center [757, 137] width 8 height 8
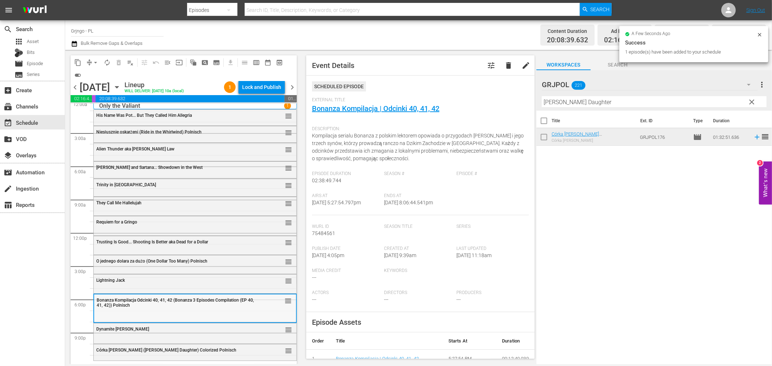
scroll to position [5, 0]
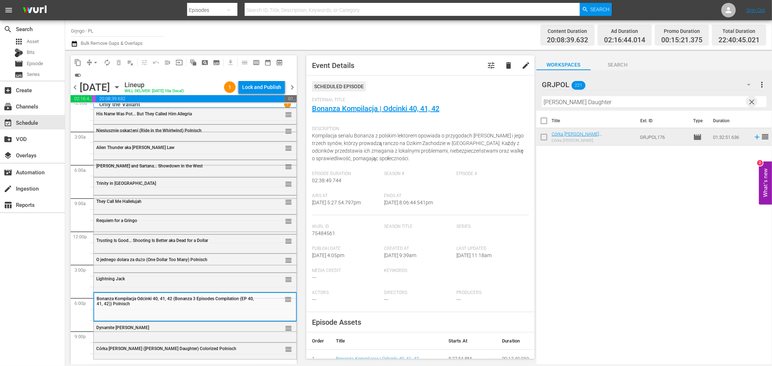
drag, startPoint x: 750, startPoint y: 102, endPoint x: 618, endPoint y: 104, distance: 132.9
click at [751, 102] on span "clear" at bounding box center [752, 102] width 9 height 9
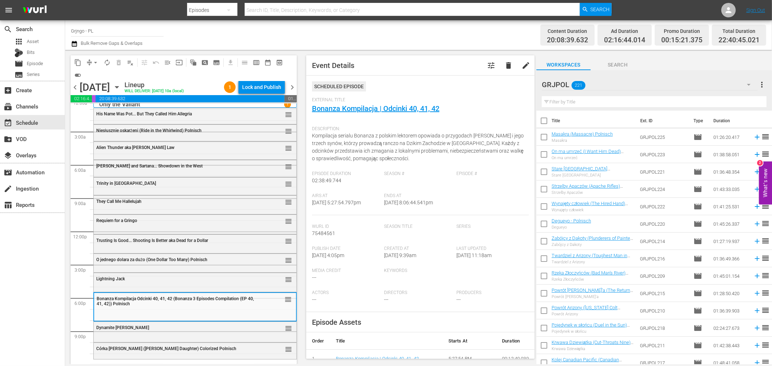
click at [603, 103] on input "text" at bounding box center [654, 102] width 225 height 12
paste input "Mallory Must Not Die!"
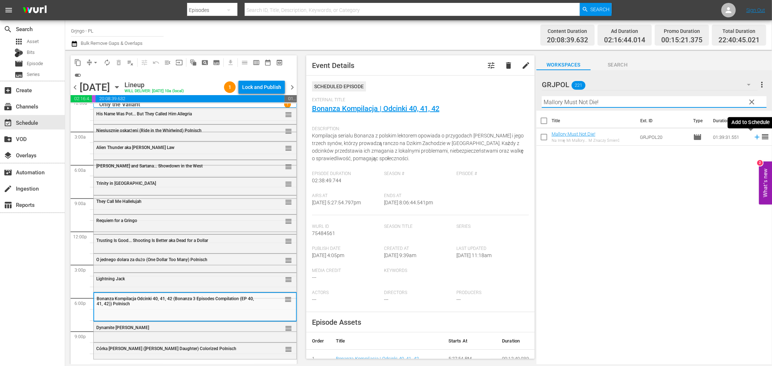
type input "Mallory Must Not Die!"
click at [753, 135] on icon at bounding box center [757, 137] width 8 height 8
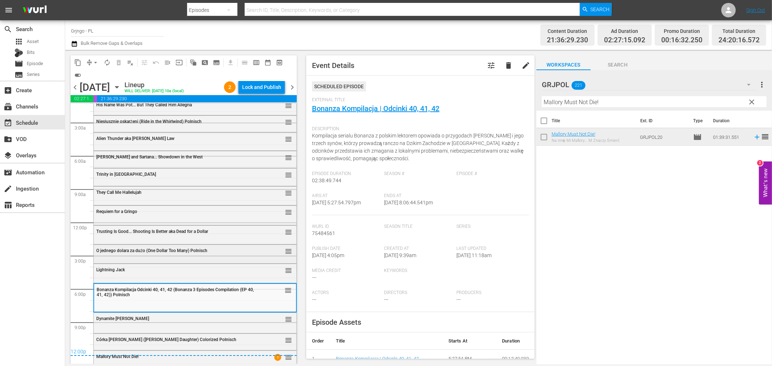
scroll to position [19, 0]
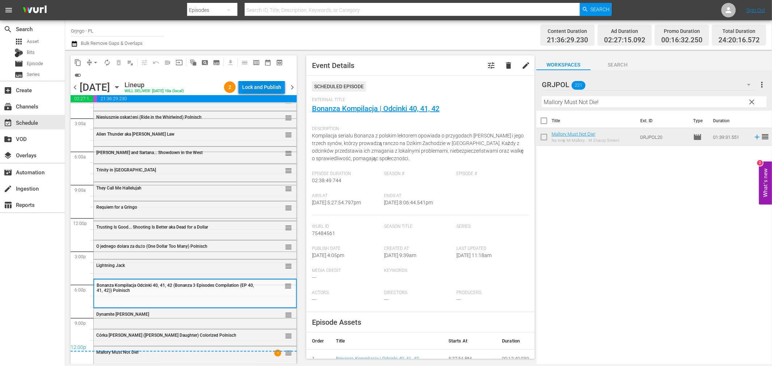
click at [248, 83] on div "Lock and Publish" at bounding box center [261, 87] width 39 height 13
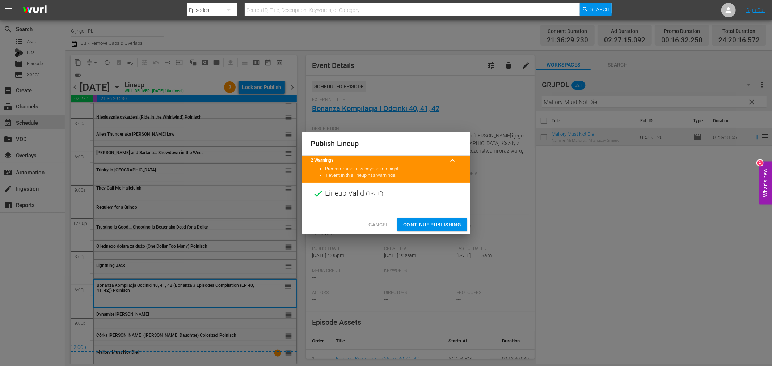
click at [422, 222] on span "Continue Publishing" at bounding box center [432, 224] width 58 height 9
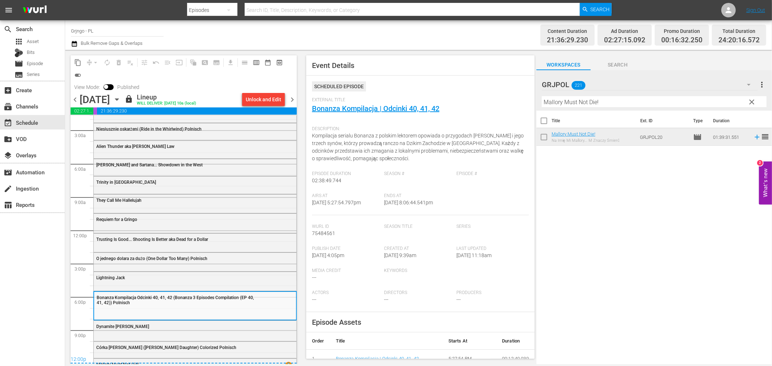
click at [291, 96] on span "chevron_right" at bounding box center [292, 99] width 9 height 9
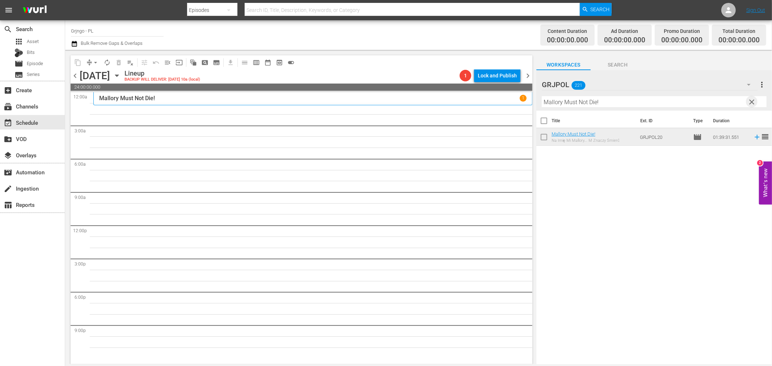
click at [751, 101] on span "clear" at bounding box center [752, 102] width 9 height 9
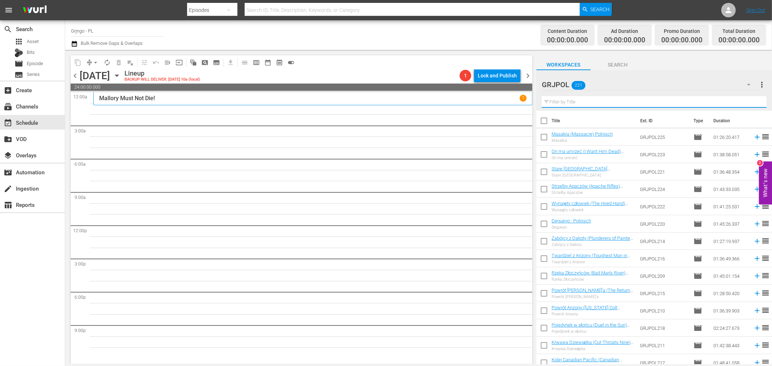
paste input "Die Rechnung zahlt der Bounty-Killer"
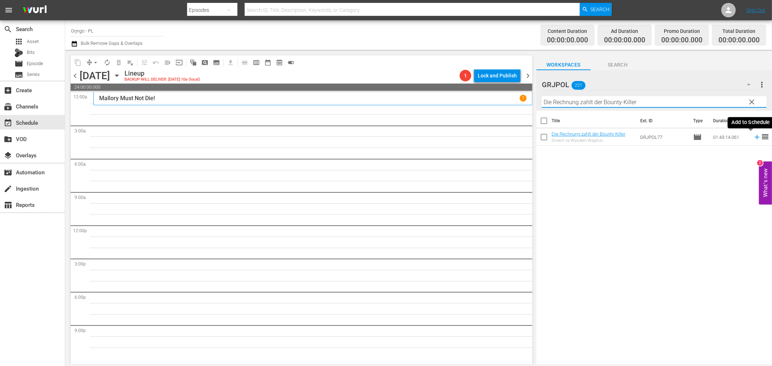
type input "Die Rechnung zahlt der Bounty-Killer"
click at [755, 137] on icon at bounding box center [757, 137] width 5 height 5
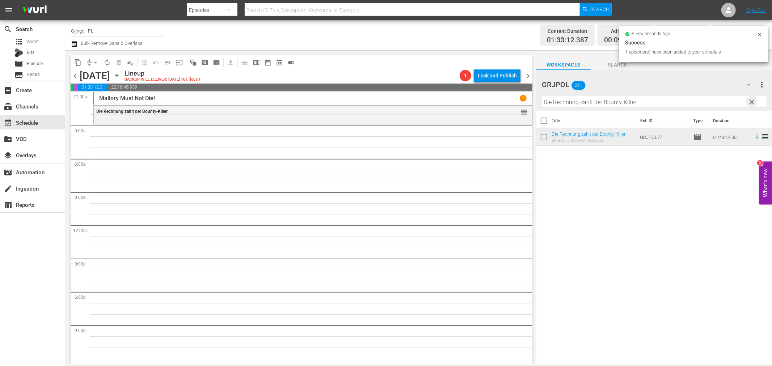
click at [754, 100] on span "clear" at bounding box center [752, 102] width 9 height 9
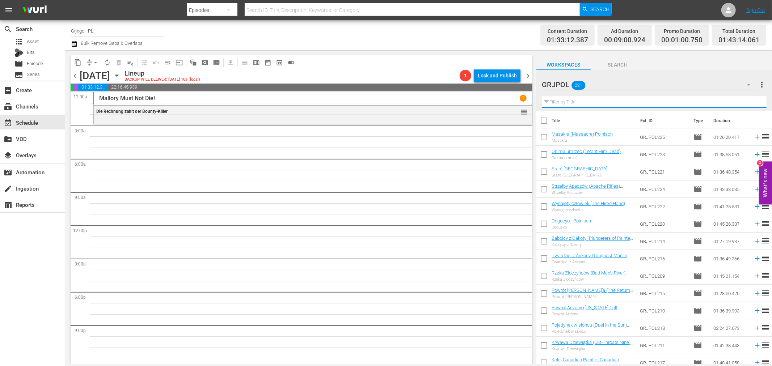
paste input "Day of the Outlaw"
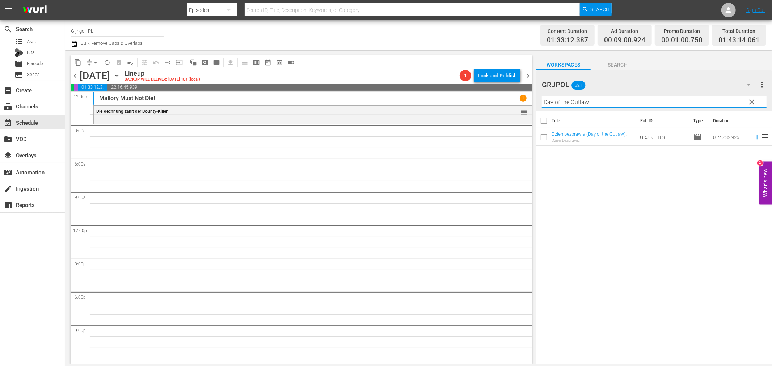
type input "Day of the Outlaw"
click at [753, 135] on icon at bounding box center [757, 137] width 8 height 8
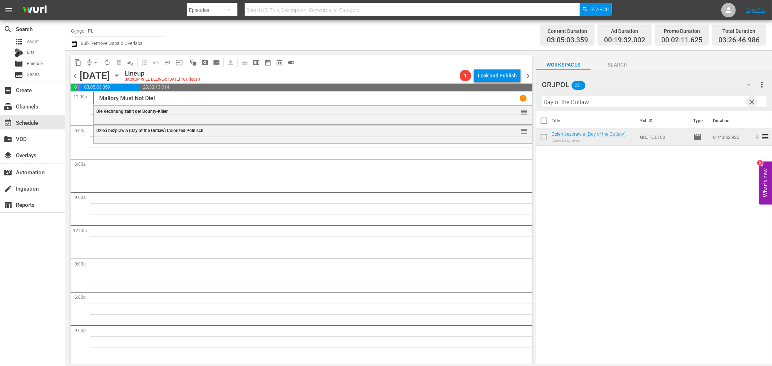
click at [752, 102] on span "clear" at bounding box center [752, 102] width 9 height 9
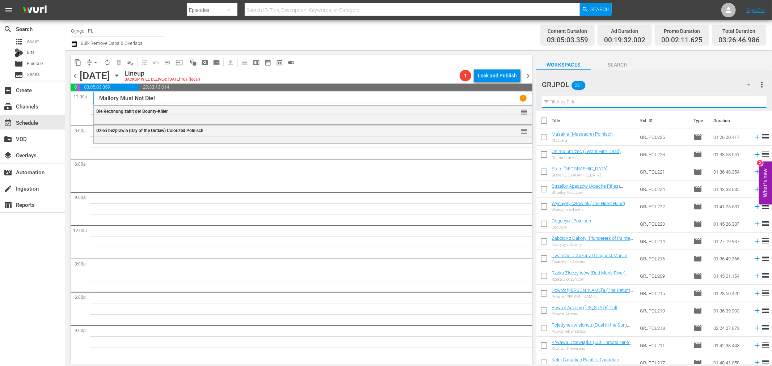
click at [564, 101] on input "text" at bounding box center [654, 102] width 225 height 12
paste input "Poker with Pistols"
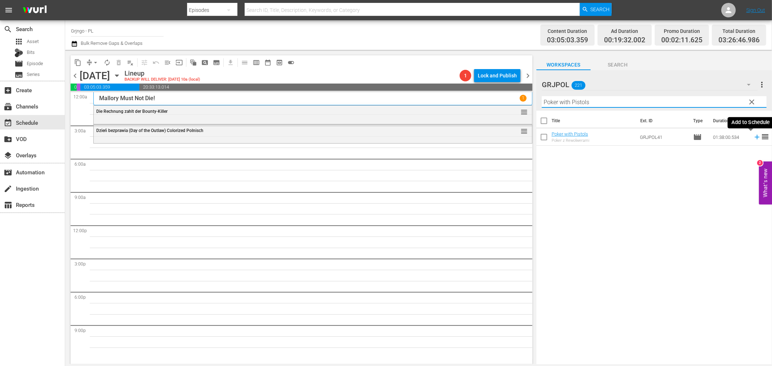
type input "Poker with Pistols"
click at [753, 136] on icon at bounding box center [757, 137] width 8 height 8
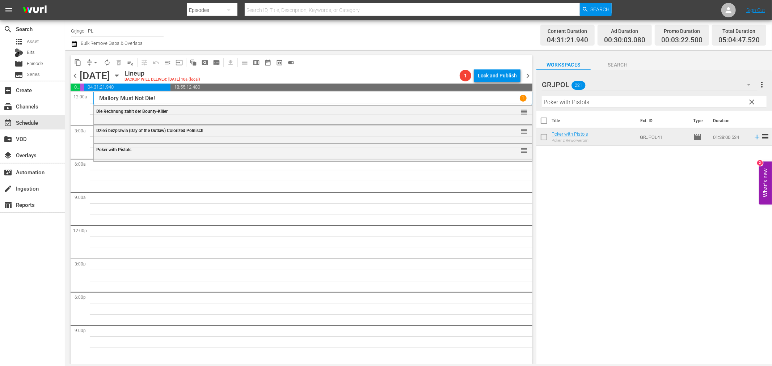
click at [753, 101] on span "clear" at bounding box center [752, 102] width 9 height 9
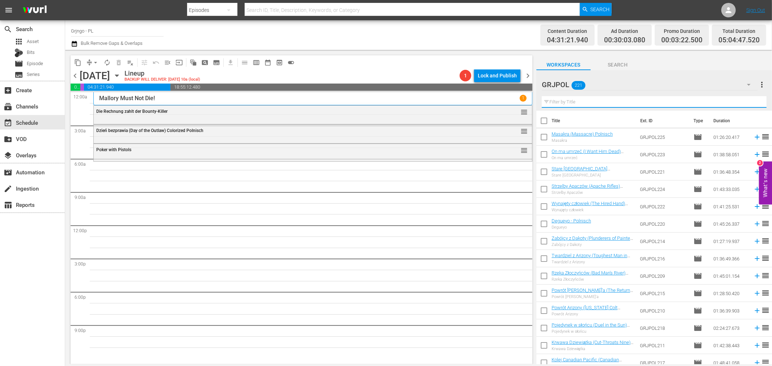
paste input "Pawnee"
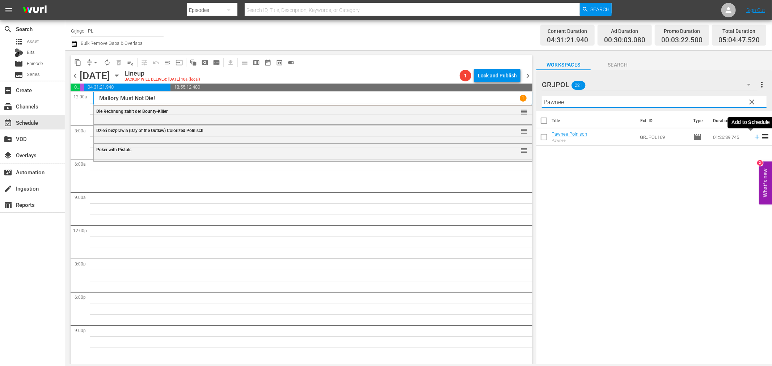
type input "Pawnee"
click at [753, 136] on icon at bounding box center [757, 137] width 8 height 8
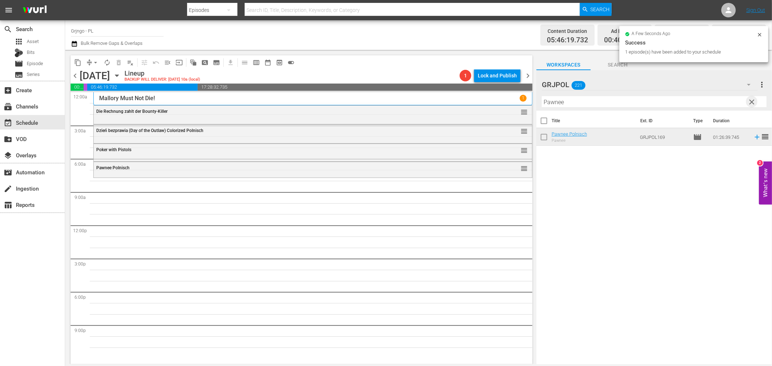
click at [754, 100] on span "clear" at bounding box center [752, 102] width 9 height 9
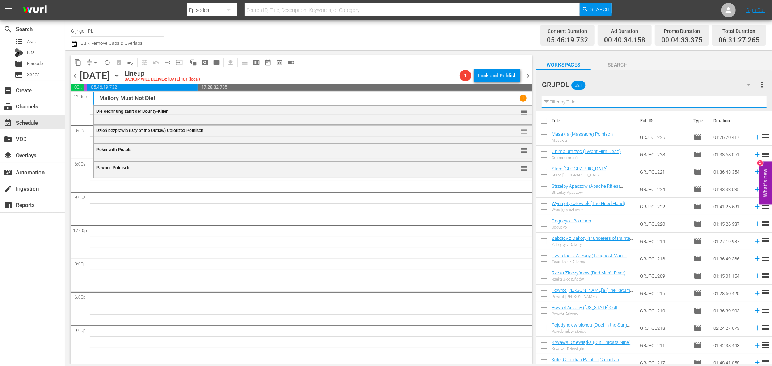
paste input "Zwei Himmelhunde im Wilden Westen"
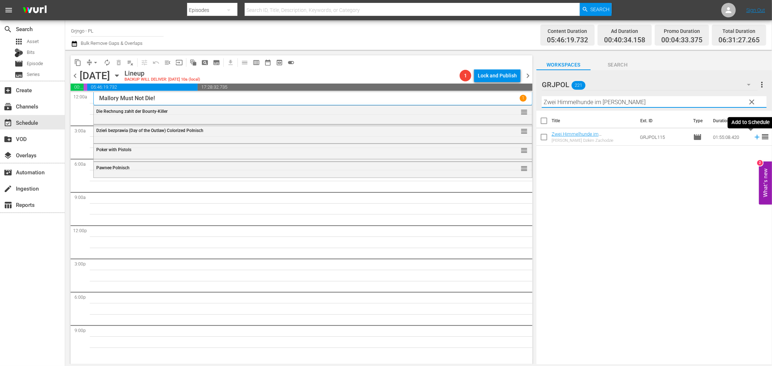
type input "Zwei Himmelhunde im Wilden Westen"
click at [755, 137] on icon at bounding box center [757, 137] width 5 height 5
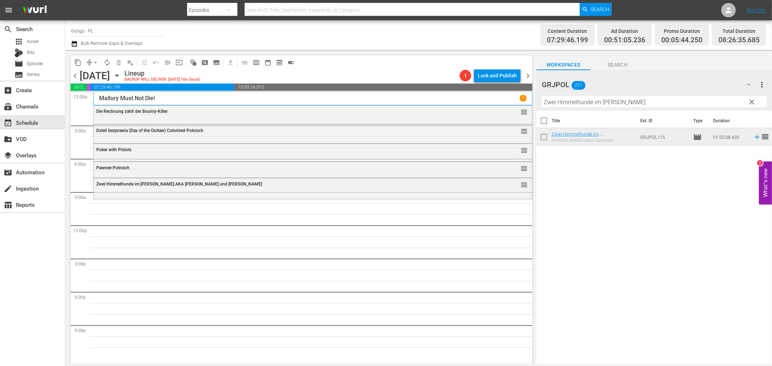
drag, startPoint x: 750, startPoint y: 103, endPoint x: 553, endPoint y: 108, distance: 197.4
click at [750, 103] on span "clear" at bounding box center [752, 102] width 9 height 9
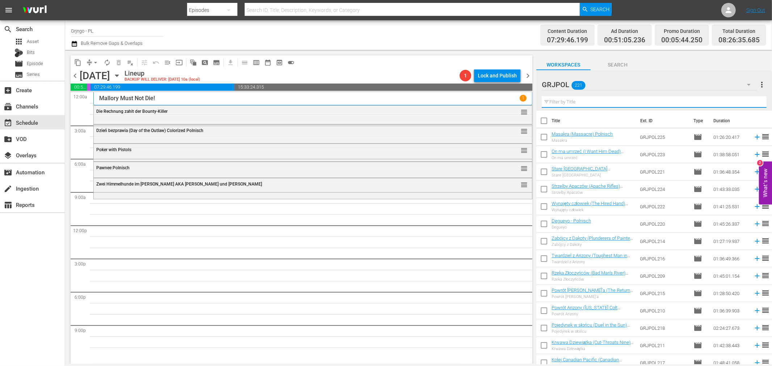
paste input "Colorado Sundown"
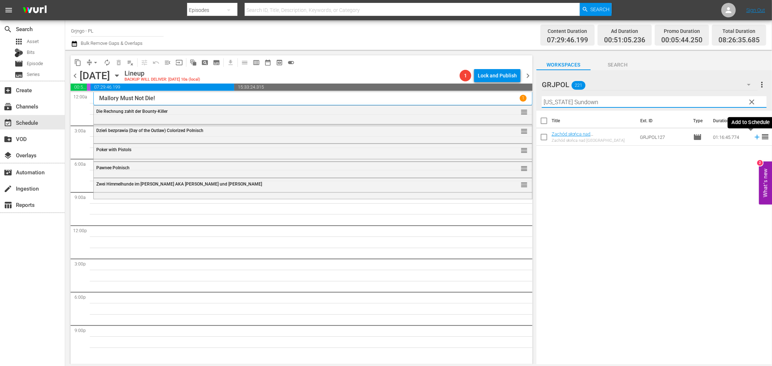
type input "Colorado Sundown"
click at [753, 138] on icon at bounding box center [757, 137] width 8 height 8
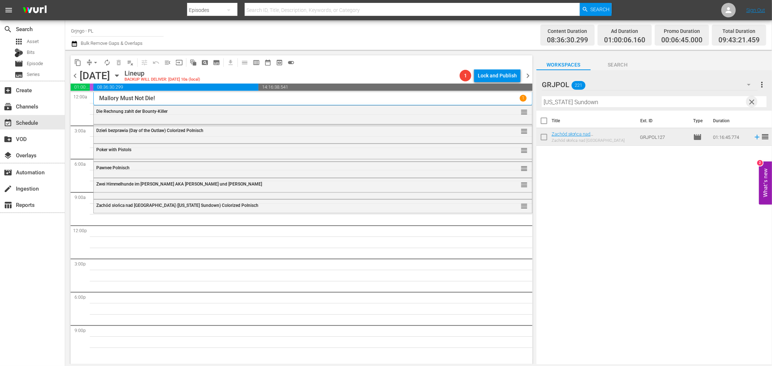
click at [753, 100] on span "clear" at bounding box center [752, 102] width 9 height 9
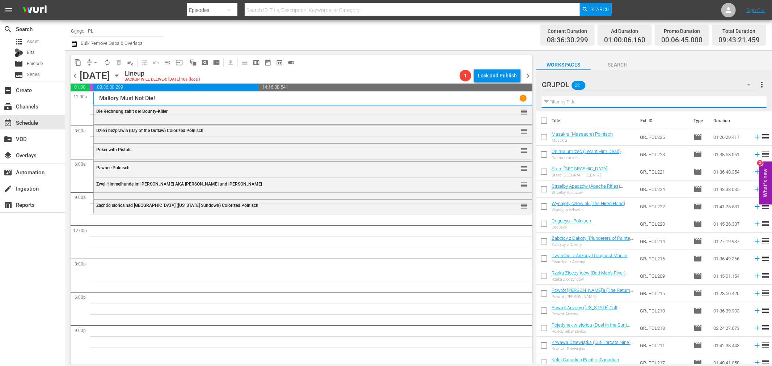
paste input "The Deadly Companions"
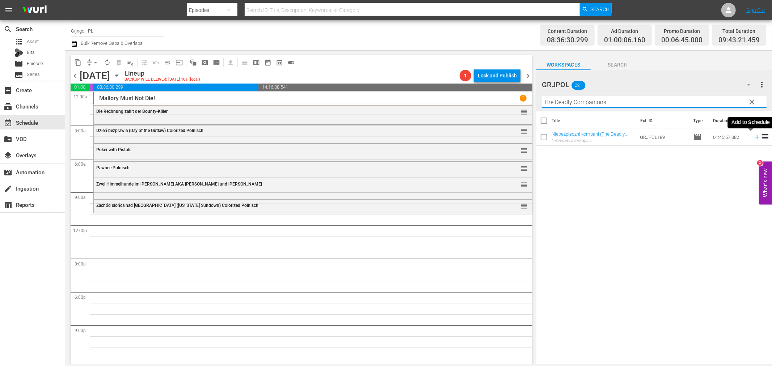
type input "The Deadly Companions"
click at [753, 138] on icon at bounding box center [757, 137] width 8 height 8
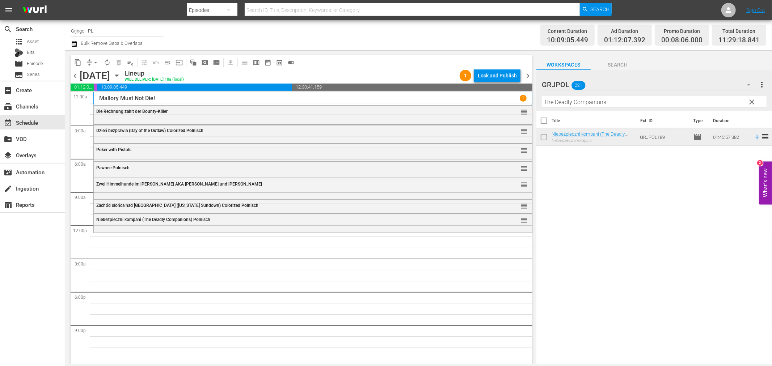
drag, startPoint x: 750, startPoint y: 99, endPoint x: 567, endPoint y: 102, distance: 182.5
click at [751, 99] on span "clear" at bounding box center [752, 102] width 9 height 9
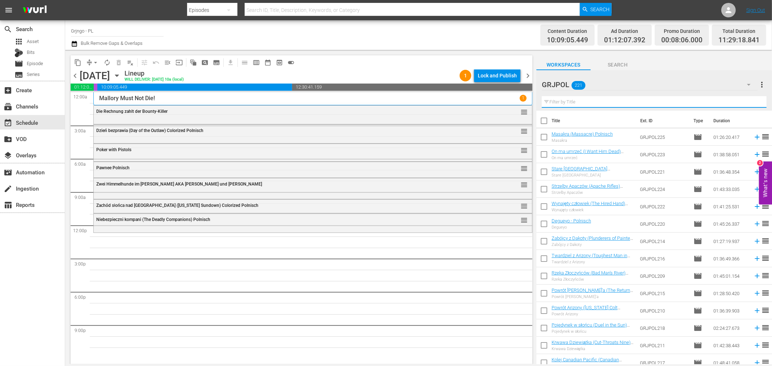
paste input "Killer Goodbye"
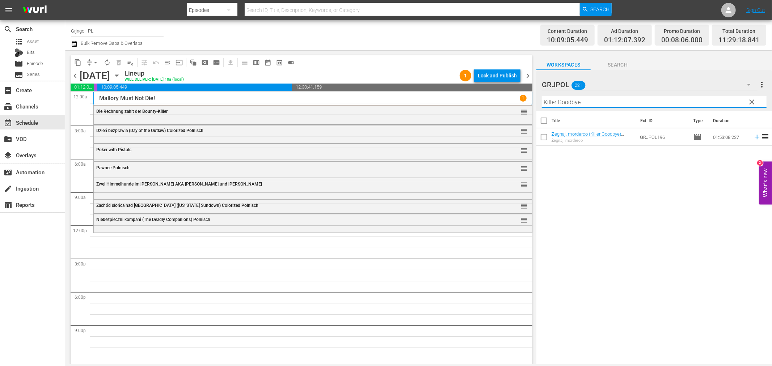
type input "Killer Goodbye"
click at [753, 135] on icon at bounding box center [757, 137] width 8 height 8
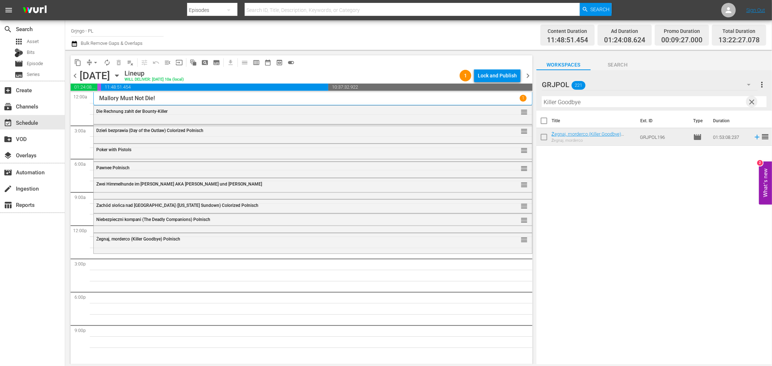
click at [752, 102] on span "clear" at bounding box center [752, 102] width 9 height 9
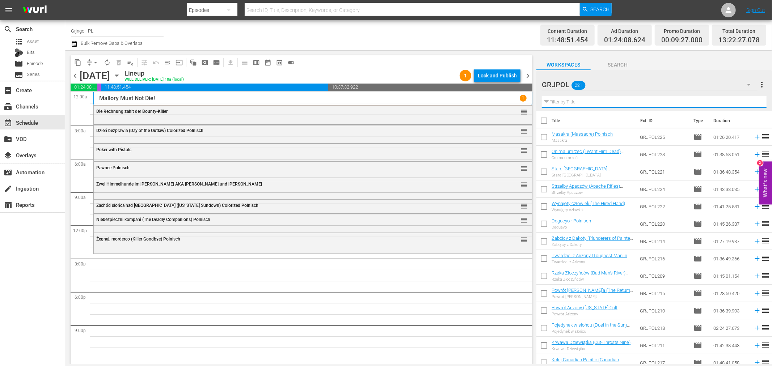
paste input "10,000 Dollars for a Massacre"
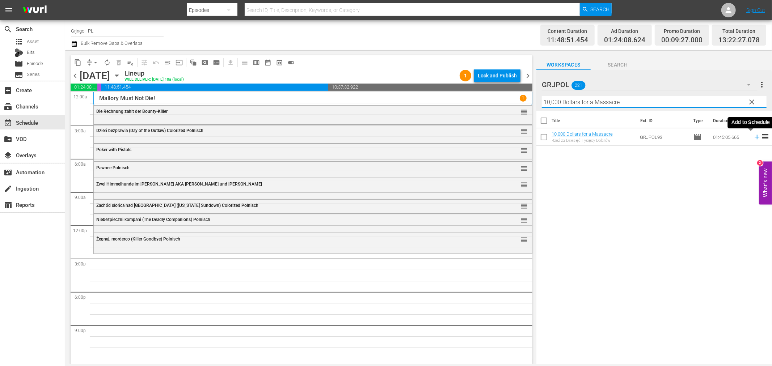
type input "10,000 Dollars for a Massacre"
click at [755, 136] on icon at bounding box center [757, 137] width 5 height 5
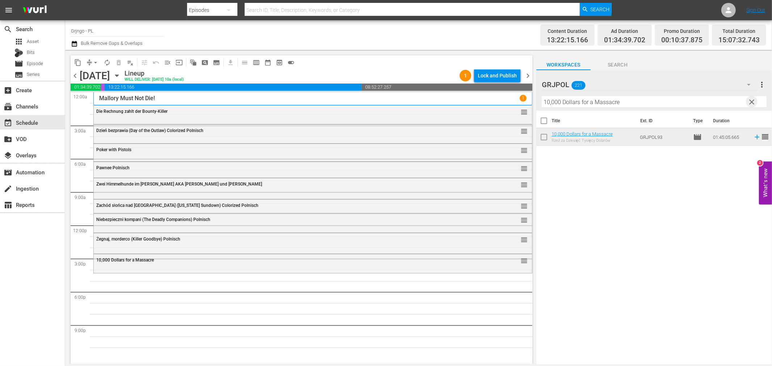
click at [750, 101] on span "clear" at bounding box center [752, 102] width 9 height 9
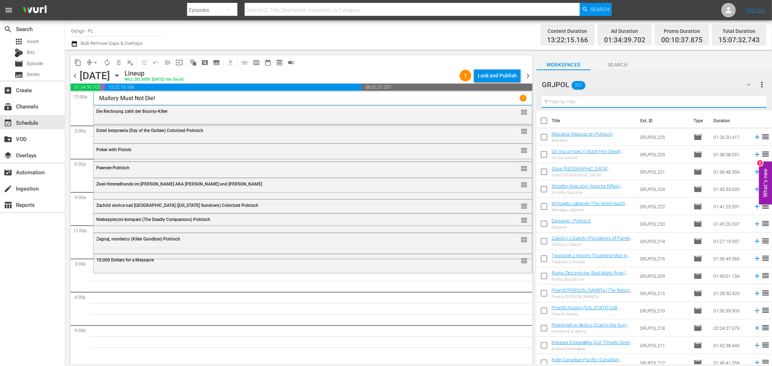
paste input "Gunman of One Hundred Crosses"
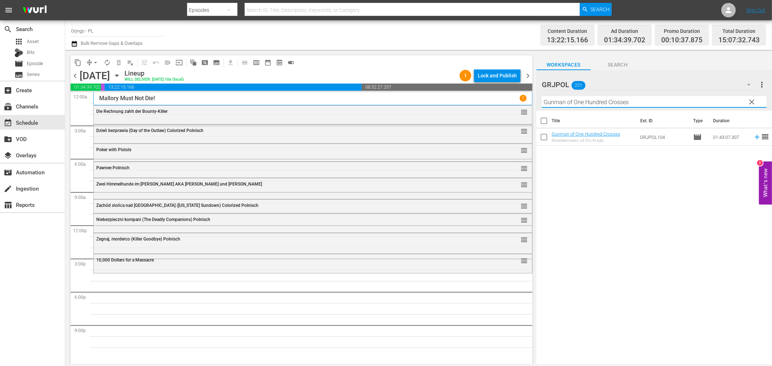
type input "Gunman of One Hundred Crosses"
click at [755, 138] on icon at bounding box center [757, 137] width 5 height 5
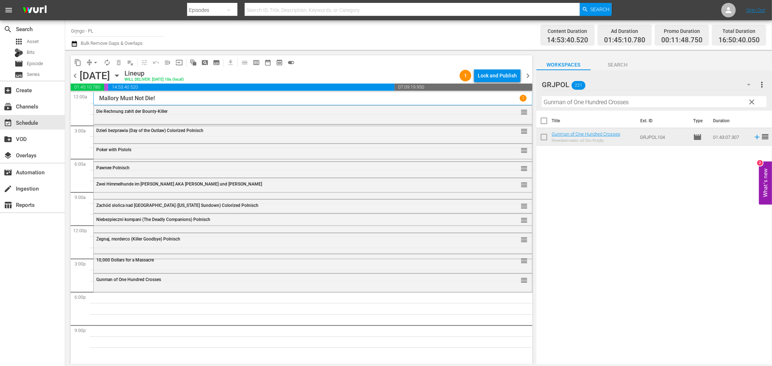
drag, startPoint x: 753, startPoint y: 100, endPoint x: 560, endPoint y: 102, distance: 193.0
click at [753, 100] on span "clear" at bounding box center [752, 102] width 9 height 9
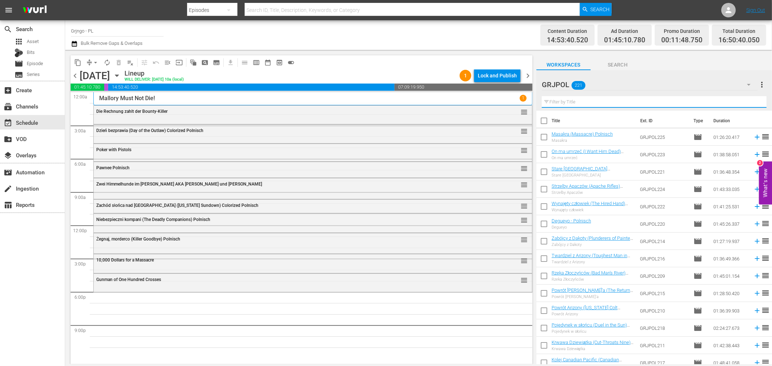
paste input "Bonanza Kompilacja Odcinki 43, 44, 45"
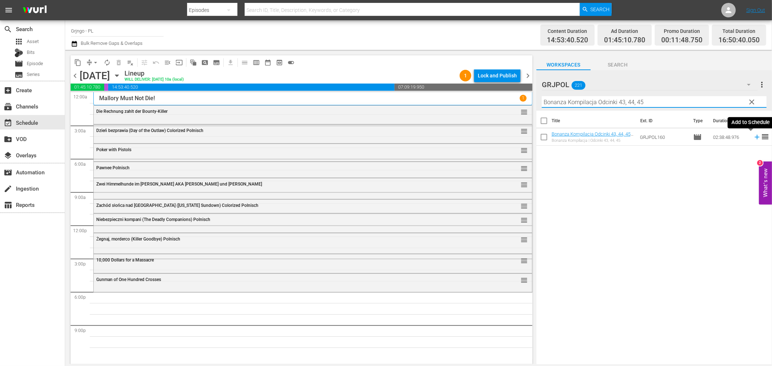
type input "Bonanza Kompilacja Odcinki 43, 44, 45"
click at [755, 138] on icon at bounding box center [757, 137] width 5 height 5
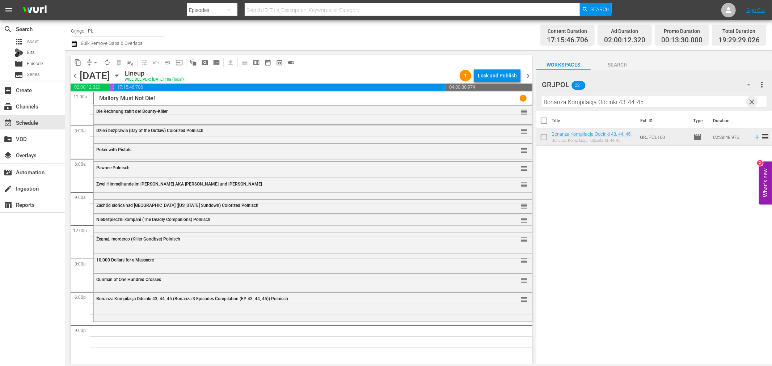
click at [754, 101] on span "clear" at bounding box center [752, 102] width 9 height 9
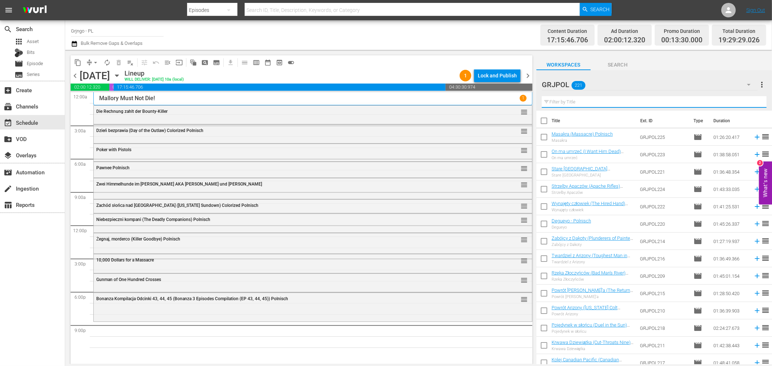
paste input "To Hell and Back"
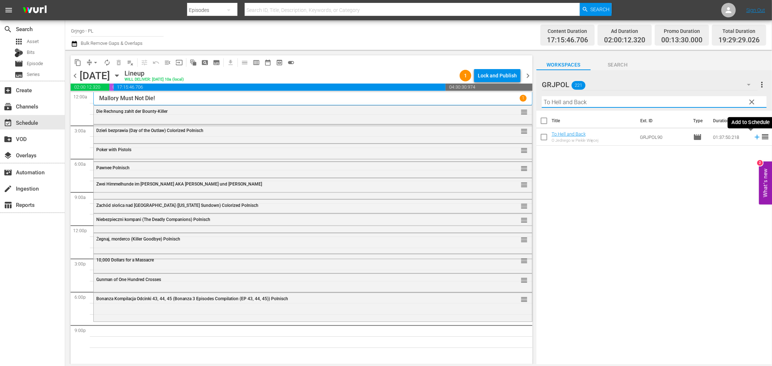
type input "To Hell and Back"
click at [753, 136] on icon at bounding box center [757, 137] width 8 height 8
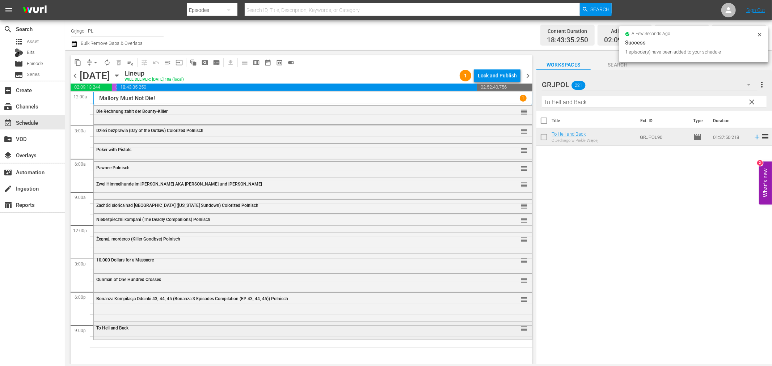
click at [328, 333] on div "To Hell and Back reorder" at bounding box center [313, 329] width 438 height 12
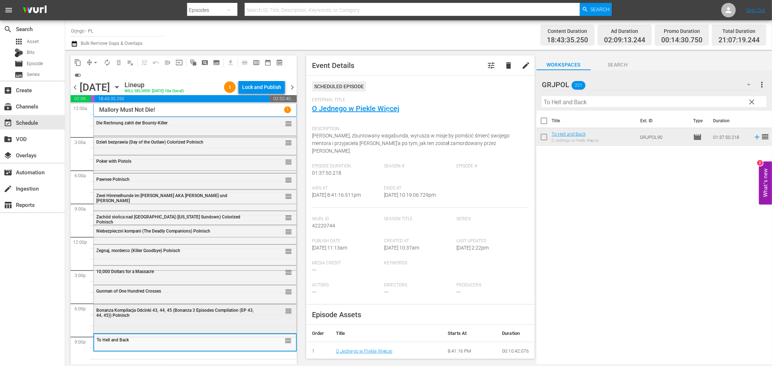
scroll to position [5, 0]
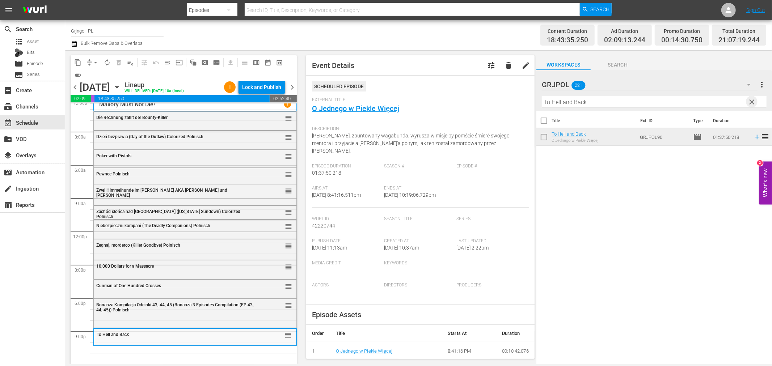
click at [752, 101] on span "clear" at bounding box center [752, 102] width 9 height 9
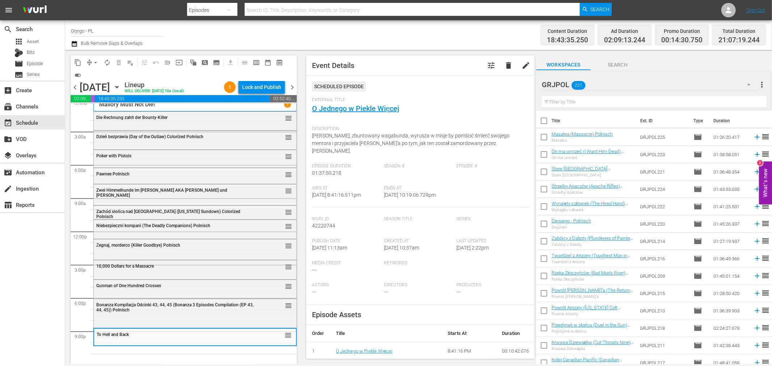
click at [585, 101] on input "text" at bounding box center [654, 102] width 225 height 12
paste input "Long Days of Hate"
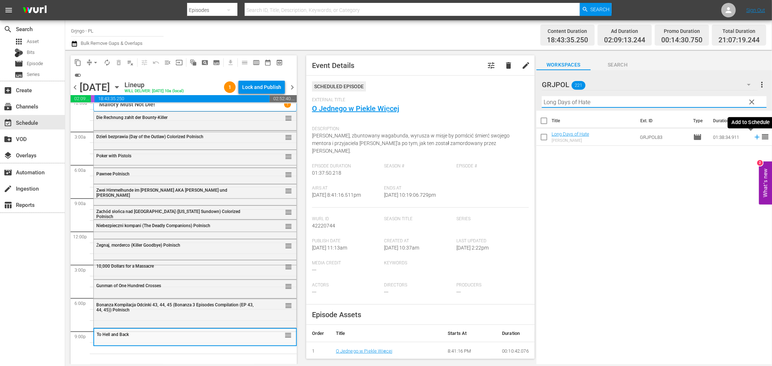
type input "Long Days of Hate"
click at [753, 135] on icon at bounding box center [757, 137] width 8 height 8
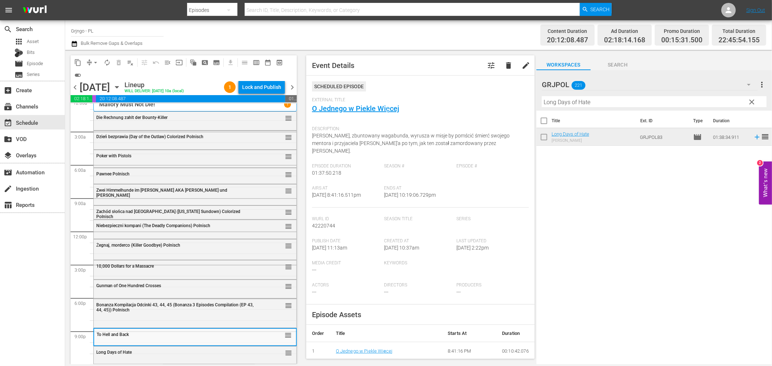
click at [752, 98] on button "clear" at bounding box center [752, 102] width 12 height 12
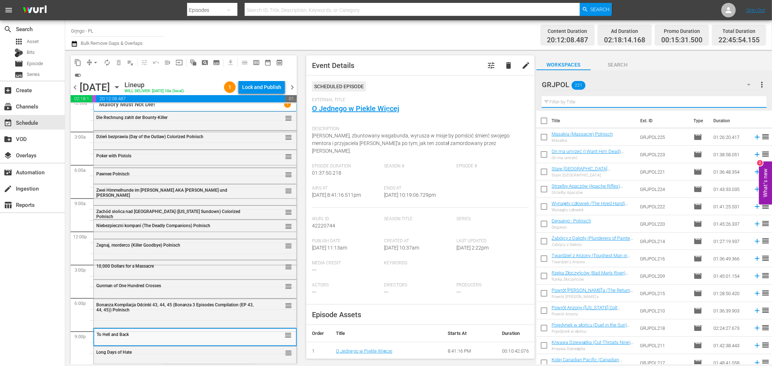
paste input "Duel at Apache Wells"
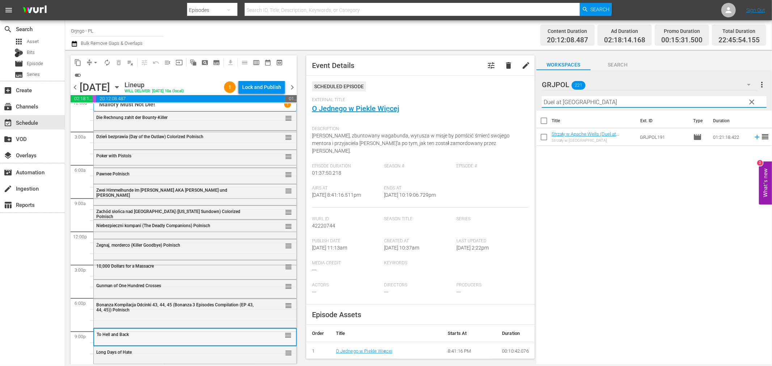
type input "Duel at Apache Wells"
click at [755, 138] on icon at bounding box center [757, 137] width 5 height 5
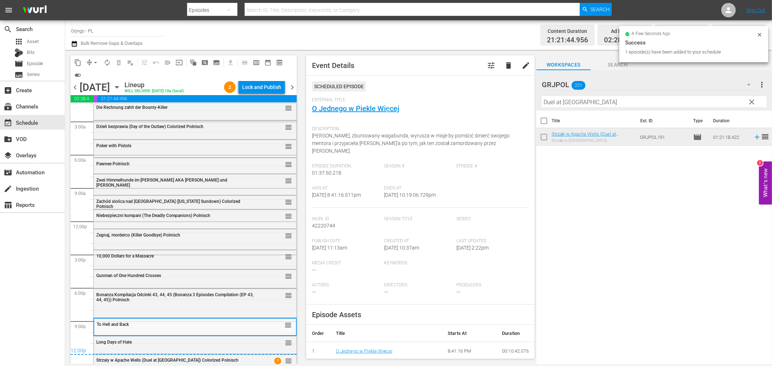
scroll to position [20, 0]
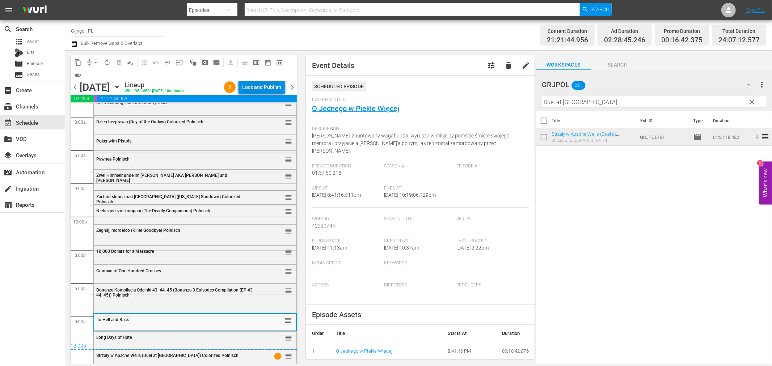
click at [265, 85] on div "Lock and Publish" at bounding box center [261, 87] width 39 height 13
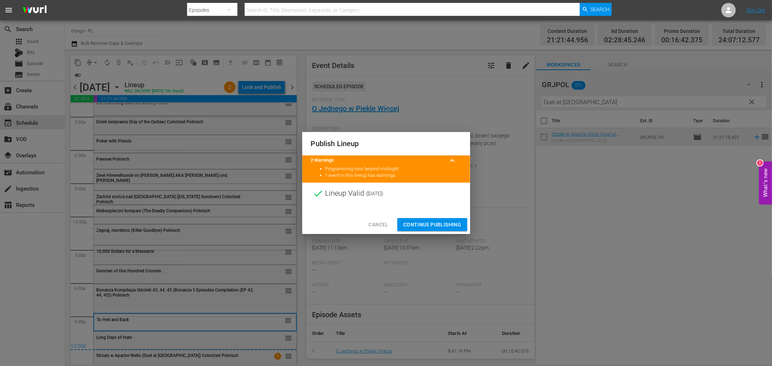
click at [425, 227] on span "Continue Publishing" at bounding box center [432, 224] width 58 height 9
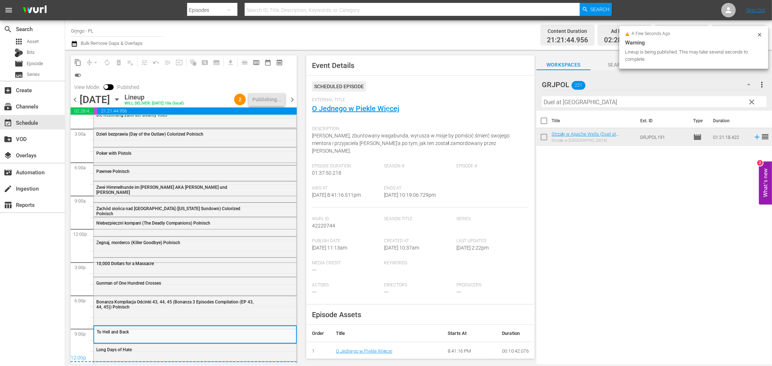
click at [292, 95] on span "chevron_right" at bounding box center [292, 99] width 9 height 9
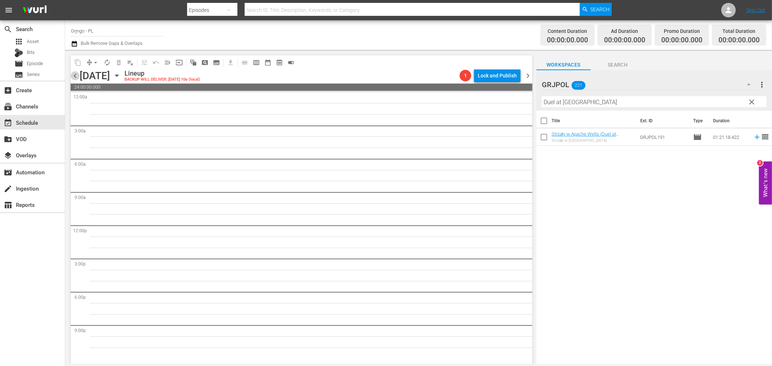
click at [71, 73] on span "chevron_left" at bounding box center [75, 75] width 9 height 9
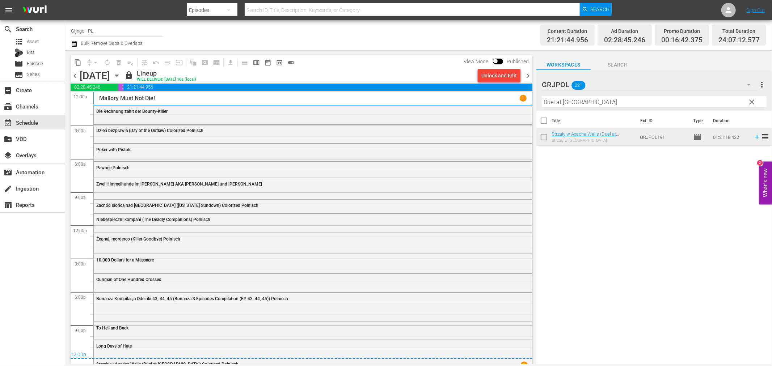
click at [530, 77] on span "chevron_right" at bounding box center [527, 75] width 9 height 9
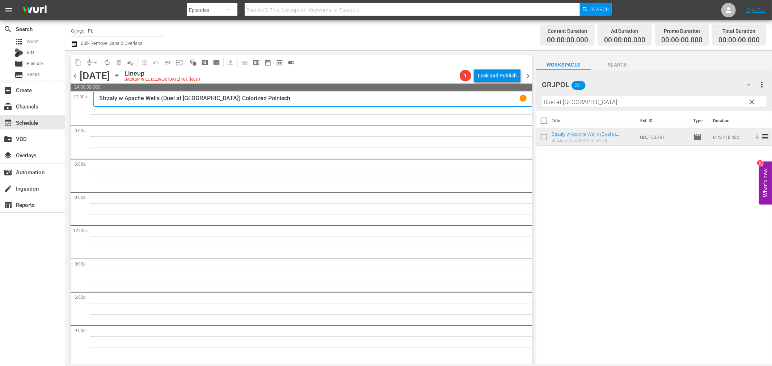
drag, startPoint x: 751, startPoint y: 102, endPoint x: 548, endPoint y: 100, distance: 203.5
click at [751, 102] on span "clear" at bounding box center [752, 102] width 9 height 9
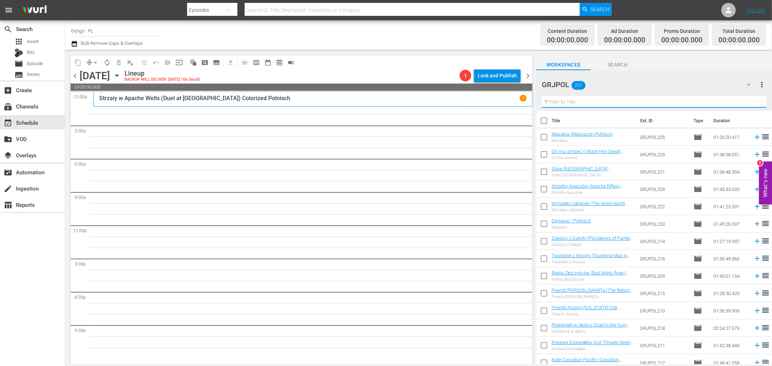
paste input "Mad Dog Morgan"
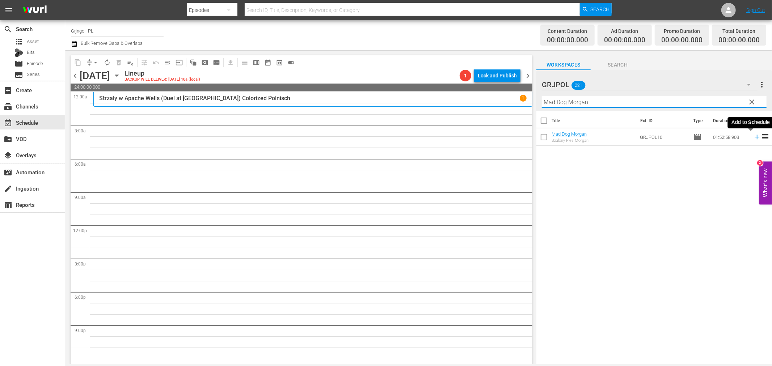
type input "Mad Dog Morgan"
click at [755, 138] on icon at bounding box center [757, 137] width 5 height 5
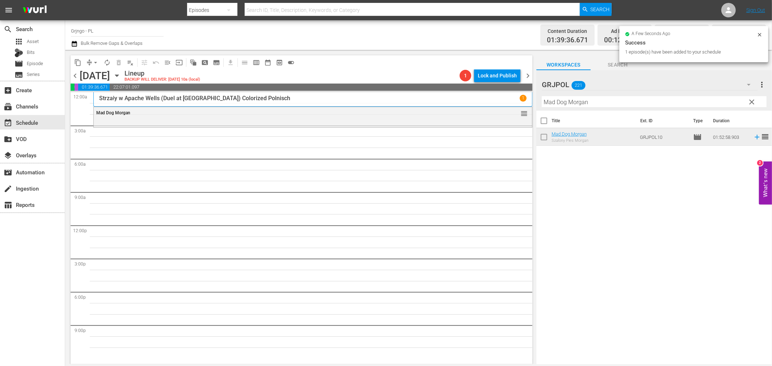
click at [753, 100] on span "clear" at bounding box center [752, 102] width 9 height 9
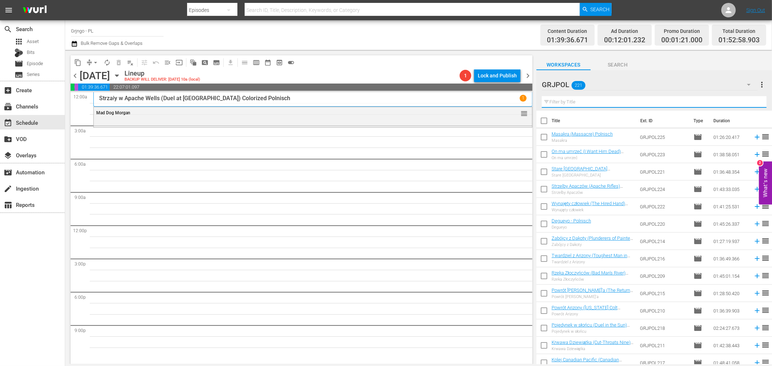
click at [559, 100] on input "text" at bounding box center [654, 102] width 225 height 12
paste input "Go with God, Gringo"
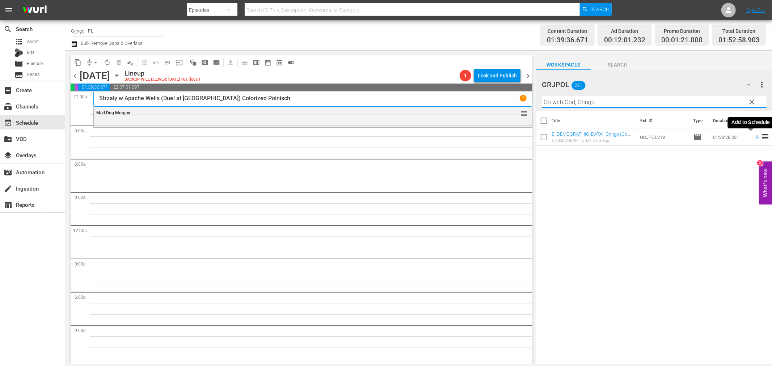
type input "Go with God, Gringo"
click at [753, 136] on icon at bounding box center [757, 137] width 8 height 8
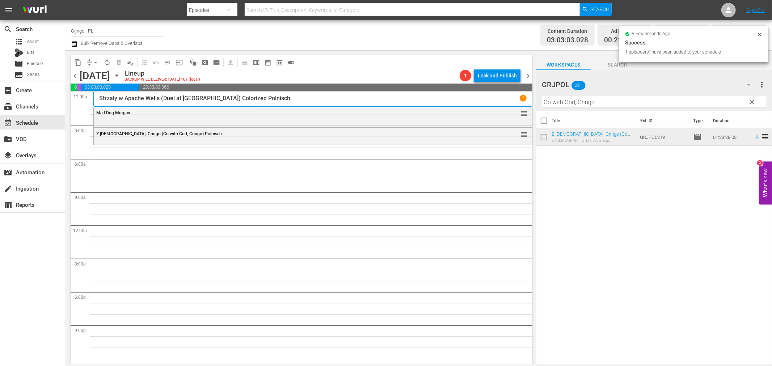
click at [754, 101] on span "clear" at bounding box center [752, 102] width 9 height 9
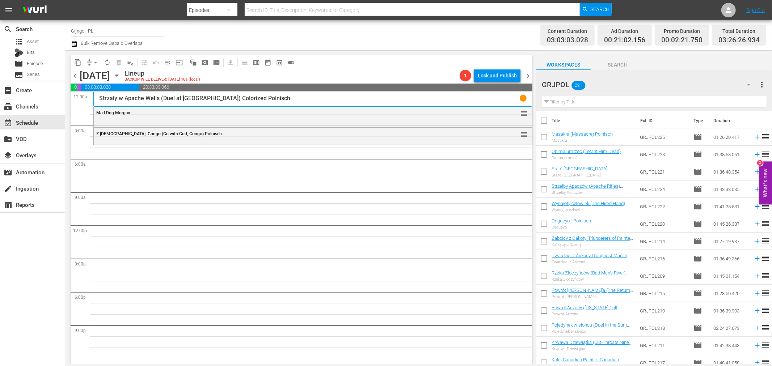
click at [584, 99] on input "text" at bounding box center [654, 102] width 225 height 12
paste input "Wanted"
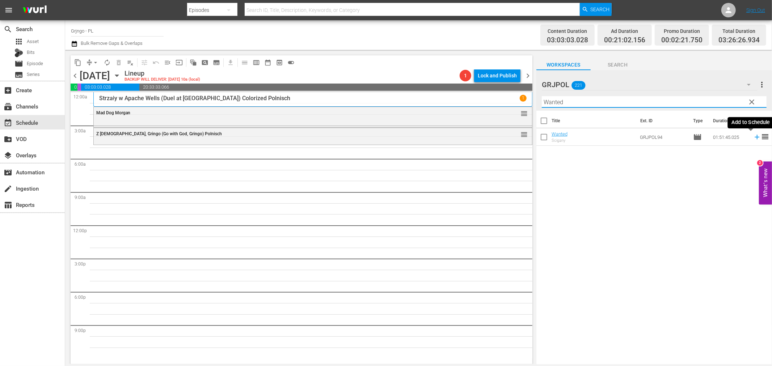
type input "Wanted"
click at [755, 137] on icon at bounding box center [757, 137] width 5 height 5
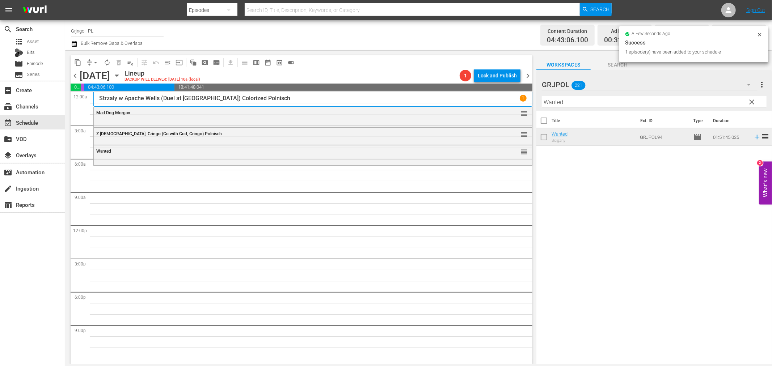
click at [749, 100] on span "clear" at bounding box center [752, 102] width 9 height 9
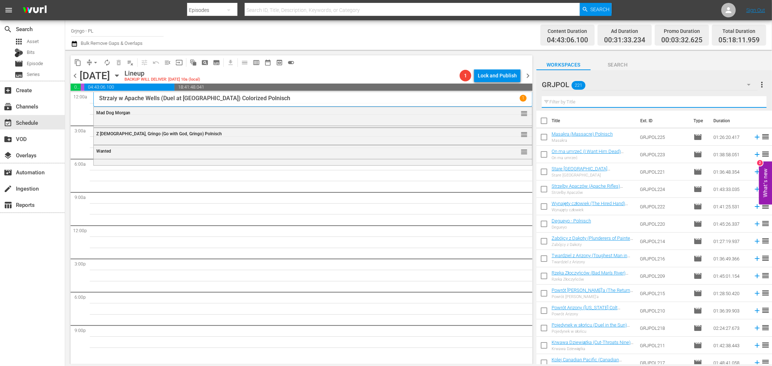
paste input "[US_STATE] Colt"
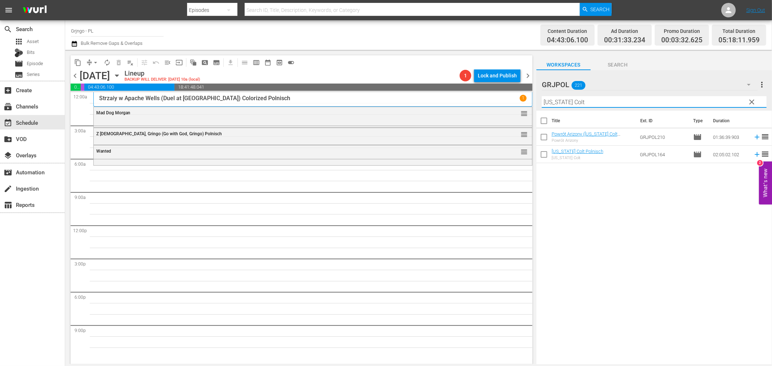
type input "[US_STATE] Colt"
click at [753, 153] on icon at bounding box center [757, 155] width 8 height 8
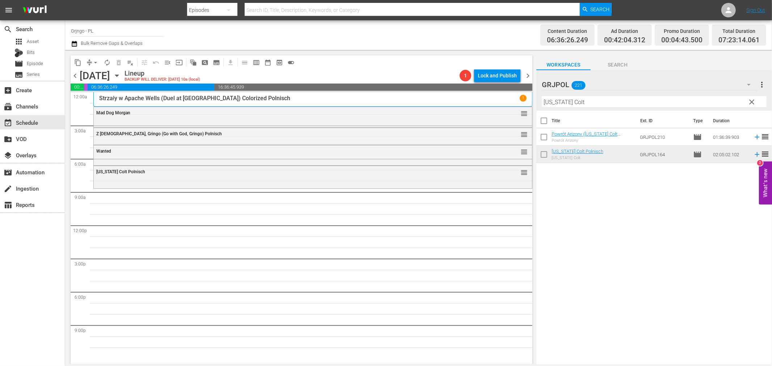
drag, startPoint x: 752, startPoint y: 99, endPoint x: 630, endPoint y: 104, distance: 122.5
click at [753, 99] on span "clear" at bounding box center [752, 102] width 9 height 9
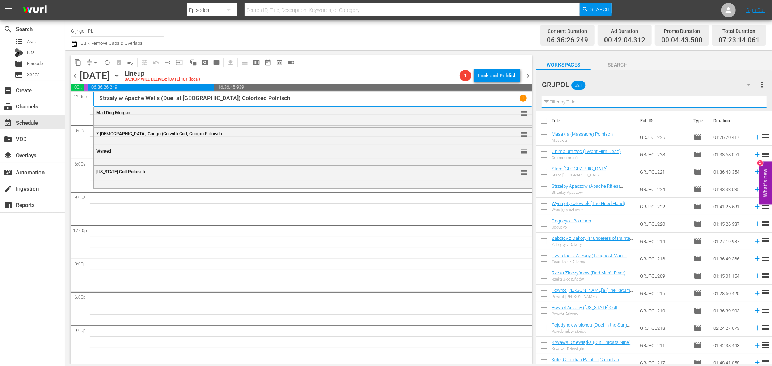
paste input "Dead Men Don't Make Shadows"
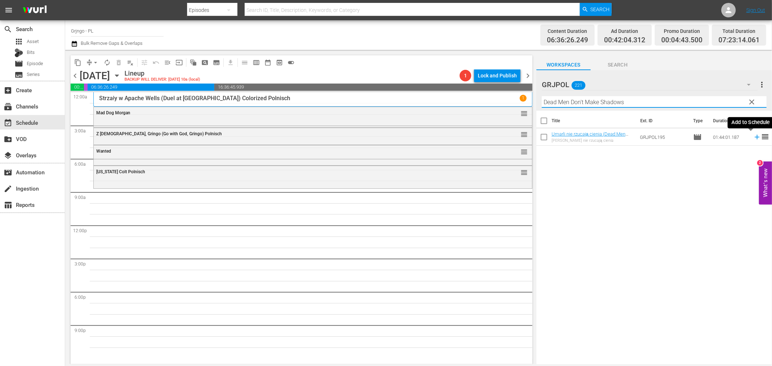
type input "Dead Men Don't Make Shadows"
click at [755, 137] on icon at bounding box center [757, 137] width 5 height 5
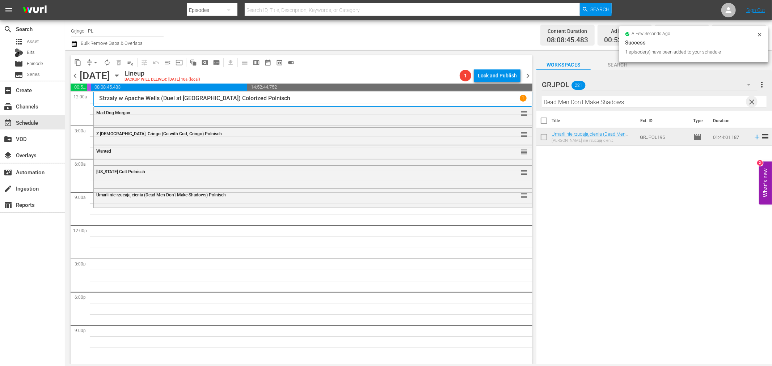
click at [751, 100] on span "clear" at bounding box center [752, 102] width 9 height 9
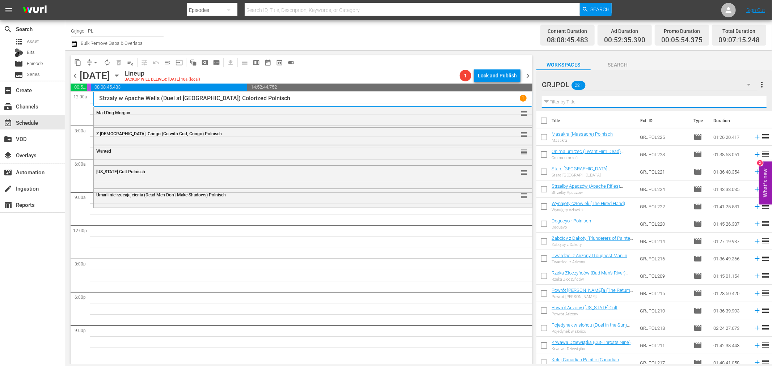
paste input "Hellgate"
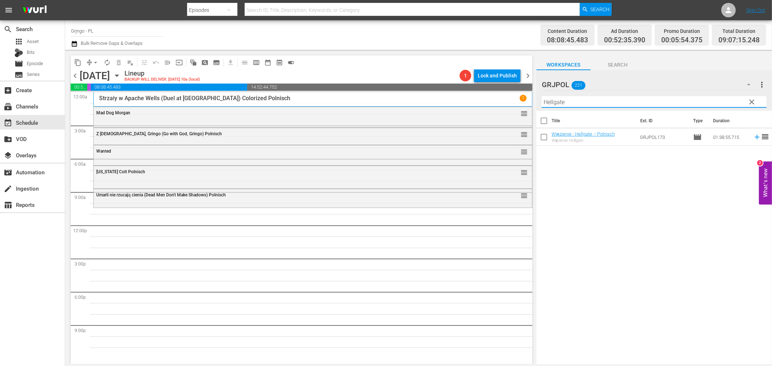
type input "Hellgate"
click at [755, 136] on icon at bounding box center [757, 137] width 5 height 5
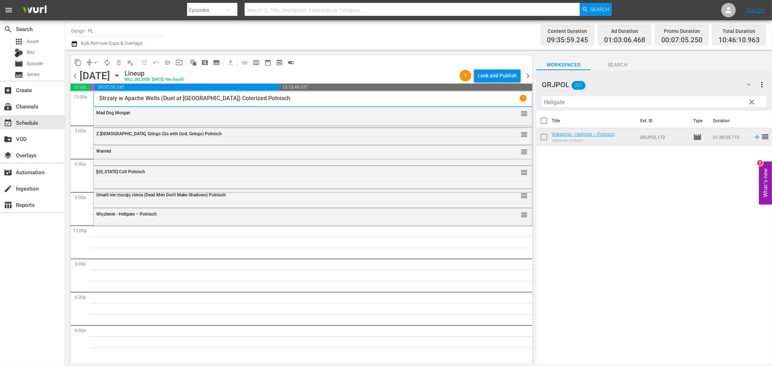
click at [753, 100] on span "clear" at bounding box center [752, 102] width 9 height 9
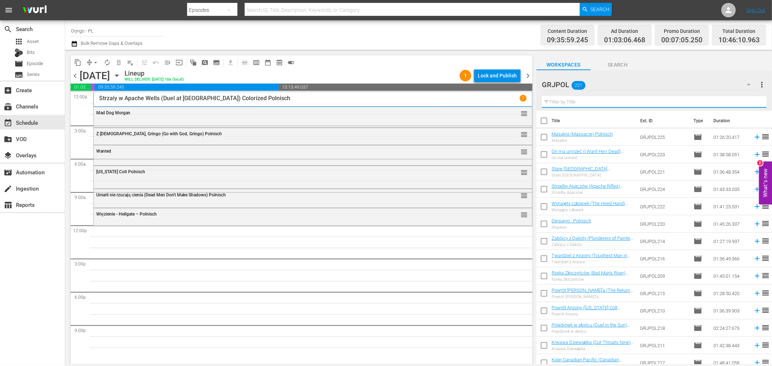
paste input "Django... Adios!"
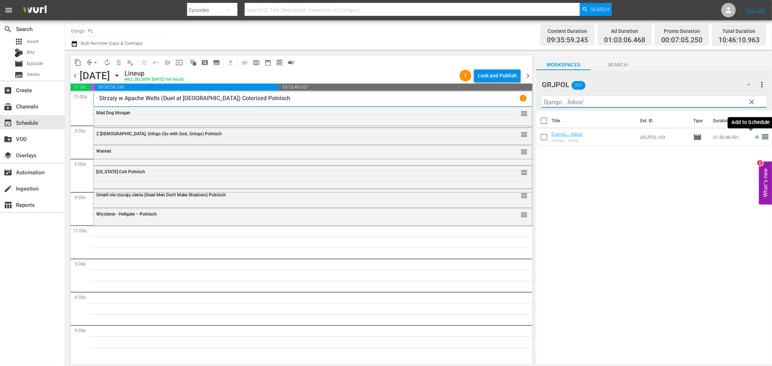
type input "Django... Adios!"
click at [753, 136] on icon at bounding box center [757, 137] width 8 height 8
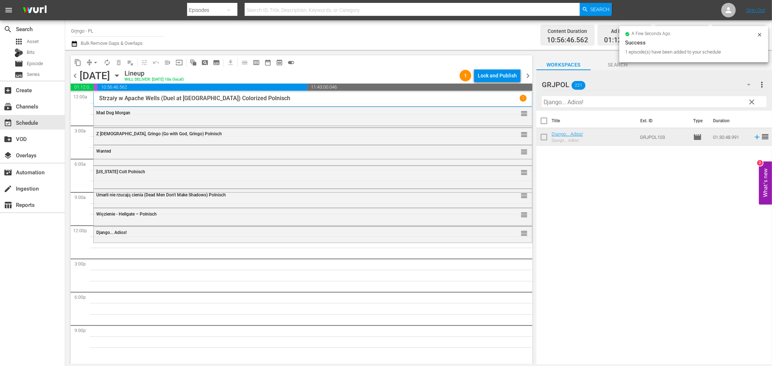
drag, startPoint x: 753, startPoint y: 100, endPoint x: 574, endPoint y: 106, distance: 178.9
click at [753, 100] on span "clear" at bounding box center [752, 102] width 9 height 9
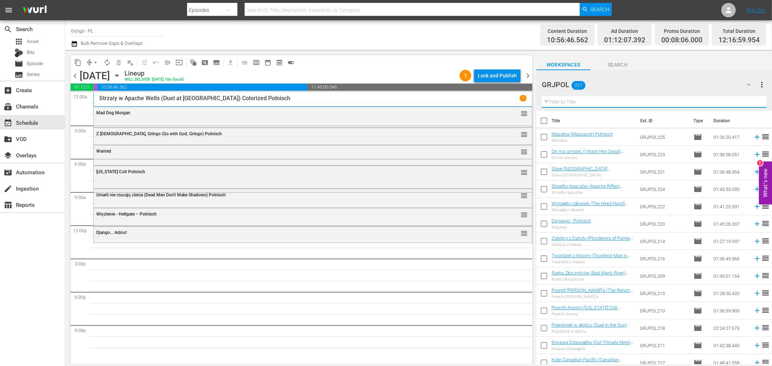
paste input "Fasthand"
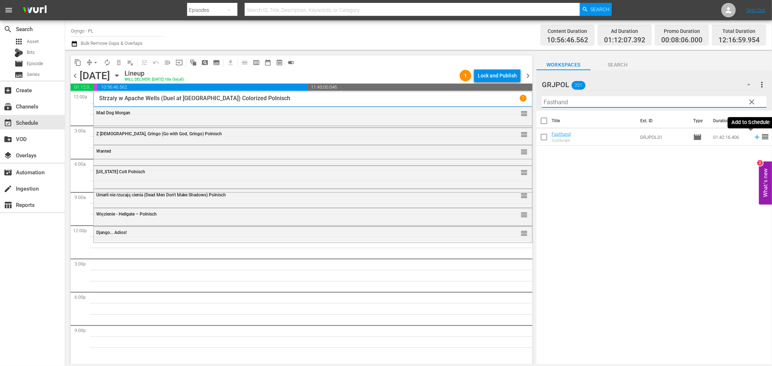
type input "Fasthand"
click at [753, 136] on icon at bounding box center [757, 137] width 8 height 8
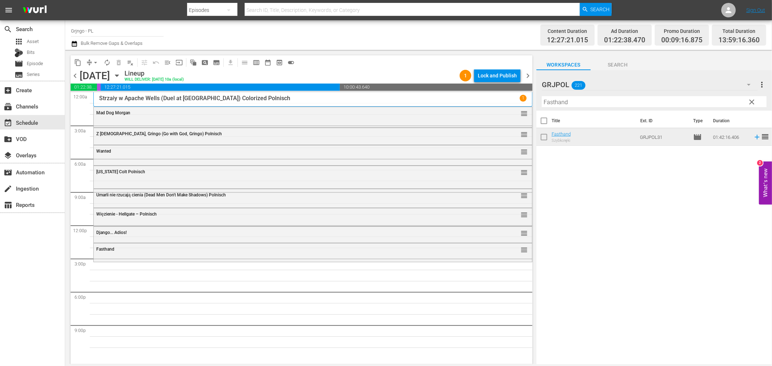
drag, startPoint x: 752, startPoint y: 101, endPoint x: 587, endPoint y: 100, distance: 165.1
click at [752, 101] on span "clear" at bounding box center [752, 102] width 9 height 9
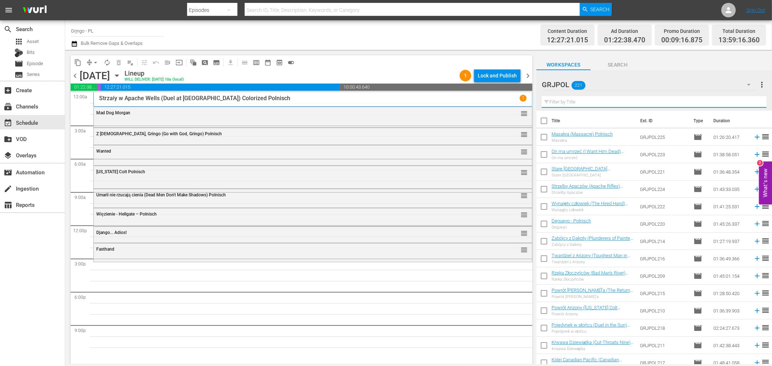
paste input "Hasse deinen Nächsten"
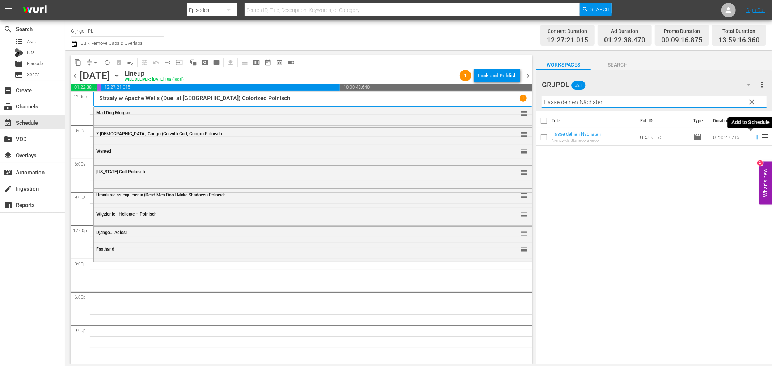
type input "Hasse deinen Nächsten"
click at [753, 136] on icon at bounding box center [757, 137] width 8 height 8
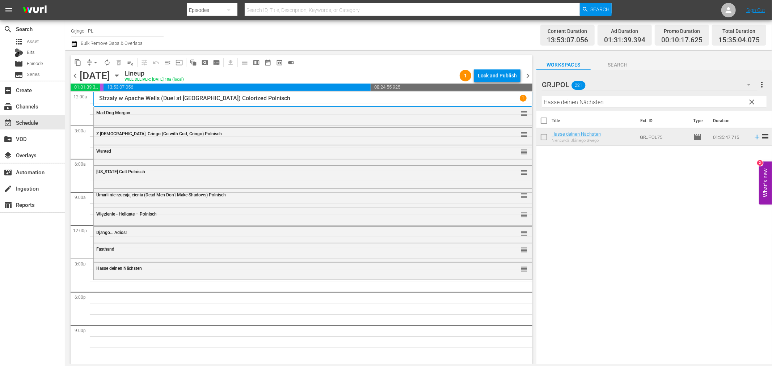
click at [750, 100] on span "clear" at bounding box center [752, 102] width 9 height 9
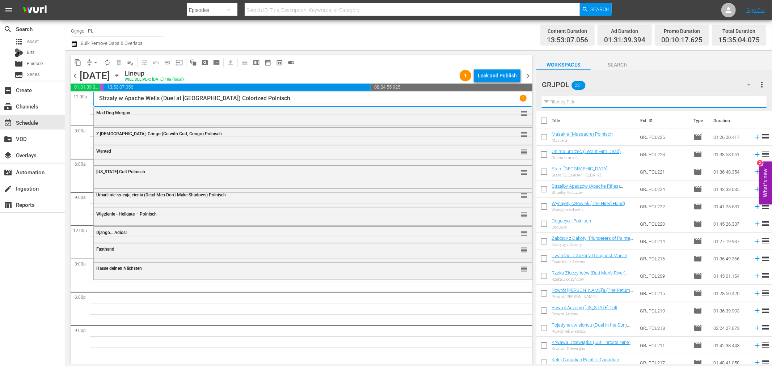
paste input "Es geht um deinen Kopf, Amigo!"
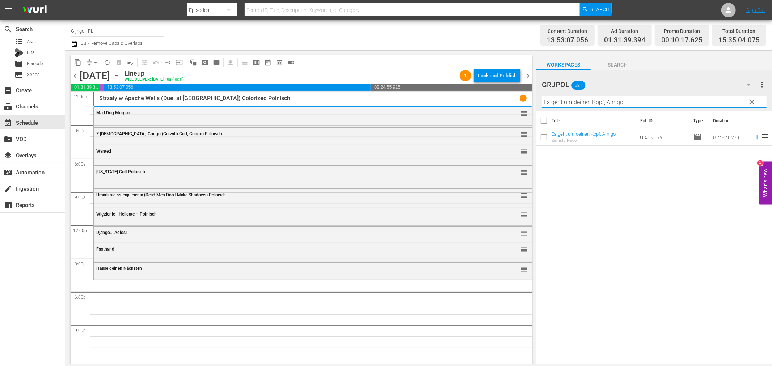
type input "Es geht um deinen Kopf, Amigo!"
click at [755, 135] on icon at bounding box center [757, 137] width 5 height 5
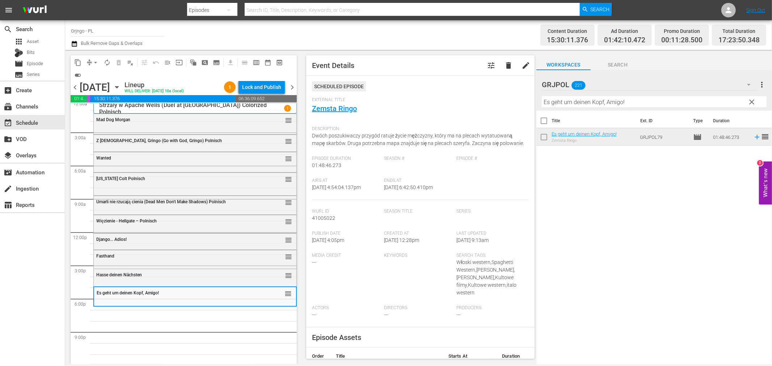
scroll to position [5, 0]
drag, startPoint x: 753, startPoint y: 98, endPoint x: 574, endPoint y: 93, distance: 179.6
click at [753, 98] on span "clear" at bounding box center [752, 102] width 9 height 9
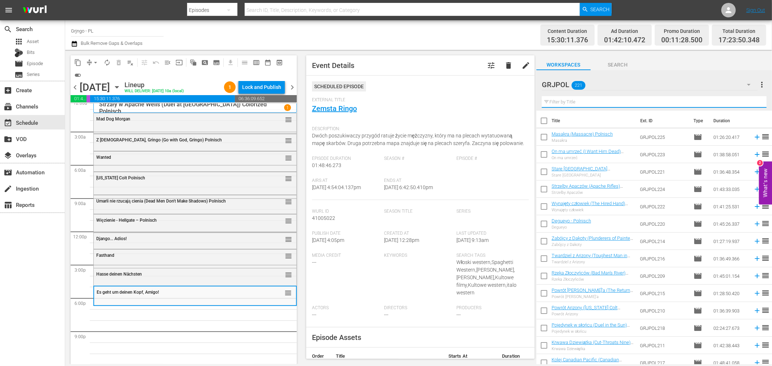
paste input "A Pistol for Django"
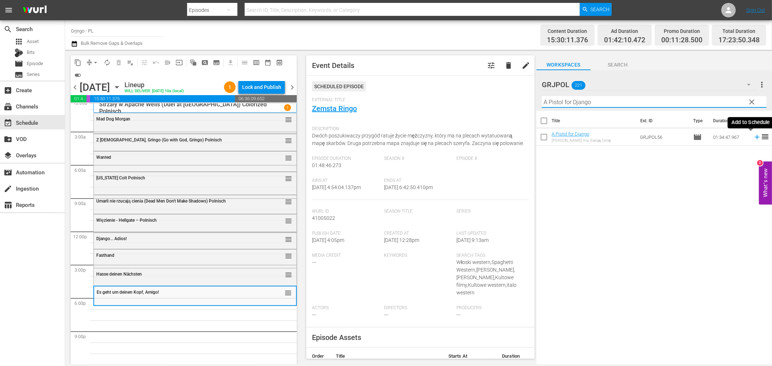
type input "A Pistol for Django"
click at [755, 135] on icon at bounding box center [757, 137] width 5 height 5
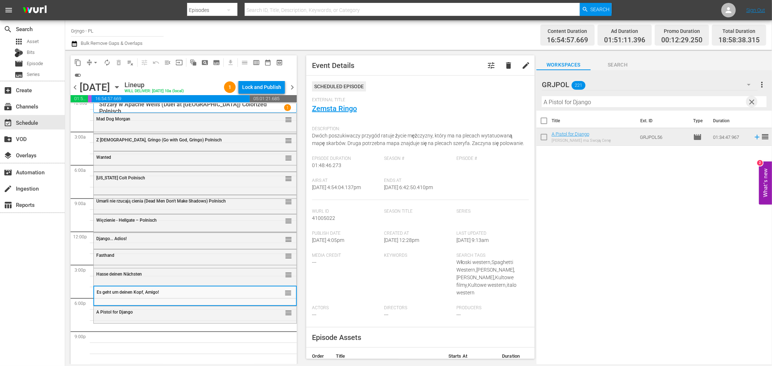
click at [754, 102] on span "clear" at bounding box center [752, 102] width 9 height 9
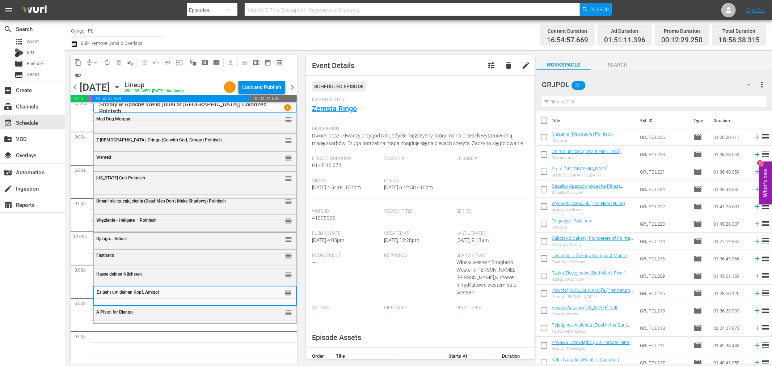
click at [569, 102] on input "text" at bounding box center [654, 102] width 225 height 12
paste input "A Coffin for the Sheriff"
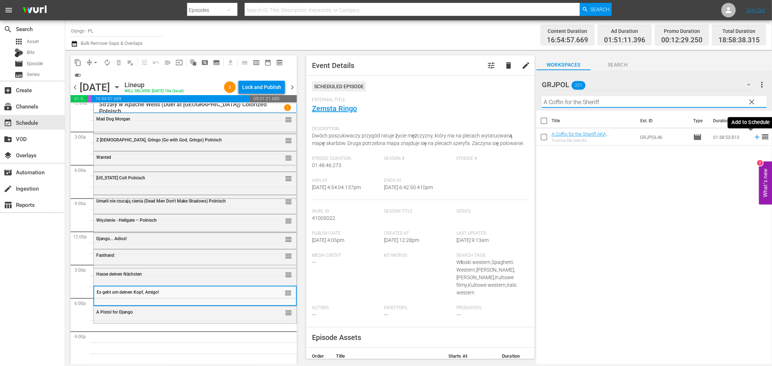
type input "A Coffin for the Sheriff"
click at [753, 135] on icon at bounding box center [757, 137] width 8 height 8
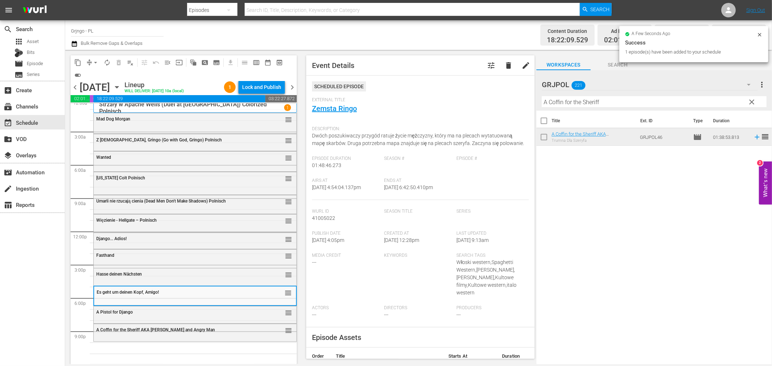
click at [243, 332] on div "A Coffin for the Sheriff AKA Lone and Angry Man" at bounding box center [176, 330] width 161 height 5
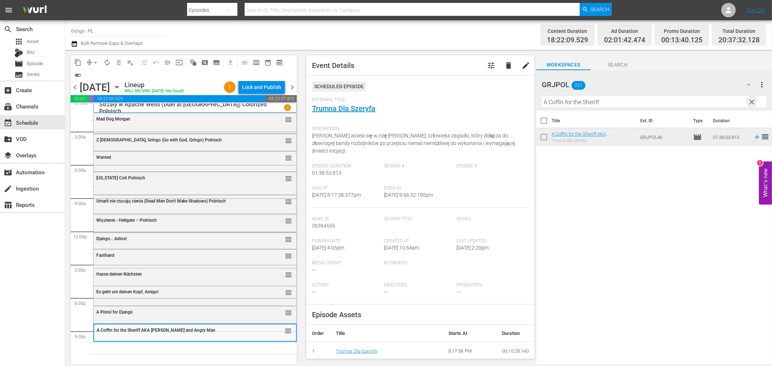
click at [748, 99] on span "clear" at bounding box center [752, 102] width 9 height 9
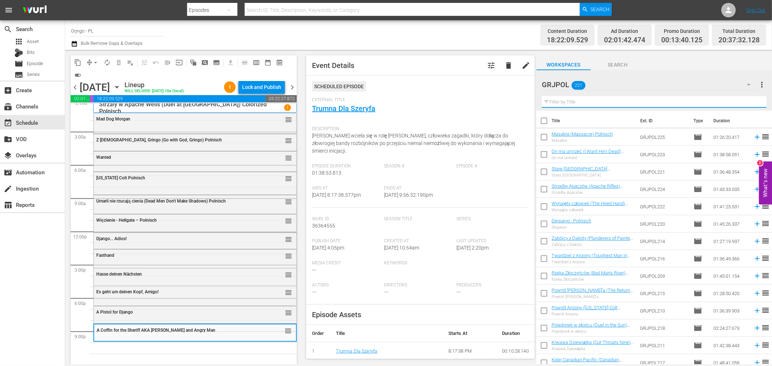
paste input "More Dollars for the MacGregors"
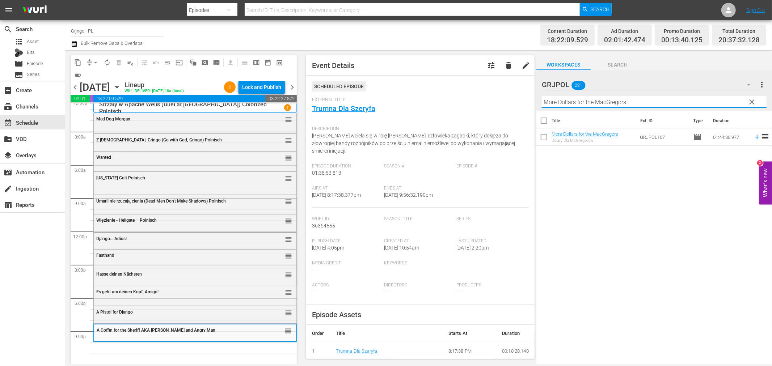
type input "More Dollars for the MacGregors"
click at [755, 137] on icon at bounding box center [757, 137] width 5 height 5
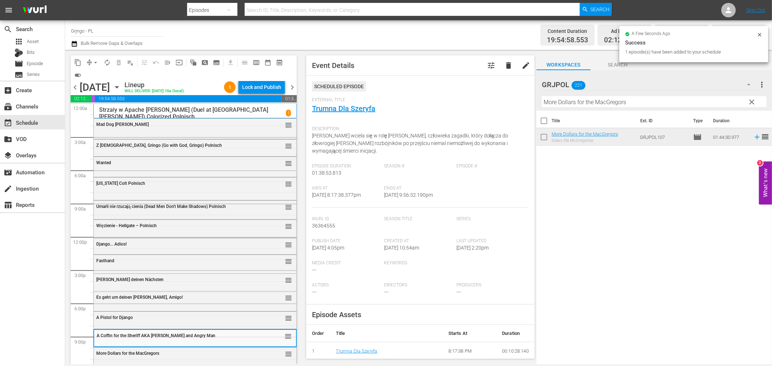
scroll to position [5, 0]
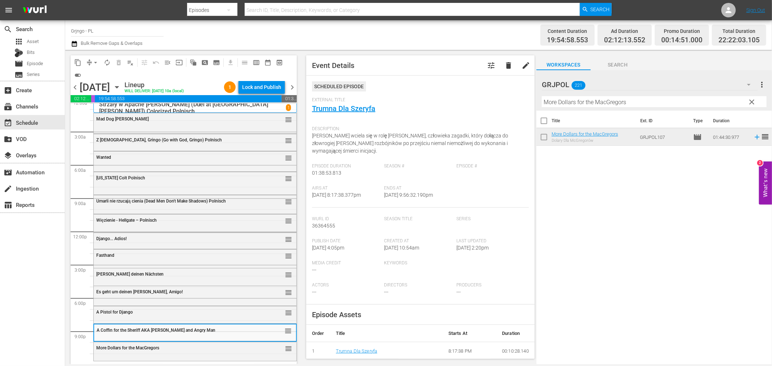
drag, startPoint x: 751, startPoint y: 99, endPoint x: 597, endPoint y: 104, distance: 153.6
click at [751, 99] on span "clear" at bounding box center [752, 102] width 9 height 9
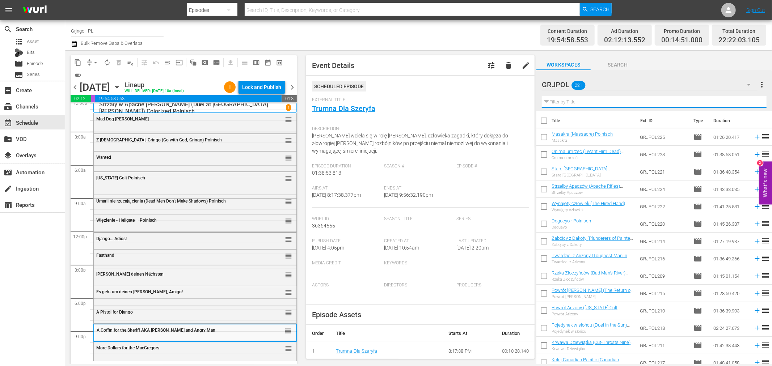
paste input "Durango Is Coming, Pay or Die"
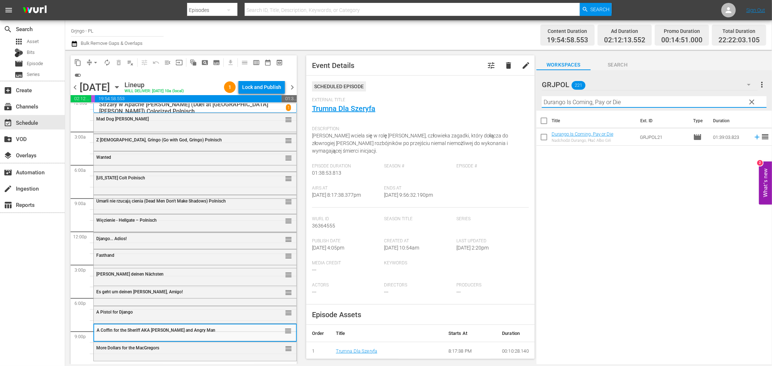
type input "Durango Is Coming, Pay or Die"
click at [755, 137] on icon at bounding box center [757, 137] width 5 height 5
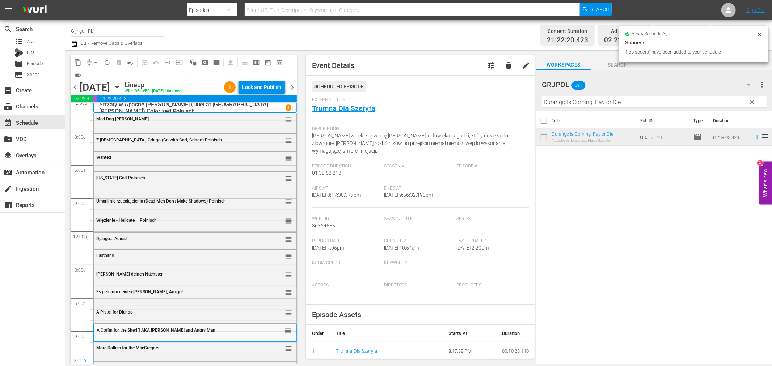
scroll to position [20, 0]
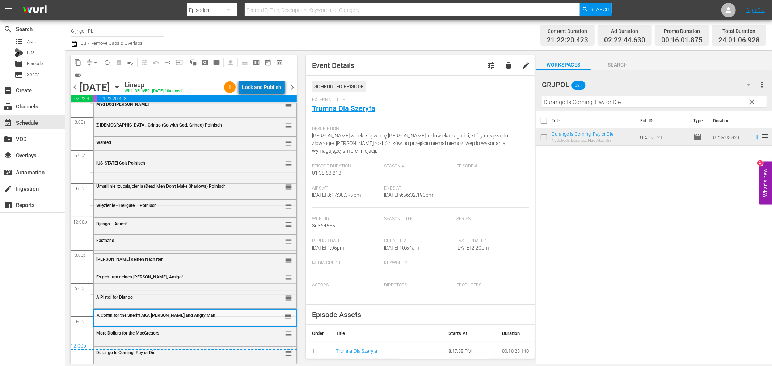
click at [270, 84] on div "Lock and Publish" at bounding box center [261, 87] width 39 height 13
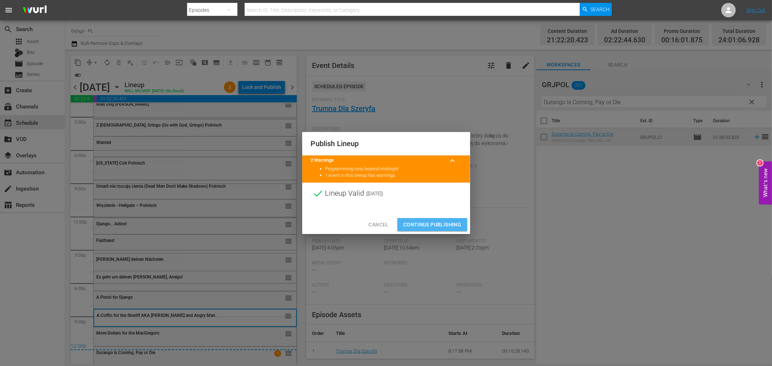
click at [416, 219] on button "Continue Publishing" at bounding box center [433, 224] width 70 height 13
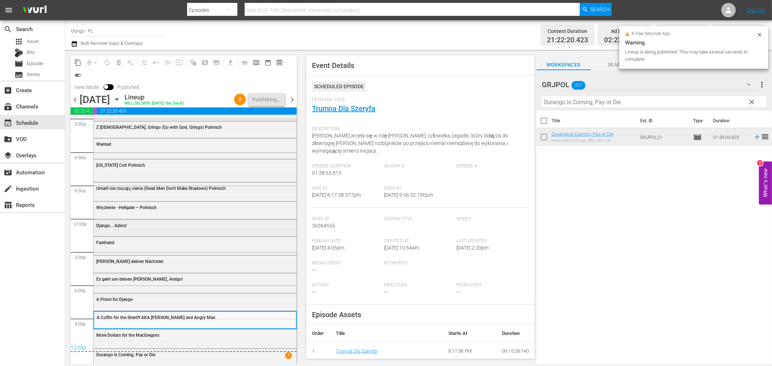
scroll to position [33, 0]
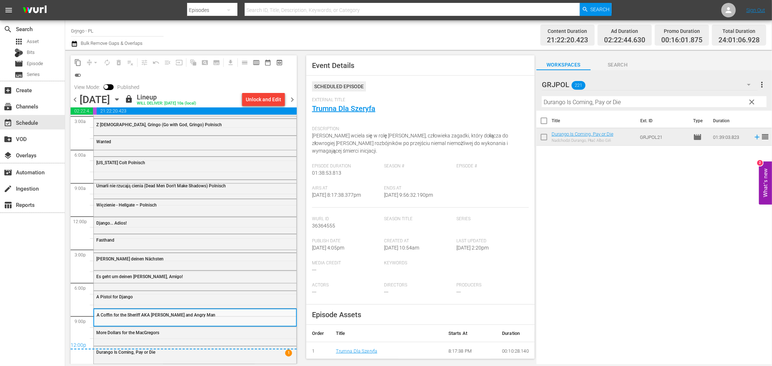
click at [290, 97] on span "chevron_right" at bounding box center [292, 99] width 9 height 9
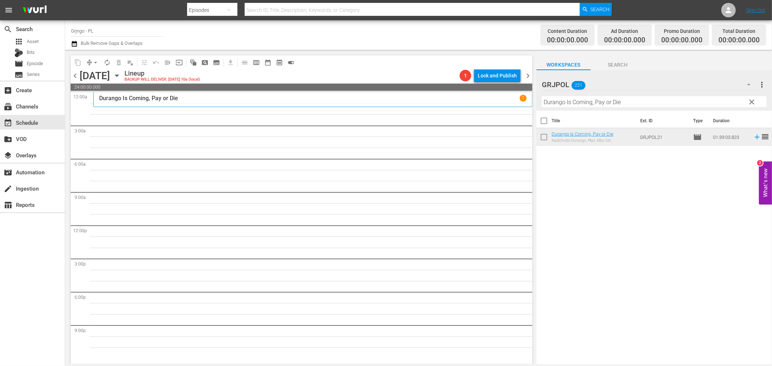
drag, startPoint x: 754, startPoint y: 104, endPoint x: 578, endPoint y: 103, distance: 175.6
click at [754, 104] on span "clear" at bounding box center [752, 102] width 9 height 9
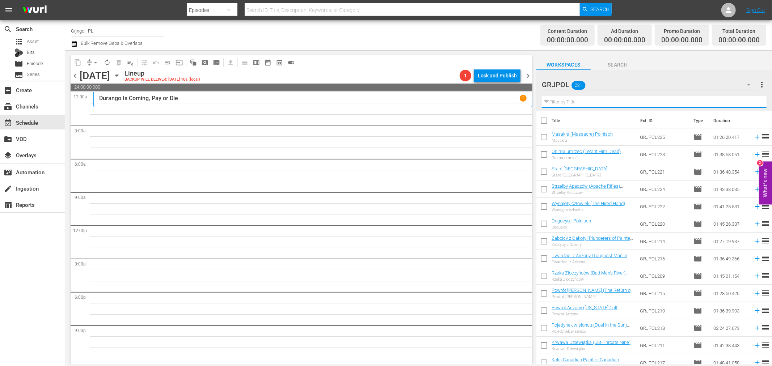
paste input "A Sky Full of Stars for a Roof"
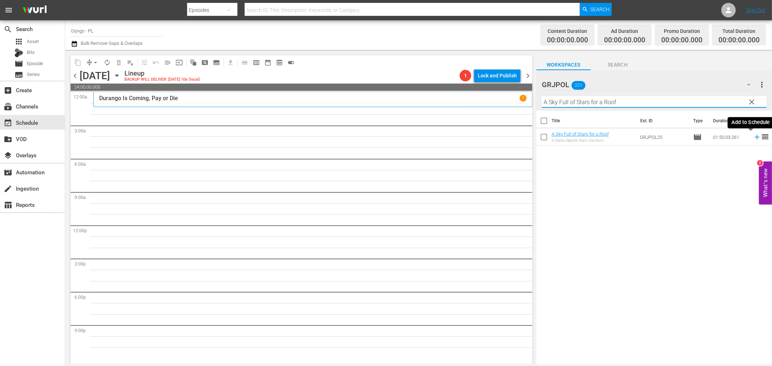
type input "A Sky Full of Stars for a Roof"
click at [753, 138] on icon at bounding box center [757, 137] width 8 height 8
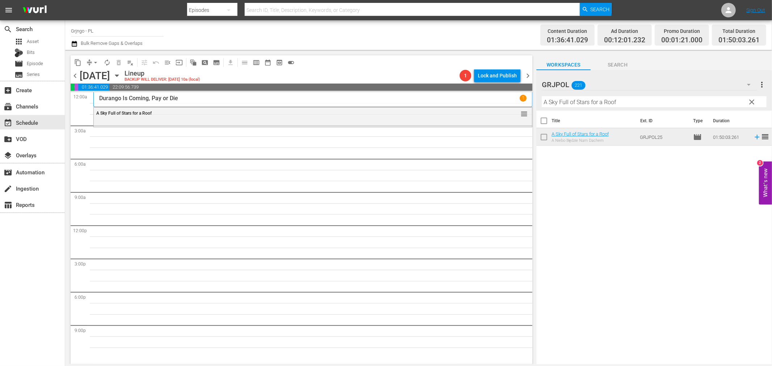
drag, startPoint x: 752, startPoint y: 102, endPoint x: 604, endPoint y: 101, distance: 147.7
click at [752, 102] on span "clear" at bounding box center [752, 102] width 9 height 9
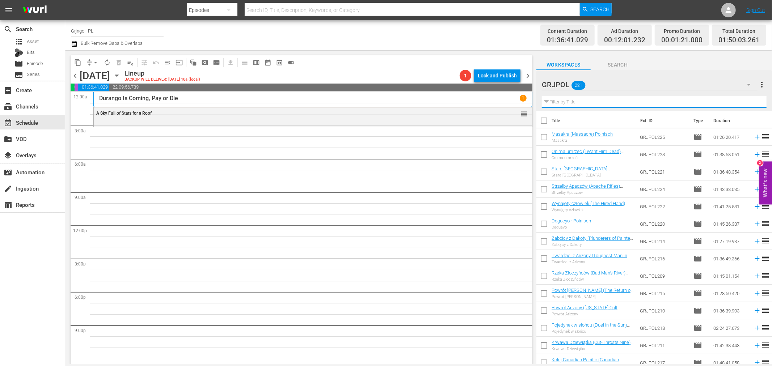
paste input "The Return of Jack Slade"
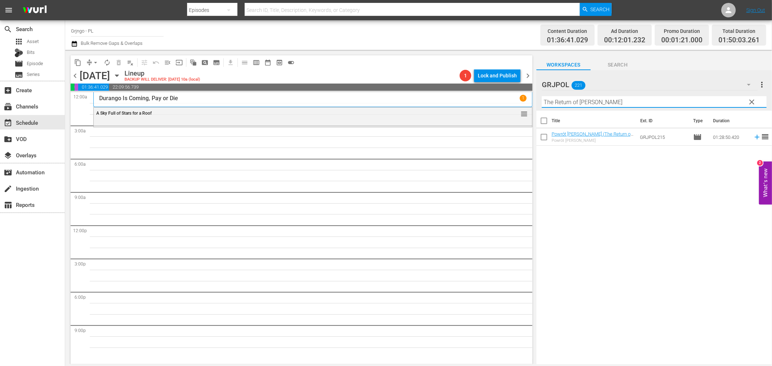
type input "The Return of Jack Slade"
click at [755, 137] on icon at bounding box center [757, 137] width 5 height 5
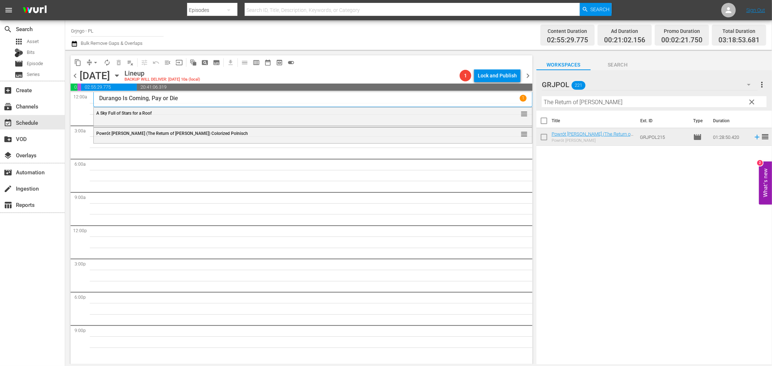
drag, startPoint x: 750, startPoint y: 101, endPoint x: 588, endPoint y: 100, distance: 162.6
click at [751, 101] on span "clear" at bounding box center [752, 102] width 9 height 9
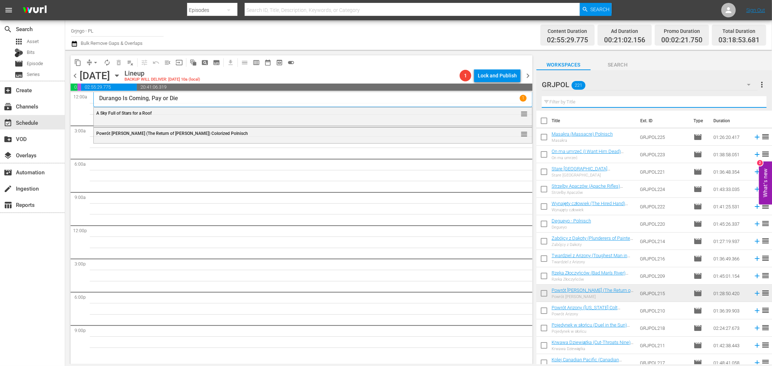
paste input "The Relentless Four"
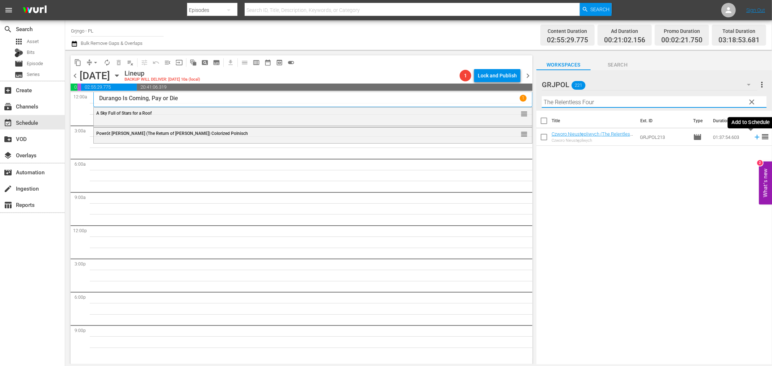
type input "The Relentless Four"
click at [753, 138] on icon at bounding box center [757, 137] width 8 height 8
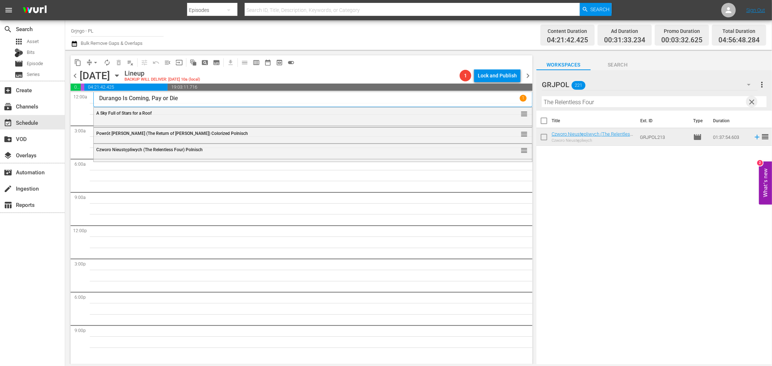
click at [752, 100] on span "clear" at bounding box center [752, 102] width 9 height 9
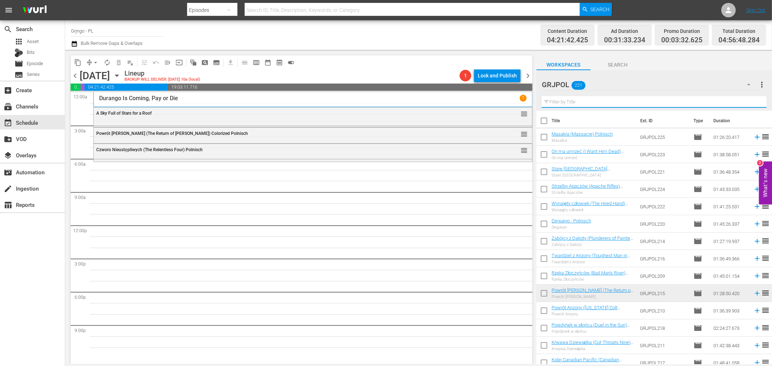
paste input "The Animals"
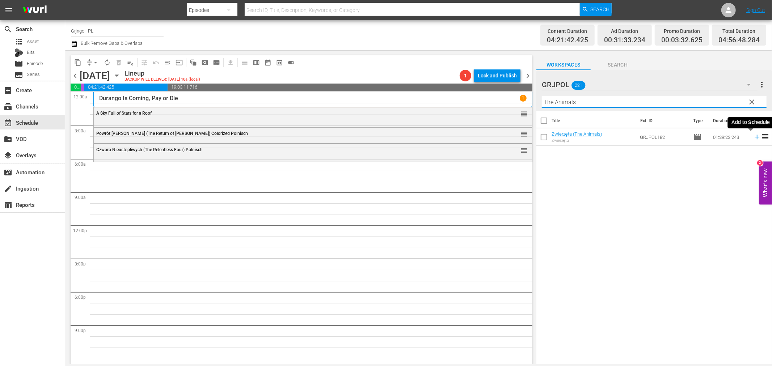
type input "The Animals"
click at [755, 136] on icon at bounding box center [757, 137] width 5 height 5
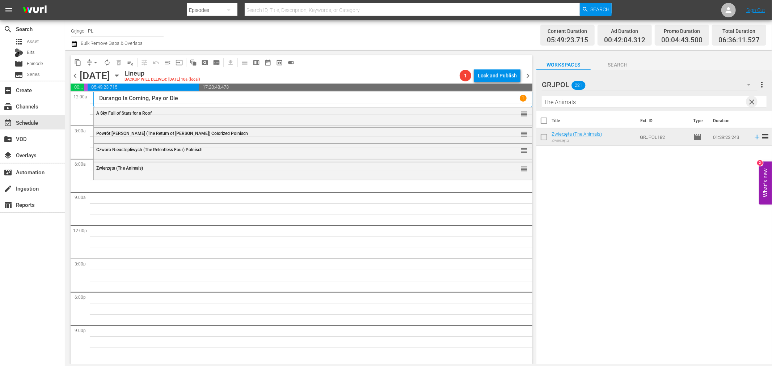
drag, startPoint x: 752, startPoint y: 101, endPoint x: 627, endPoint y: 102, distance: 125.3
click at [752, 101] on span "clear" at bounding box center [752, 102] width 9 height 9
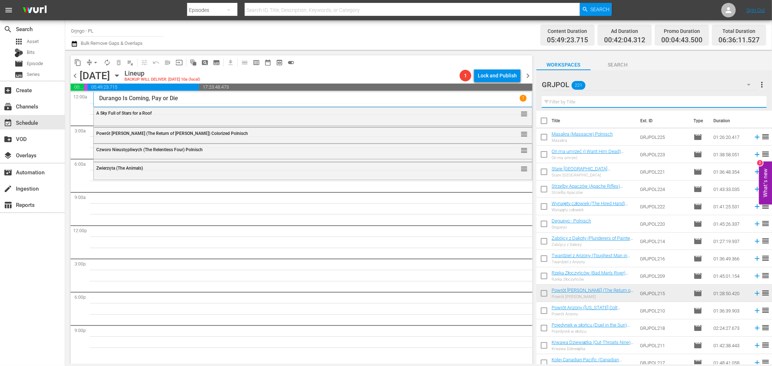
click at [594, 102] on input "text" at bounding box center [654, 102] width 225 height 12
paste input "Gunfighters Moon"
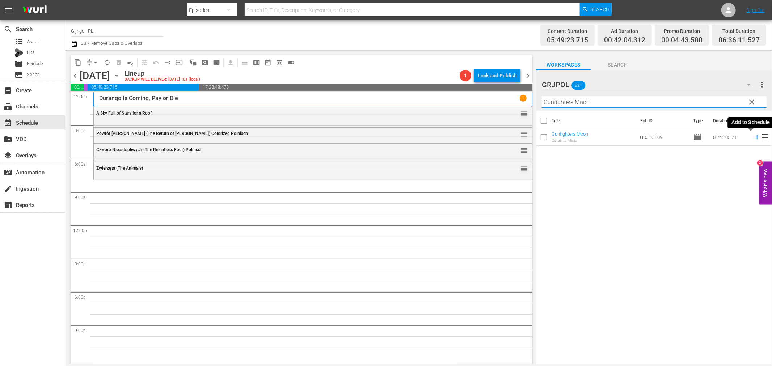
type input "Gunfighters Moon"
click at [753, 136] on icon at bounding box center [757, 137] width 8 height 8
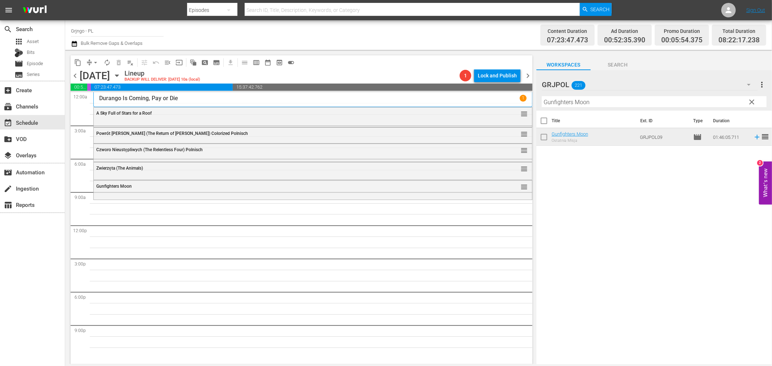
click at [752, 101] on span "clear" at bounding box center [752, 102] width 9 height 9
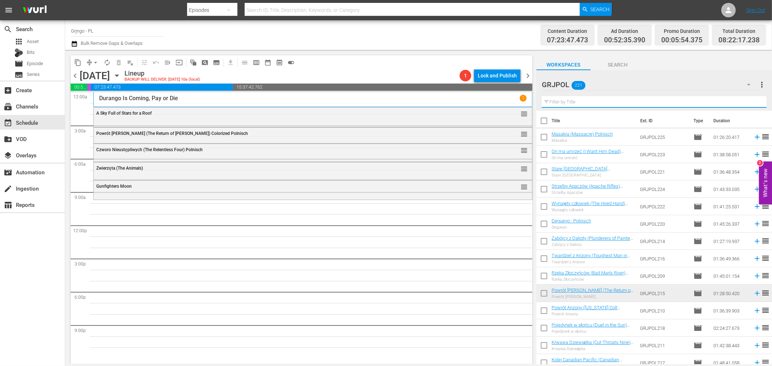
paste input "Django und die Bande der Bluthunde"
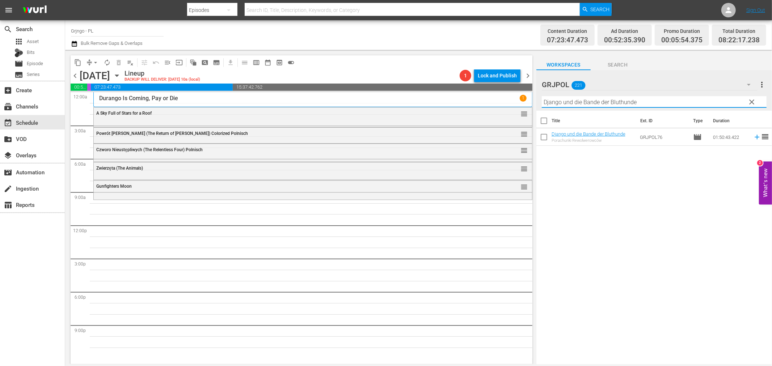
type input "Django und die Bande der Bluthunde"
click at [753, 135] on icon at bounding box center [757, 137] width 8 height 8
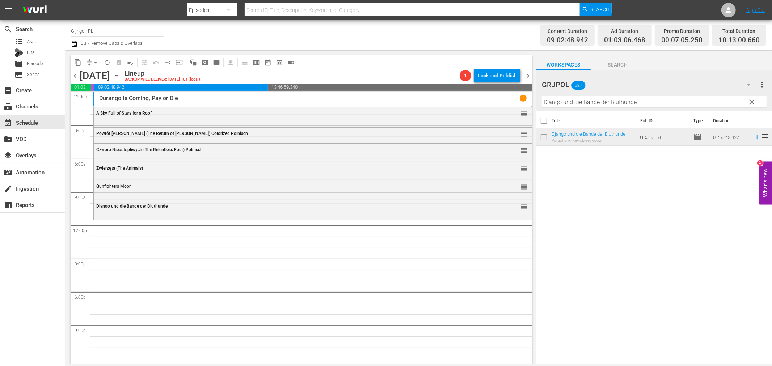
drag, startPoint x: 753, startPoint y: 102, endPoint x: 613, endPoint y: 100, distance: 140.8
click at [753, 102] on span "clear" at bounding box center [752, 102] width 9 height 9
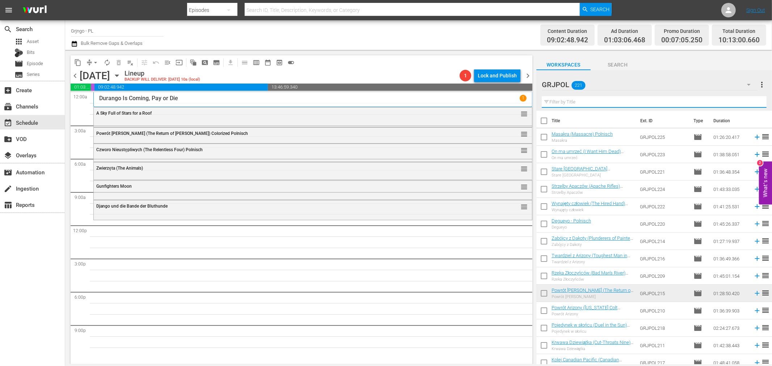
paste input "Quinto - Fighting Proud"
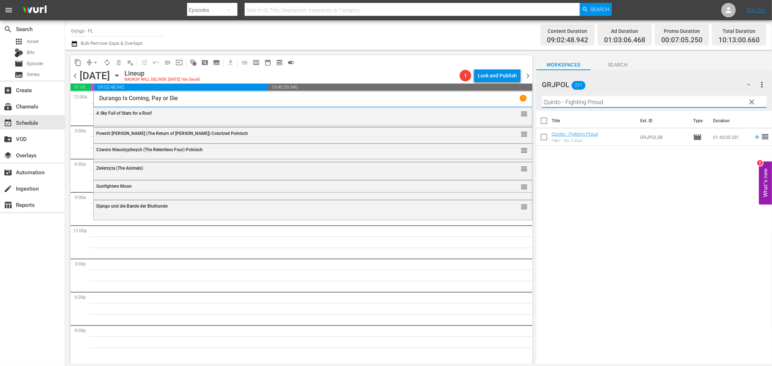
type input "Quinto - Fighting Proud"
click at [753, 138] on icon at bounding box center [757, 137] width 8 height 8
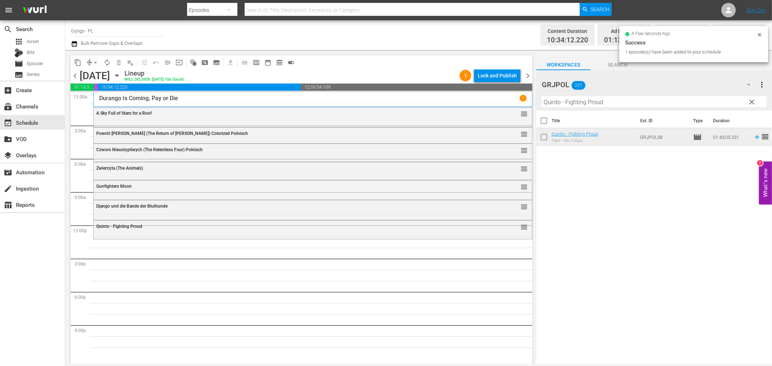
click at [754, 102] on span "clear" at bounding box center [752, 102] width 9 height 9
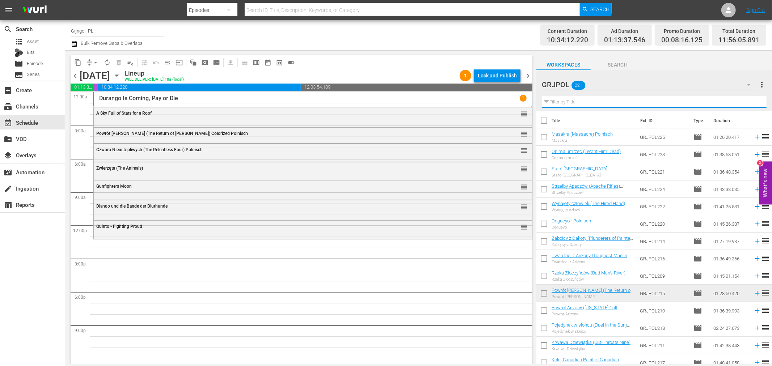
paste input "If You Want to Live... Shoot!"
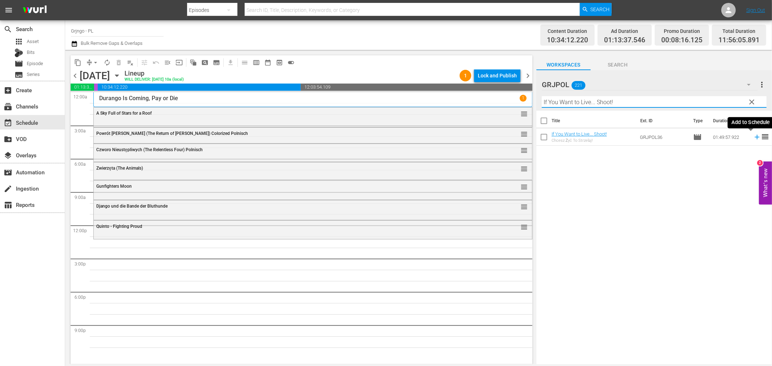
type input "If You Want to Live... Shoot!"
click at [753, 136] on icon at bounding box center [757, 137] width 8 height 8
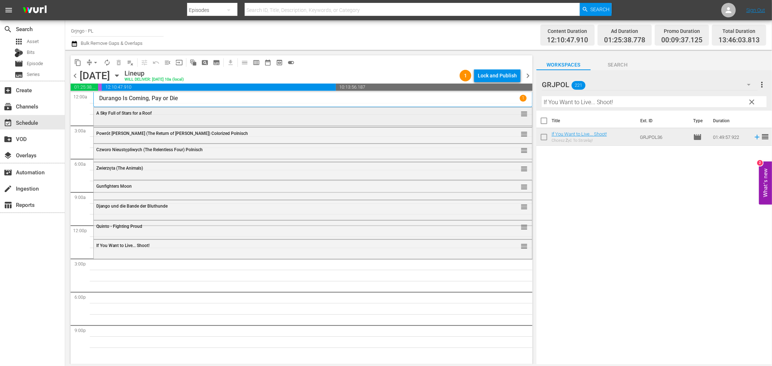
drag, startPoint x: 753, startPoint y: 100, endPoint x: 488, endPoint y: 113, distance: 265.7
click at [753, 100] on span "clear" at bounding box center [752, 102] width 9 height 9
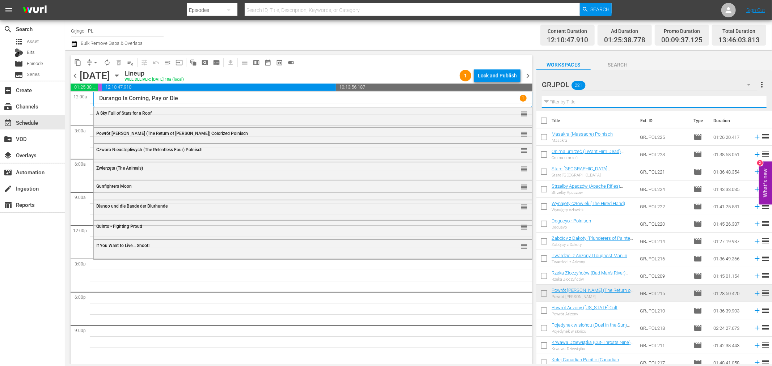
paste input "Drei Halunken erster Klasse"
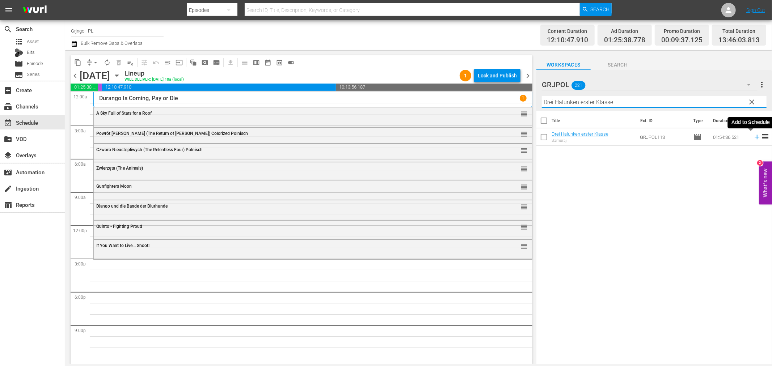
type input "Drei Halunken erster Klasse"
click at [753, 136] on icon at bounding box center [757, 137] width 8 height 8
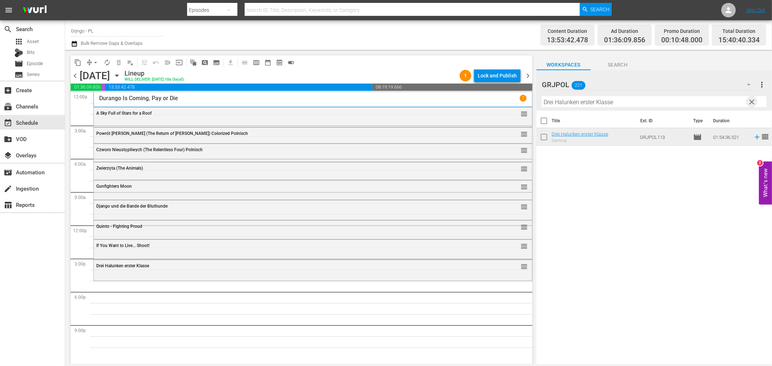
click at [753, 99] on span "clear" at bounding box center [752, 102] width 9 height 9
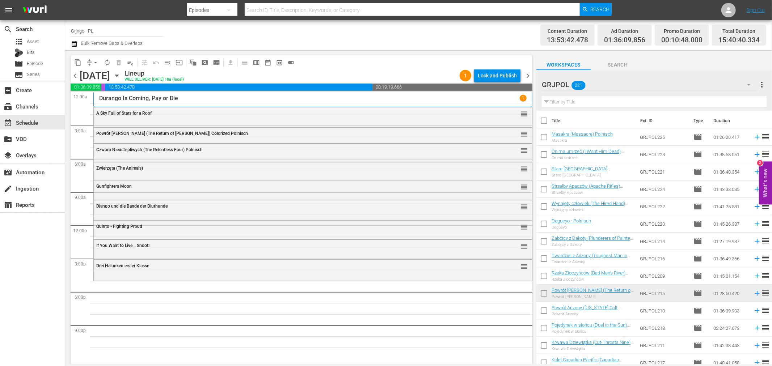
click at [564, 100] on input "text" at bounding box center [654, 102] width 225 height 12
paste input "Bounty Hunter in Trinity"
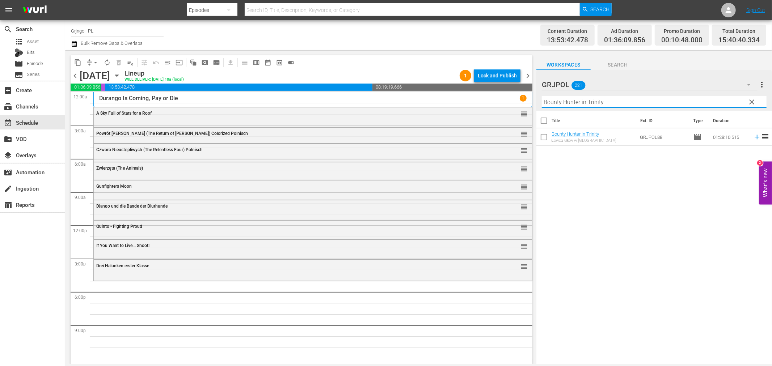
type input "Bounty Hunter in Trinity"
click at [753, 135] on icon at bounding box center [757, 137] width 8 height 8
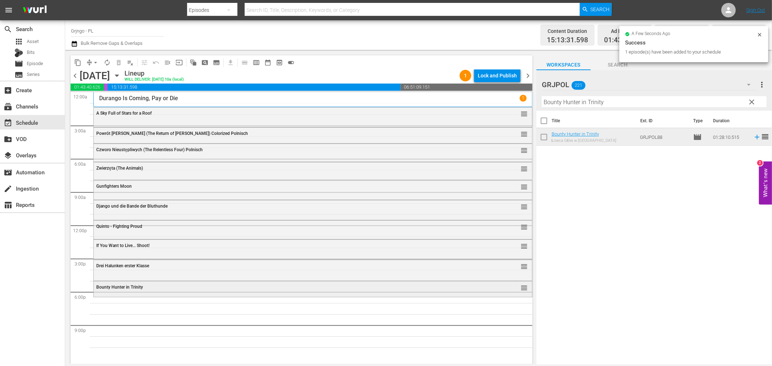
click at [259, 287] on div "Bounty Hunter in Trinity" at bounding box center [293, 287] width 394 height 5
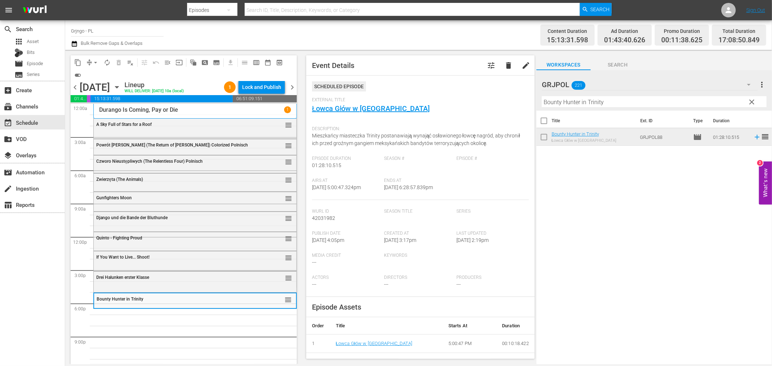
drag, startPoint x: 751, startPoint y: 100, endPoint x: 536, endPoint y: 109, distance: 215.6
click at [751, 100] on span "clear" at bounding box center [752, 102] width 9 height 9
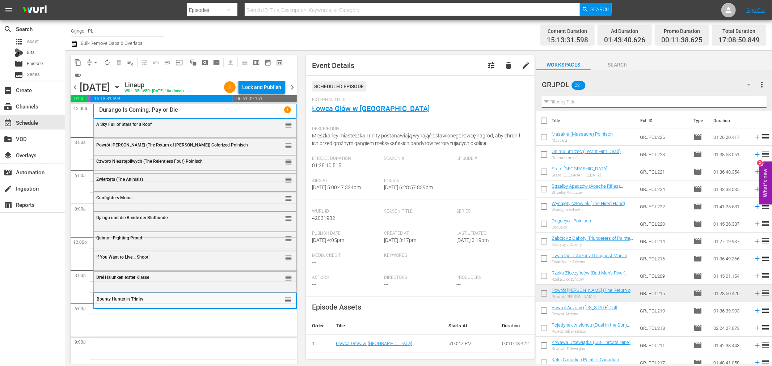
paste input "Massacre"
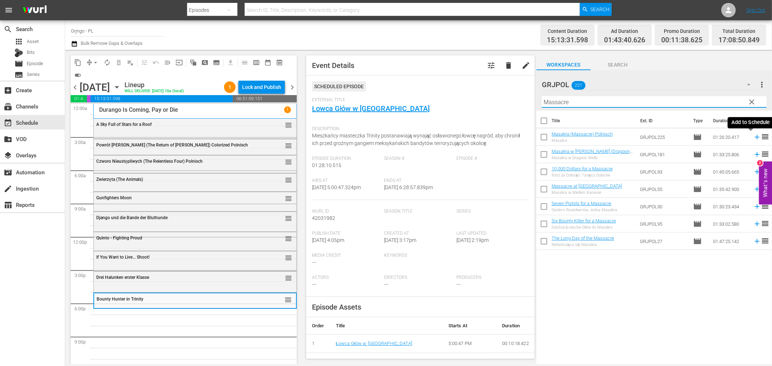
type input "Massacre"
click at [753, 136] on icon at bounding box center [757, 137] width 8 height 8
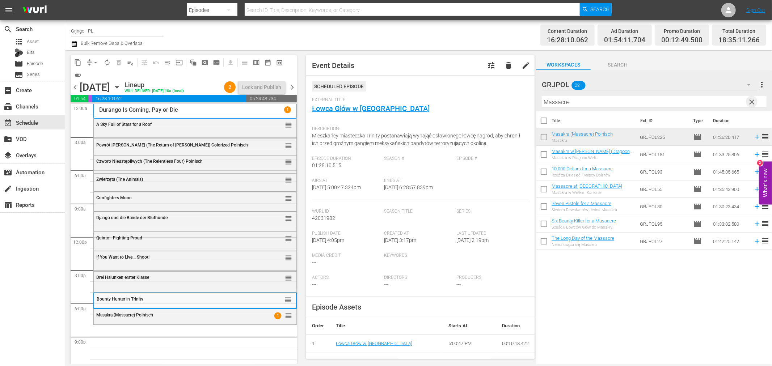
click at [752, 99] on span "clear" at bounding box center [752, 102] width 9 height 9
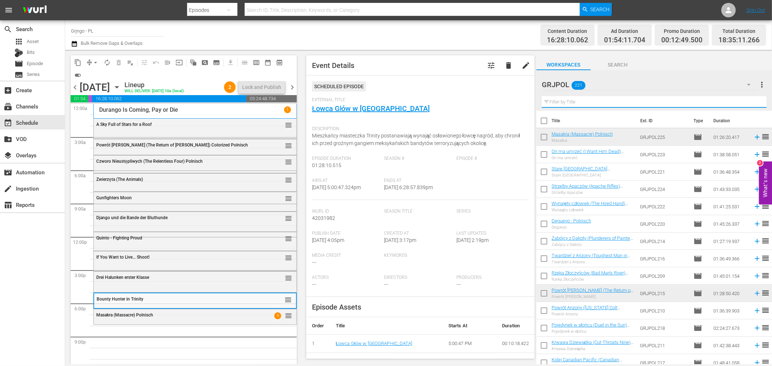
paste input "I Want Him Dead"
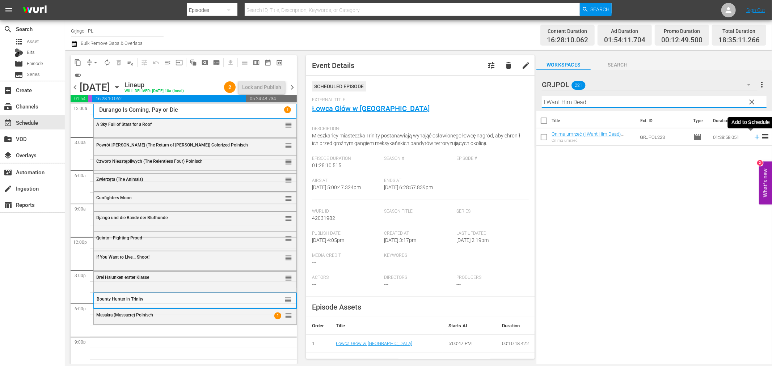
type input "I Want Him Dead"
click at [755, 137] on icon at bounding box center [757, 137] width 5 height 5
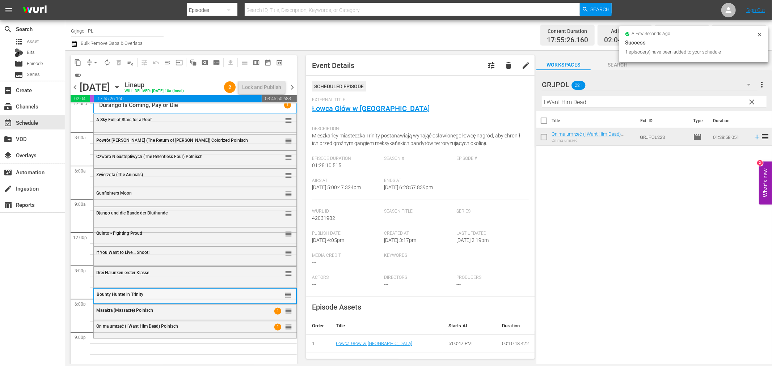
scroll to position [5, 0]
click at [182, 331] on div "On ma umrzeć (I Want Him Dead) Polnisch 1 reorder" at bounding box center [195, 326] width 203 height 12
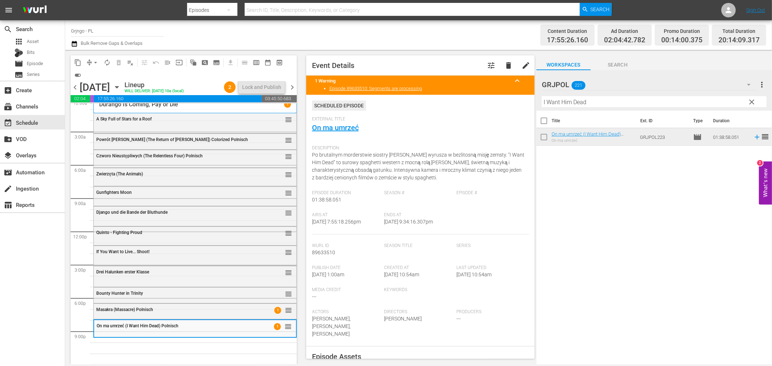
click at [751, 98] on span "clear" at bounding box center [752, 102] width 9 height 9
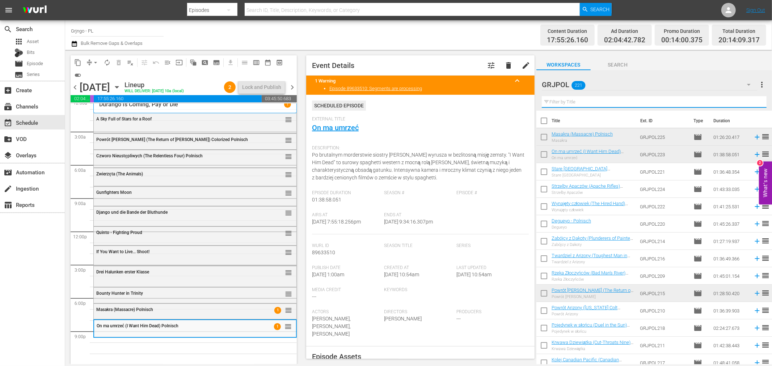
paste input "Dead Men"
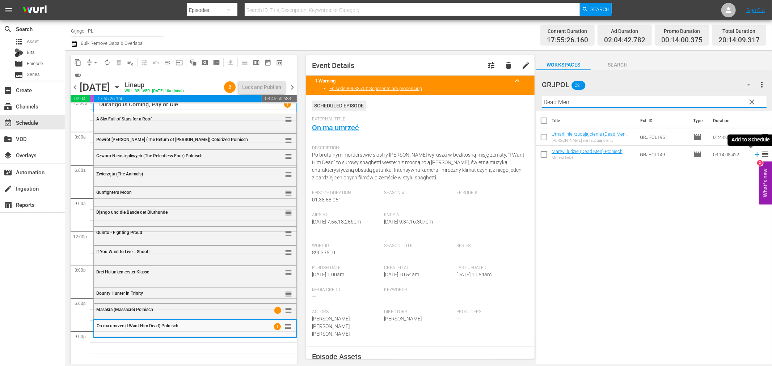
type input "Dead Men"
click at [755, 155] on icon at bounding box center [757, 154] width 5 height 5
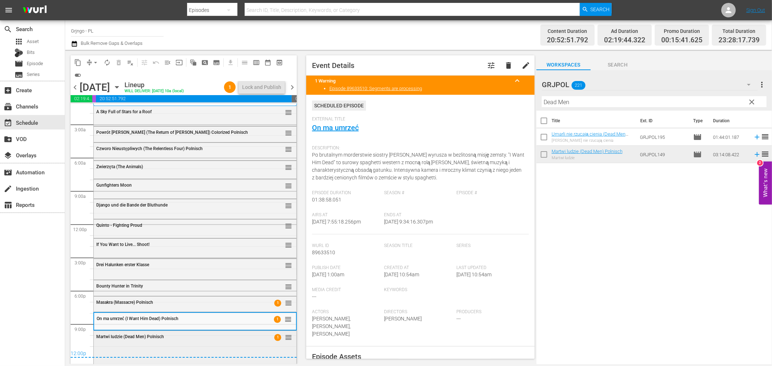
scroll to position [15, 0]
click at [290, 87] on span "chevron_right" at bounding box center [292, 87] width 9 height 9
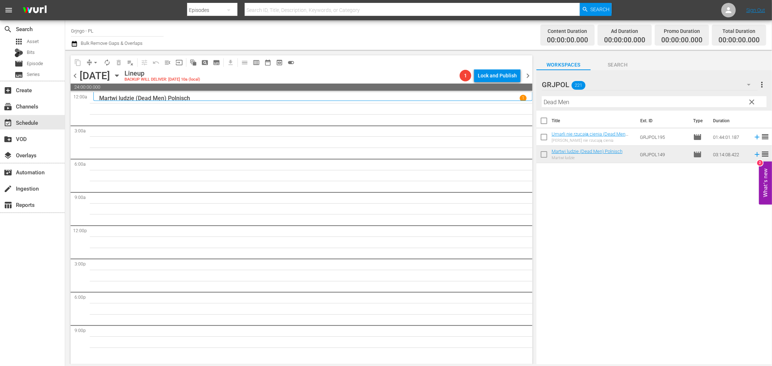
click at [753, 100] on span "clear" at bounding box center [752, 102] width 9 height 9
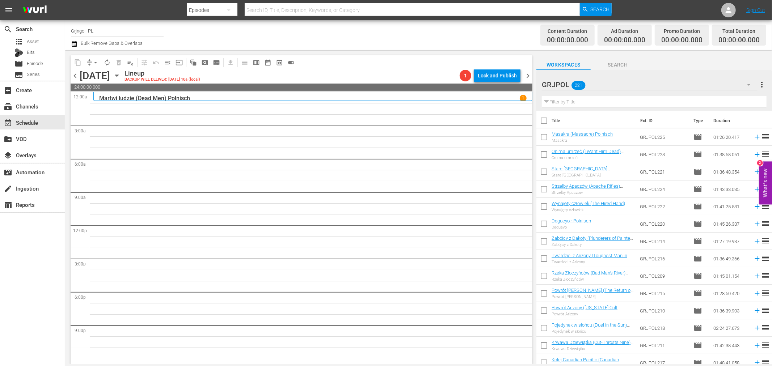
click at [562, 102] on input "text" at bounding box center [654, 102] width 225 height 12
paste input "Reverend's Colt"
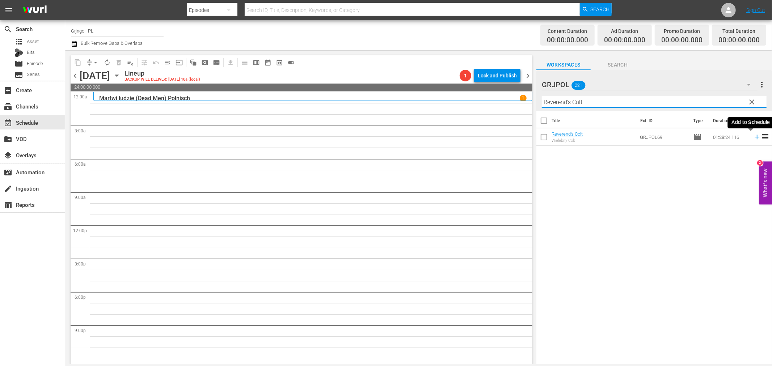
type input "Reverend's Colt"
click at [755, 138] on icon at bounding box center [757, 137] width 5 height 5
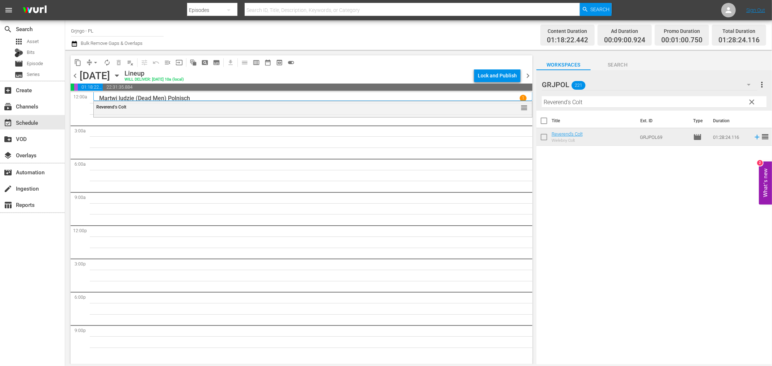
drag, startPoint x: 750, startPoint y: 100, endPoint x: 563, endPoint y: 108, distance: 187.3
click at [750, 100] on span "clear" at bounding box center [752, 102] width 9 height 9
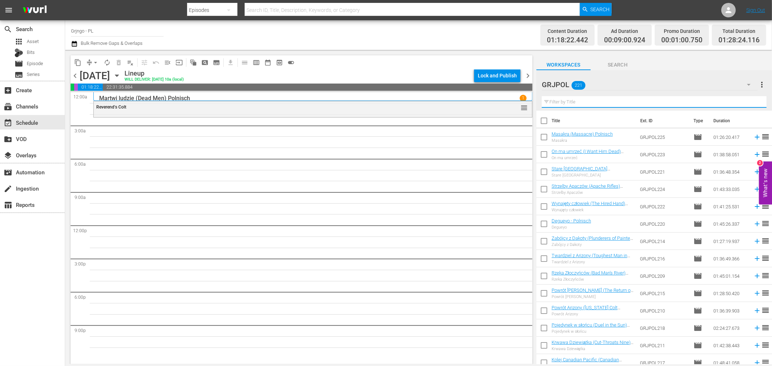
paste input "Execution"
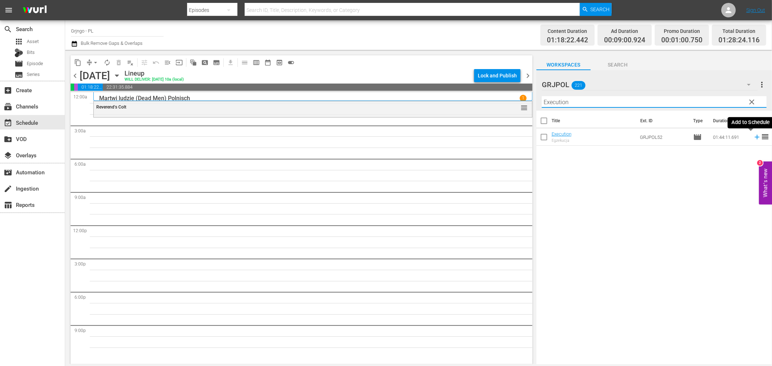
type input "Execution"
drag, startPoint x: 751, startPoint y: 135, endPoint x: 767, endPoint y: 146, distance: 19.4
click at [755, 136] on icon at bounding box center [757, 137] width 5 height 5
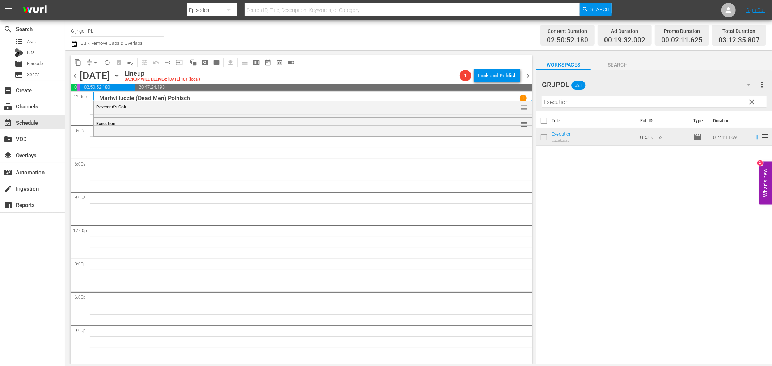
drag, startPoint x: 755, startPoint y: 100, endPoint x: 580, endPoint y: 98, distance: 175.2
click at [755, 100] on span "clear" at bounding box center [752, 102] width 9 height 9
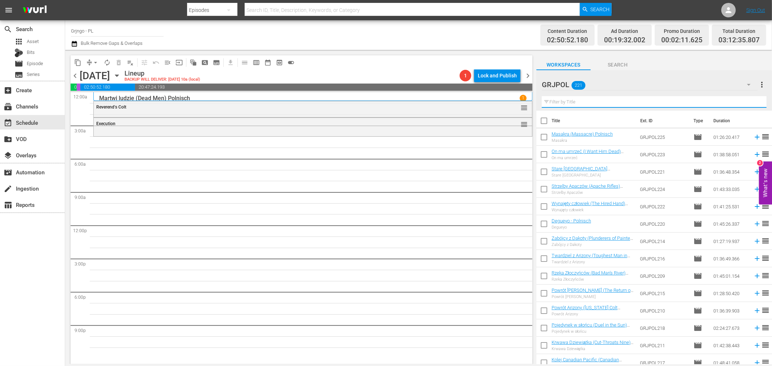
paste input "Days of Violence"
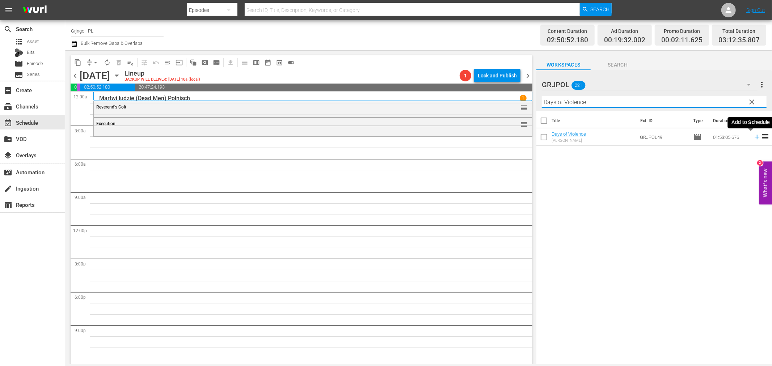
type input "Days of Violence"
click at [755, 138] on icon at bounding box center [757, 137] width 5 height 5
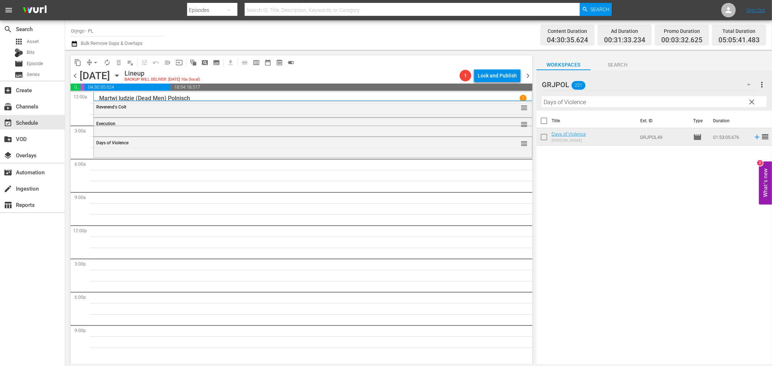
drag, startPoint x: 753, startPoint y: 102, endPoint x: 603, endPoint y: 102, distance: 149.9
click at [753, 102] on span "clear" at bounding box center [752, 102] width 9 height 9
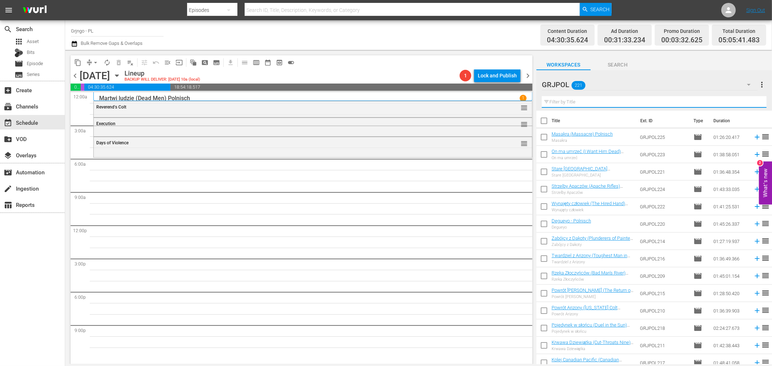
click at [585, 104] on input "text" at bounding box center [654, 102] width 225 height 12
paste input "Make the Sign of the Cross, Stranger"
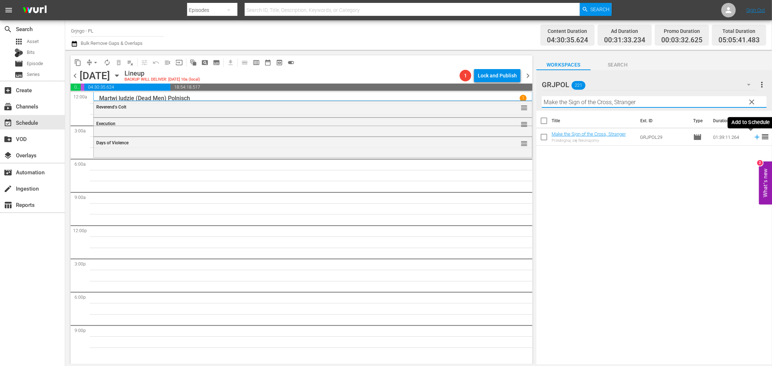
type input "Make the Sign of the Cross, Stranger"
click at [755, 137] on icon at bounding box center [757, 137] width 5 height 5
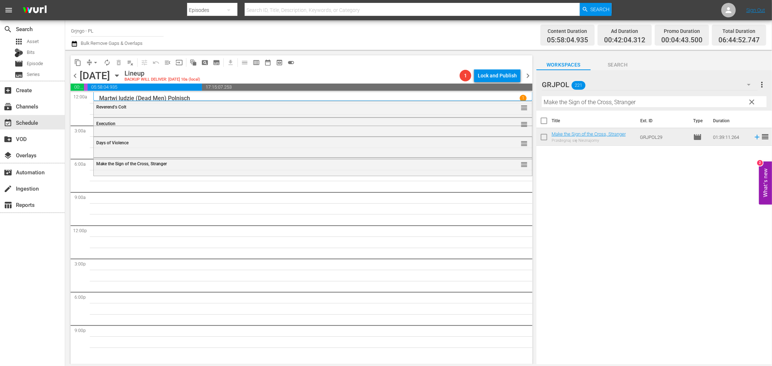
drag, startPoint x: 751, startPoint y: 100, endPoint x: 591, endPoint y: 105, distance: 159.7
click at [751, 100] on span "clear" at bounding box center [752, 102] width 9 height 9
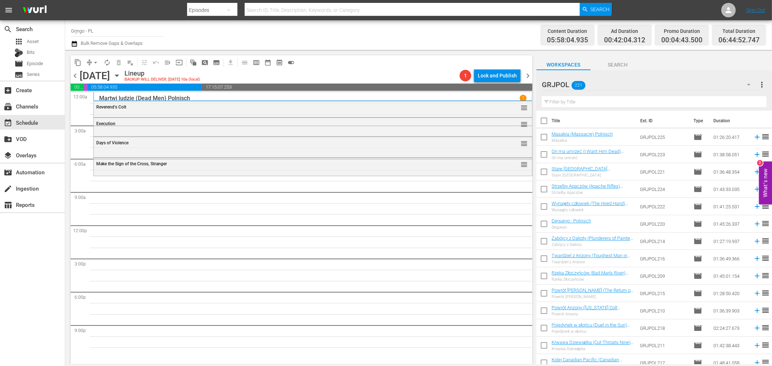
click at [590, 102] on input "text" at bounding box center [654, 102] width 225 height 12
paste input "Ultimate Gunfighter"
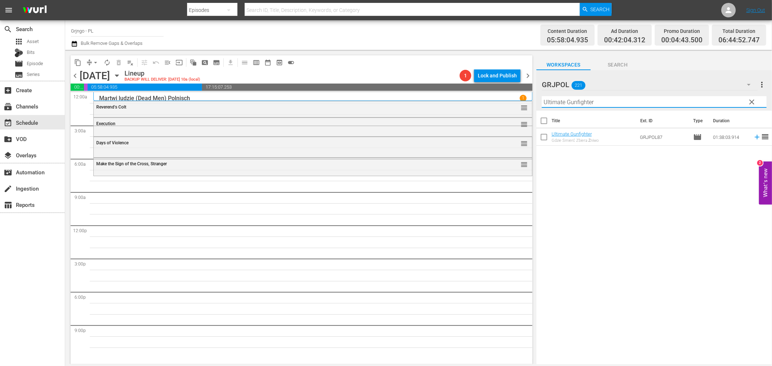
type input "Ultimate Gunfighter"
click at [755, 138] on icon at bounding box center [757, 137] width 5 height 5
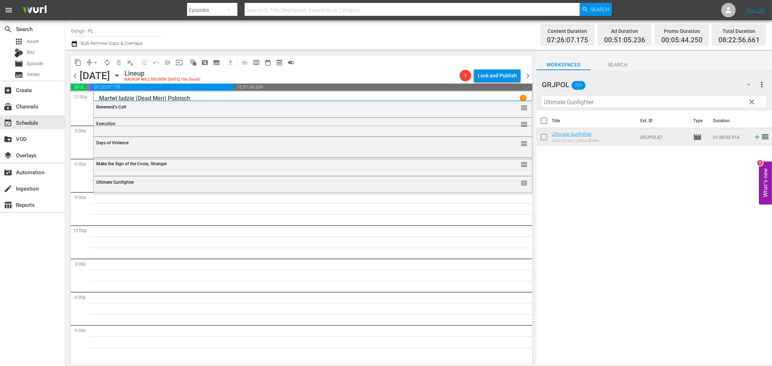
drag, startPoint x: 753, startPoint y: 98, endPoint x: 614, endPoint y: 96, distance: 139.0
click at [753, 98] on span "clear" at bounding box center [752, 102] width 9 height 9
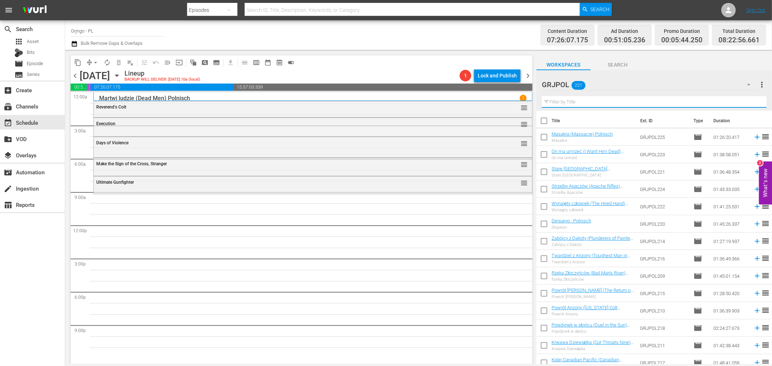
paste input "Black Killer"
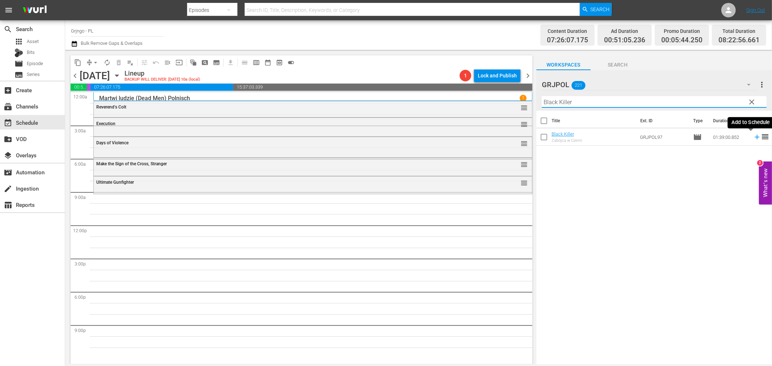
type input "Black Killer"
click at [753, 136] on icon at bounding box center [757, 137] width 8 height 8
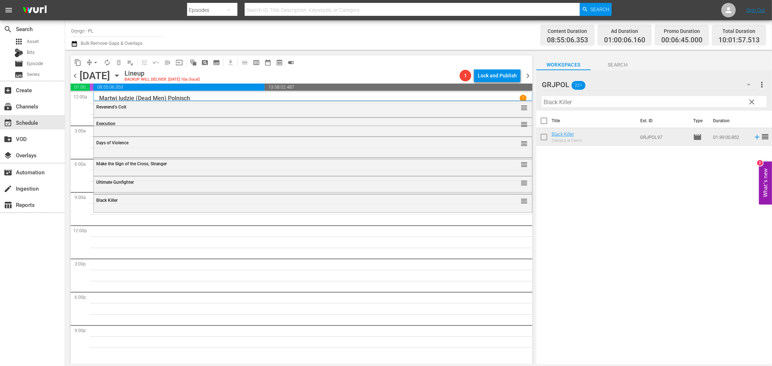
drag, startPoint x: 752, startPoint y: 101, endPoint x: 542, endPoint y: 102, distance: 209.6
click at [752, 100] on span "clear" at bounding box center [752, 102] width 9 height 9
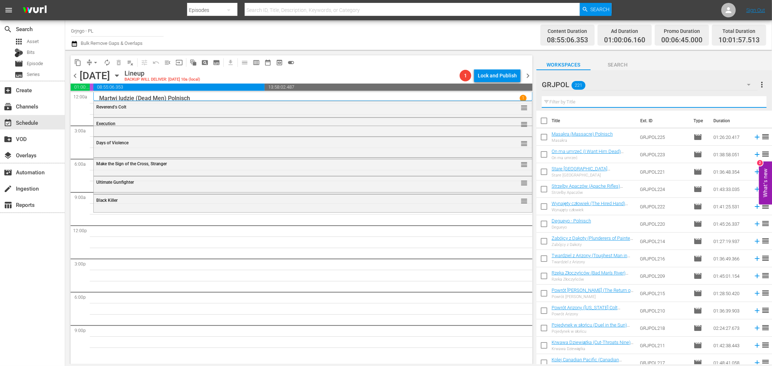
paste input "Two Guns and a Coward"
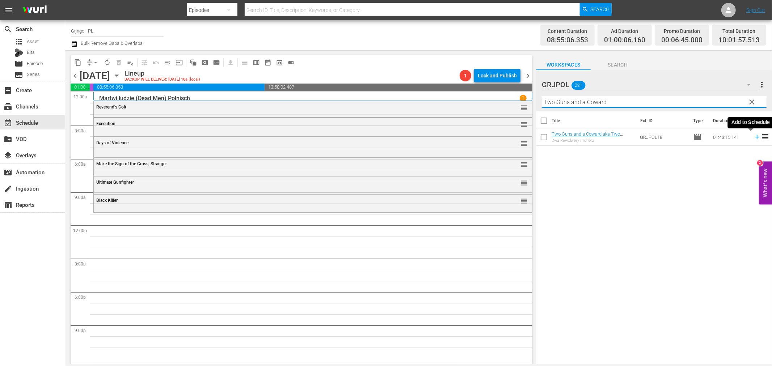
type input "Two Guns and a Coward"
click at [753, 136] on icon at bounding box center [757, 137] width 8 height 8
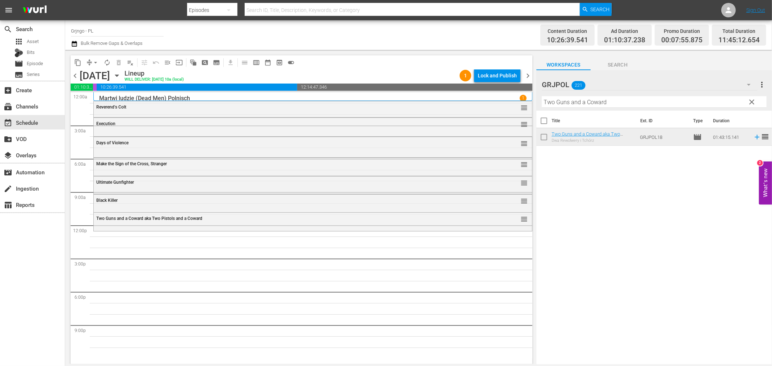
drag, startPoint x: 750, startPoint y: 100, endPoint x: 609, endPoint y: 104, distance: 140.9
click at [750, 100] on span "clear" at bounding box center [752, 102] width 9 height 9
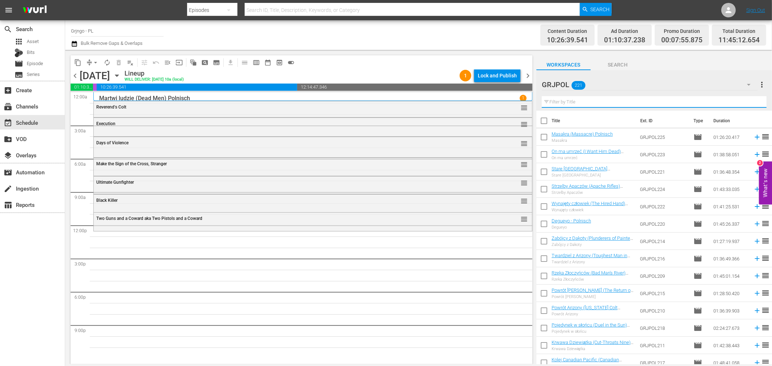
paste input "Apache Woman"
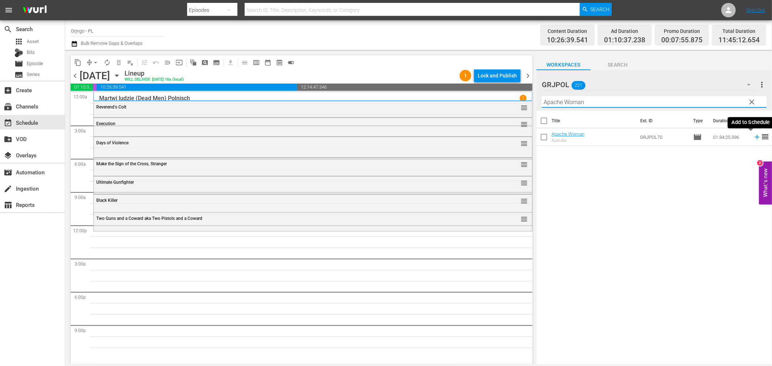
type input "Apache Woman"
click at [755, 137] on icon at bounding box center [757, 137] width 5 height 5
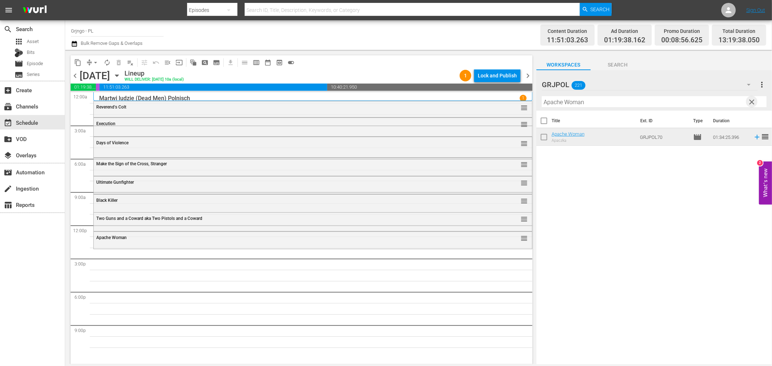
click at [752, 100] on span "clear" at bounding box center [752, 102] width 9 height 9
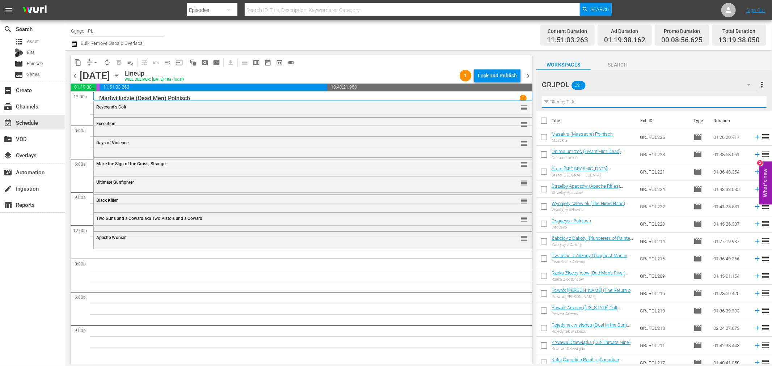
paste input "Ride the Man Down"
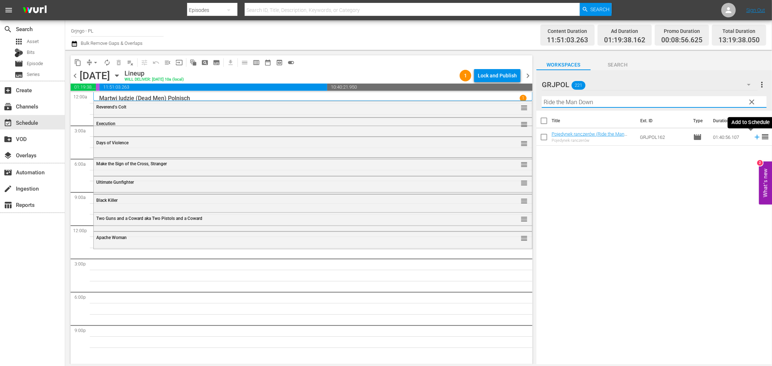
type input "Ride the Man Down"
click at [753, 135] on icon at bounding box center [757, 137] width 8 height 8
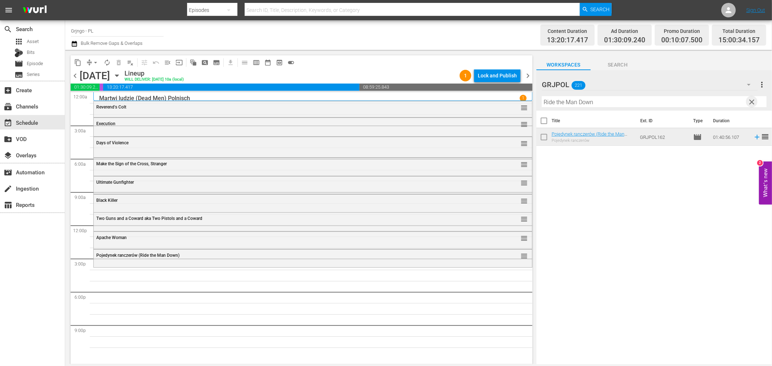
click at [752, 99] on span "clear" at bounding box center [752, 102] width 9 height 9
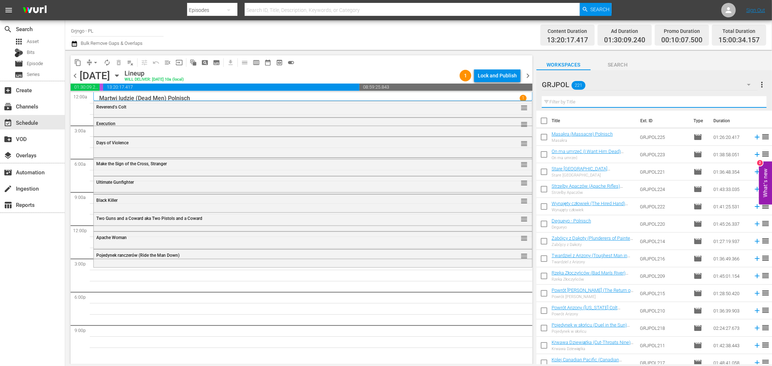
paste input "Old Los Angeles"
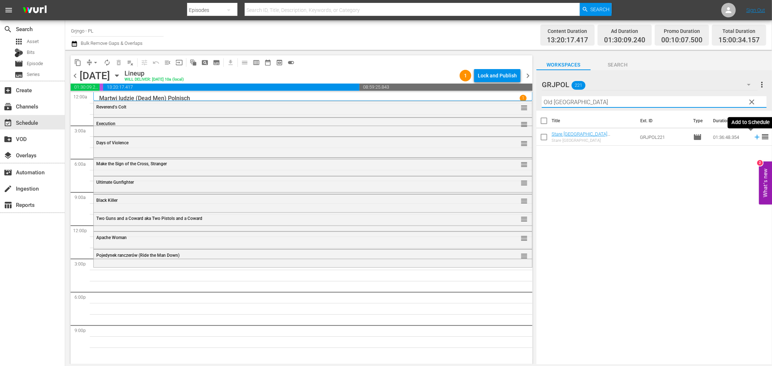
type input "Old Los Angeles"
click at [753, 136] on icon at bounding box center [757, 137] width 8 height 8
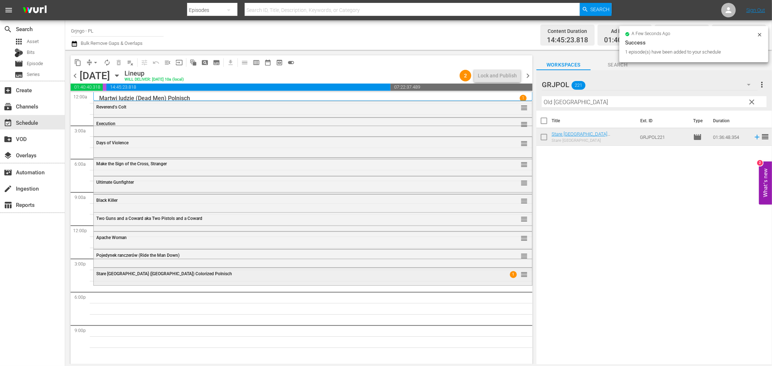
click at [474, 273] on div "Stare [GEOGRAPHIC_DATA] ([GEOGRAPHIC_DATA]) Colorized Polnisch" at bounding box center [293, 274] width 394 height 5
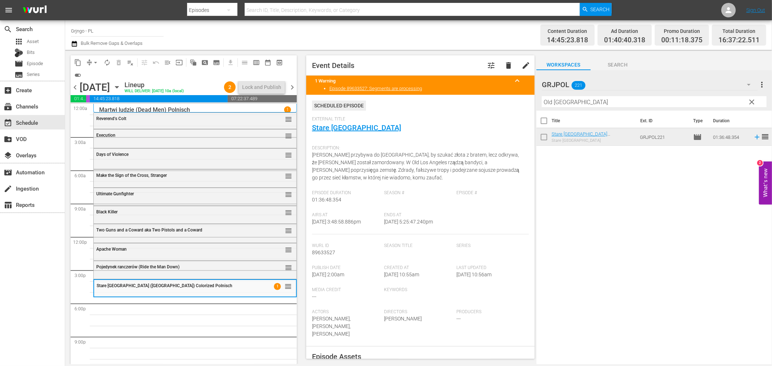
click at [746, 101] on button "clear" at bounding box center [752, 102] width 12 height 12
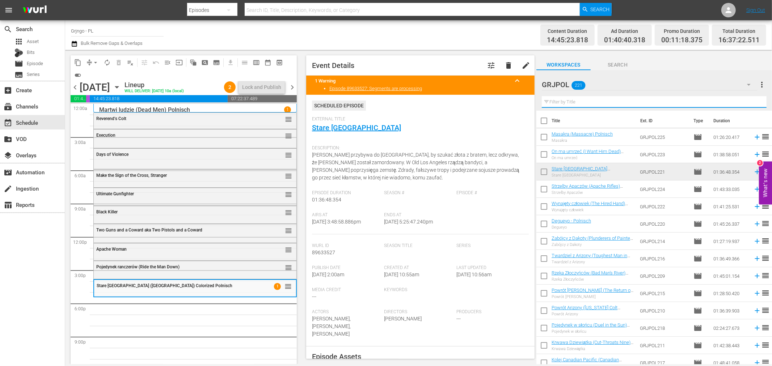
paste input "Apache Rifles"
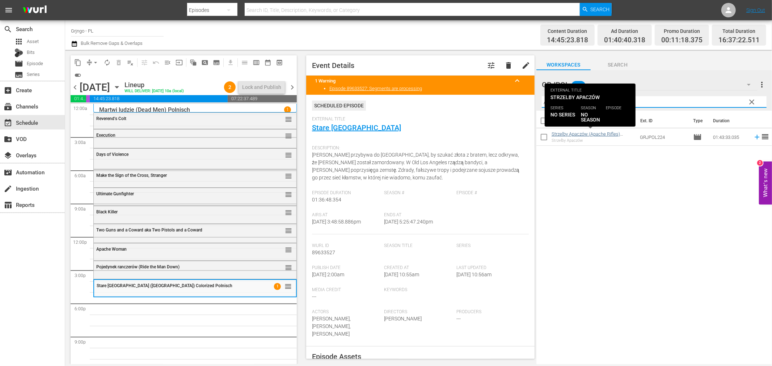
type input "Apache Rifles"
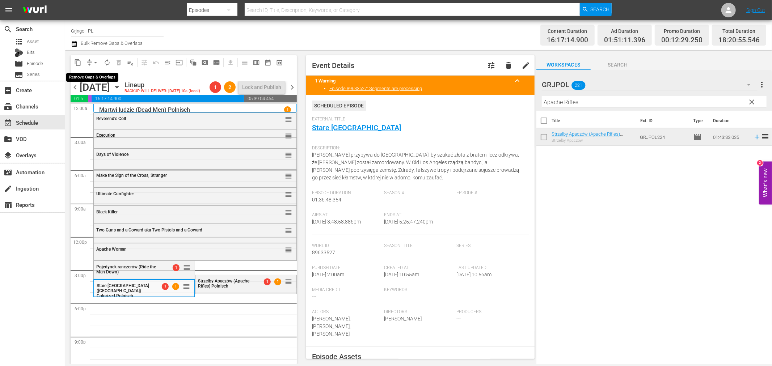
click at [96, 62] on span "arrow_drop_down" at bounding box center [95, 62] width 7 height 7
click at [106, 99] on li "Align to End of Previous Day" at bounding box center [96, 101] width 76 height 12
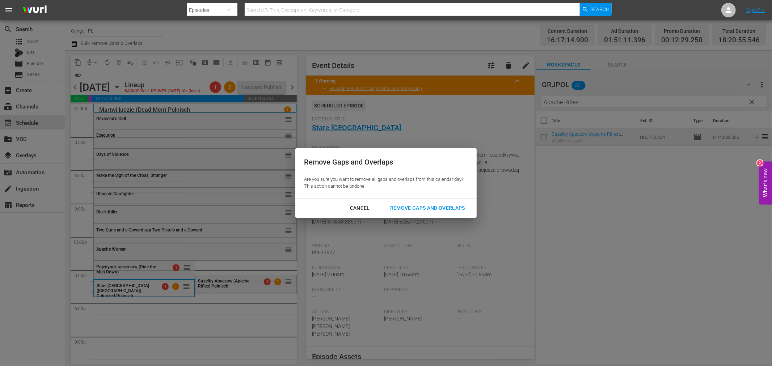
click at [400, 208] on div "Remove Gaps and Overlaps" at bounding box center [427, 208] width 87 height 9
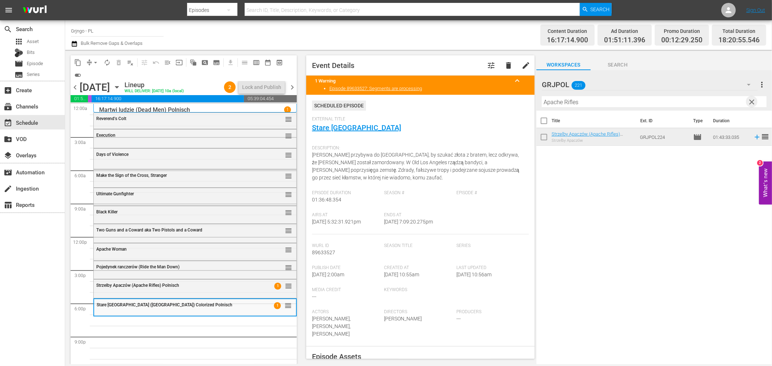
click at [752, 100] on span "clear" at bounding box center [752, 102] width 9 height 9
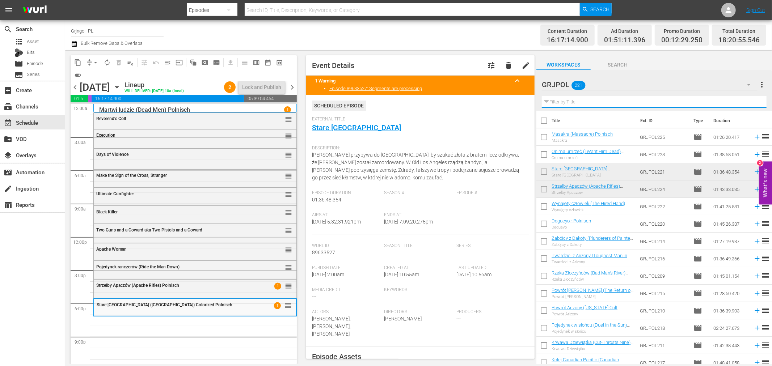
click at [565, 100] on input "text" at bounding box center [654, 102] width 225 height 12
paste input "The Hired Hand"
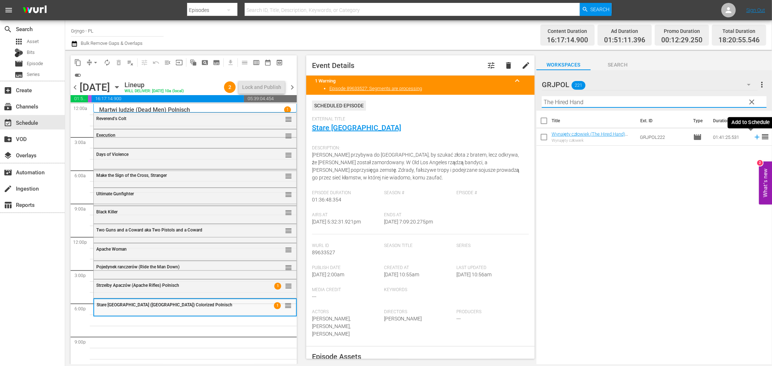
type input "The Hired Hand"
click at [753, 135] on icon at bounding box center [757, 137] width 8 height 8
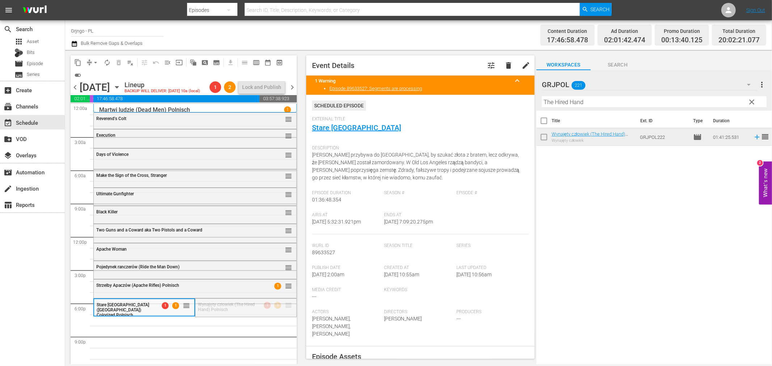
drag, startPoint x: 281, startPoint y: 305, endPoint x: 272, endPoint y: 316, distance: 14.4
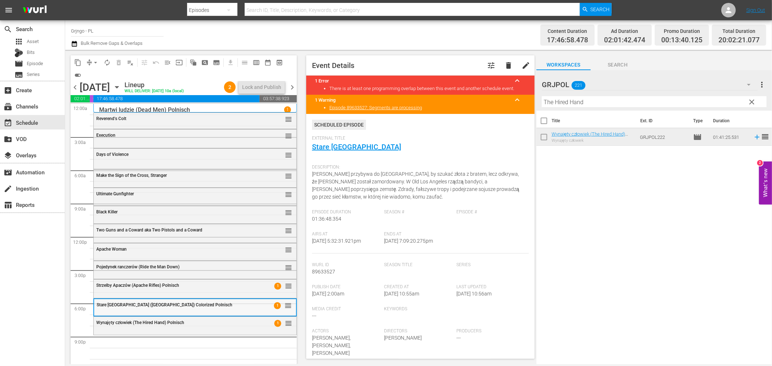
click at [144, 307] on span "Stare [GEOGRAPHIC_DATA] ([GEOGRAPHIC_DATA]) Colorized Polnisch" at bounding box center [165, 305] width 136 height 5
click at [143, 322] on span "Wynajęty człowiek (The Hired Hand) Polnisch" at bounding box center [140, 322] width 88 height 5
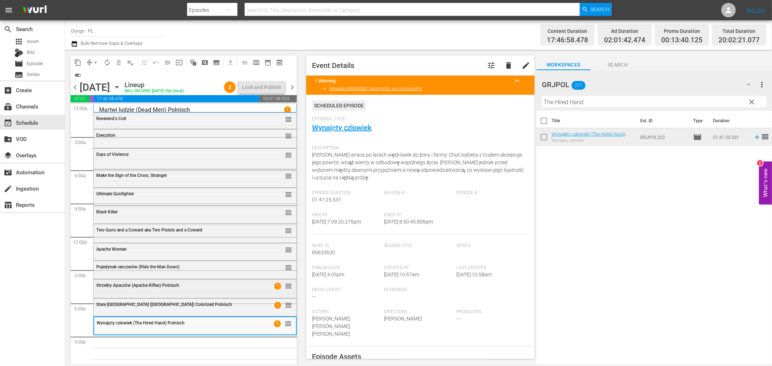
click at [144, 288] on div "Strzelby Apaczów (Apache Rifles) Polnisch 1 reorder" at bounding box center [195, 286] width 203 height 12
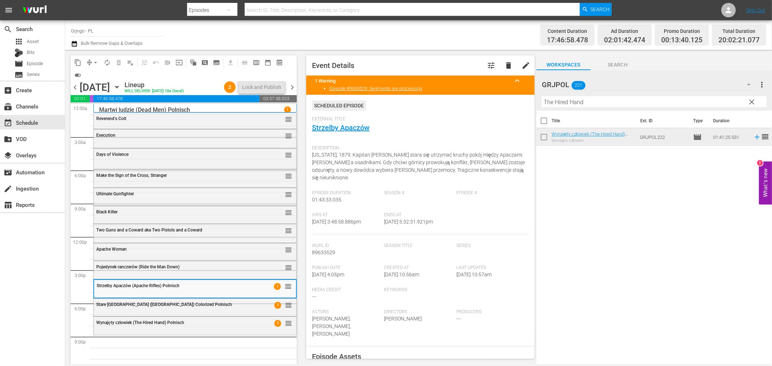
click at [752, 100] on span "clear" at bounding box center [752, 102] width 9 height 9
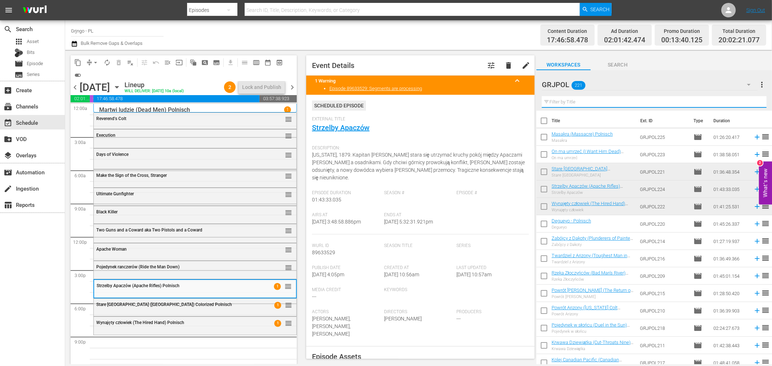
click at [573, 104] on input "text" at bounding box center [654, 102] width 225 height 12
paste input "Rocco - Ich leg' dich um"
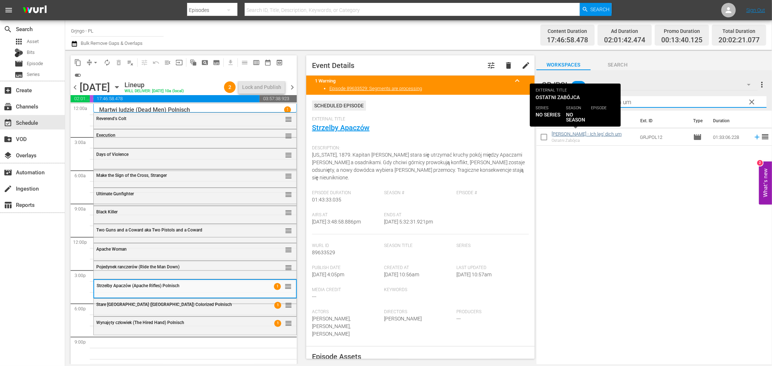
type input "Rocco - Ich leg' dich um"
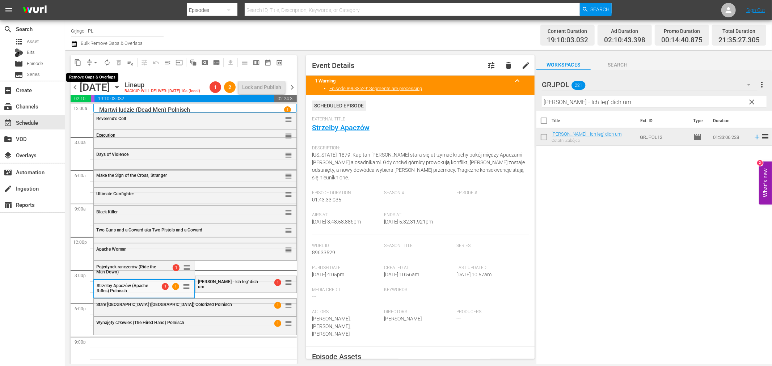
click at [97, 60] on span "arrow_drop_down" at bounding box center [95, 62] width 7 height 7
click at [101, 103] on li "Align to End of Previous Day" at bounding box center [96, 101] width 76 height 12
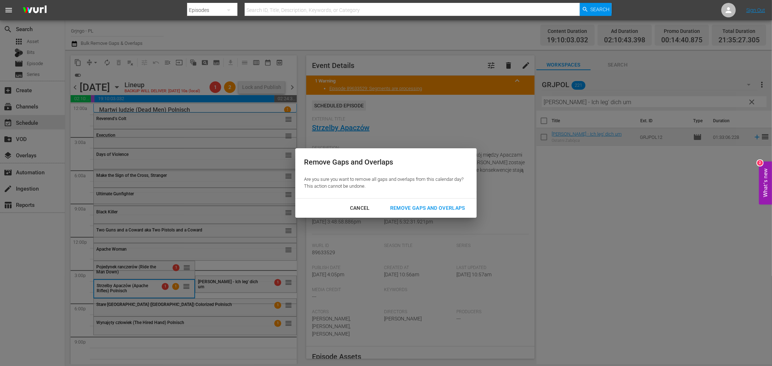
click at [429, 209] on div "Remove Gaps and Overlaps" at bounding box center [427, 208] width 87 height 9
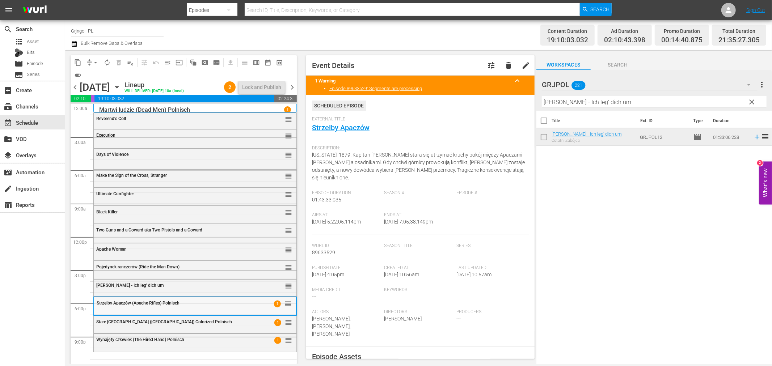
click at [132, 307] on div "Strzelby Apaczów (Apache Rifles) Polnisch 1 reorder" at bounding box center [195, 304] width 202 height 12
click at [131, 325] on div "Stare Los Angeles (Old Los Angeles) Colorized Polnisch 1 reorder" at bounding box center [195, 322] width 203 height 12
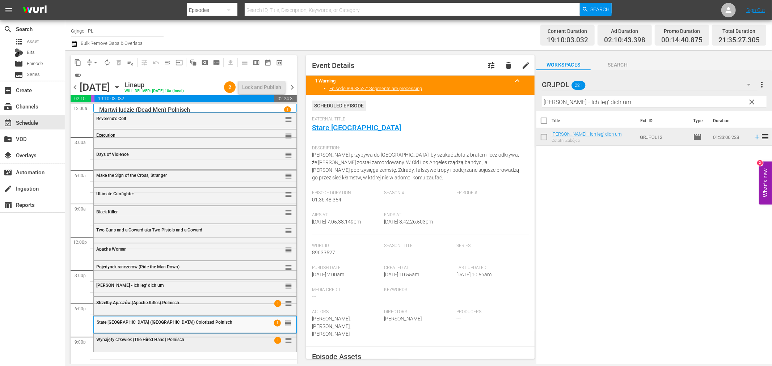
click at [136, 343] on div "Wynajęty człowiek (The Hired Hand) Polnisch 1 reorder" at bounding box center [195, 340] width 203 height 12
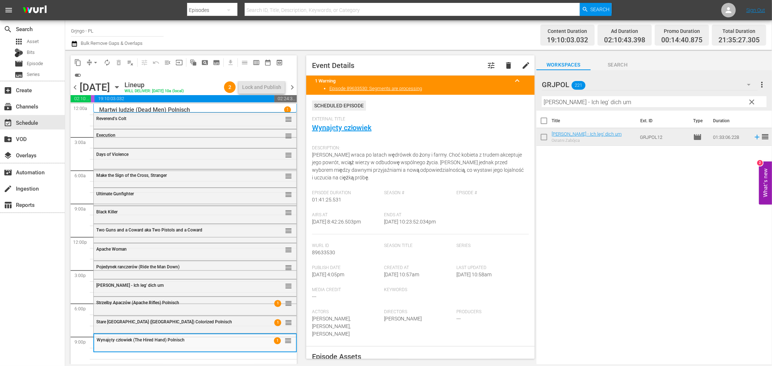
drag, startPoint x: 749, startPoint y: 99, endPoint x: 602, endPoint y: 107, distance: 147.2
click at [752, 100] on span "clear" at bounding box center [752, 102] width 9 height 9
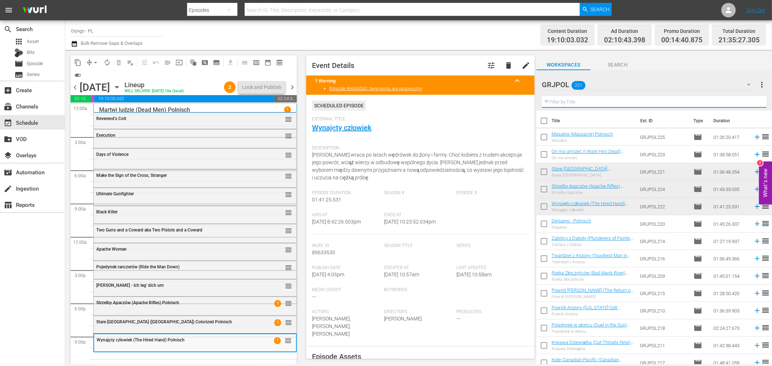
paste input "Deadly Trackers"
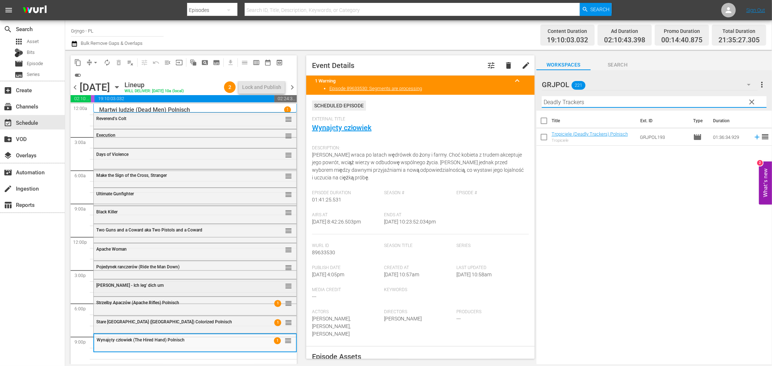
type input "Deadly Trackers"
click at [148, 290] on div "Rocco - Ich leg' dich um reorder" at bounding box center [195, 286] width 203 height 12
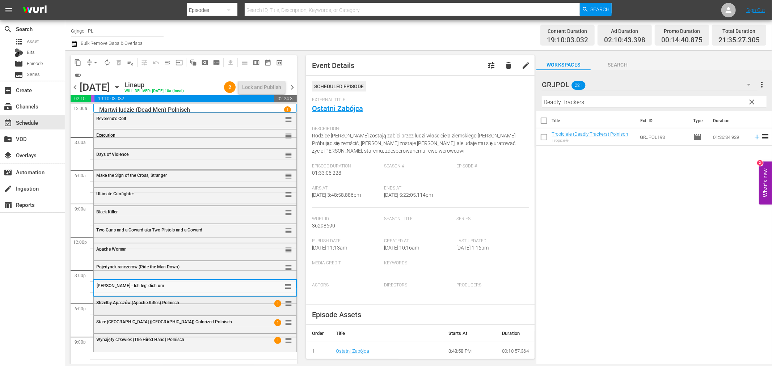
click at [170, 309] on div "Strzelby Apaczów (Apache Rifles) Polnisch 1 reorder" at bounding box center [195, 303] width 203 height 12
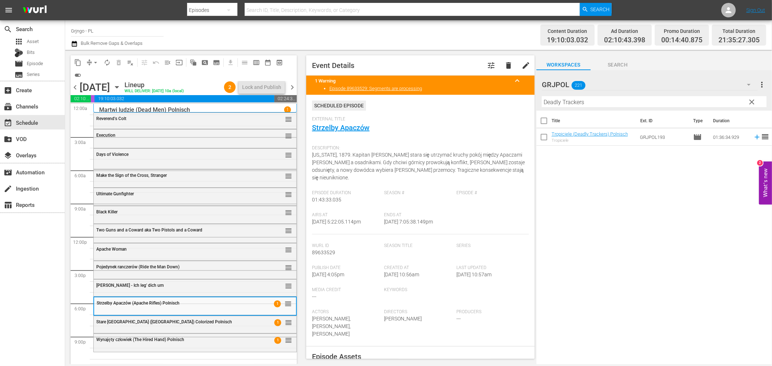
click at [750, 100] on span "clear" at bounding box center [752, 102] width 9 height 9
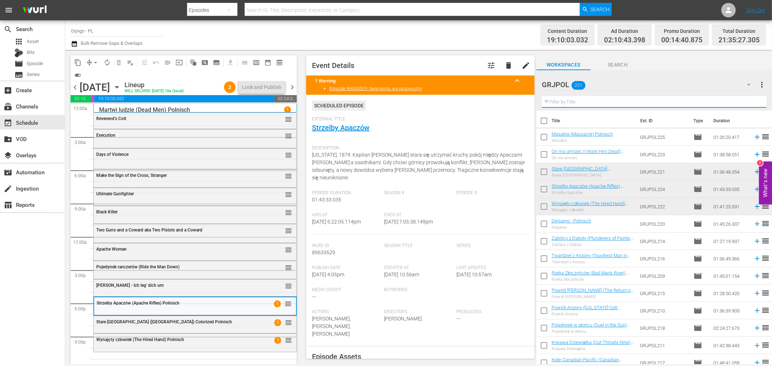
paste input "The Restless Breed"
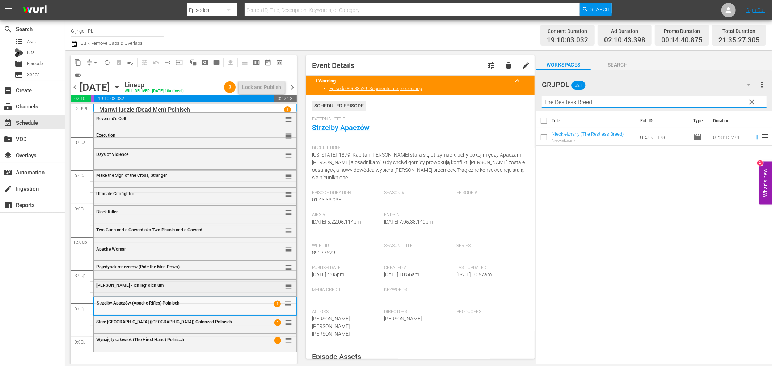
type input "The Restless Breed"
click at [163, 294] on div "Rocco - Ich leg' dich um reorder" at bounding box center [195, 287] width 203 height 15
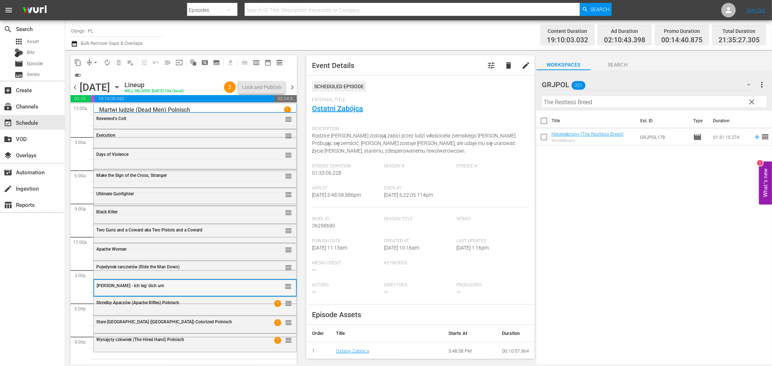
scroll to position [5, 0]
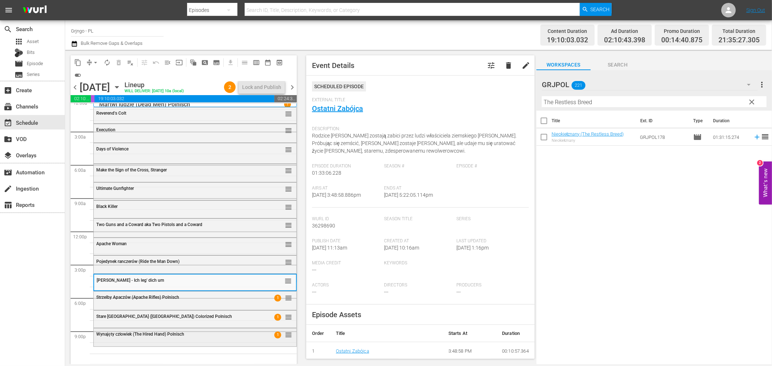
click at [179, 333] on span "Wynajęty człowiek (The Hired Hand) Polnisch" at bounding box center [140, 334] width 88 height 5
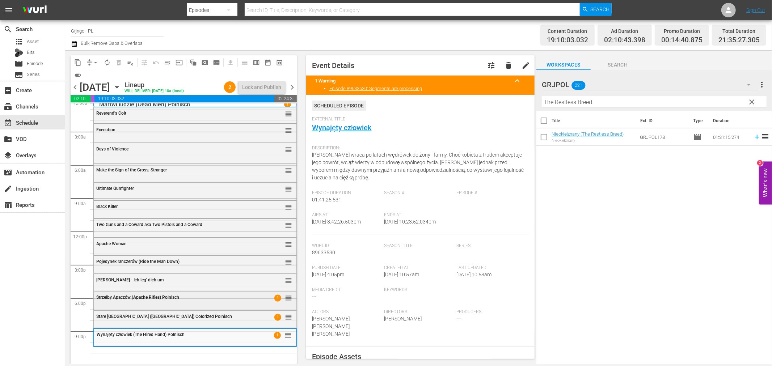
click at [187, 295] on div "Strzelby Apaczów (Apache Rifles) Polnisch" at bounding box center [176, 297] width 161 height 5
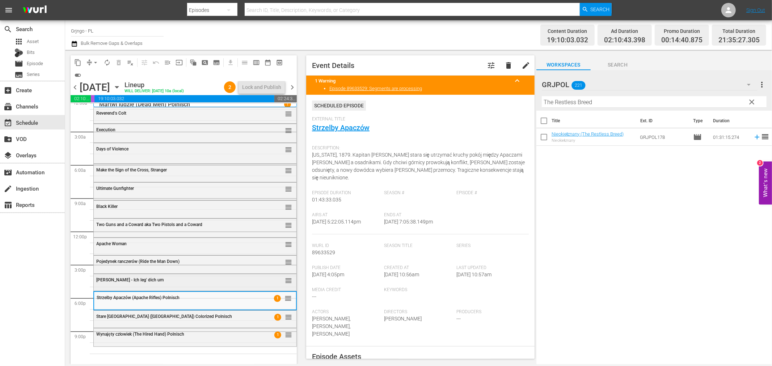
click at [177, 284] on div "Rocco - Ich leg' dich um reorder" at bounding box center [195, 280] width 203 height 12
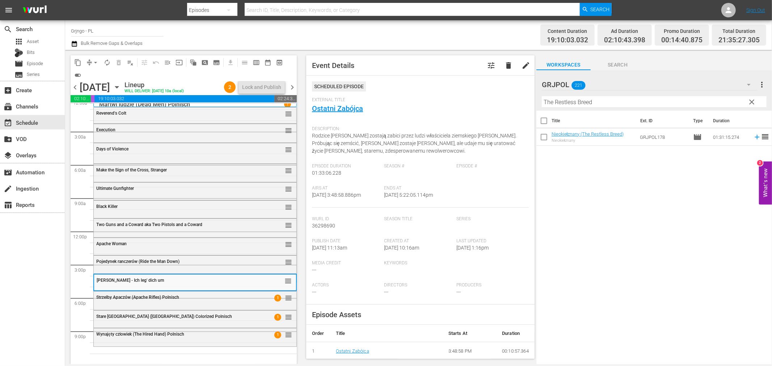
drag, startPoint x: 750, startPoint y: 100, endPoint x: 602, endPoint y: 97, distance: 147.7
click at [750, 100] on span "clear" at bounding box center [752, 102] width 9 height 9
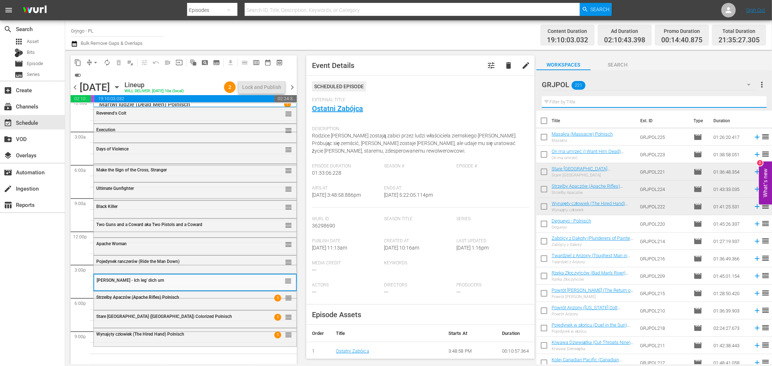
paste input "Deadly Trackers"
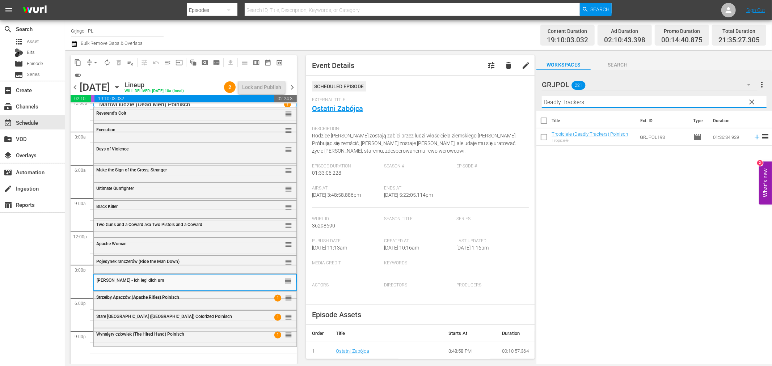
type input "Deadly Trackers"
drag, startPoint x: 752, startPoint y: 101, endPoint x: 678, endPoint y: 91, distance: 74.5
click at [752, 101] on span "clear" at bounding box center [752, 102] width 9 height 9
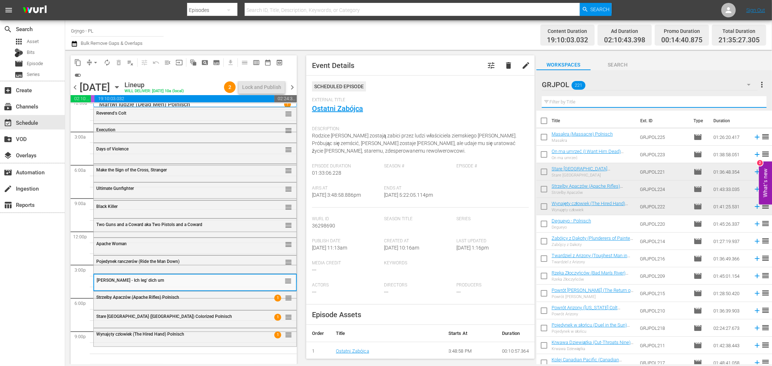
paste input "The Restless Breed"
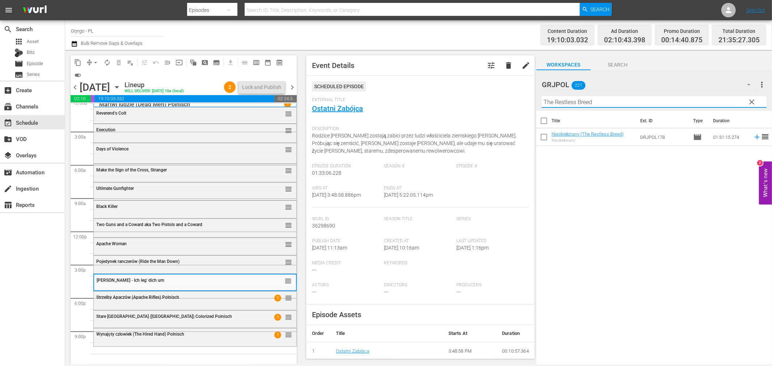
type input "The Restless Breed"
click at [189, 262] on div "Pojedynek ranczerów (Ride the Man Down)" at bounding box center [176, 261] width 161 height 5
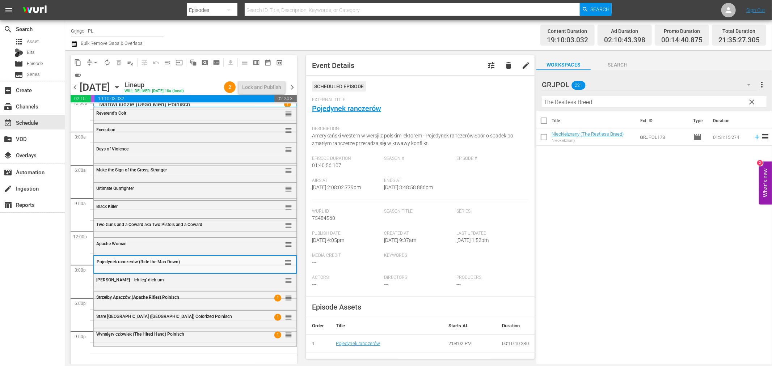
drag, startPoint x: 187, startPoint y: 278, endPoint x: 540, endPoint y: 251, distance: 353.7
click at [187, 280] on div "Rocco - Ich leg' dich um" at bounding box center [176, 280] width 161 height 5
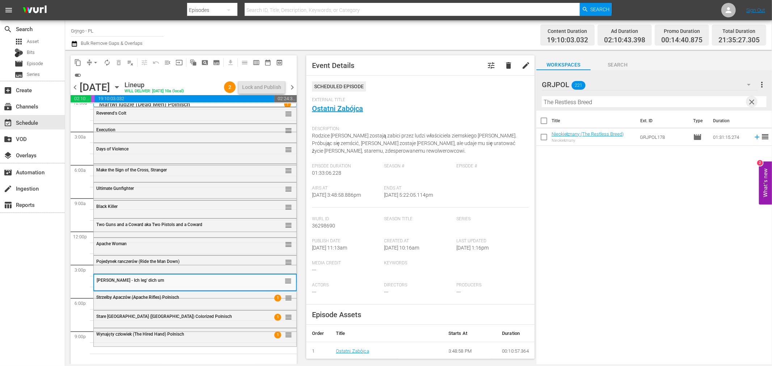
drag, startPoint x: 750, startPoint y: 102, endPoint x: 567, endPoint y: 114, distance: 183.6
click at [751, 103] on span "clear" at bounding box center [752, 102] width 9 height 9
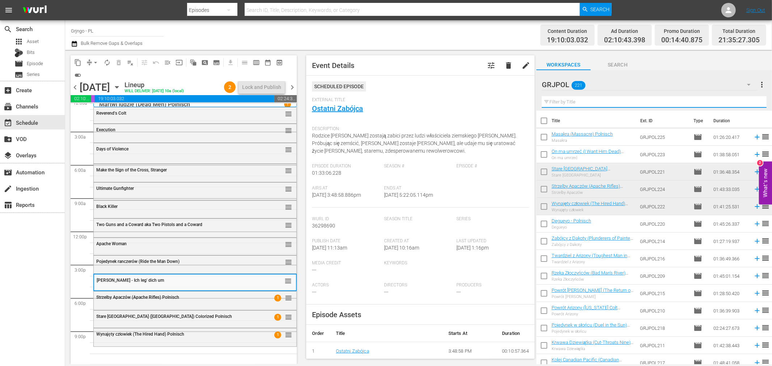
paste input "Deadly Trackers"
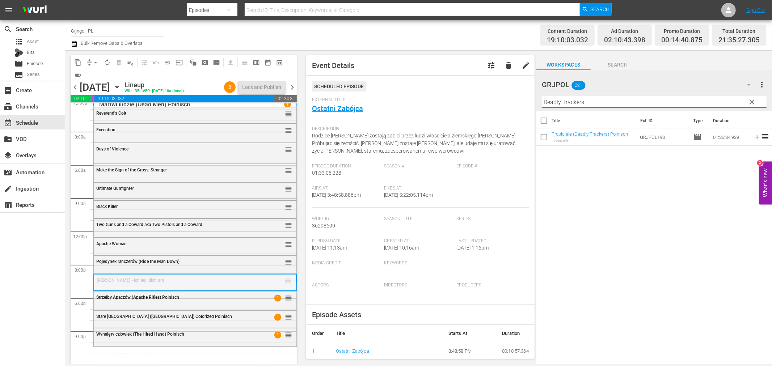
drag, startPoint x: 281, startPoint y: 281, endPoint x: 271, endPoint y: 346, distance: 66.3
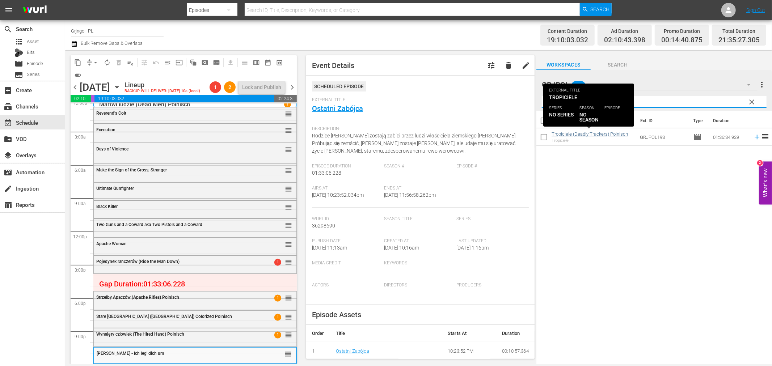
type input "Deadly Trackers"
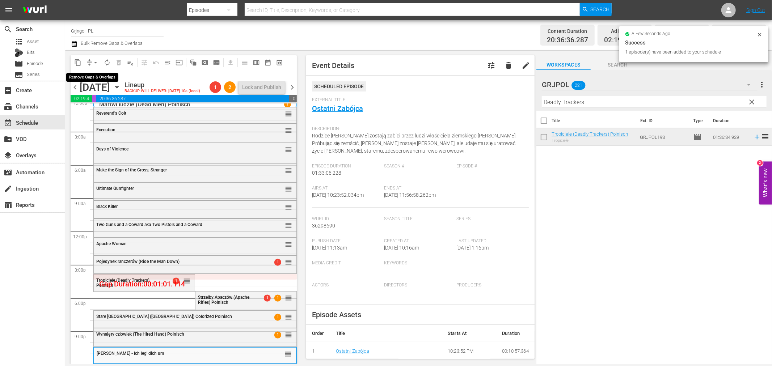
click at [96, 62] on span "arrow_drop_down" at bounding box center [95, 62] width 7 height 7
click at [115, 102] on li "Align to End of Previous Day" at bounding box center [96, 101] width 76 height 12
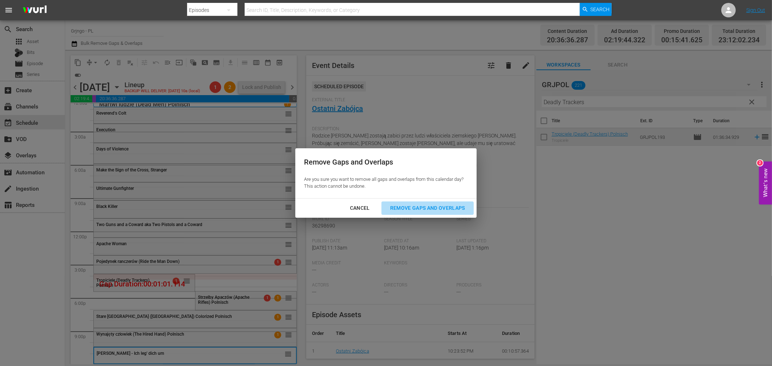
click at [412, 209] on div "Remove Gaps and Overlaps" at bounding box center [427, 208] width 87 height 9
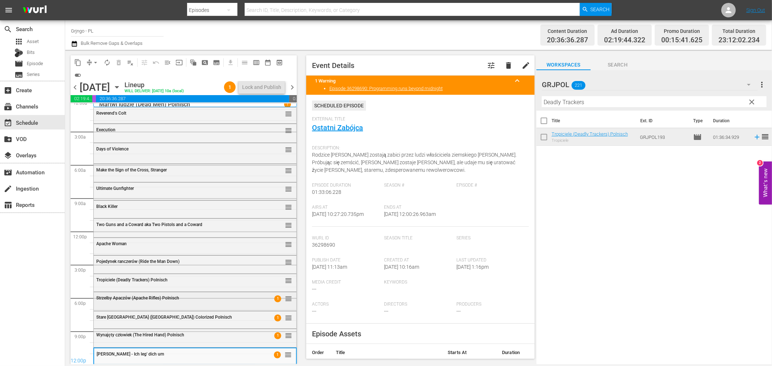
click at [215, 298] on div "Strzelby Apaczów (Apache Rifles) Polnisch" at bounding box center [176, 298] width 161 height 5
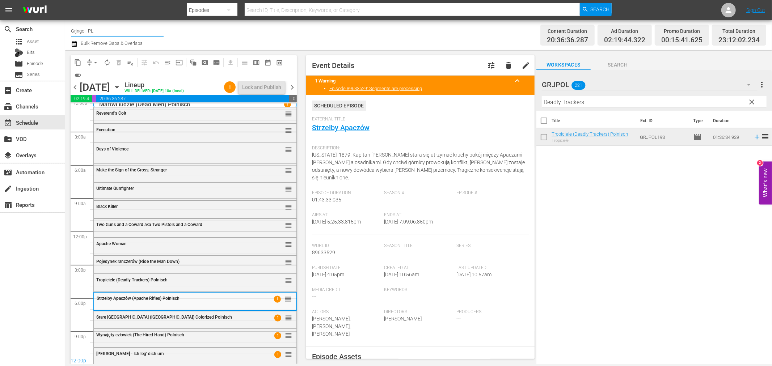
drag, startPoint x: 109, startPoint y: 30, endPoint x: 69, endPoint y: 30, distance: 39.8
click at [69, 30] on div "Channel Title Grjngo - PL Bulk Remove Gaps & Overlaps Content Duration 20:36:36…" at bounding box center [418, 35] width 707 height 30
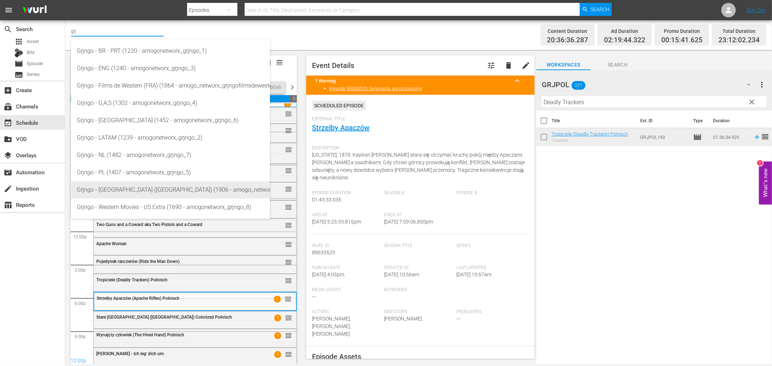
click at [122, 189] on div "Grjngo - [GEOGRAPHIC_DATA] ([GEOGRAPHIC_DATA]) (1906 - amogo_networx_grjngopelc…" at bounding box center [171, 189] width 188 height 17
type input "Grjngo - [GEOGRAPHIC_DATA] ([GEOGRAPHIC_DATA]) (1906 - amogo_networx_grjngopelc…"
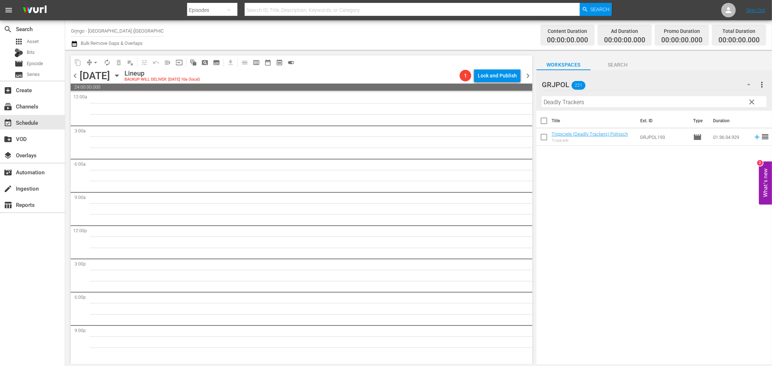
drag, startPoint x: 752, startPoint y: 101, endPoint x: 744, endPoint y: 101, distance: 8.0
click at [752, 101] on span "clear" at bounding box center [752, 102] width 9 height 9
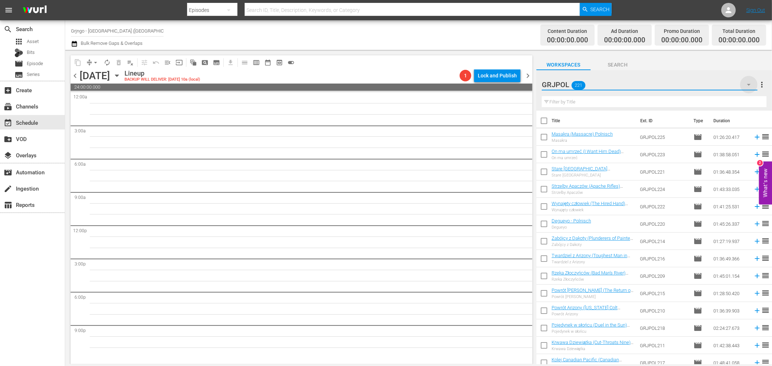
click at [751, 82] on icon "button" at bounding box center [749, 84] width 9 height 9
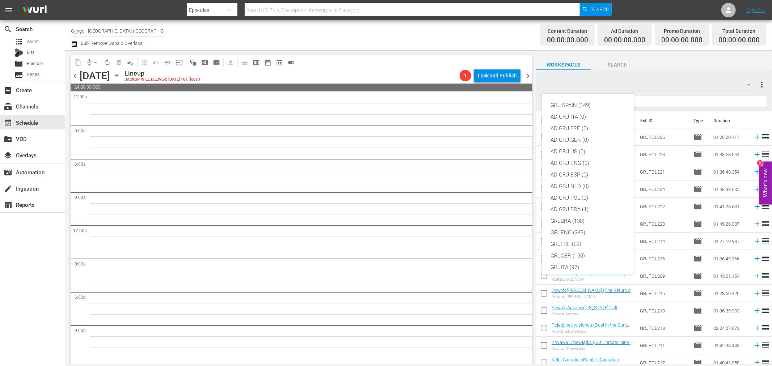
scroll to position [62, 0]
drag, startPoint x: 581, startPoint y: 253, endPoint x: 629, endPoint y: 235, distance: 52.0
click at [629, 235] on div "GRJ SPAIN (149) AD GRJ ITA (0) AD GRJ FRE (0) AD GRJ GER (0) AD GRJ US (0) AD G…" at bounding box center [588, 184] width 93 height 181
click at [585, 105] on div "GRJ SPAIN (149)" at bounding box center [588, 106] width 75 height 12
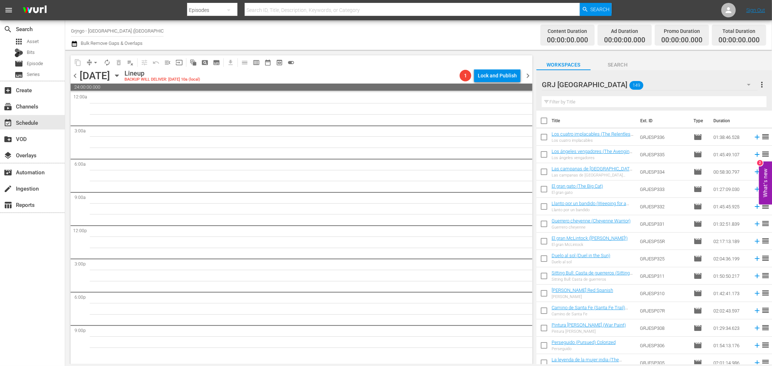
click at [118, 75] on icon "button" at bounding box center [116, 76] width 3 height 2
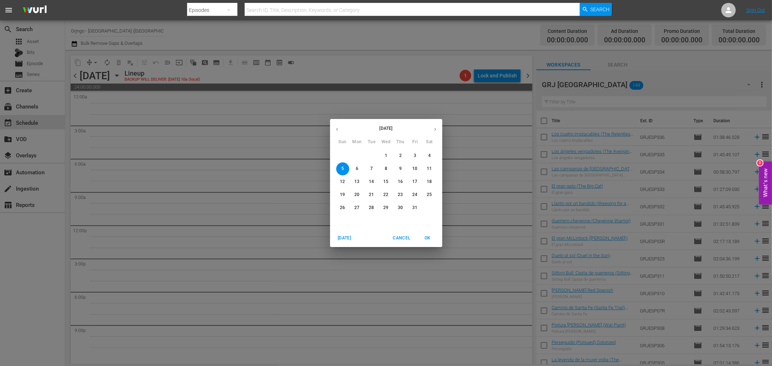
click at [337, 130] on icon "button" at bounding box center [337, 129] width 2 height 3
click at [358, 207] on p "29" at bounding box center [356, 208] width 5 height 6
